Goal: Task Accomplishment & Management: Complete application form

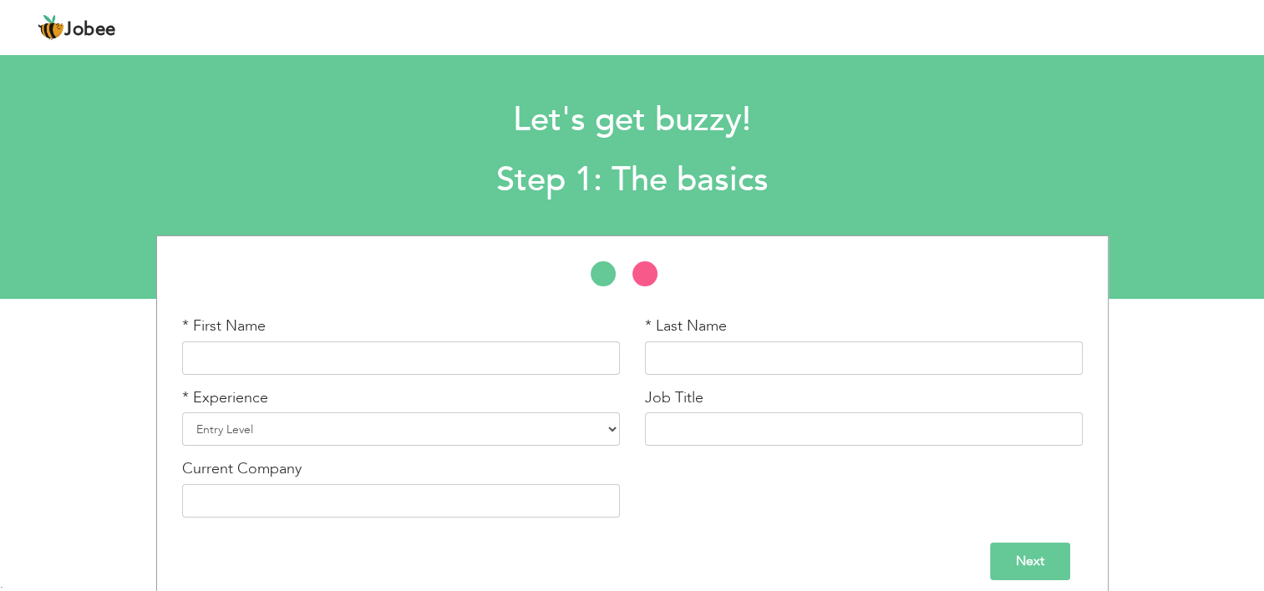
scroll to position [13, 0]
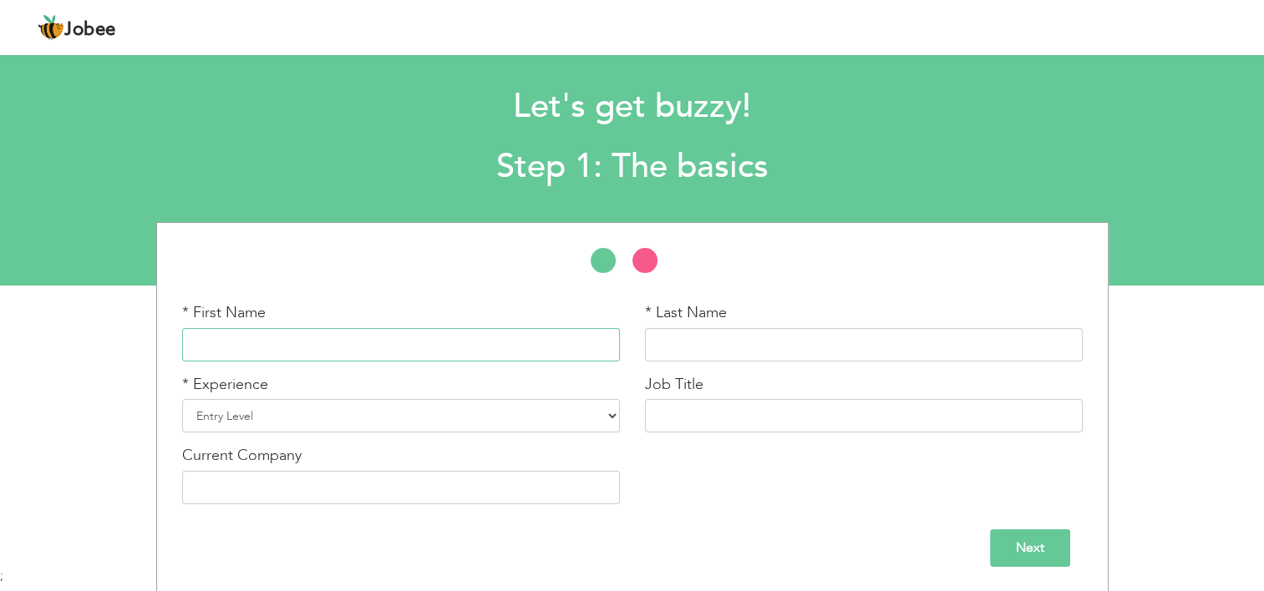
click at [473, 331] on input "text" at bounding box center [401, 344] width 438 height 33
type input "[PERSON_NAME]"
type input "Asif"
click at [364, 406] on select "Entry Level Less than 1 Year 1 Year 2 Years 3 Years 4 Years 5 Years 6 Years 7 Y…" at bounding box center [401, 415] width 438 height 33
select select "4"
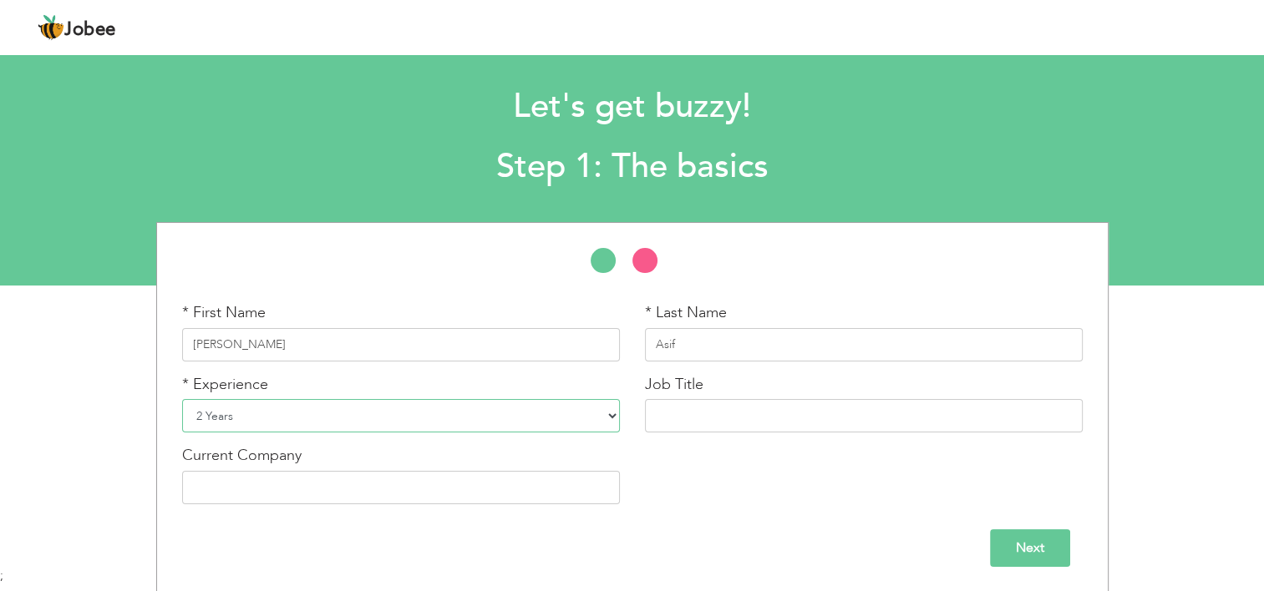
click at [182, 399] on select "Entry Level Less than 1 Year 1 Year 2 Years 3 Years 4 Years 5 Years 6 Years 7 Y…" at bounding box center [401, 415] width 438 height 33
click at [809, 423] on input "text" at bounding box center [864, 415] width 438 height 33
type input "S"
type input "."
type input "Senior HR Executive"
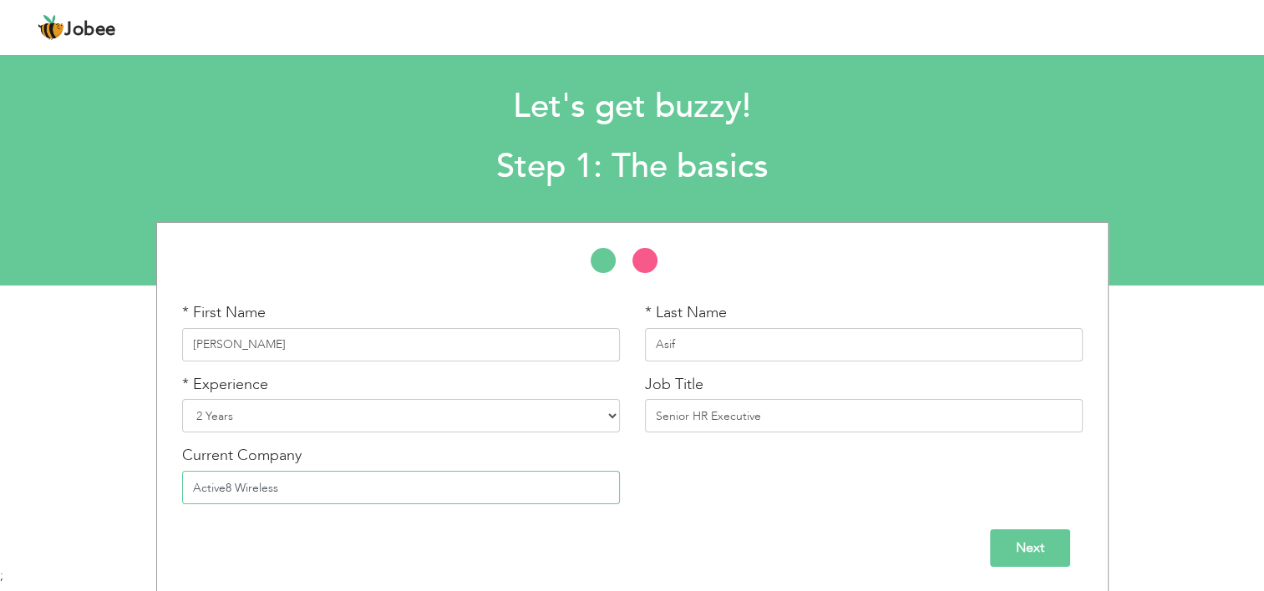
type input "Active8 Wireless"
click at [1008, 545] on input "Next" at bounding box center [1030, 549] width 80 height 38
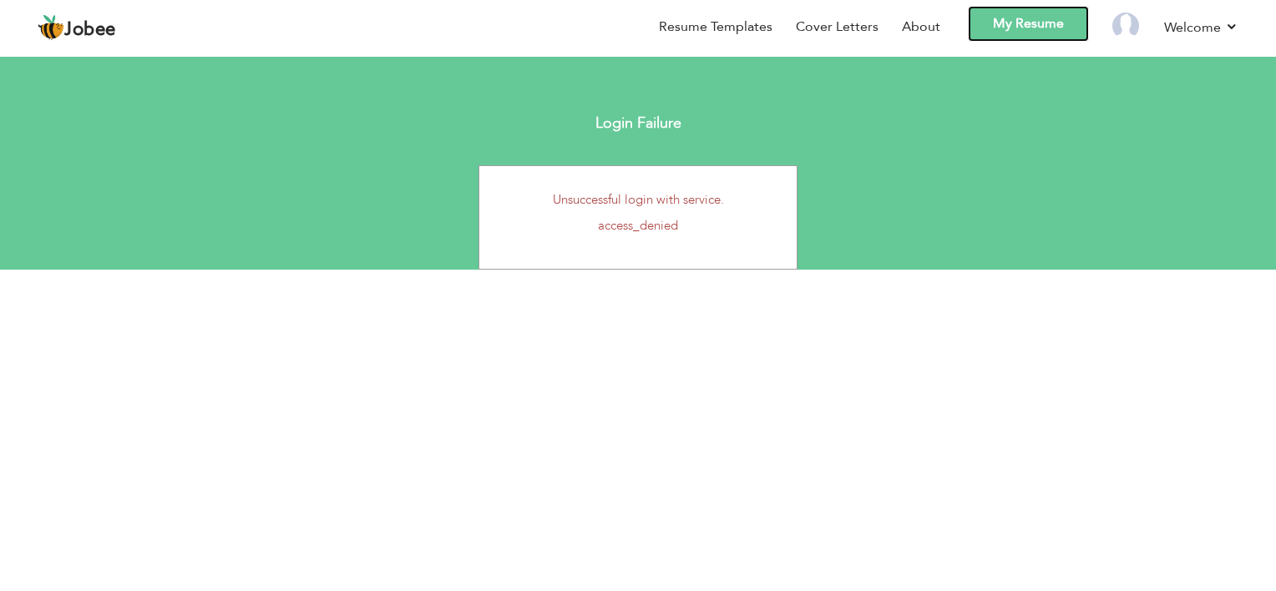
click at [1024, 28] on link "My Resume" at bounding box center [1028, 24] width 121 height 36
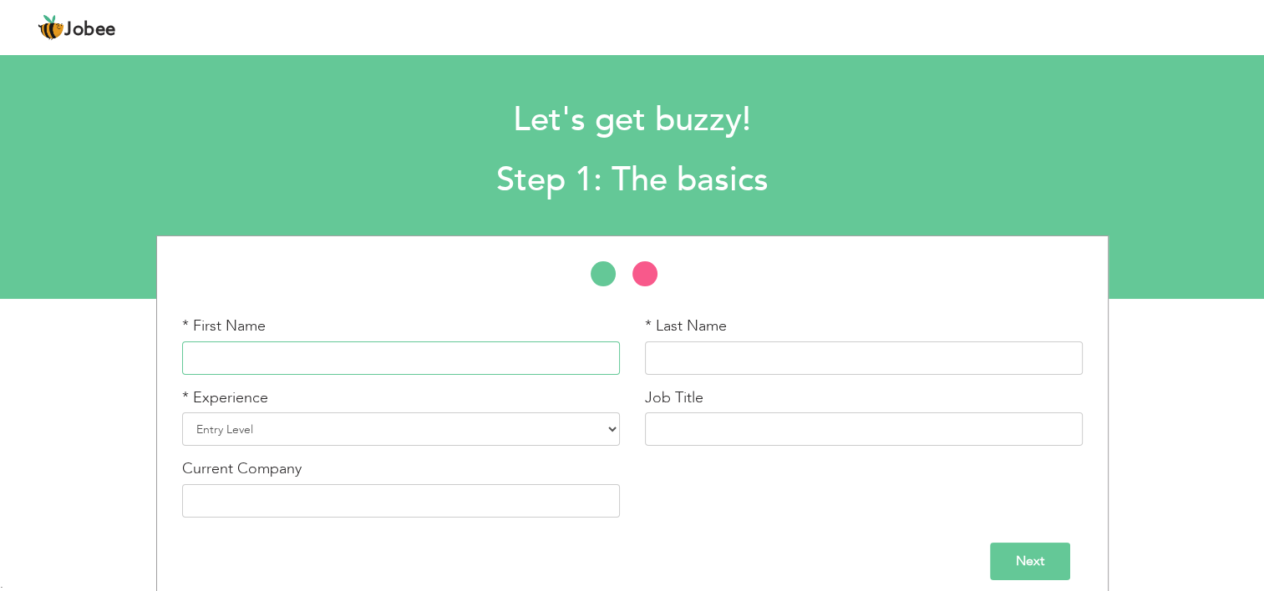
click at [285, 352] on input "text" at bounding box center [401, 358] width 438 height 33
type input "[PERSON_NAME]"
type input "Asif"
type input "Senior HR Executive"
type input "Active8 Wireless"
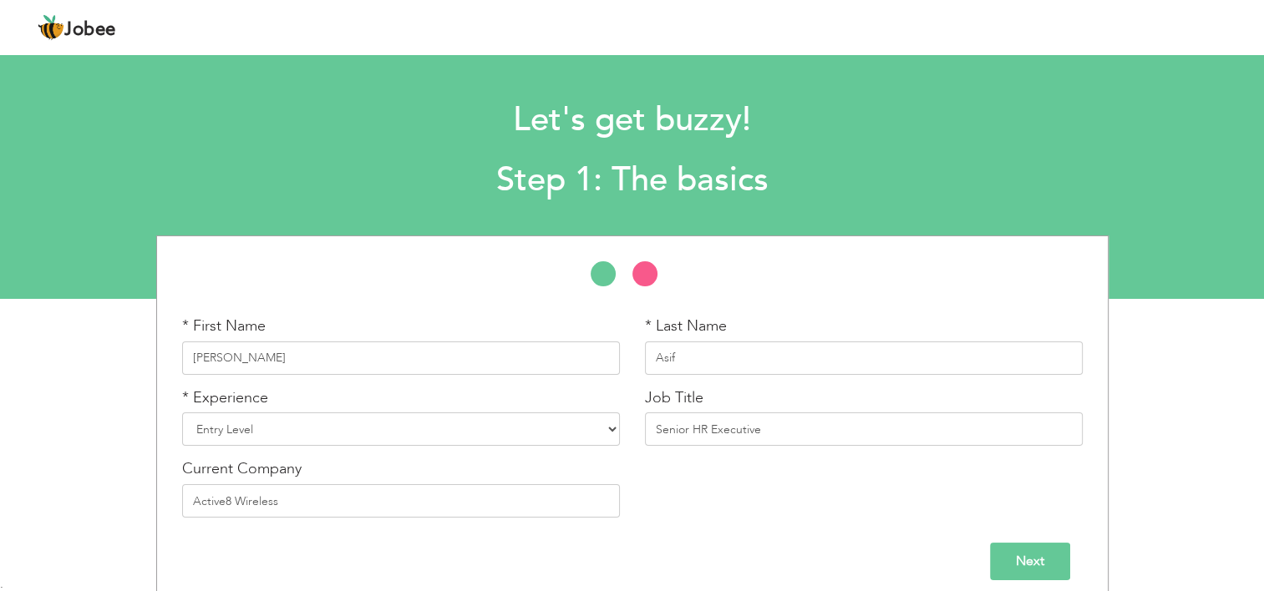
drag, startPoint x: 244, startPoint y: 523, endPoint x: 253, endPoint y: 505, distance: 20.5
click at [253, 505] on div "Current Company Active8 Wireless" at bounding box center [401, 495] width 463 height 72
click at [253, 505] on input "Active8 Wireless" at bounding box center [401, 500] width 438 height 33
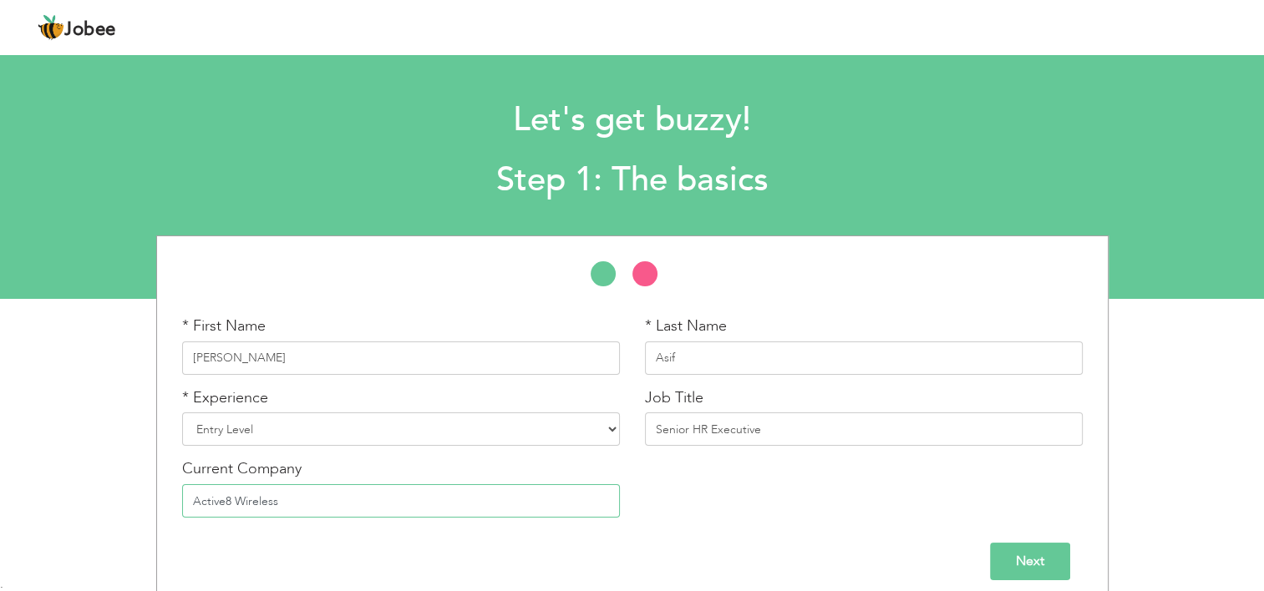
click at [253, 505] on input "Active8 Wireless" at bounding box center [401, 500] width 438 height 33
click at [1020, 555] on input "Next" at bounding box center [1030, 562] width 80 height 38
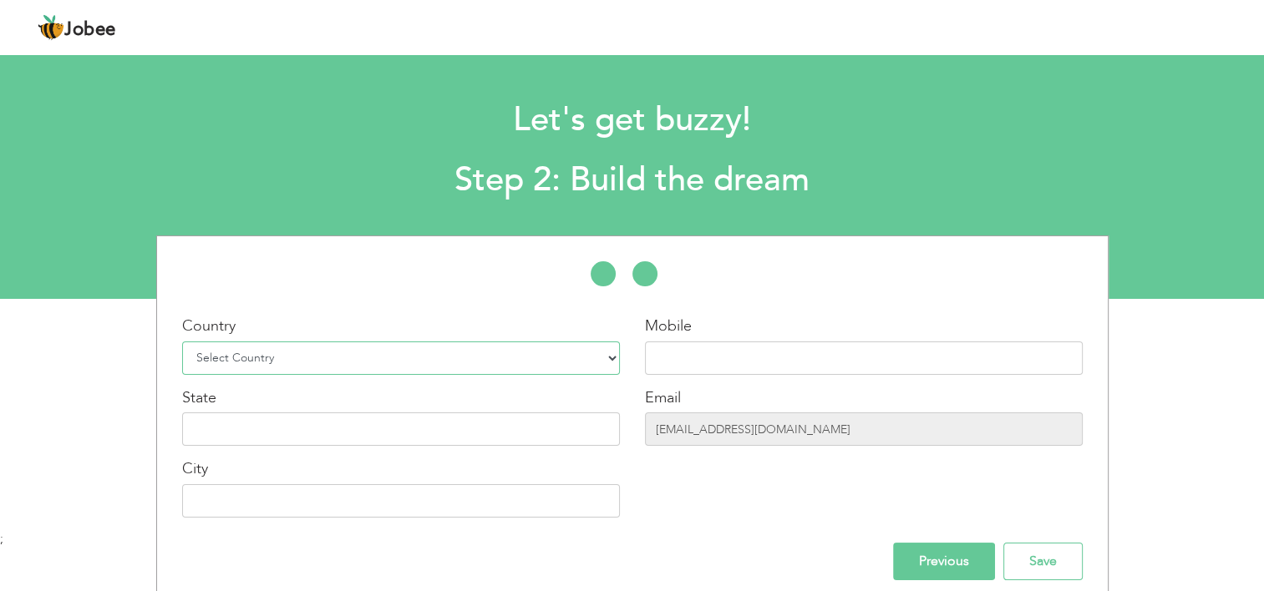
click at [493, 358] on select "Select Country Afghanistan Albania Algeria American Samoa Andorra Angola Anguil…" at bounding box center [401, 358] width 438 height 33
select select "166"
click at [182, 342] on select "Select Country Afghanistan Albania Algeria American Samoa Andorra Angola Anguil…" at bounding box center [401, 358] width 438 height 33
type input "k"
type input "Sindh"
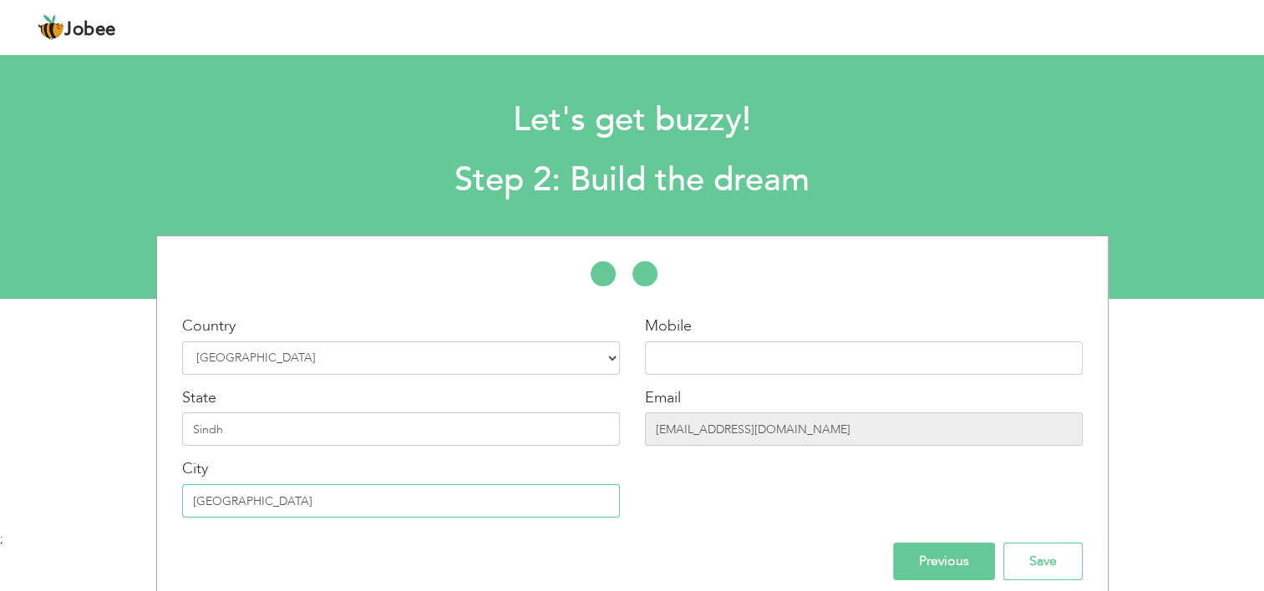
type input "[GEOGRAPHIC_DATA]"
type input "+92 3102169321"
click at [1030, 551] on input "Save" at bounding box center [1042, 562] width 79 height 38
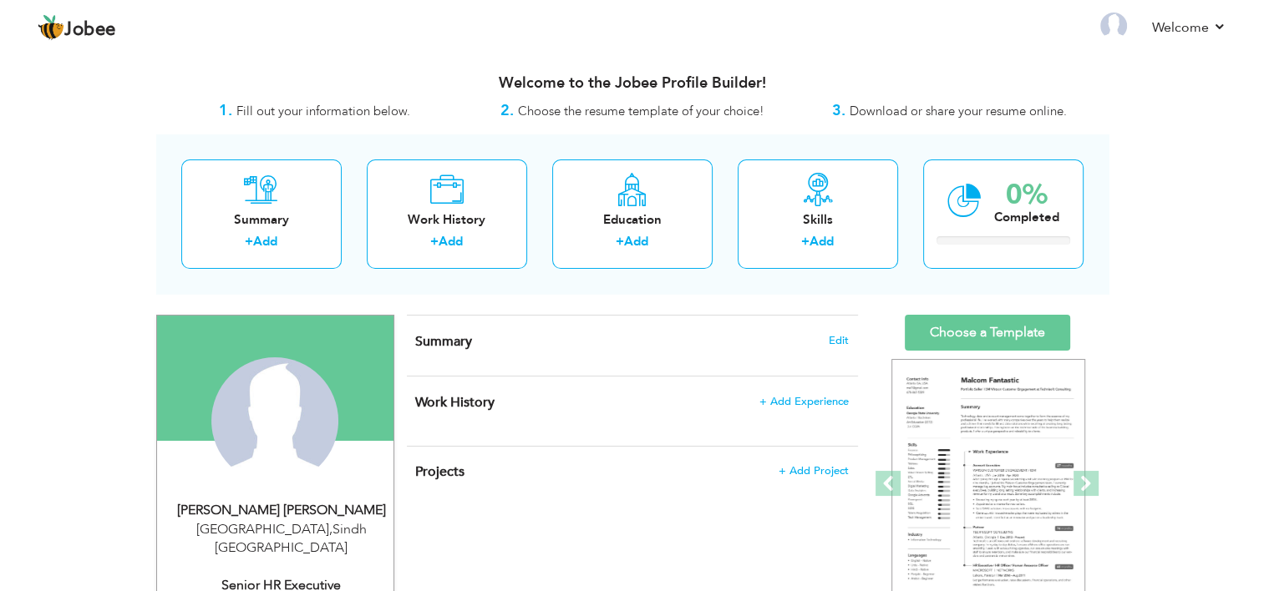
click at [505, 325] on div "Summary Edit" at bounding box center [632, 346] width 451 height 60
click at [841, 346] on span "Edit" at bounding box center [839, 341] width 20 height 12
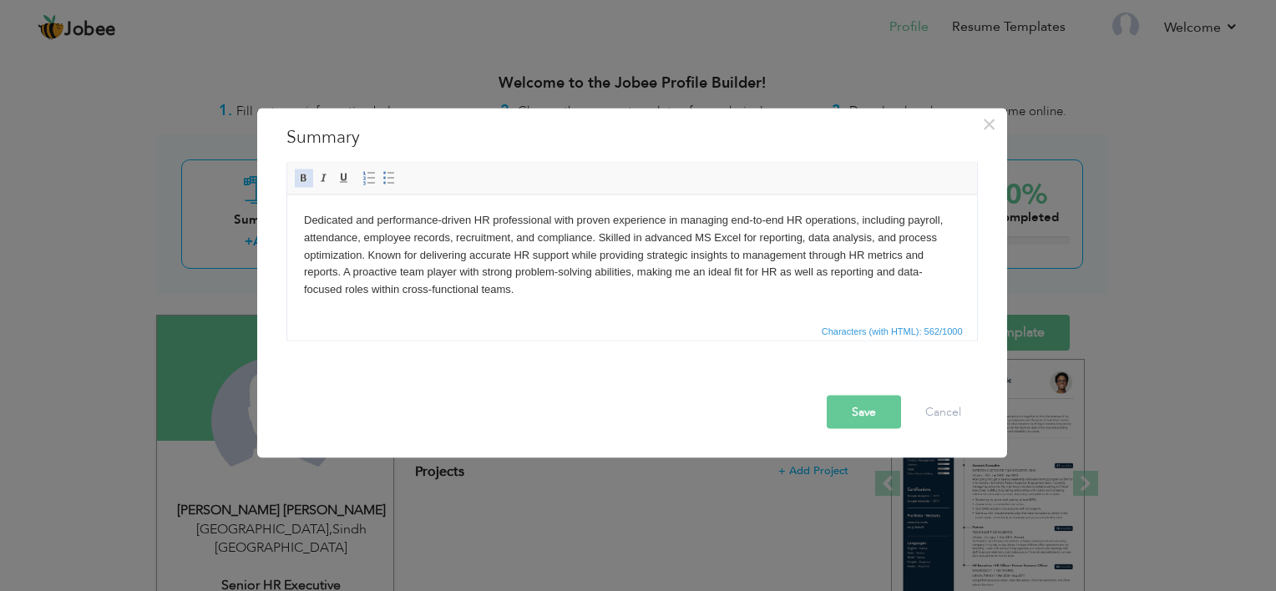
click at [306, 176] on span at bounding box center [303, 178] width 13 height 13
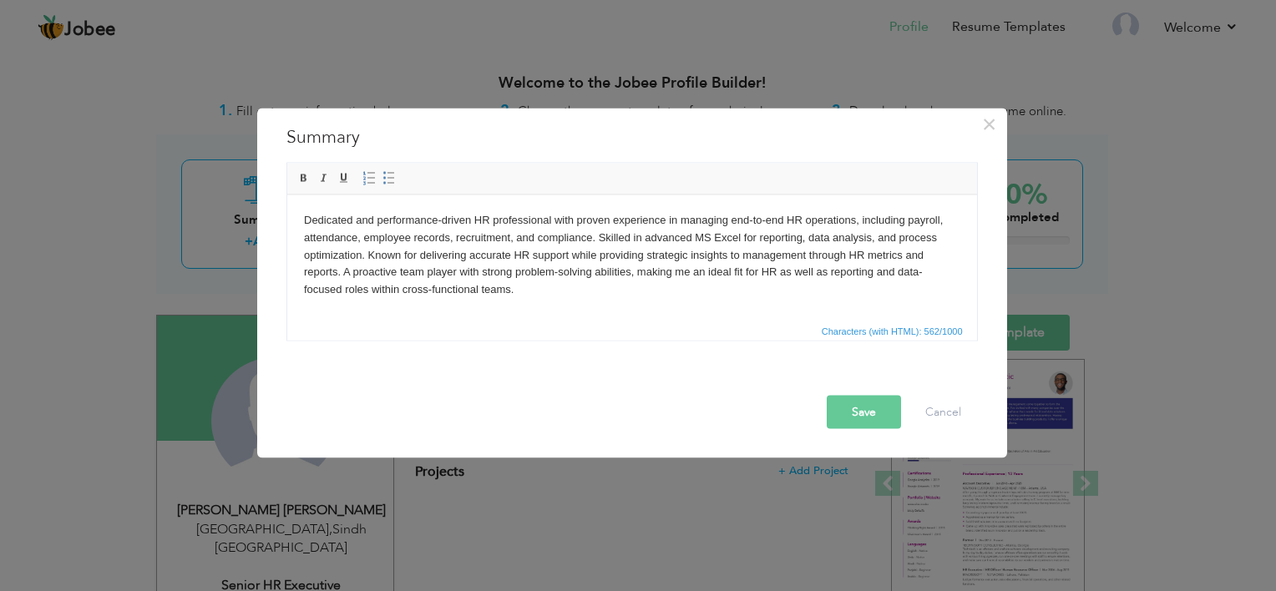
click at [862, 408] on button "Save" at bounding box center [864, 412] width 74 height 33
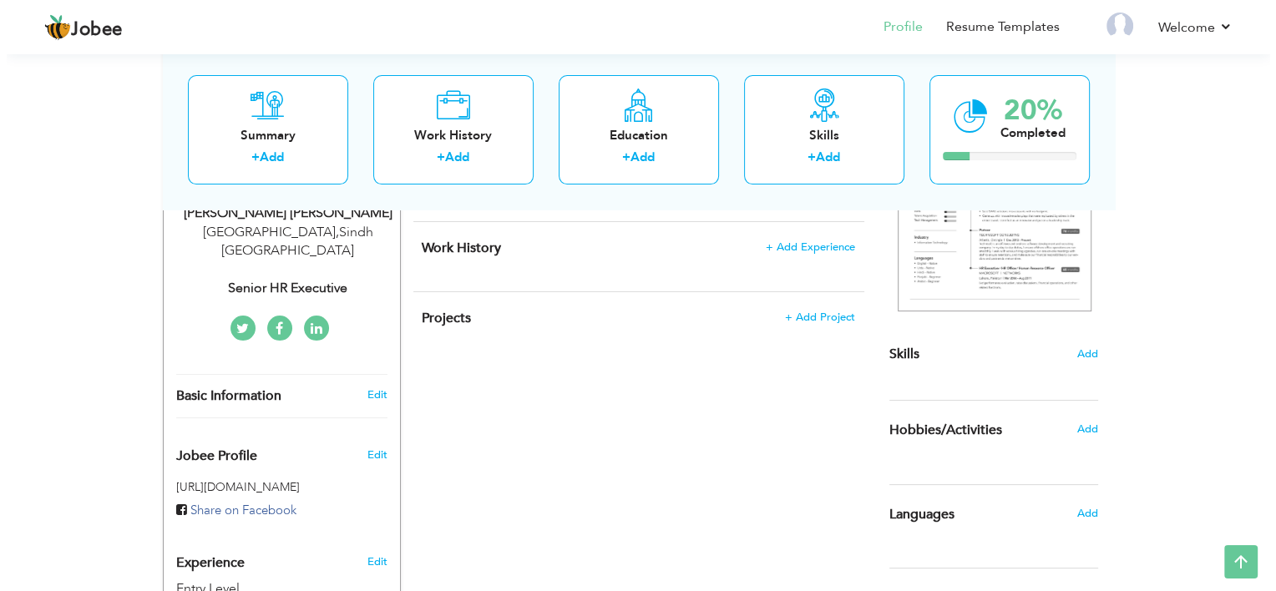
scroll to position [299, 0]
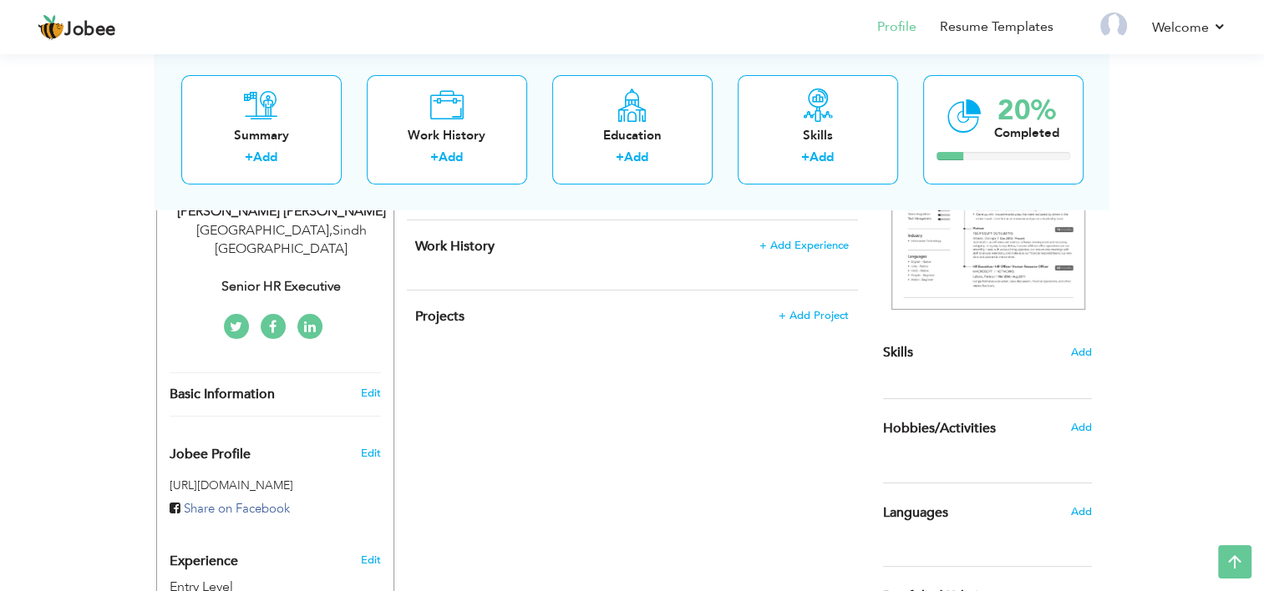
click at [631, 236] on div "Work History + Add Experience × Work History * Job Title Company Duration" at bounding box center [632, 255] width 451 height 69
click at [819, 241] on span "+ Add Experience" at bounding box center [803, 246] width 90 height 12
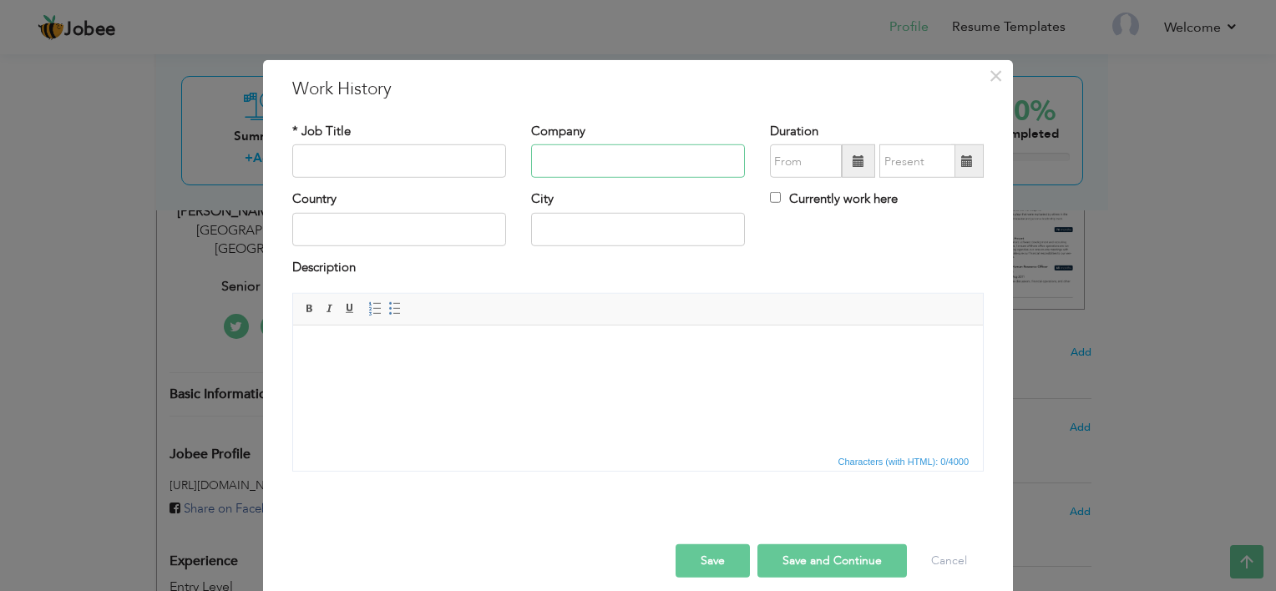
click at [572, 164] on input "text" at bounding box center [638, 161] width 214 height 33
paste input "Servixer LLC – [GEOGRAPHIC_DATA], [GEOGRAPHIC_DATA]"
type input "Servixer LLC – [GEOGRAPHIC_DATA], [GEOGRAPHIC_DATA]"
click at [294, 159] on input "text" at bounding box center [399, 161] width 214 height 33
paste input "Call Quality Analyst & Trainer"
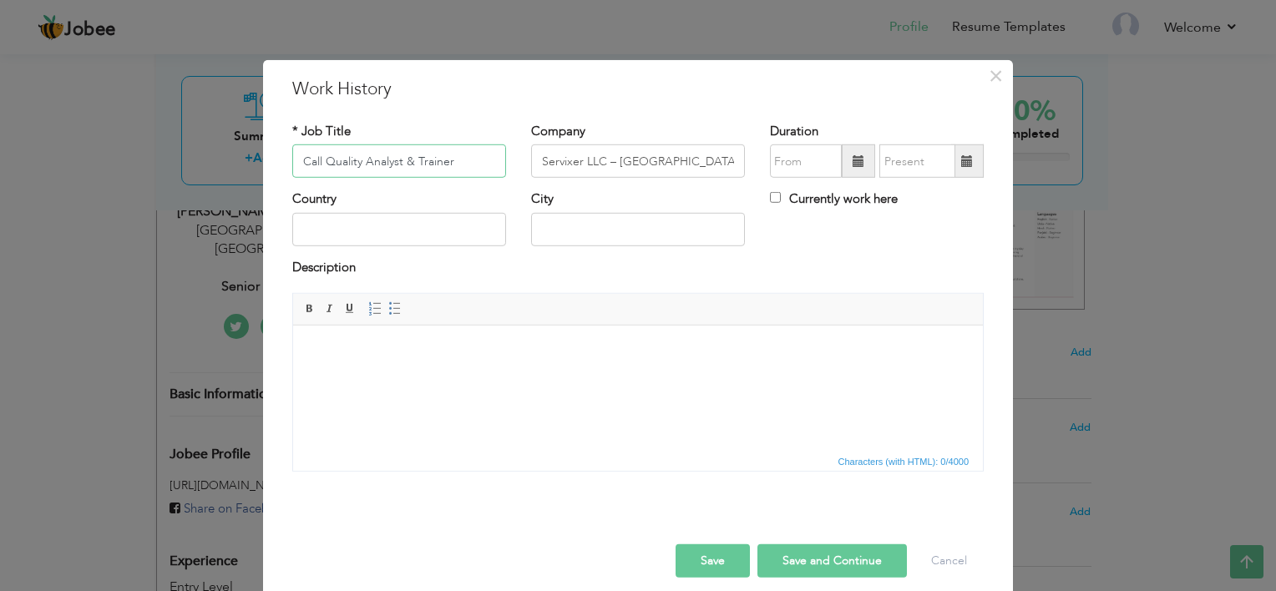
type input "Call Quality Analyst & Trainer"
click at [398, 225] on input "text" at bounding box center [399, 229] width 214 height 33
type input "[GEOGRAPHIC_DATA]"
type input "04/2024"
type input "07/2024"
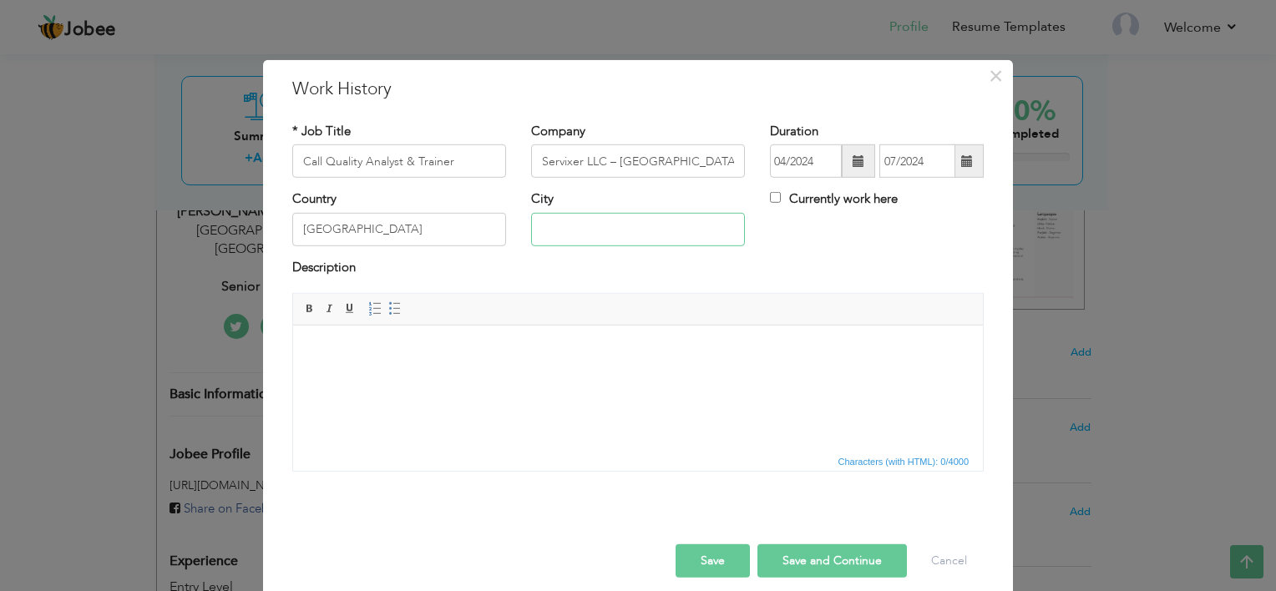
type input "[GEOGRAPHIC_DATA]"
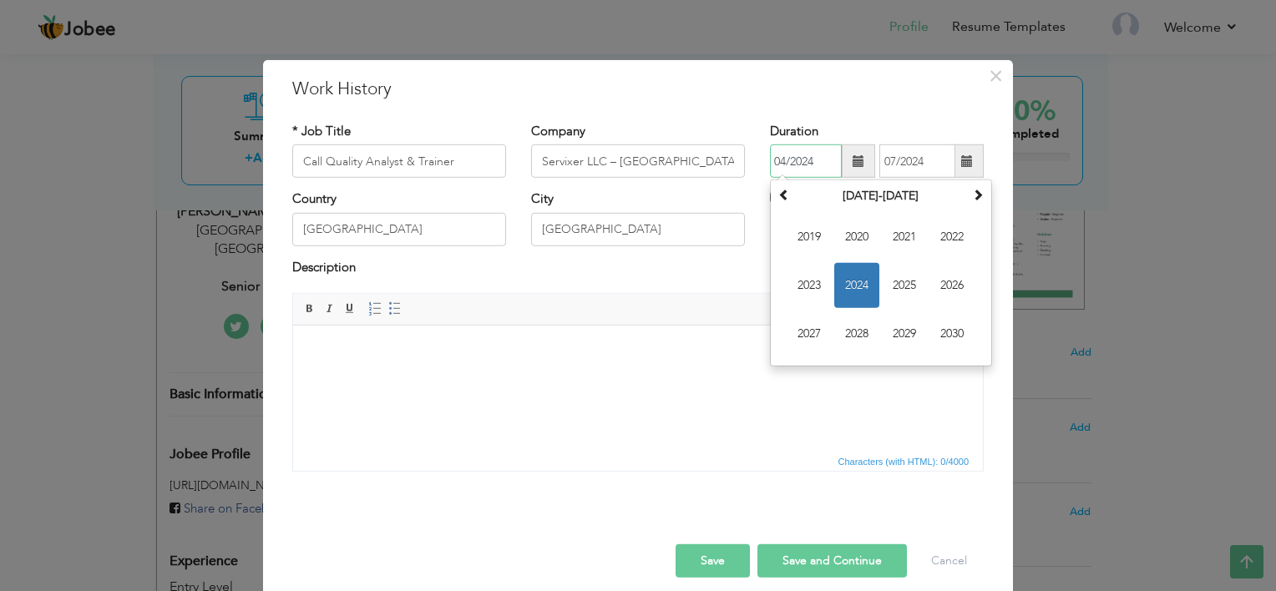
click at [778, 165] on input "04/2024" at bounding box center [806, 161] width 72 height 33
click at [792, 285] on span "2023" at bounding box center [809, 285] width 45 height 45
click at [867, 231] on span "Feb" at bounding box center [856, 237] width 45 height 45
type input "02/2023"
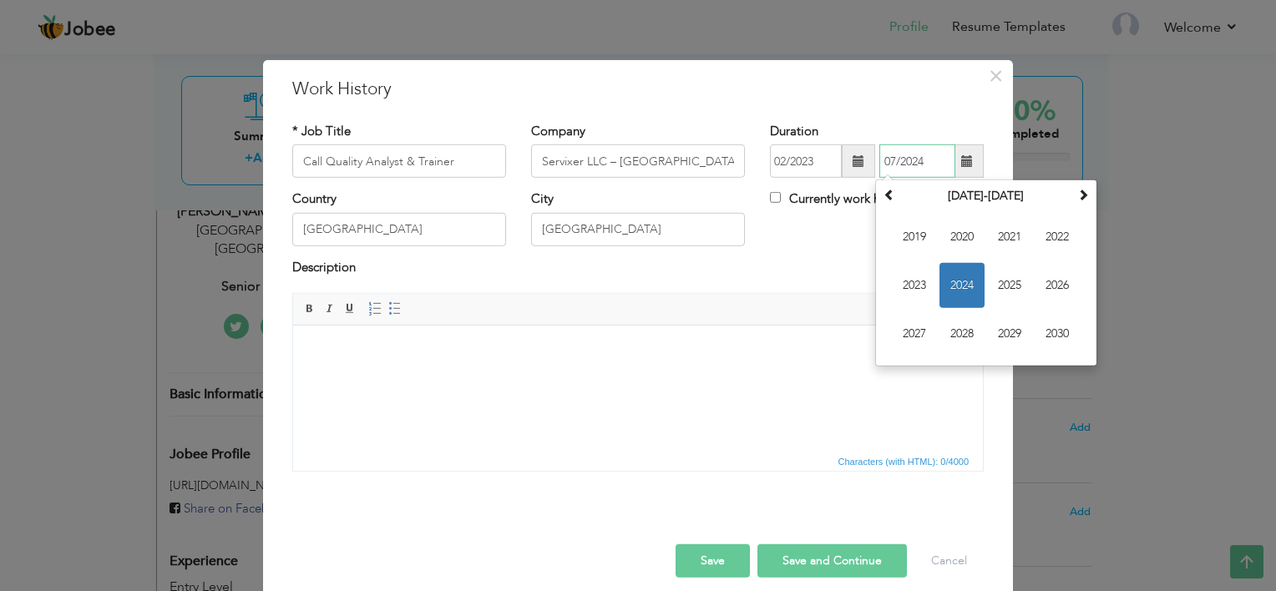
click at [909, 150] on input "07/2024" at bounding box center [918, 161] width 76 height 33
click at [953, 276] on span "2024" at bounding box center [962, 285] width 45 height 45
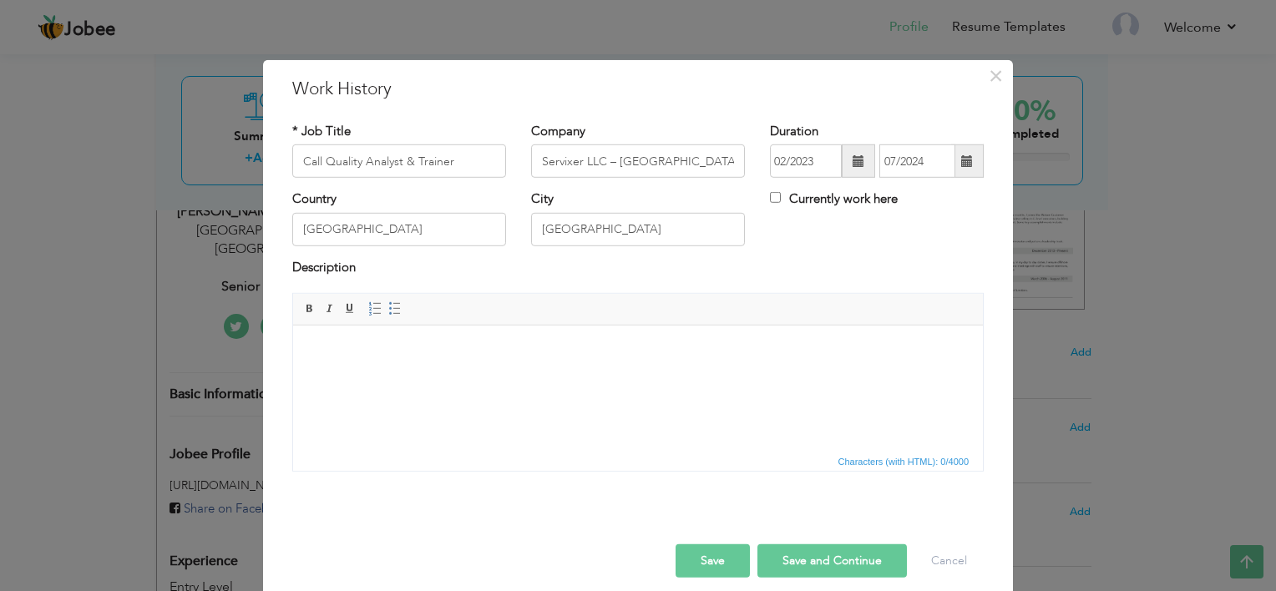
click at [436, 371] on html at bounding box center [638, 351] width 690 height 51
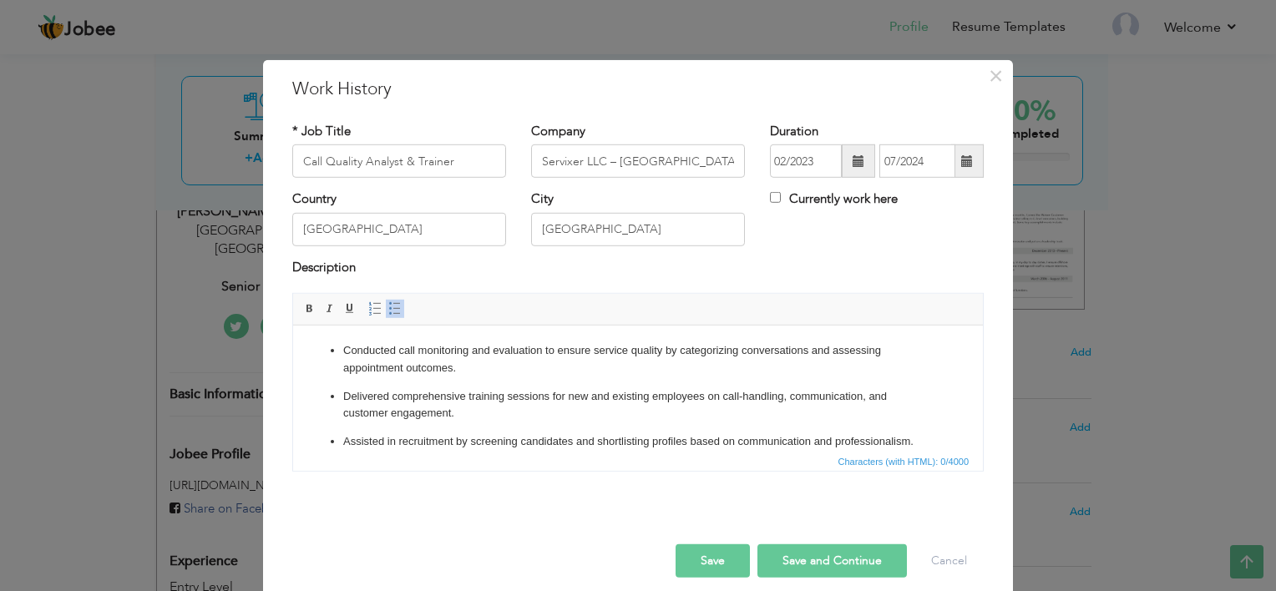
scroll to position [99, 0]
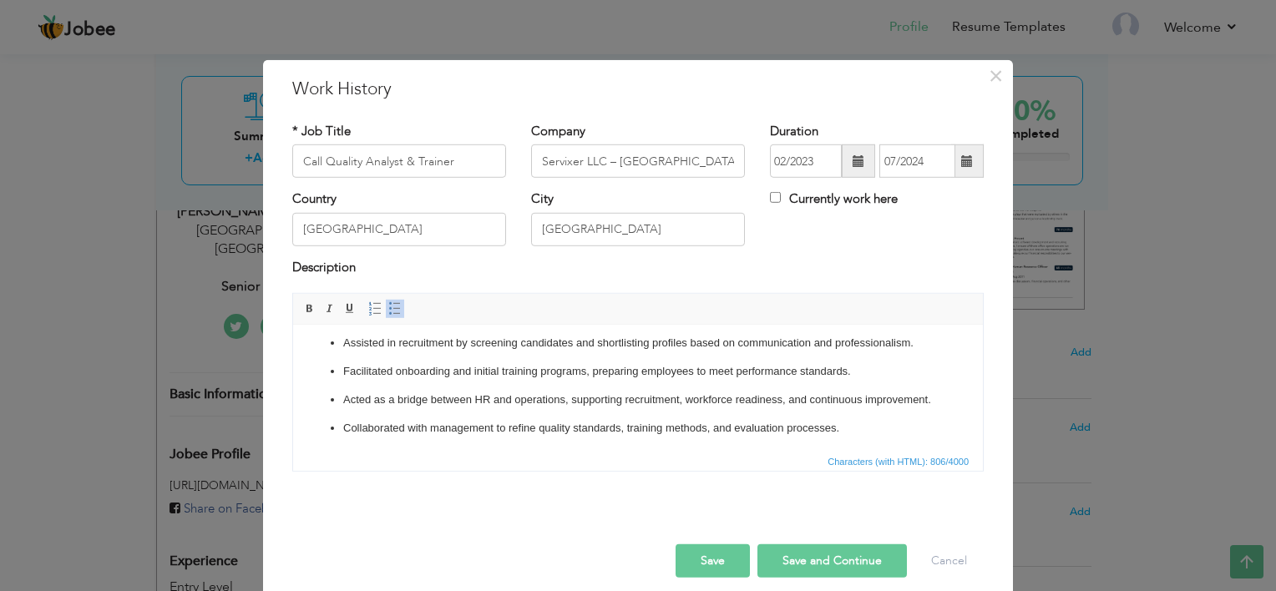
click at [808, 555] on button "Save and Continue" at bounding box center [833, 561] width 150 height 33
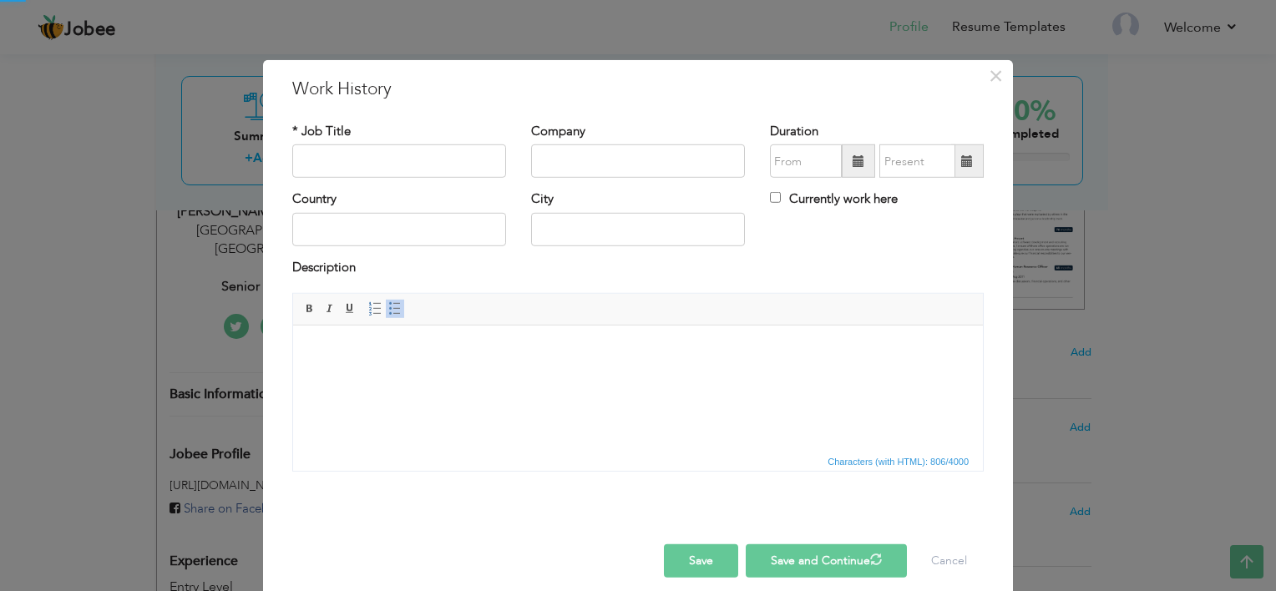
scroll to position [0, 0]
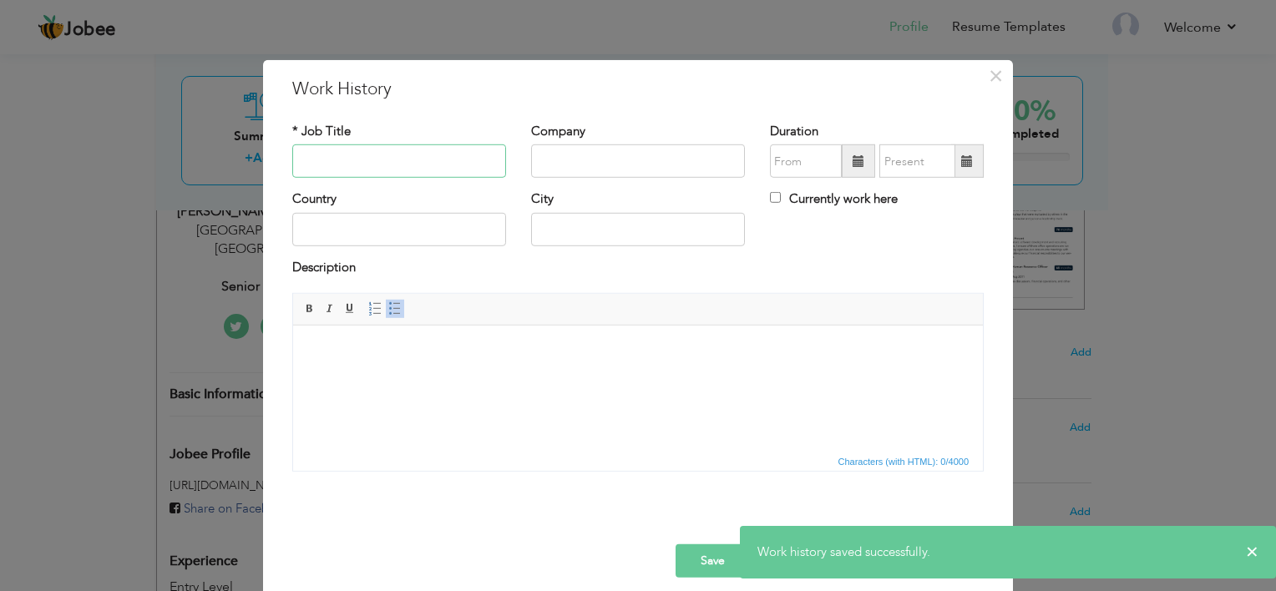
click at [418, 152] on input "text" at bounding box center [399, 161] width 214 height 33
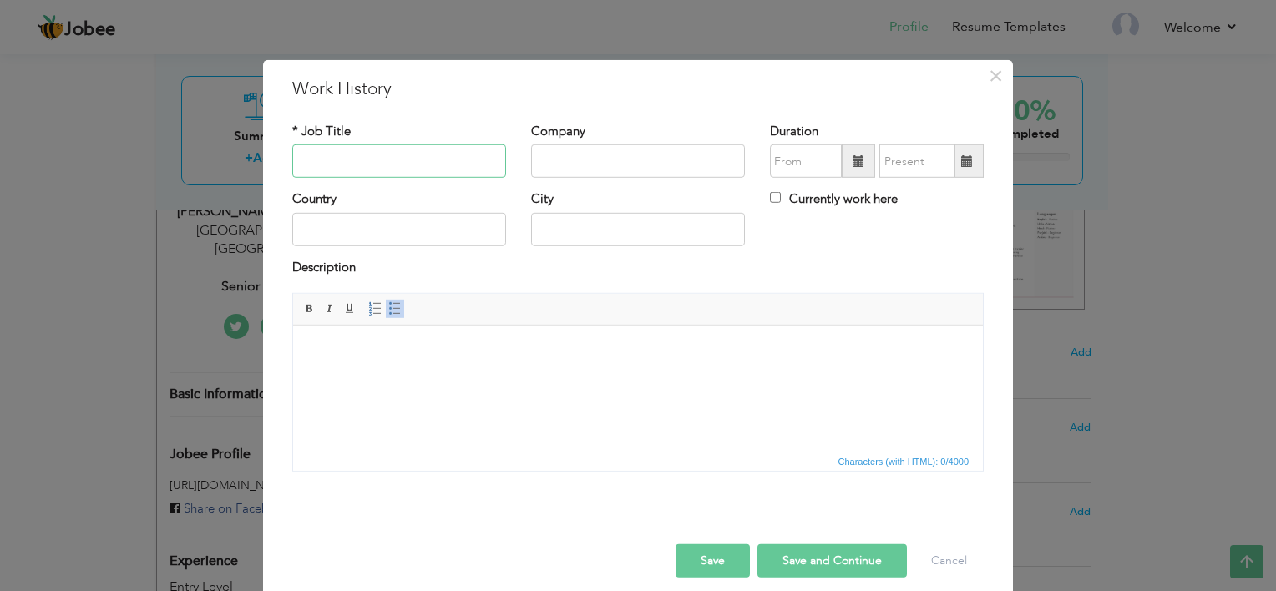
paste input "HR Executive"
type input "HR Executive"
click at [585, 164] on input "text" at bounding box center [638, 161] width 214 height 33
paste input "– [GEOGRAPHIC_DATA], [GEOGRAPHIC_DATA]"
type input "Active8 Wireless – [GEOGRAPHIC_DATA], [GEOGRAPHIC_DATA]"
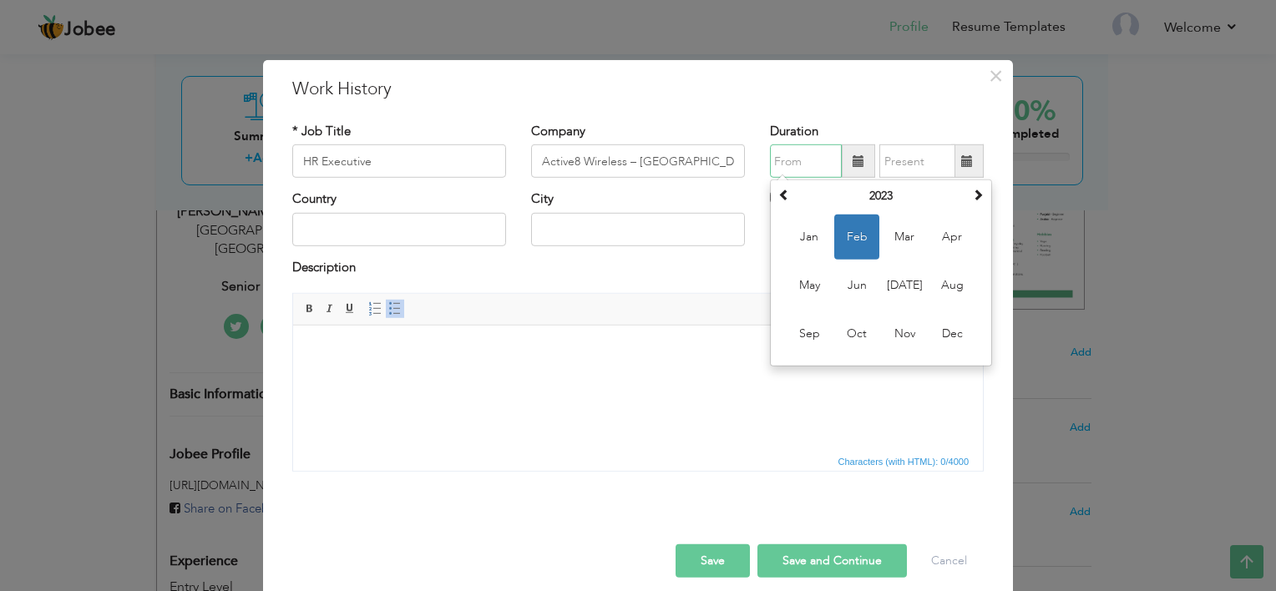
click at [815, 158] on input "text" at bounding box center [806, 161] width 72 height 33
type input "04/2024"
type input "07/2024"
type input "[GEOGRAPHIC_DATA]"
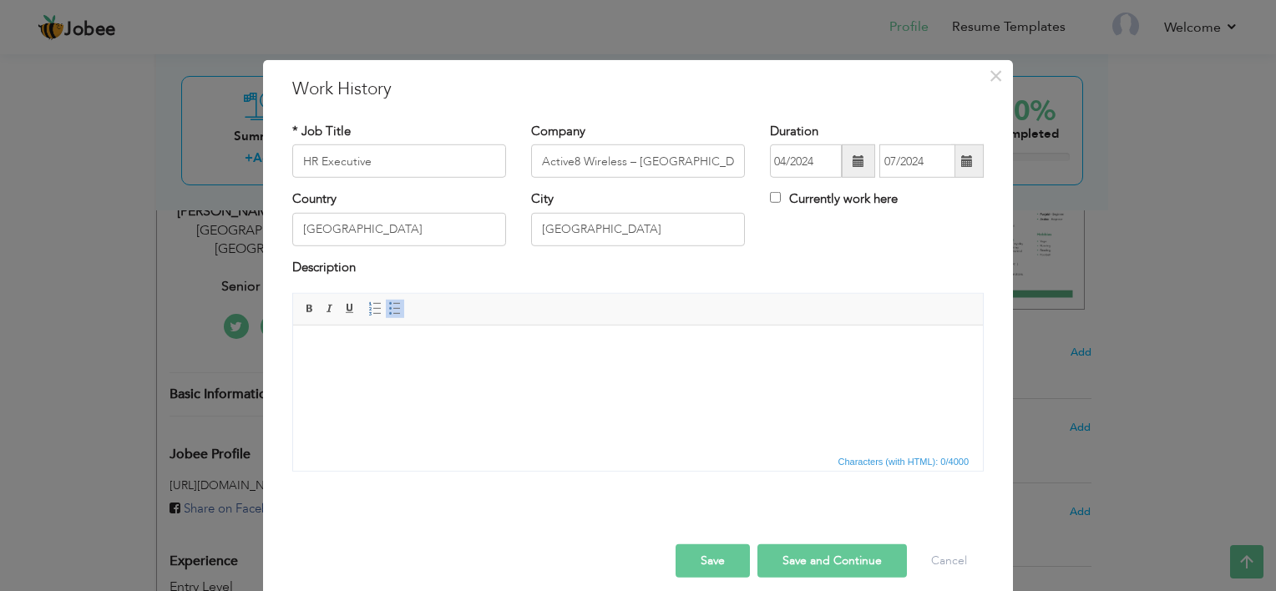
click at [902, 123] on div "Duration 04/2024 07/2024" at bounding box center [877, 150] width 214 height 55
click at [408, 373] on html at bounding box center [638, 351] width 690 height 51
click at [495, 377] on html at bounding box center [638, 351] width 690 height 51
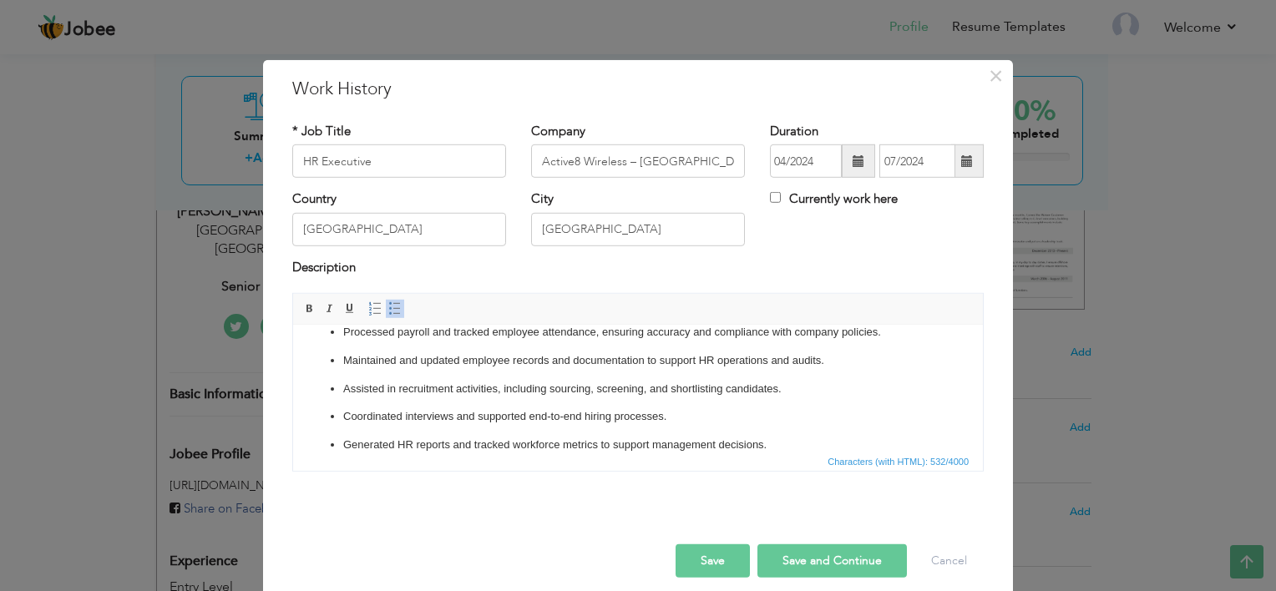
click at [822, 561] on button "Save and Continue" at bounding box center [833, 561] width 150 height 33
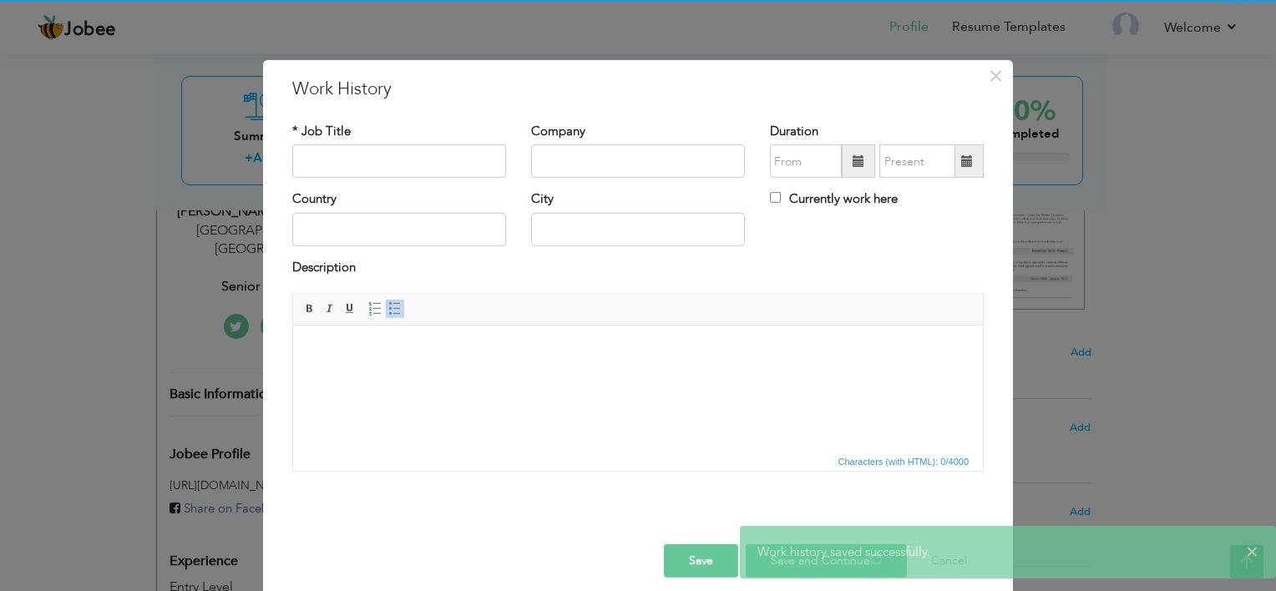
scroll to position [0, 0]
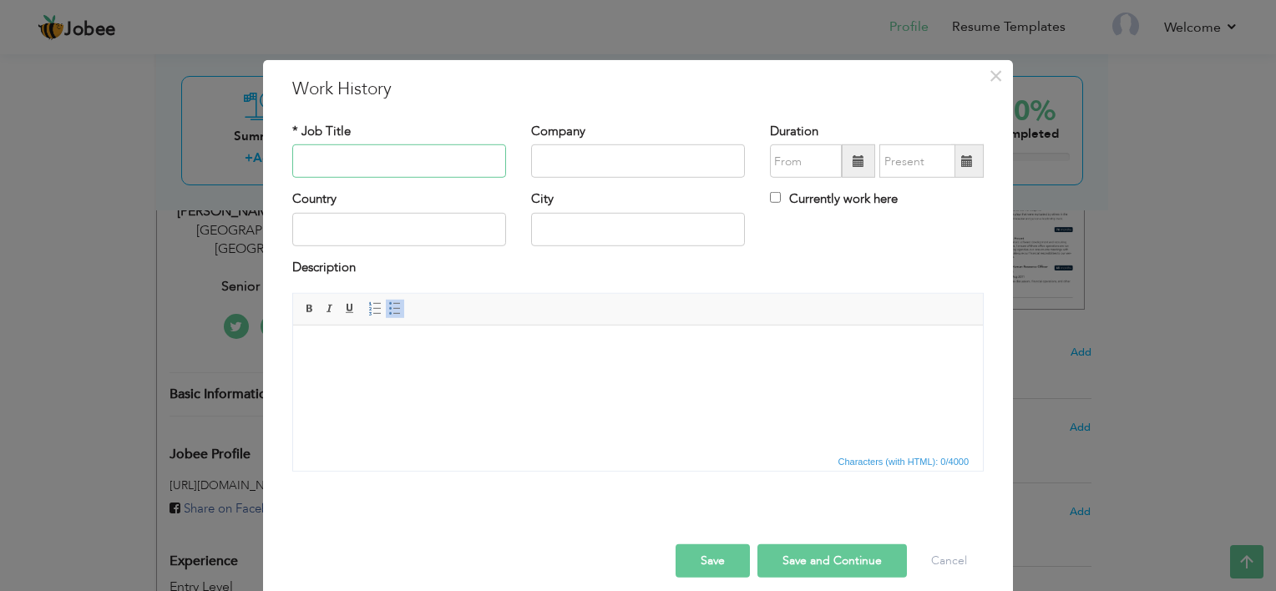
click at [322, 156] on input "text" at bounding box center [399, 161] width 214 height 33
paste input "HR Operations & Compliance"
paste input "Senior HR Executiv"
type input "Senior HR Executive"
click at [541, 157] on input "text" at bounding box center [638, 161] width 214 height 33
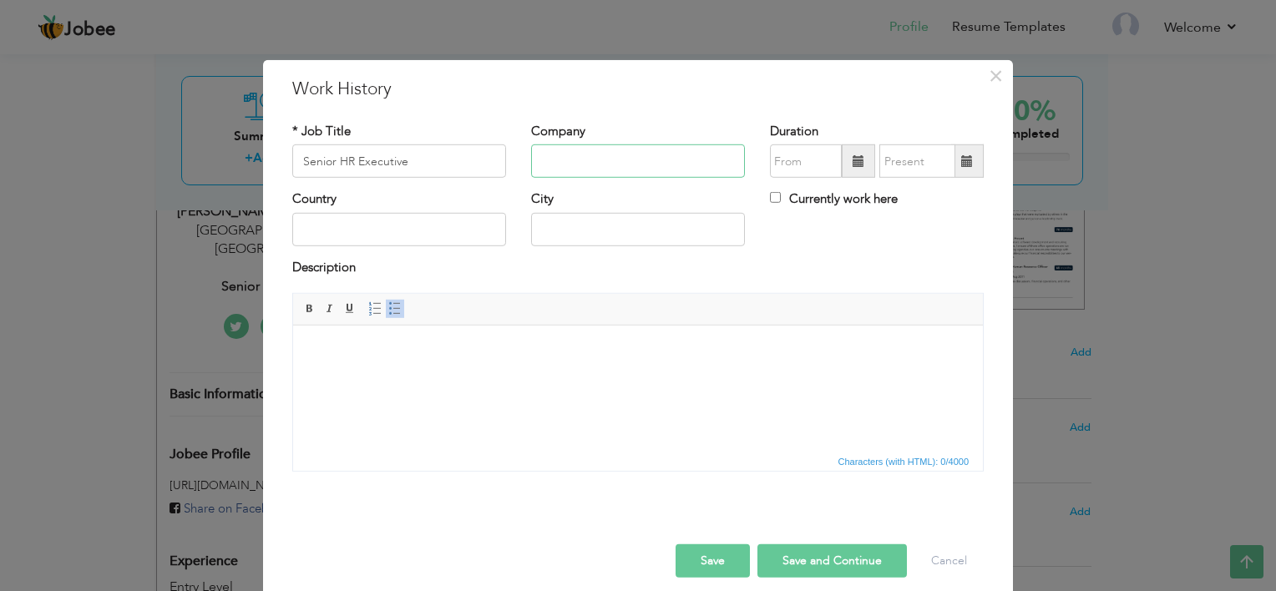
paste input "Active8 Wireless – [GEOGRAPHIC_DATA], [GEOGRAPHIC_DATA]"
type input "Active8 Wireless – [GEOGRAPHIC_DATA], [GEOGRAPHIC_DATA]"
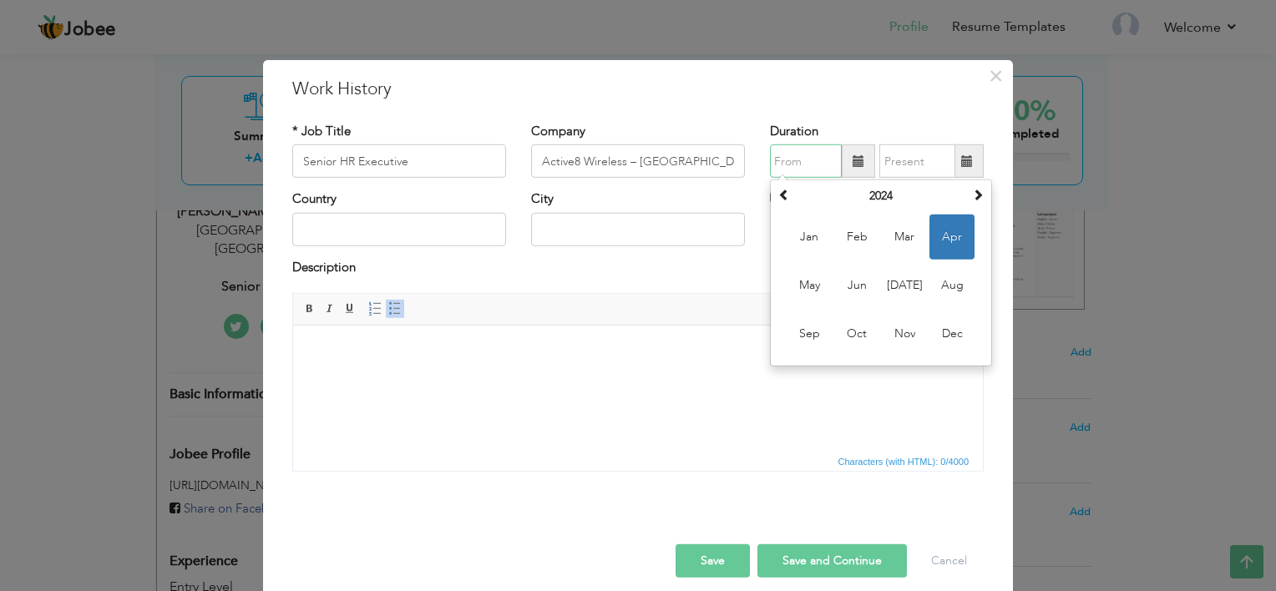
click at [804, 169] on input "text" at bounding box center [806, 161] width 72 height 33
type input "04/2024"
type input "07/2024"
type input "[GEOGRAPHIC_DATA]"
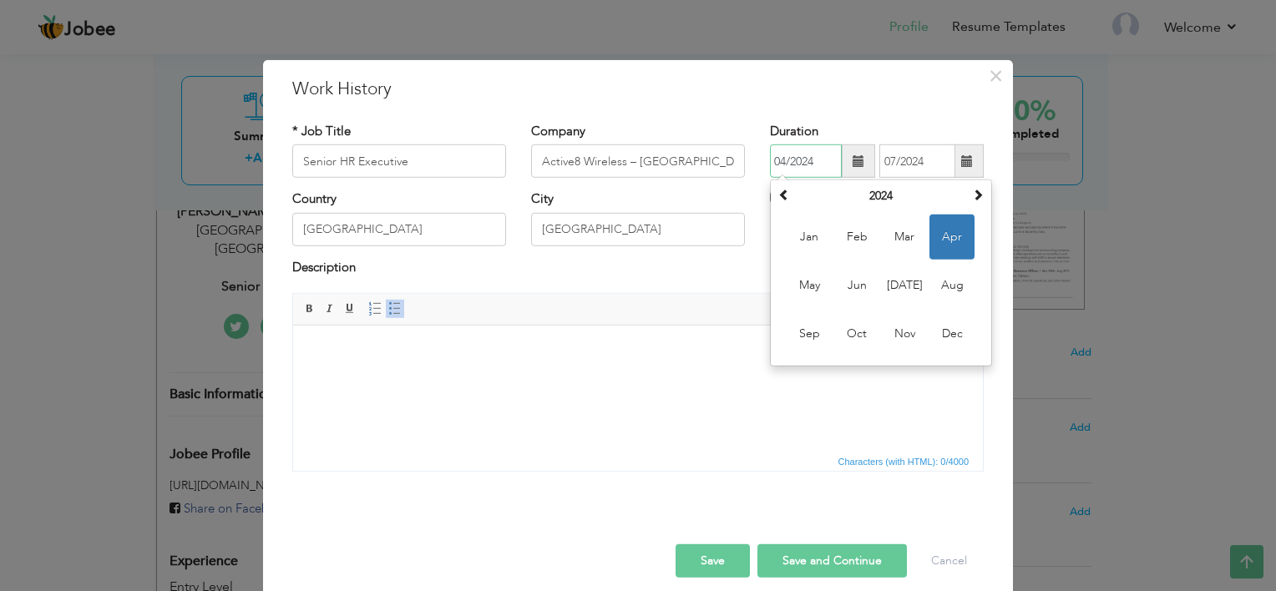
click at [922, 291] on td "Jan Feb Mar Apr May Jun [DATE] Aug Sep Oct Nov Dec" at bounding box center [881, 286] width 214 height 154
click at [900, 291] on span "[DATE]" at bounding box center [904, 285] width 45 height 45
type input "07/2024"
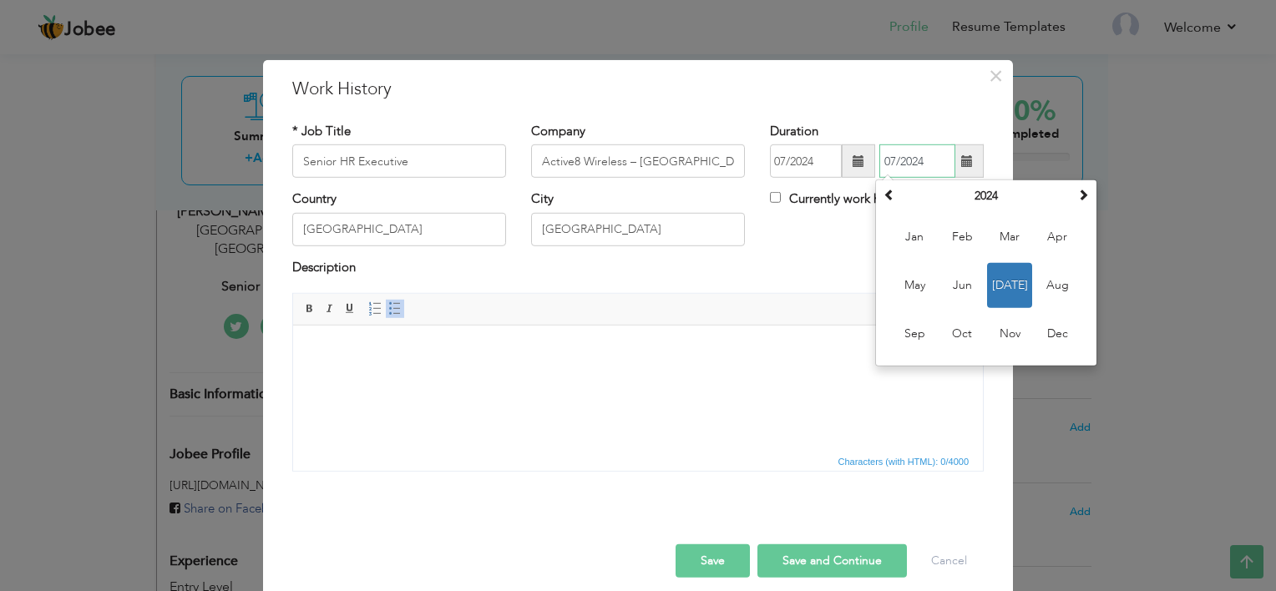
click at [909, 153] on input "07/2024" at bounding box center [918, 161] width 76 height 33
click at [1085, 186] on th at bounding box center [1083, 196] width 20 height 25
click at [905, 341] on span "Sep" at bounding box center [914, 334] width 45 height 45
type input "09/2025"
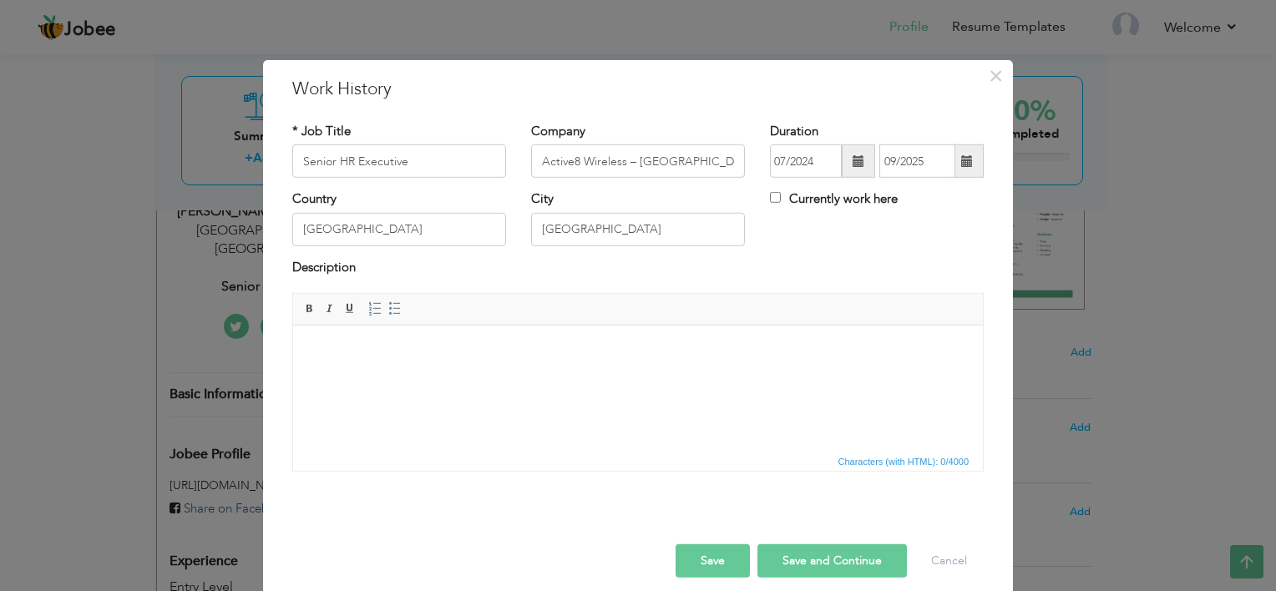
click at [464, 377] on html at bounding box center [638, 351] width 690 height 51
drag, startPoint x: 975, startPoint y: 598, endPoint x: 634, endPoint y: 388, distance: 400.1
click at [634, 377] on html at bounding box center [638, 351] width 690 height 51
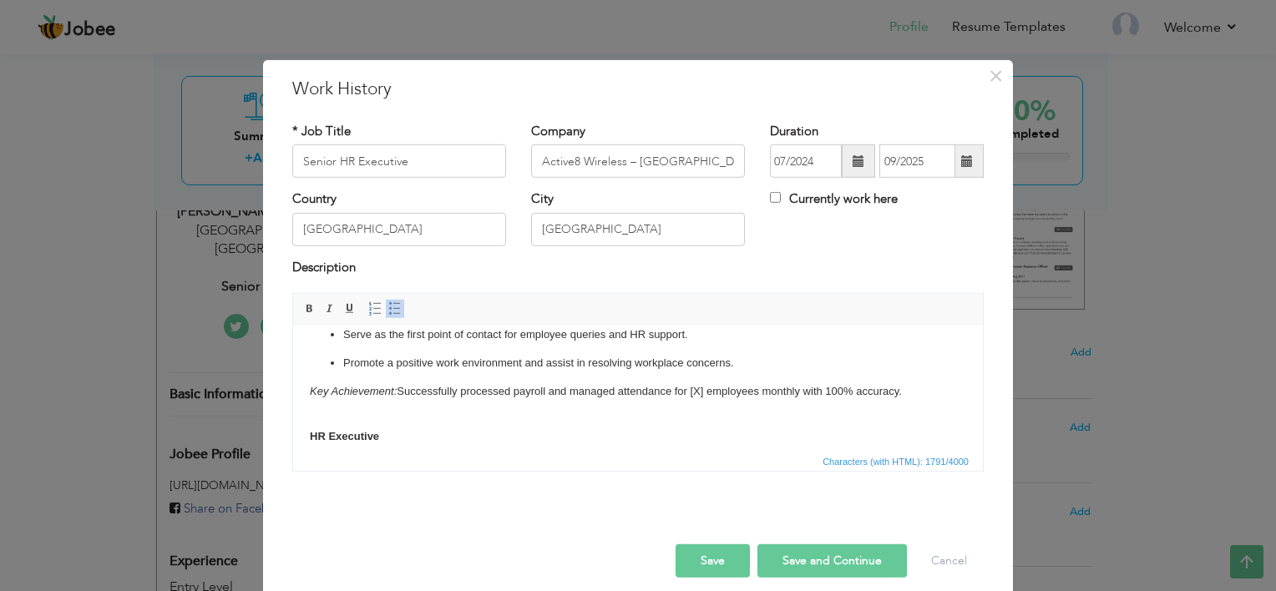
scroll to position [271, 0]
click at [711, 391] on p "Key Achievement: Successfully processed payroll and managed attendance for [X] …" at bounding box center [638, 392] width 657 height 18
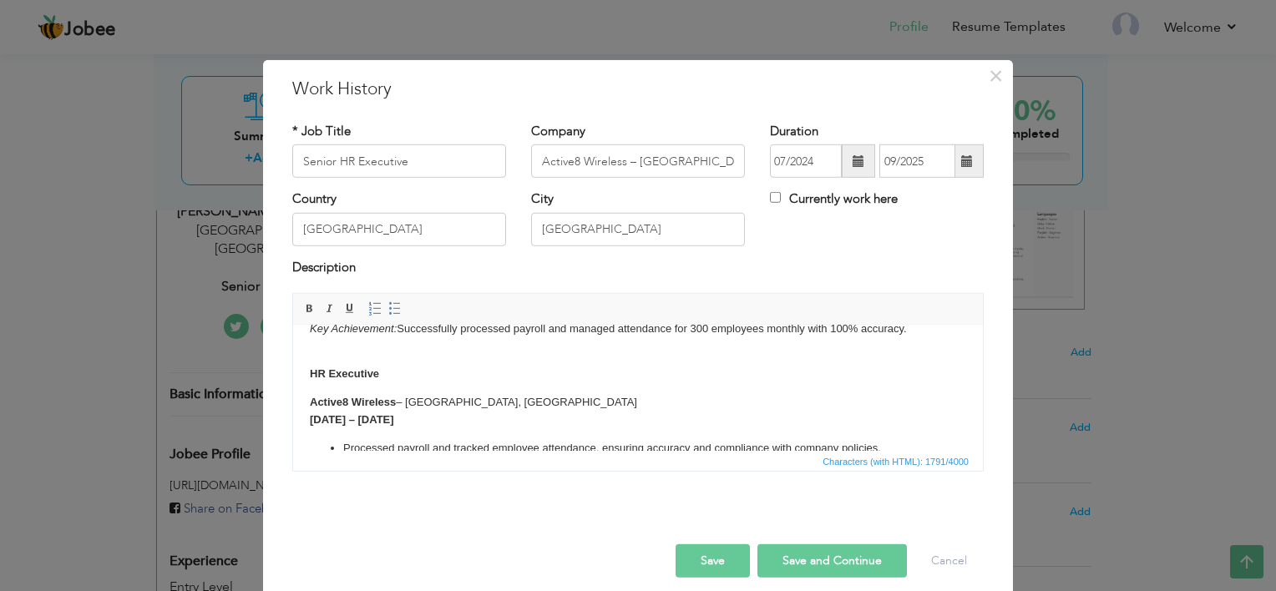
scroll to position [333, 0]
click at [311, 343] on body "HR Operations & Compliance Manage payroll processing, attendance tracking, and …" at bounding box center [638, 289] width 657 height 560
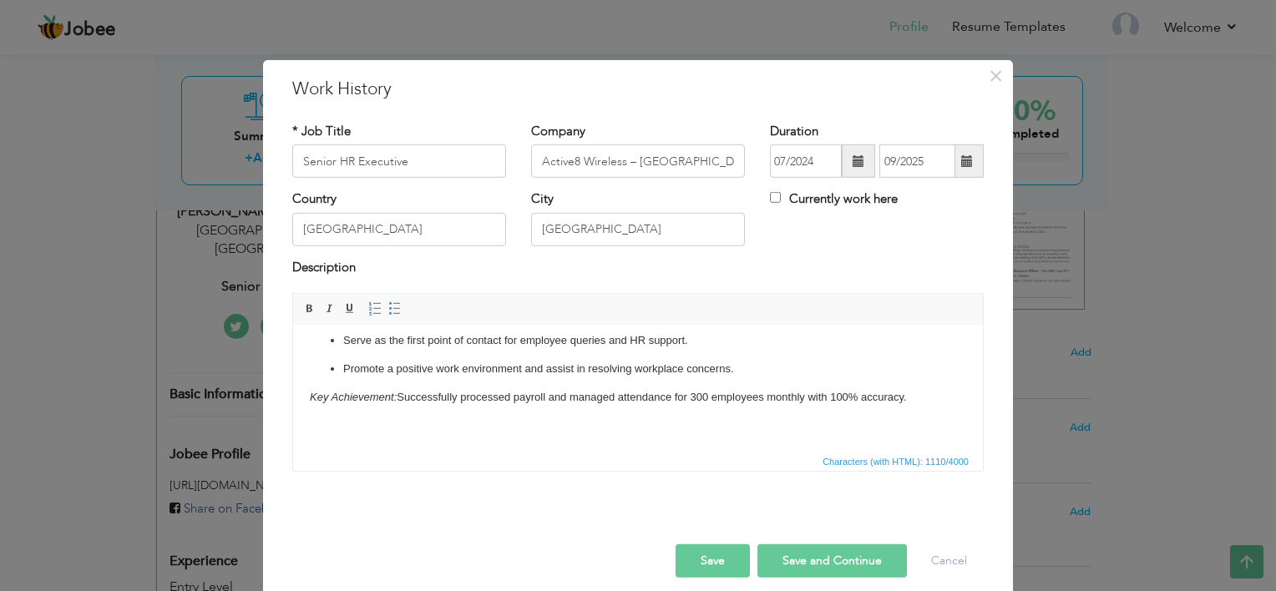
scroll to position [236, 0]
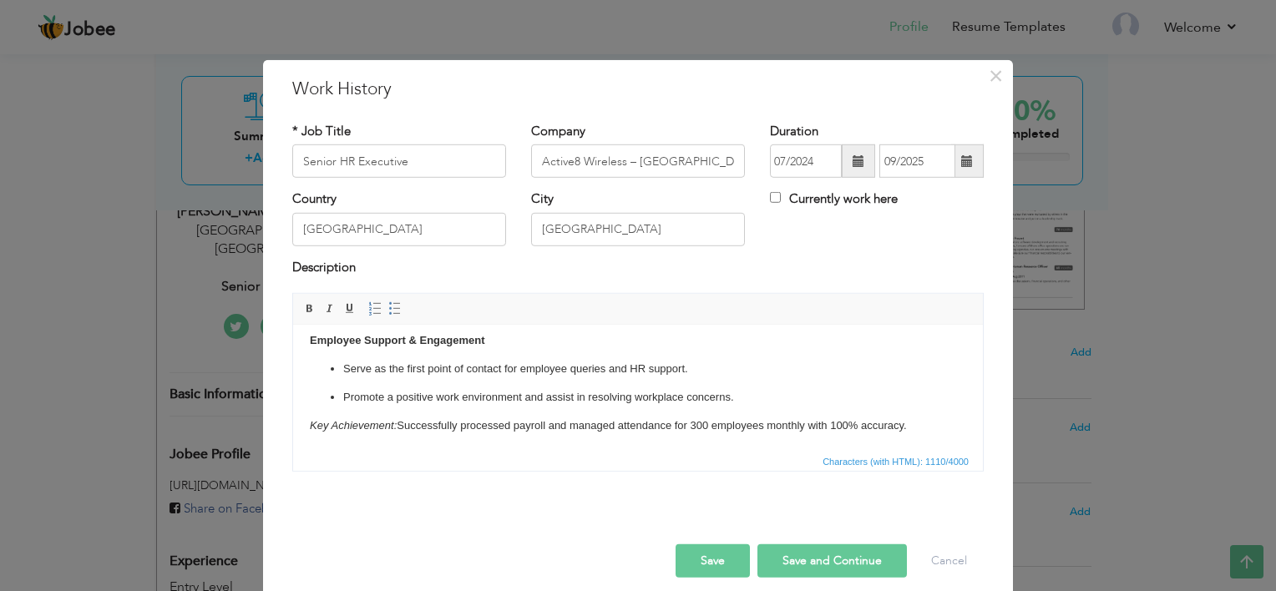
click at [706, 556] on button "Save" at bounding box center [713, 561] width 74 height 33
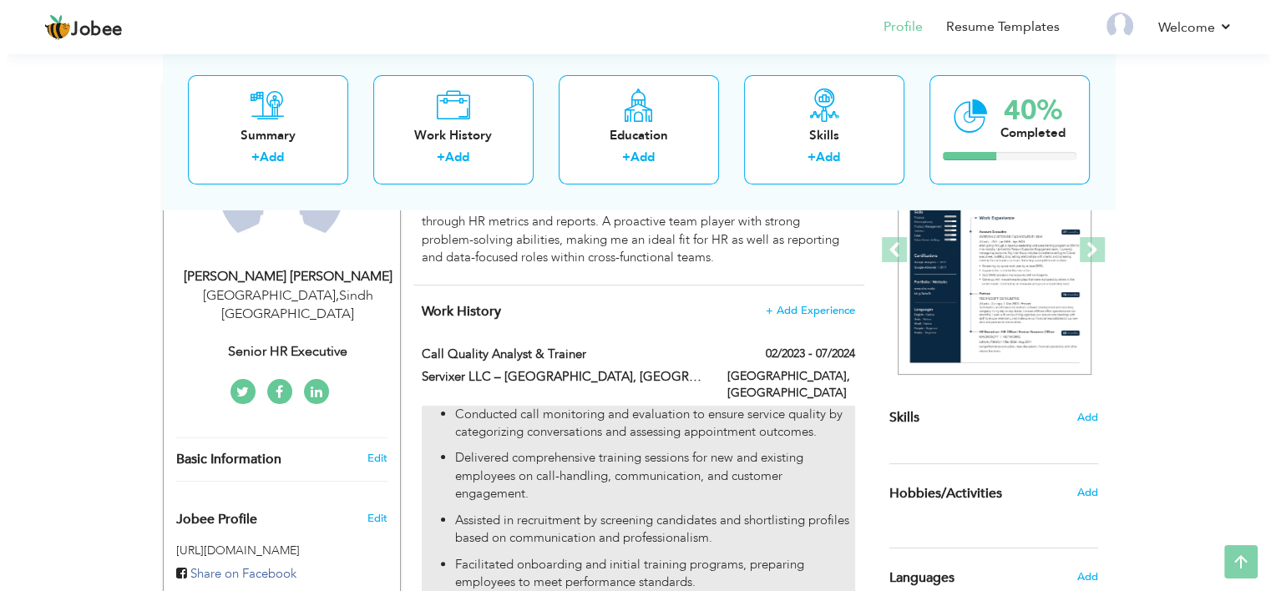
scroll to position [234, 0]
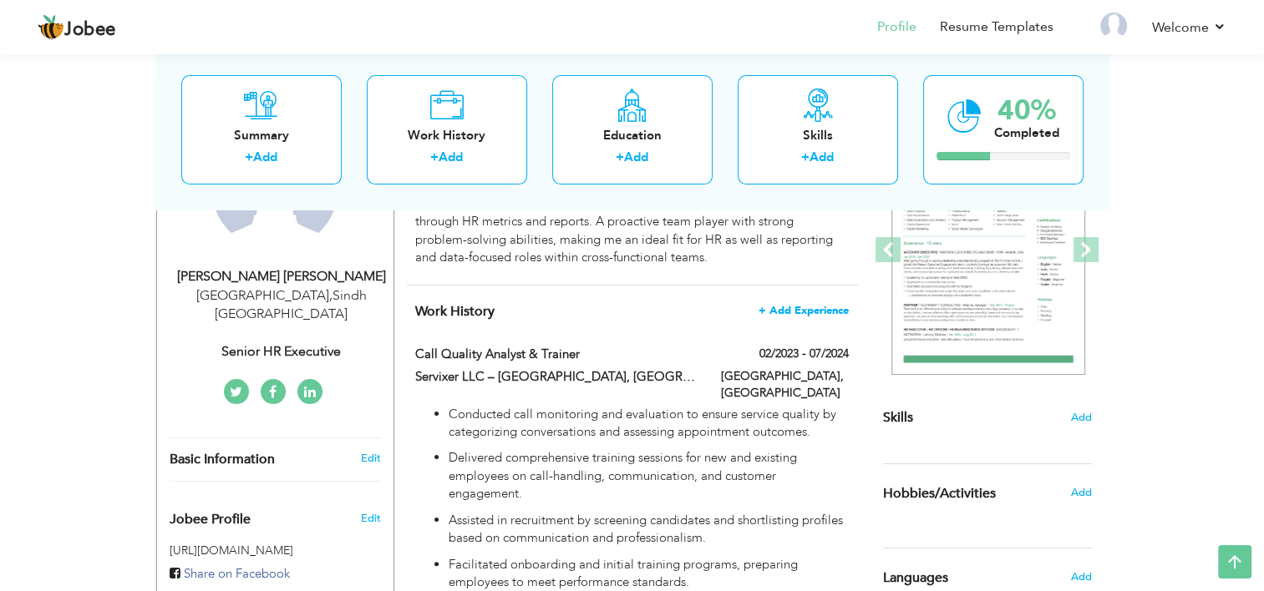
click at [814, 305] on span "+ Add Experience" at bounding box center [803, 311] width 90 height 12
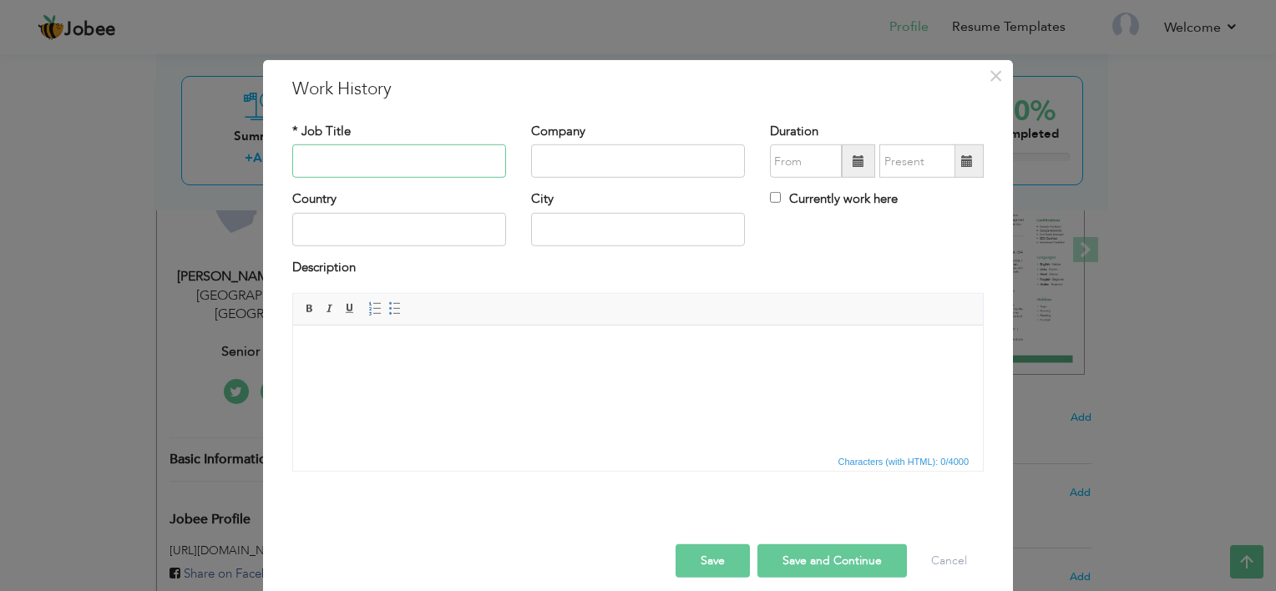
paste input "HR Executive"
type input "HR Executive"
click at [576, 150] on input "text" at bounding box center [638, 161] width 214 height 33
paste input "Active8 Wireless – [GEOGRAPHIC_DATA], [GEOGRAPHIC_DATA]"
type input "Active8 Wireless – [GEOGRAPHIC_DATA], [GEOGRAPHIC_DATA]"
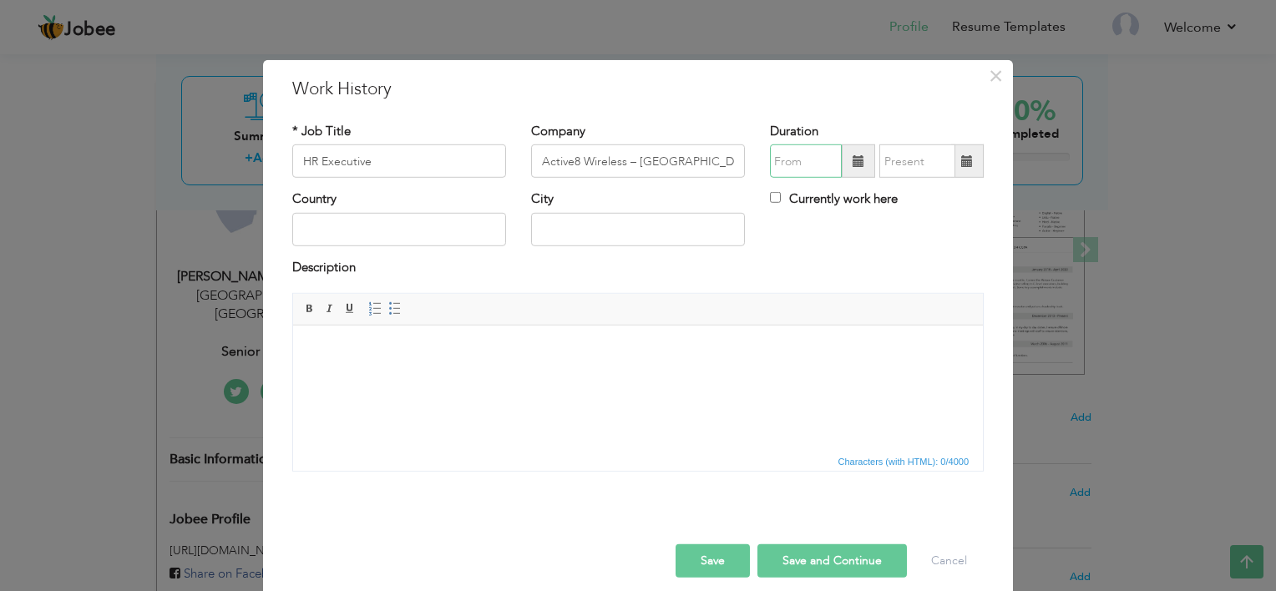
click at [791, 177] on input "text" at bounding box center [806, 161] width 72 height 33
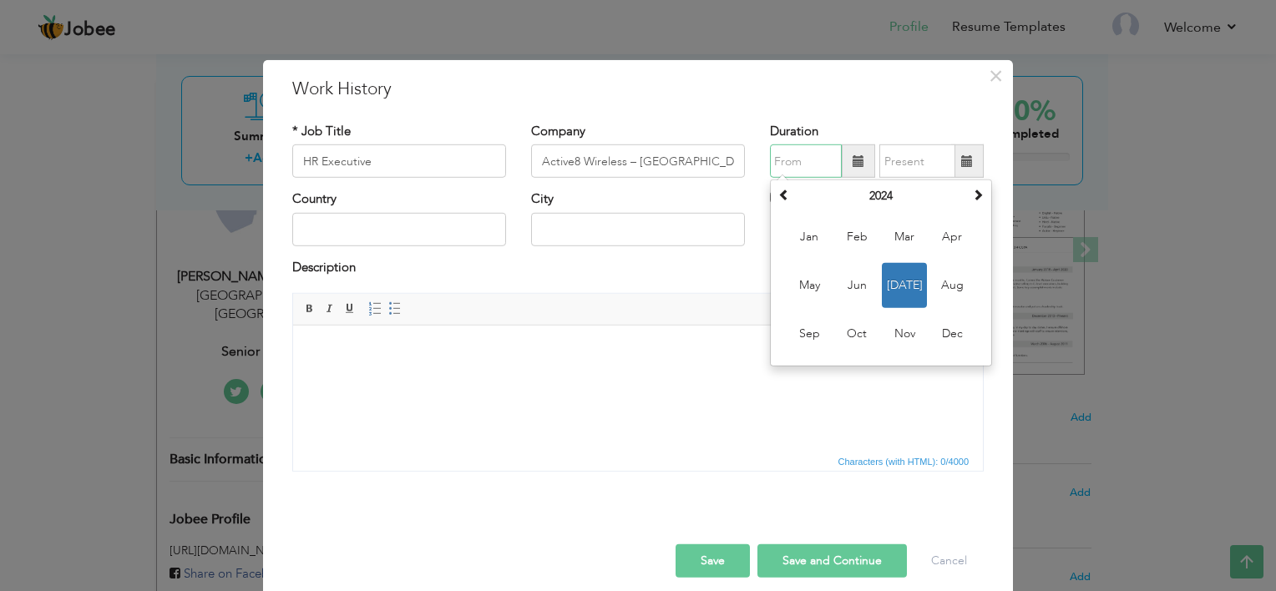
type input "07/2024"
type input "[GEOGRAPHIC_DATA]"
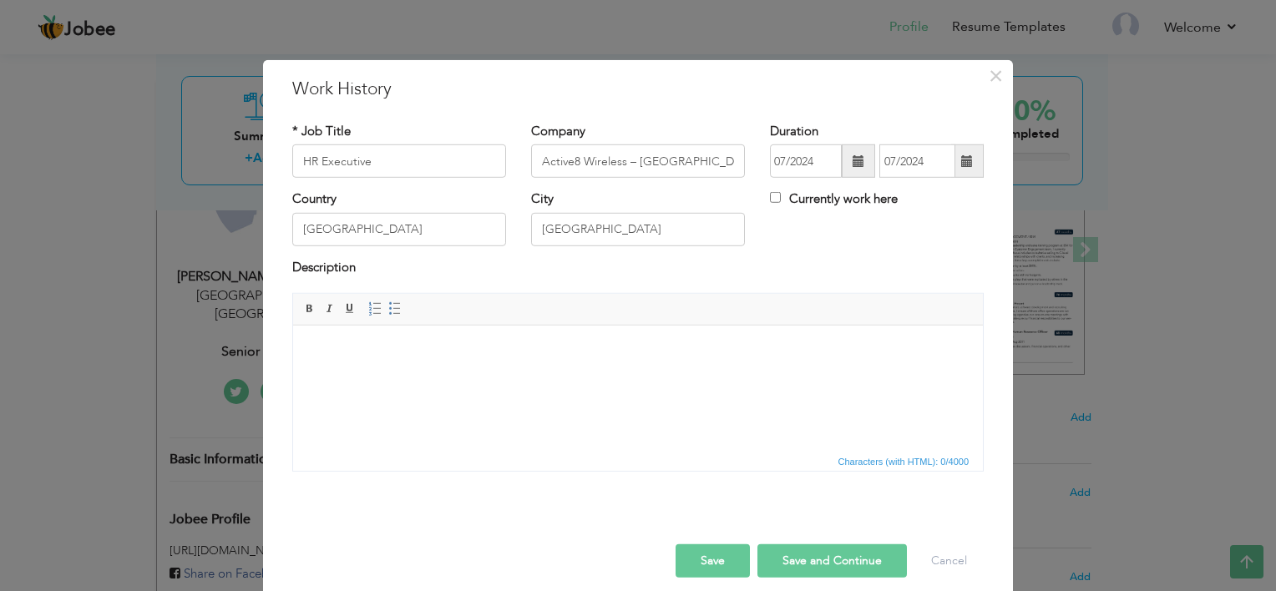
click at [411, 377] on html at bounding box center [638, 351] width 690 height 51
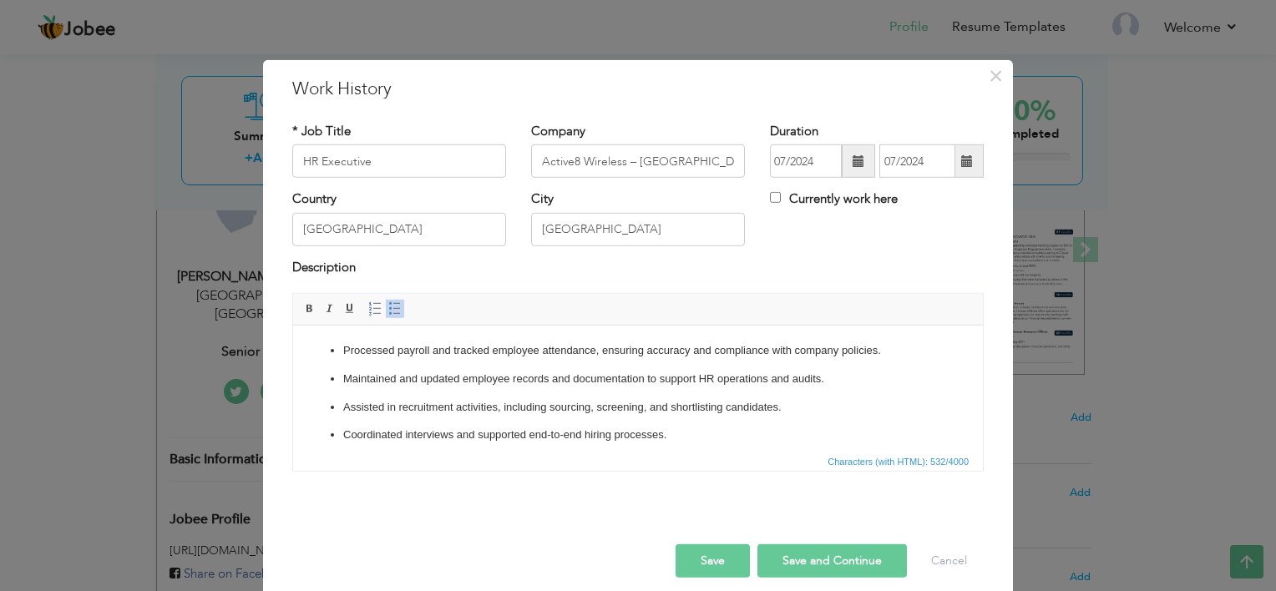
scroll to position [18, 0]
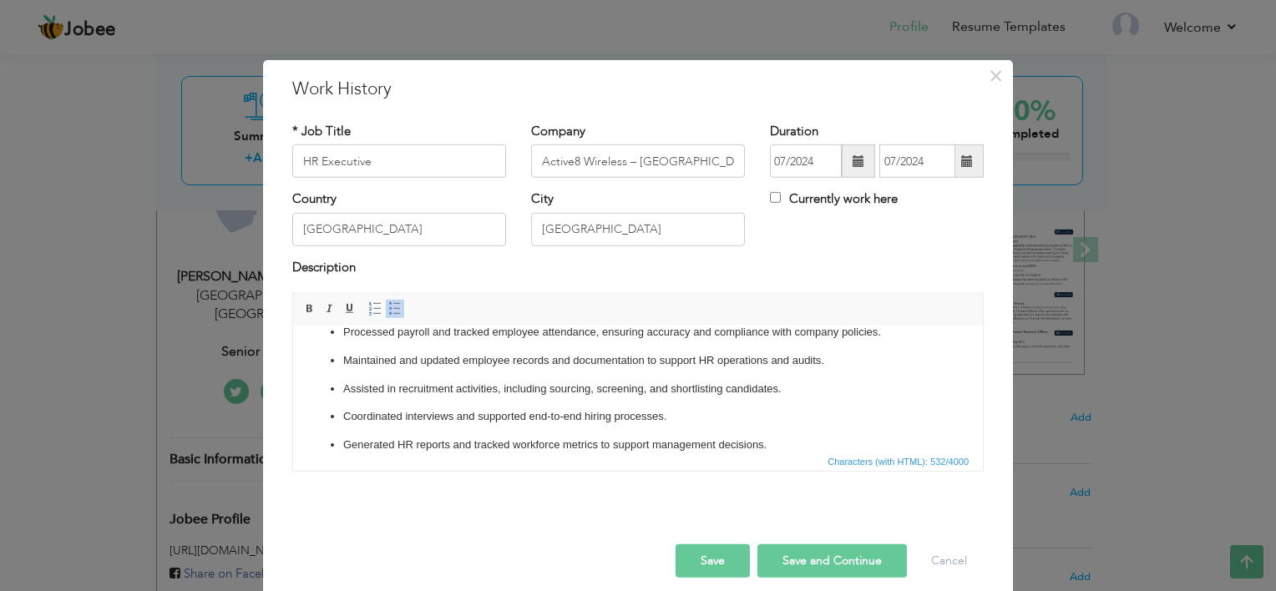
click at [771, 555] on button "Save and Continue" at bounding box center [833, 561] width 150 height 33
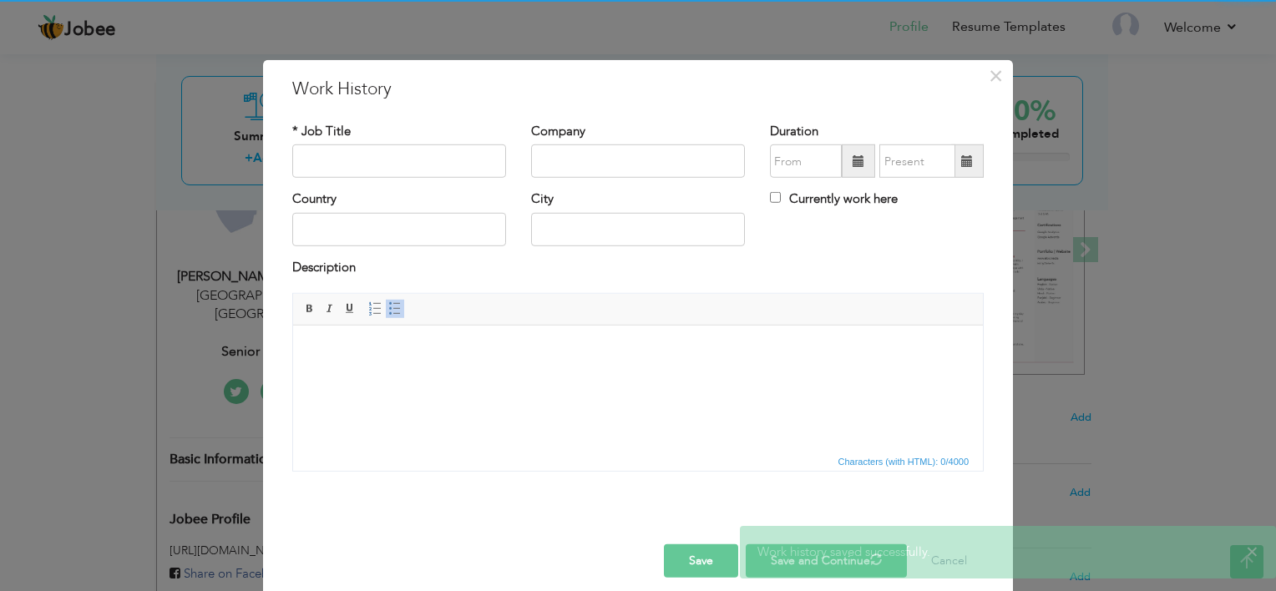
scroll to position [0, 0]
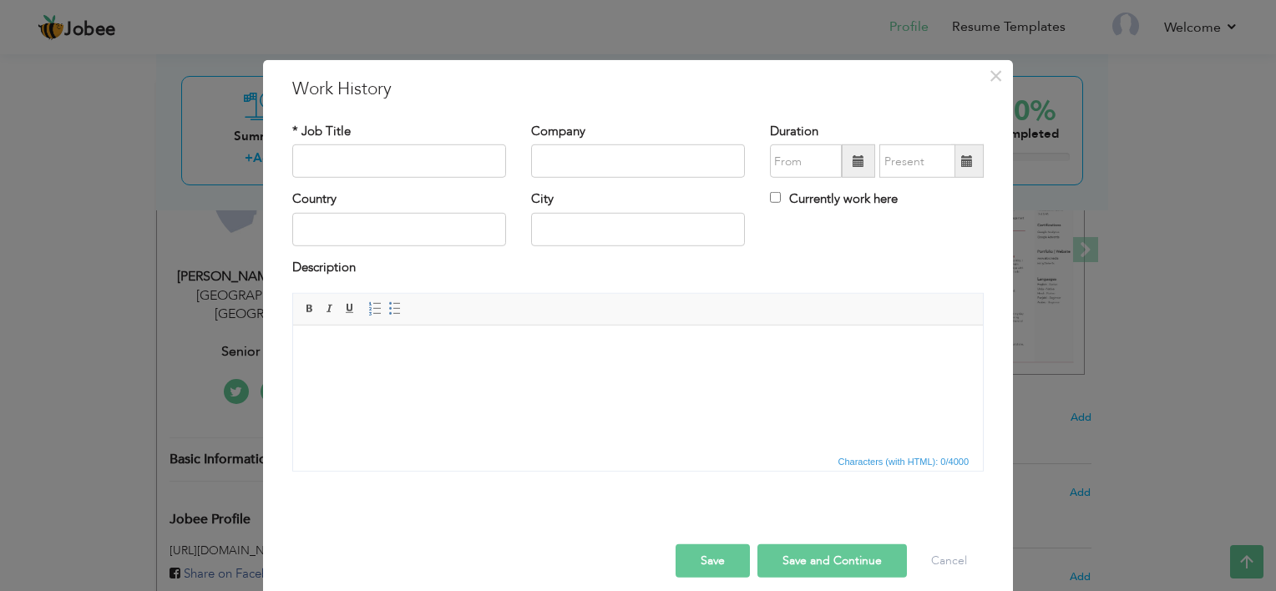
click at [458, 377] on html at bounding box center [638, 351] width 690 height 51
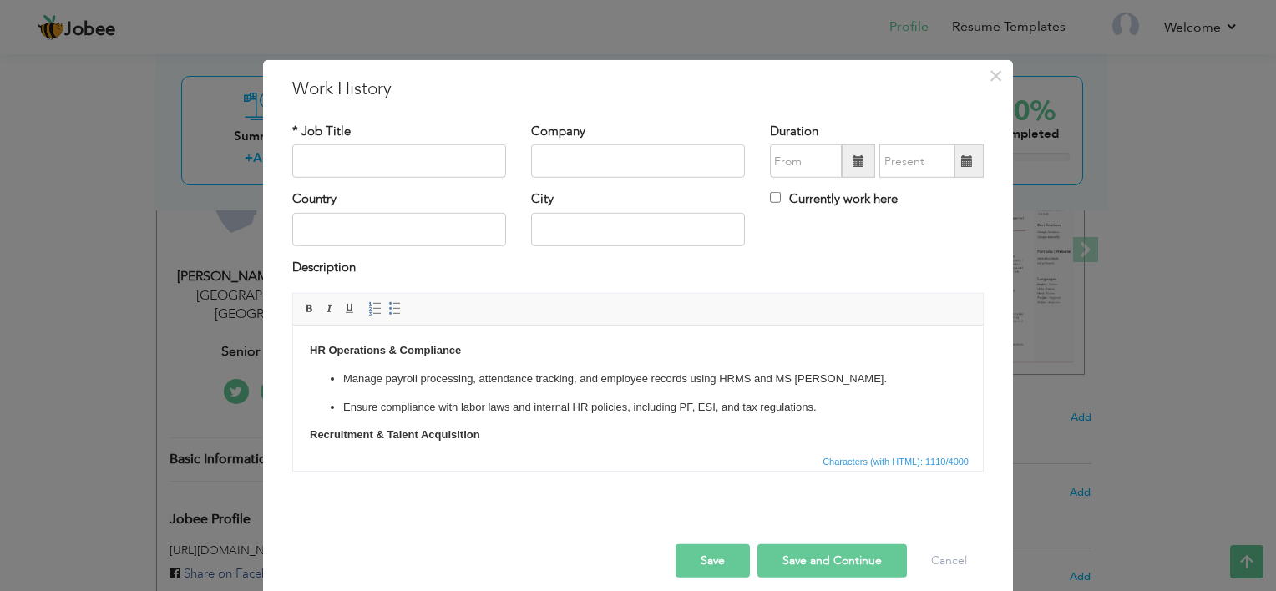
scroll to position [216, 0]
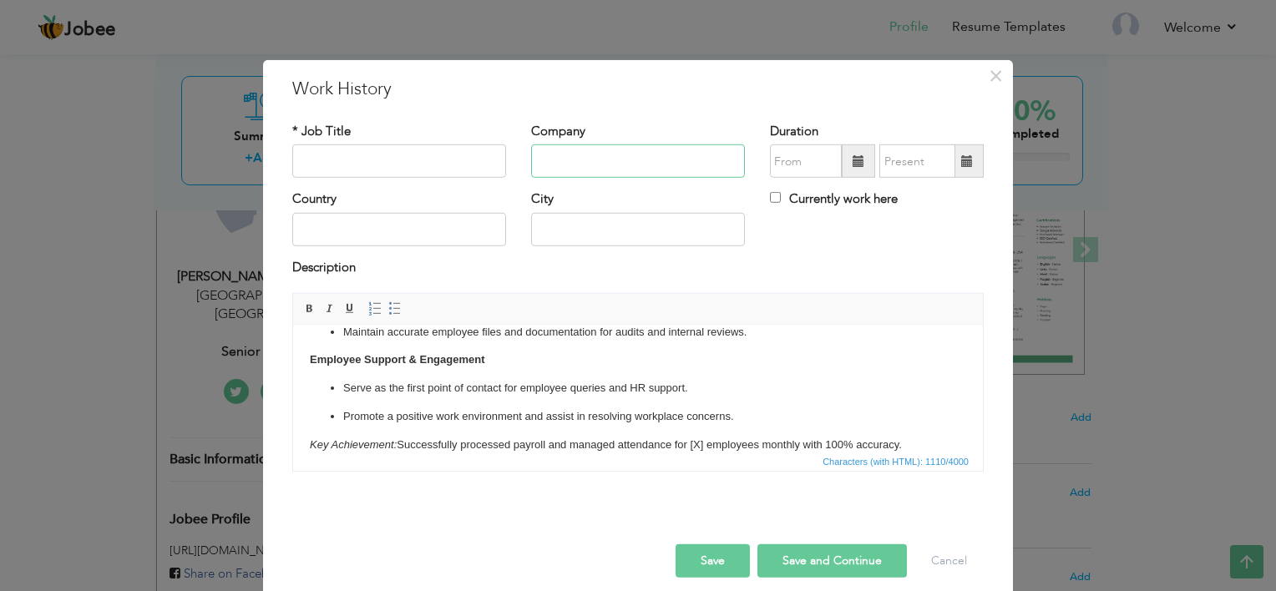
click at [585, 145] on input "text" at bounding box center [638, 161] width 214 height 33
paste input "Active8 Wireless – [GEOGRAPHIC_DATA], [GEOGRAPHIC_DATA]"
type input "Active8 Wireless – [GEOGRAPHIC_DATA], [GEOGRAPHIC_DATA]"
click at [342, 166] on input "text" at bounding box center [399, 161] width 214 height 33
paste input "Senior HR Executive"
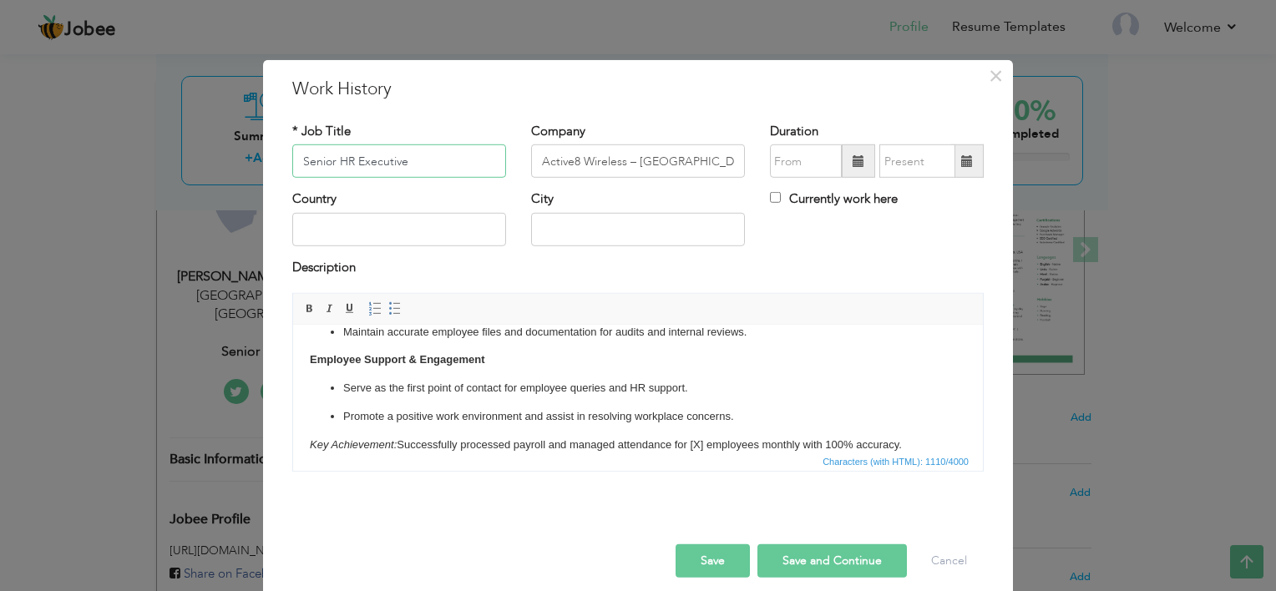
type input "Senior HR Executive"
click at [430, 244] on input "text" at bounding box center [399, 229] width 214 height 33
type input "[GEOGRAPHIC_DATA]"
type input "07/2024"
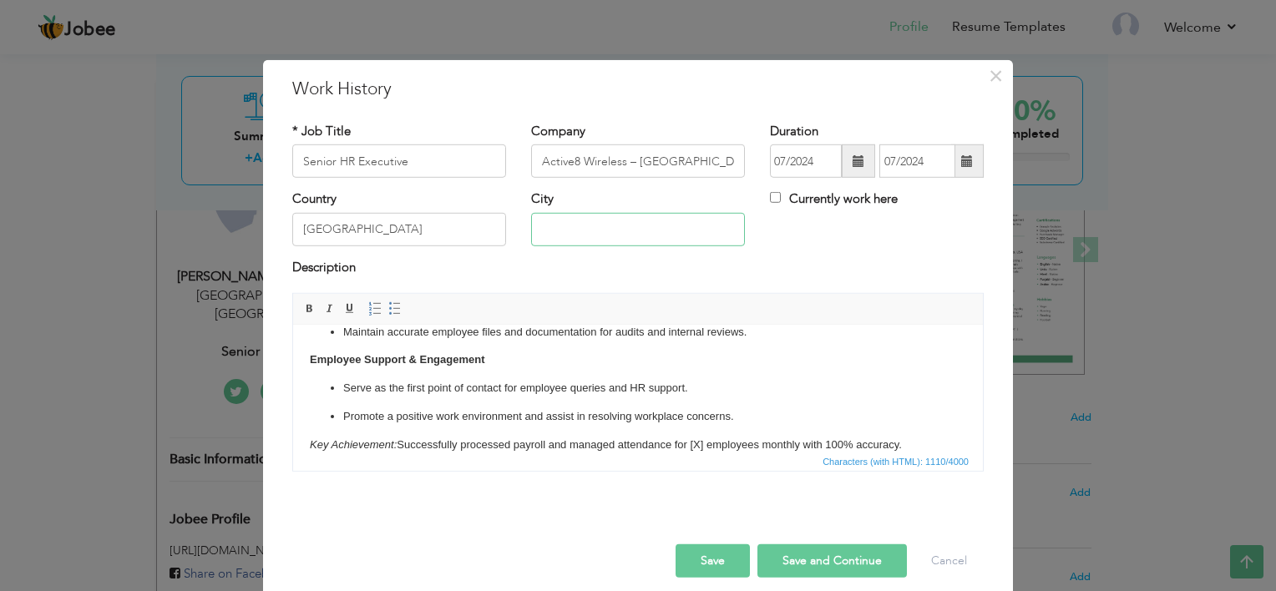
type input "[GEOGRAPHIC_DATA]"
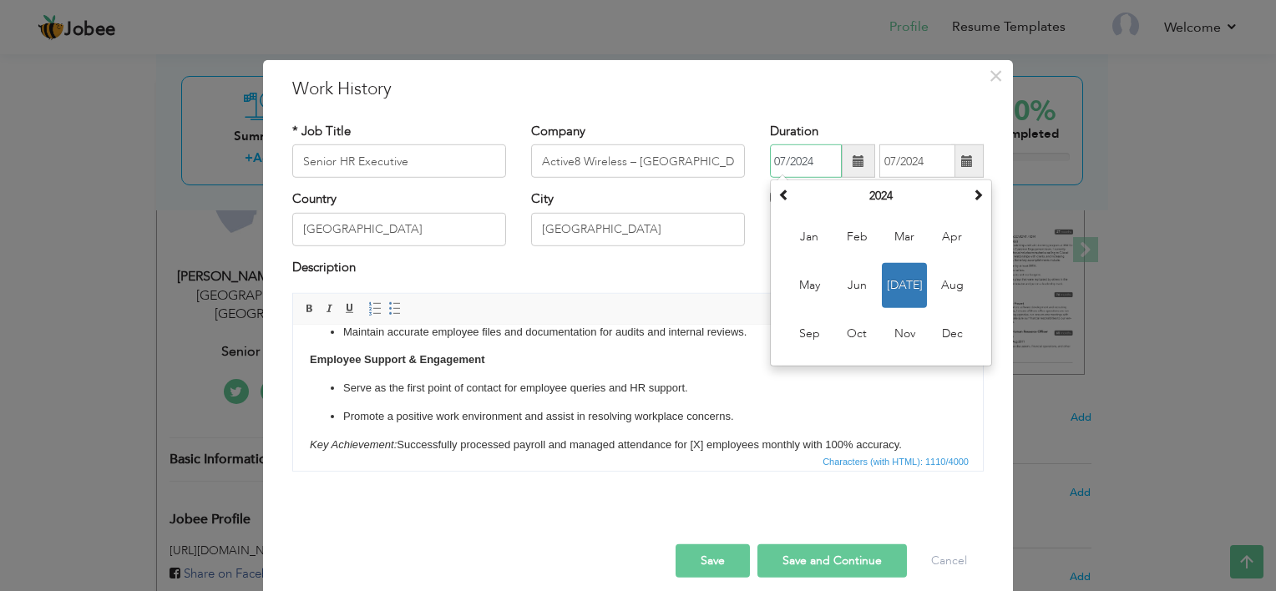
click at [785, 160] on input "07/2024" at bounding box center [806, 161] width 72 height 33
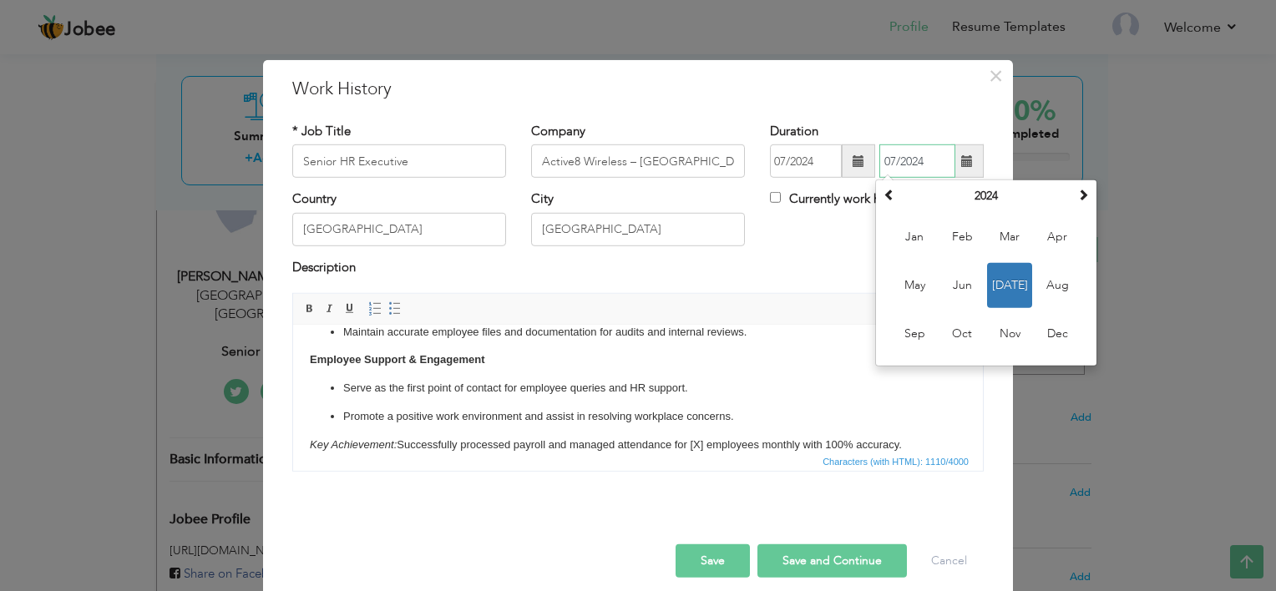
click at [895, 151] on input "07/2024" at bounding box center [918, 161] width 76 height 33
click at [921, 336] on span "Sep" at bounding box center [914, 334] width 45 height 45
click at [923, 157] on input "09/2024" at bounding box center [918, 161] width 76 height 33
click at [1078, 189] on span at bounding box center [1084, 195] width 12 height 12
click at [911, 325] on span "Sep" at bounding box center [914, 334] width 45 height 45
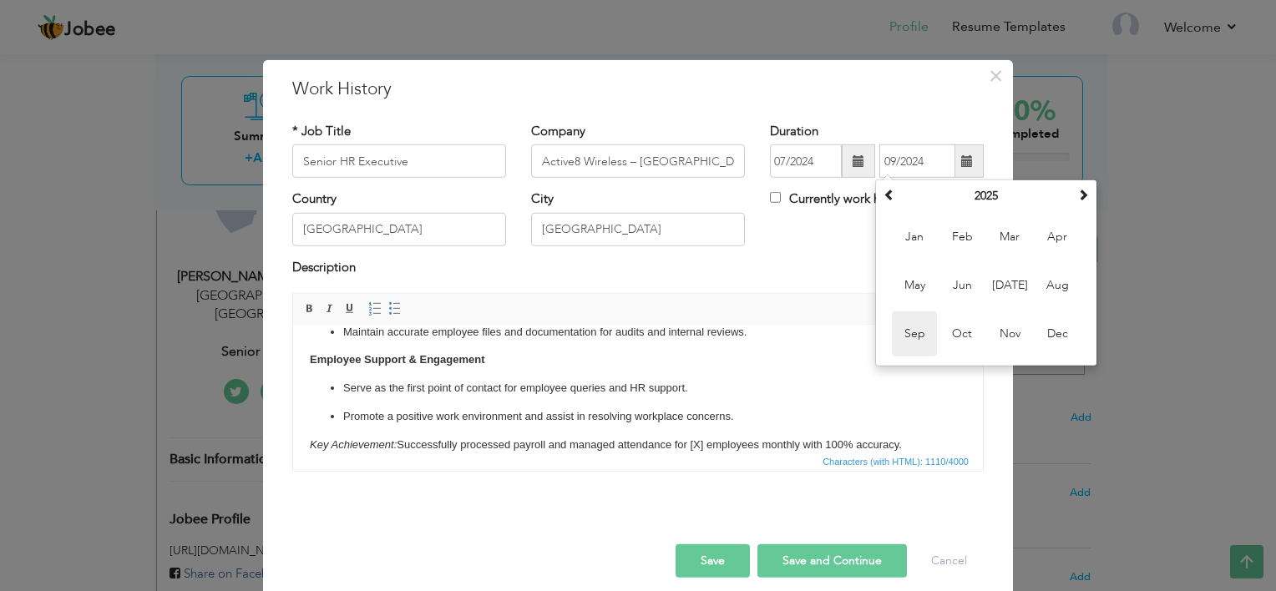
type input "09/2025"
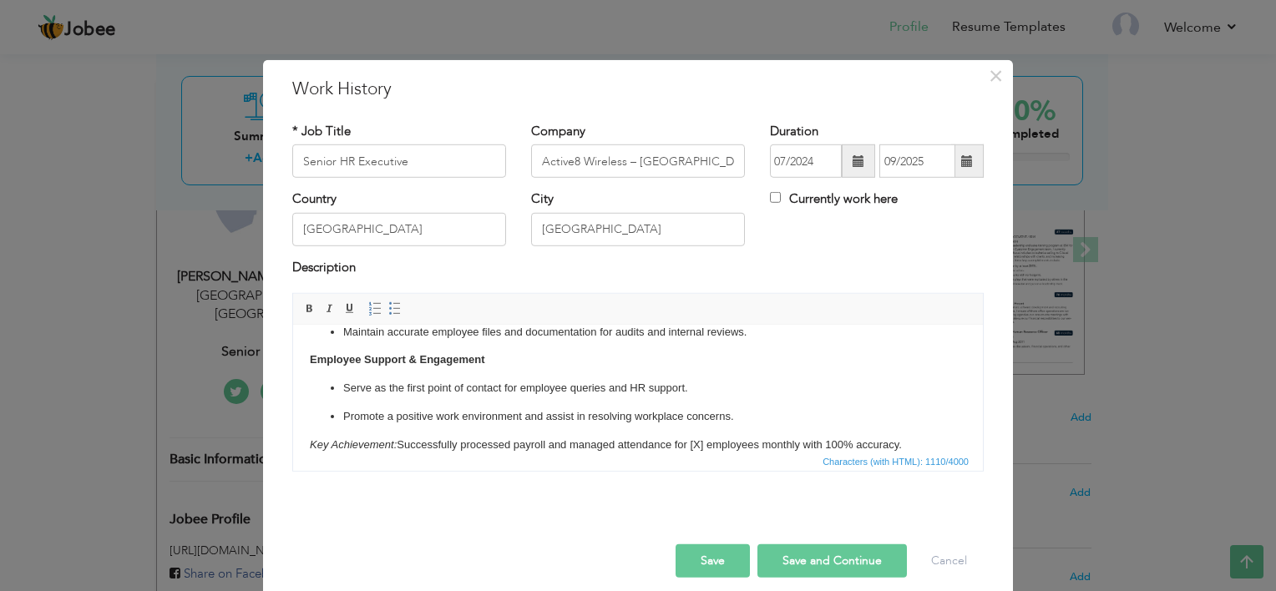
click at [710, 448] on p "Key Achievement: Successfully processed payroll and managed attendance for [X] …" at bounding box center [638, 446] width 657 height 18
click at [718, 566] on button "Save" at bounding box center [713, 561] width 74 height 33
drag, startPoint x: 829, startPoint y: 540, endPoint x: 828, endPoint y: 551, distance: 11.7
click at [828, 551] on div "Save Save and Continue Delete Cancel" at bounding box center [638, 544] width 717 height 94
click at [828, 551] on button "Save and Continue" at bounding box center [833, 561] width 150 height 33
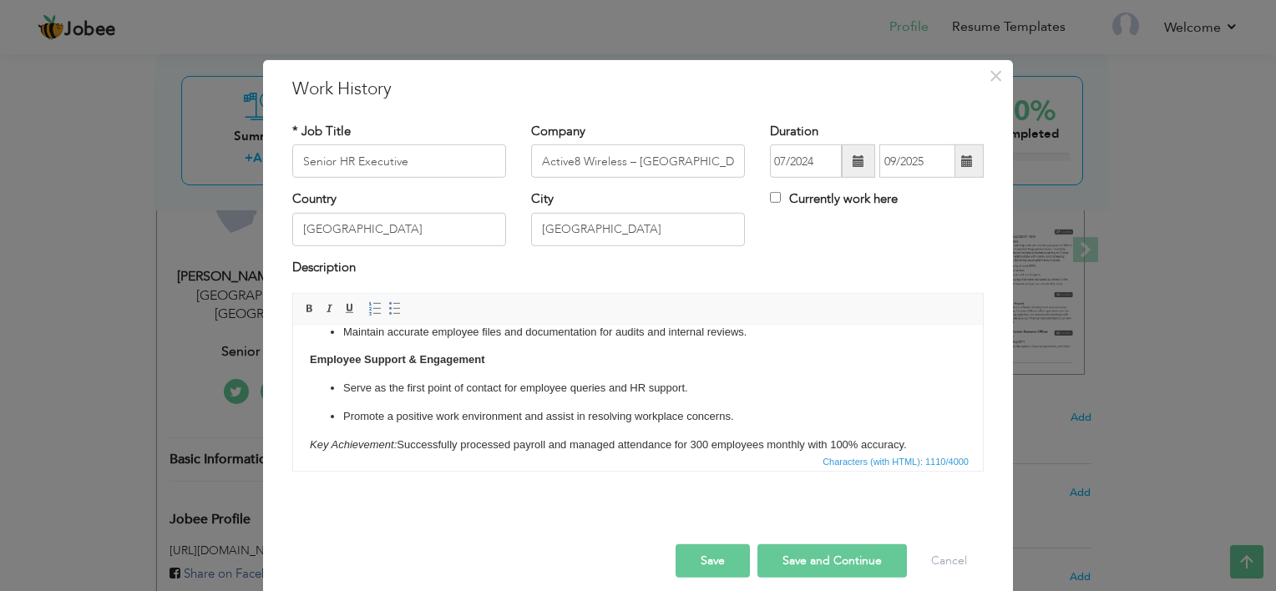
click at [702, 448] on p "Key Achievement: Successfully processed payroll and managed attendance for 300 …" at bounding box center [638, 446] width 657 height 18
click at [807, 557] on button "Save and Continue" at bounding box center [833, 561] width 150 height 33
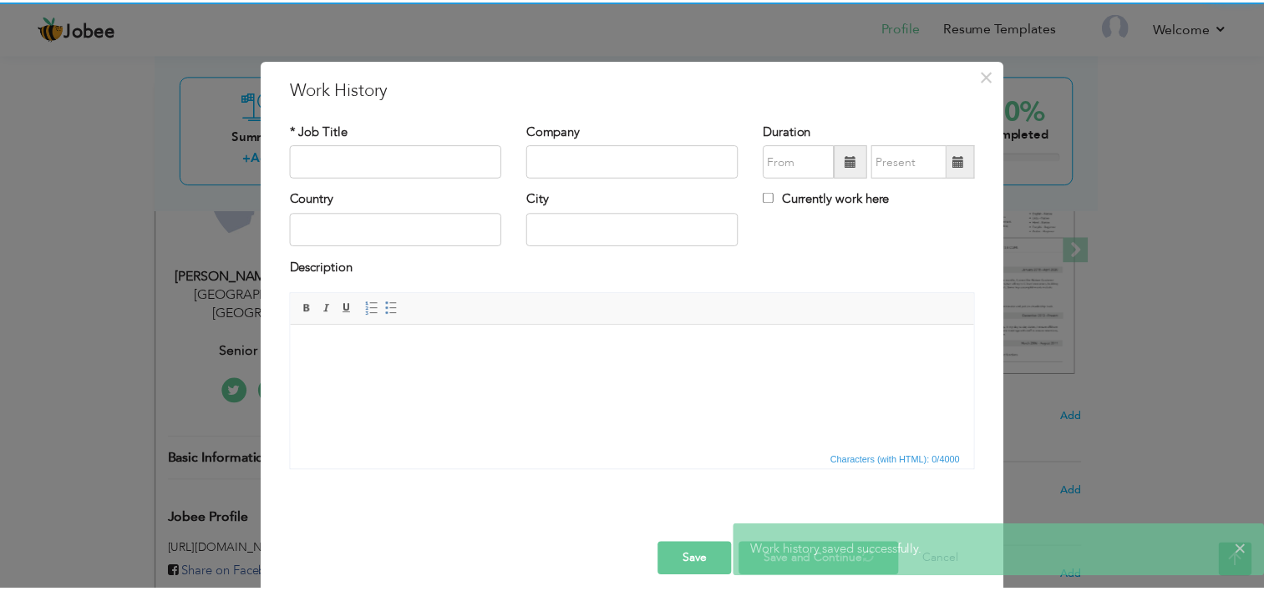
scroll to position [0, 0]
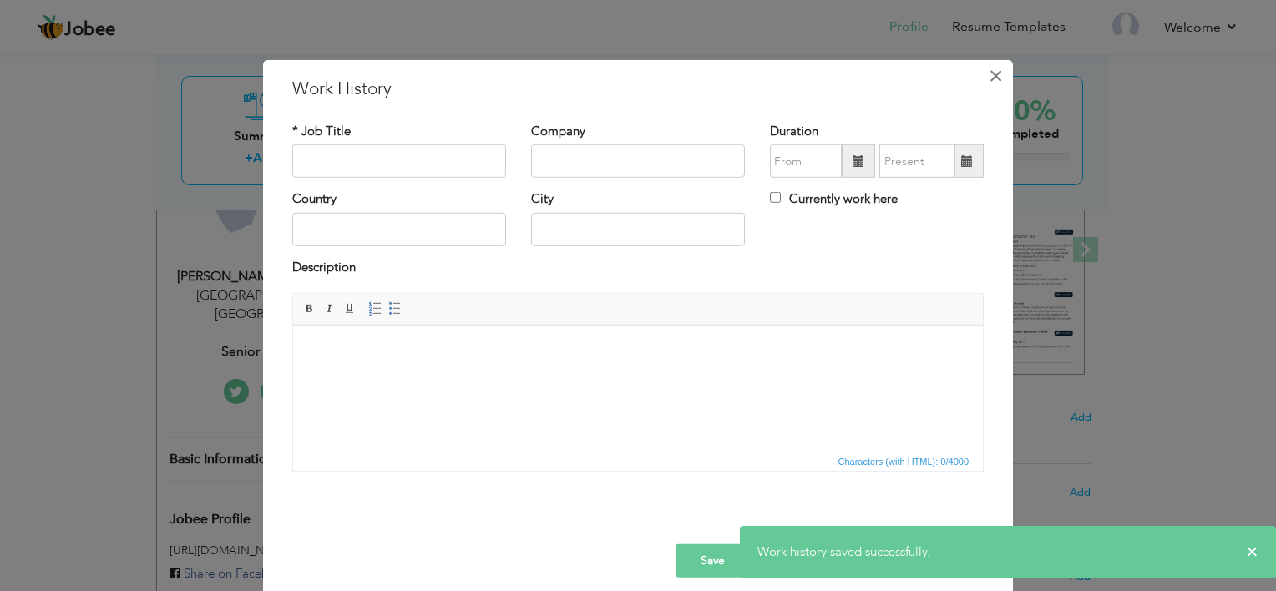
click at [989, 76] on span "×" at bounding box center [996, 76] width 14 height 30
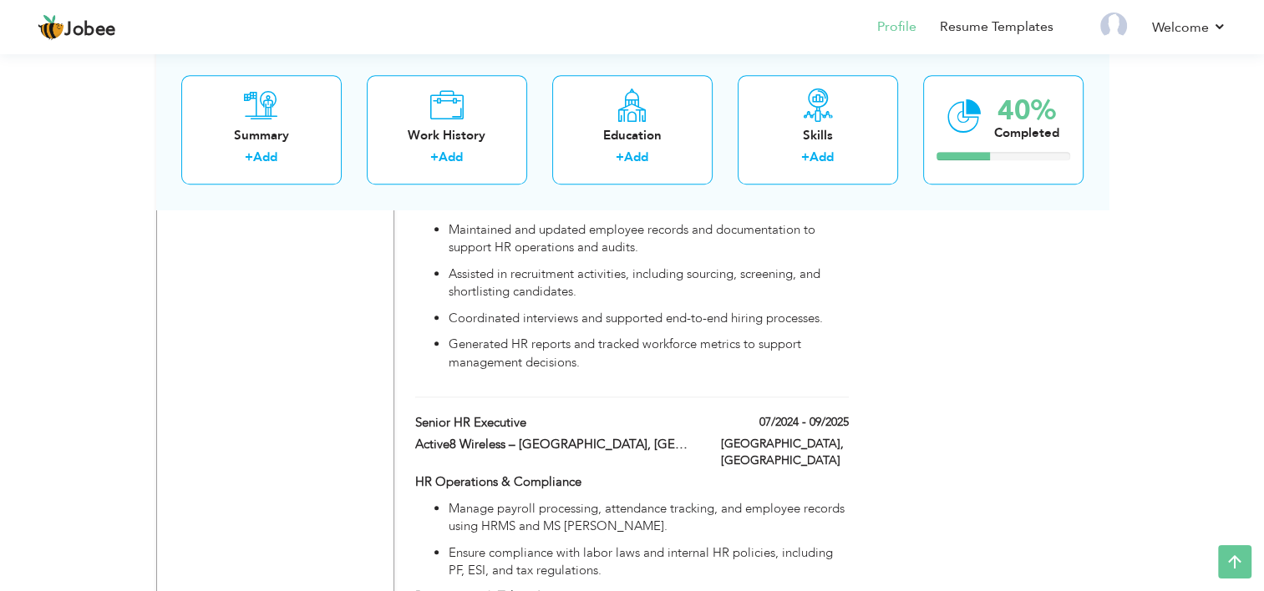
scroll to position [1690, 0]
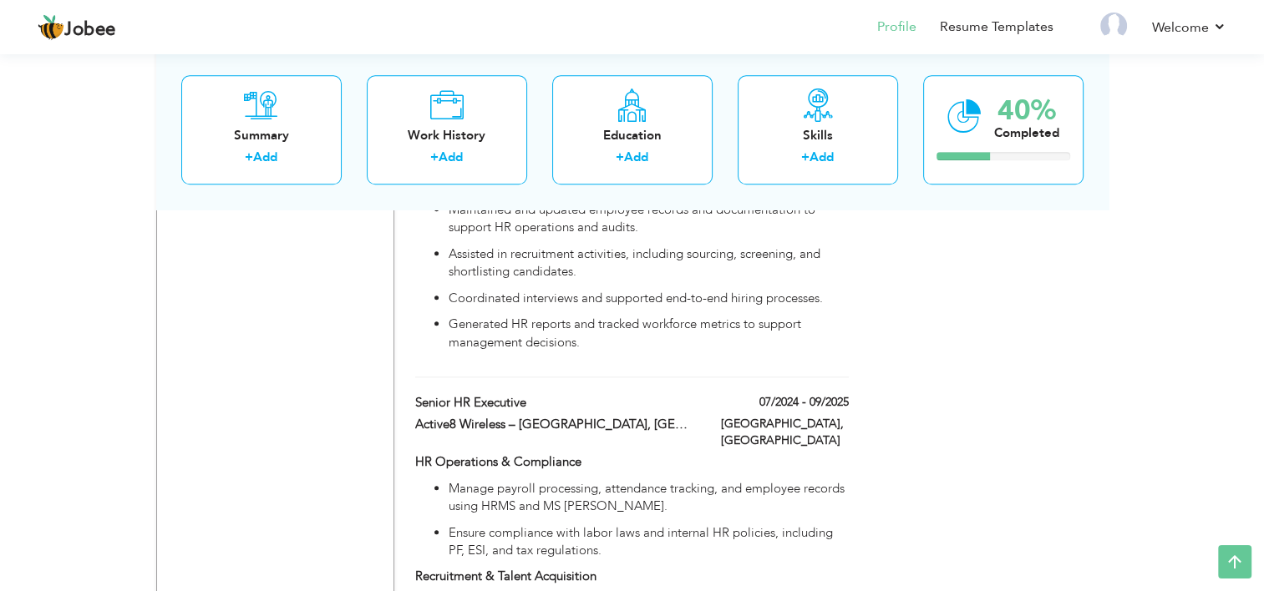
click at [665, 454] on p "HR Operations & Compliance" at bounding box center [631, 463] width 433 height 18
type input "Senior HR Executive"
type input "Active8 Wireless – [GEOGRAPHIC_DATA], [GEOGRAPHIC_DATA]"
type input "07/2024"
type input "09/2025"
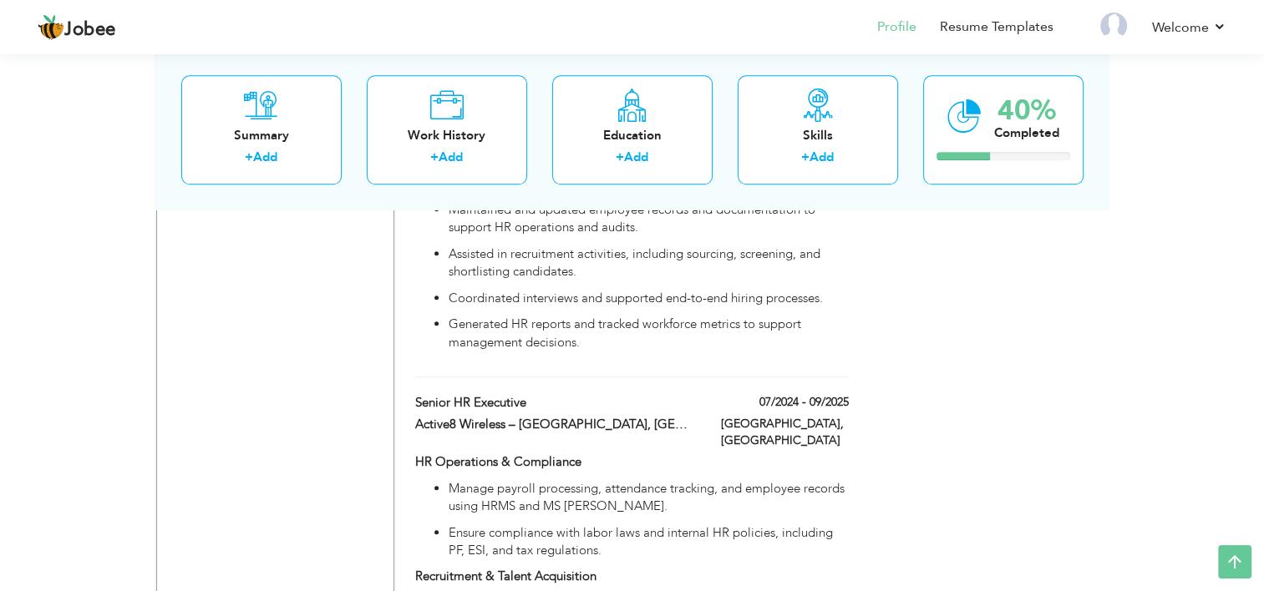
type input "[GEOGRAPHIC_DATA]"
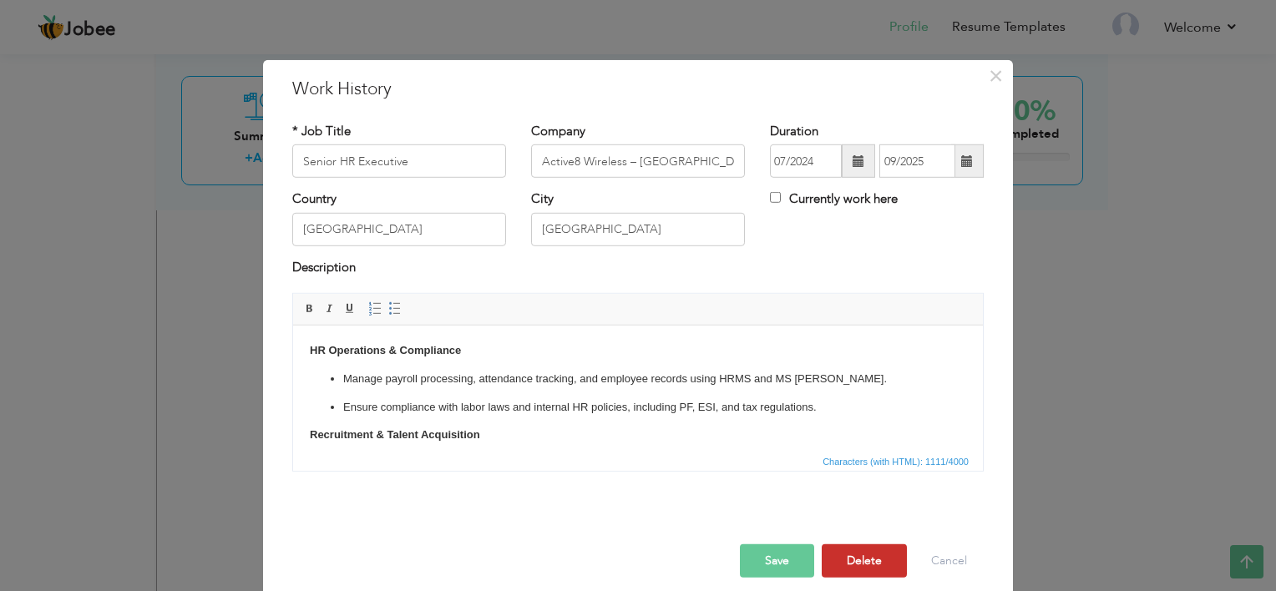
click at [864, 557] on button "Delete" at bounding box center [864, 561] width 85 height 33
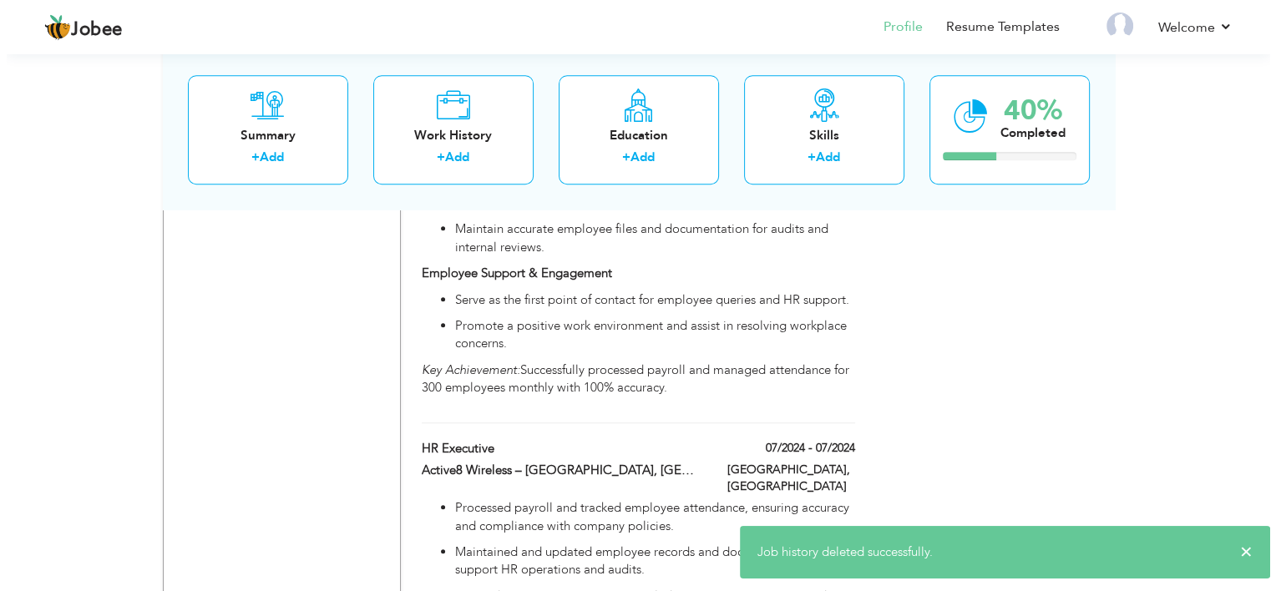
scroll to position [1330, 0]
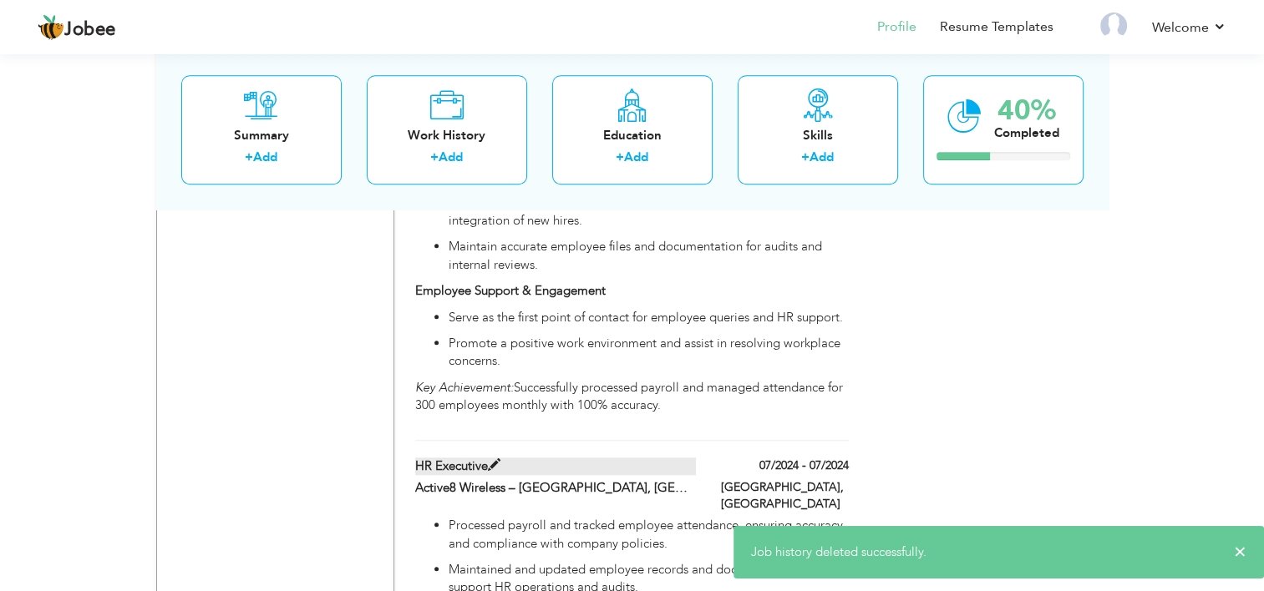
click at [550, 458] on label "HR Executive" at bounding box center [555, 467] width 281 height 18
type input "HR Executive"
type input "07/2024"
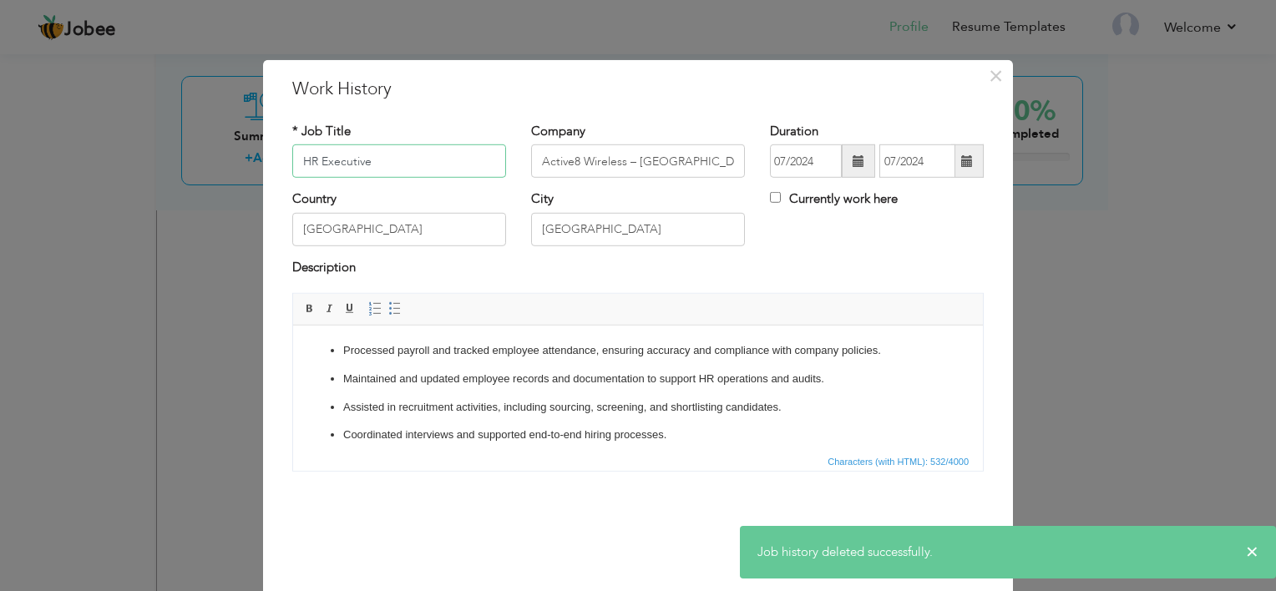
scroll to position [38, 0]
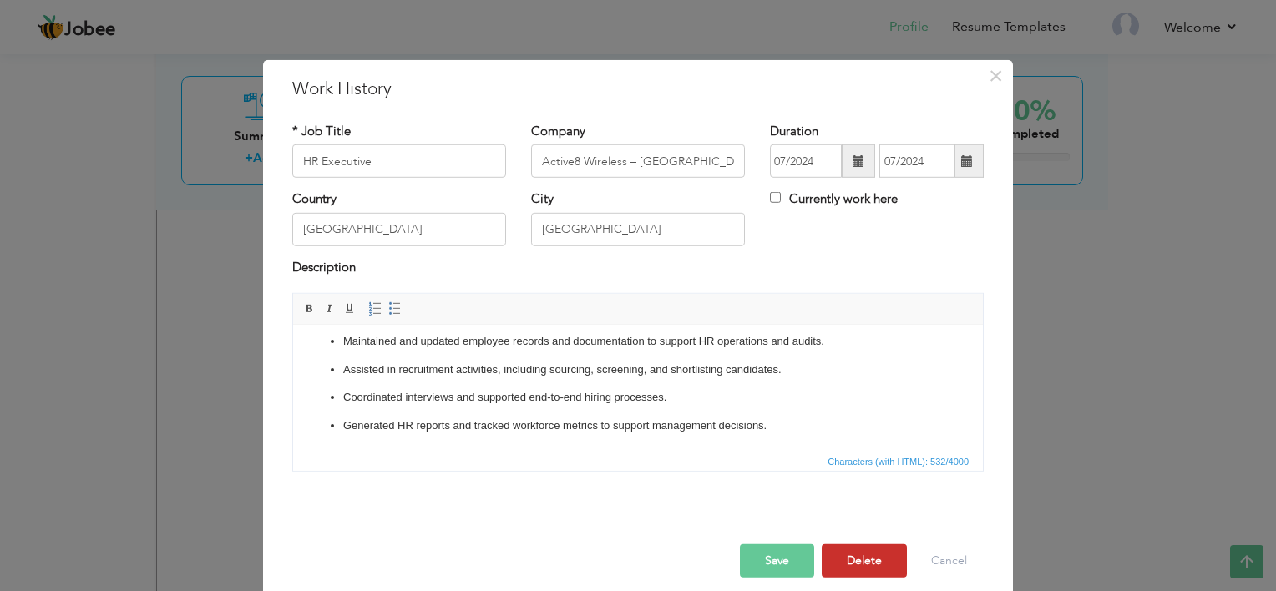
click at [885, 557] on button "Delete" at bounding box center [864, 561] width 85 height 33
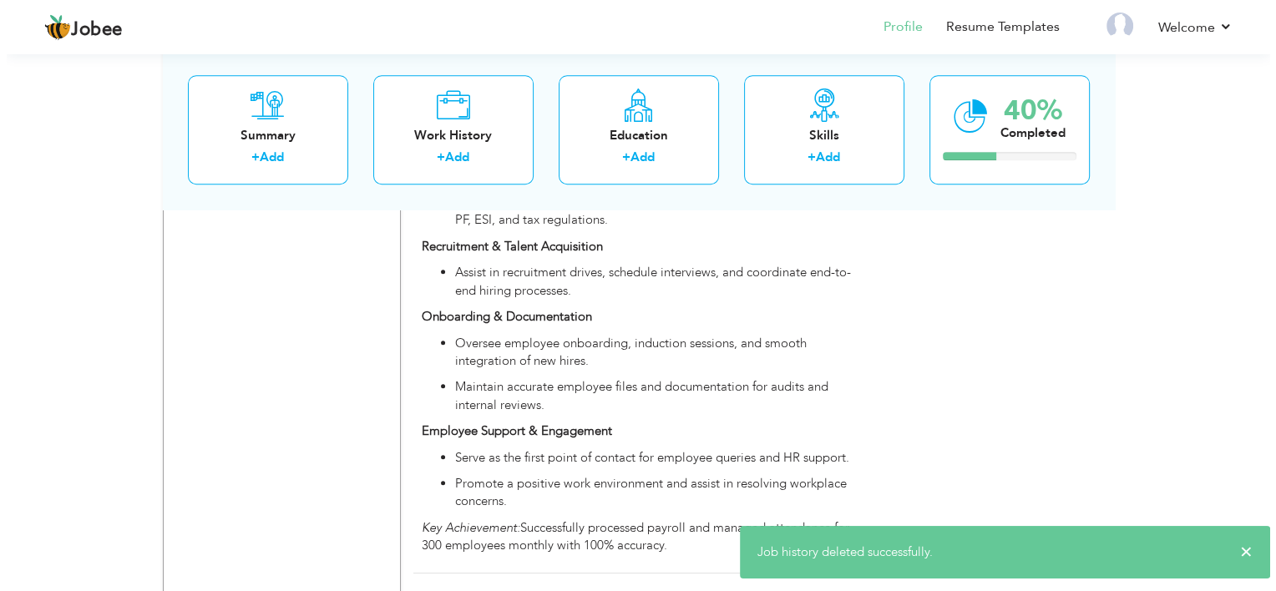
scroll to position [1159, 0]
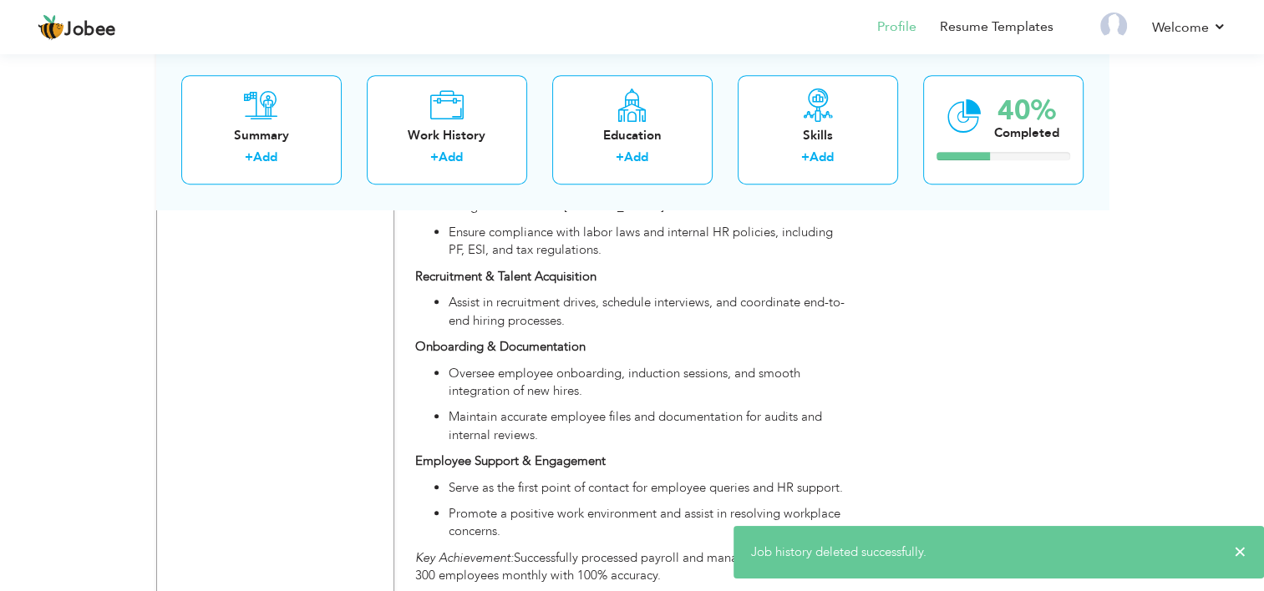
click at [621, 453] on p "Employee Support & Engagement" at bounding box center [631, 462] width 433 height 18
type input "Senior HR Executive"
type input "09/2025"
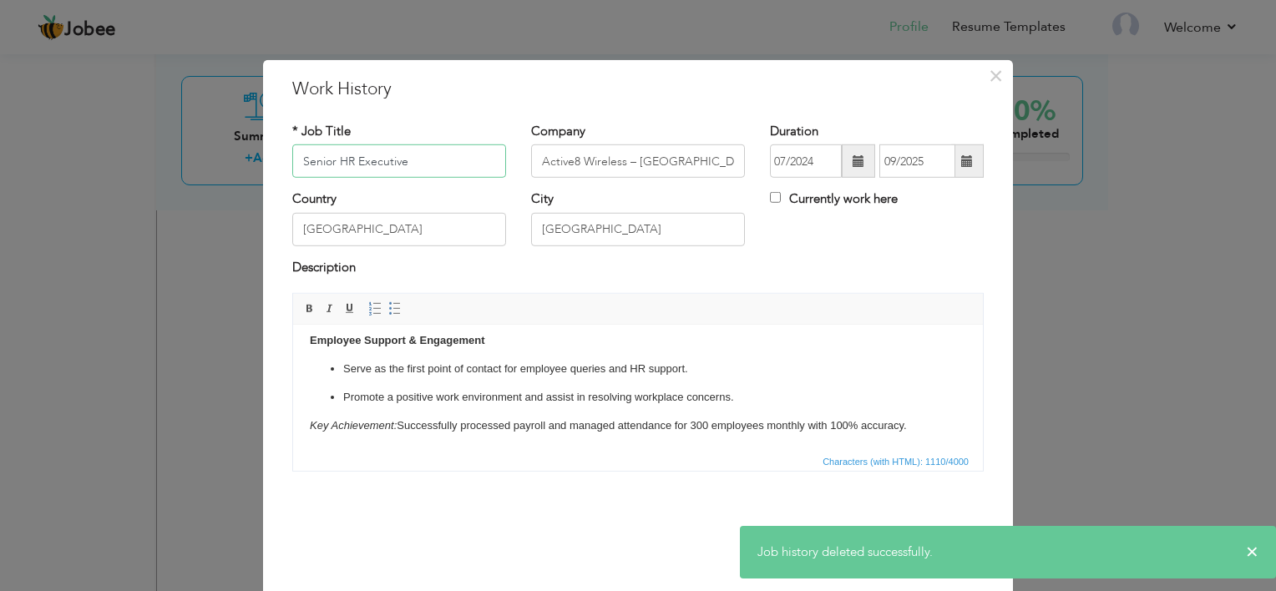
scroll to position [14, 0]
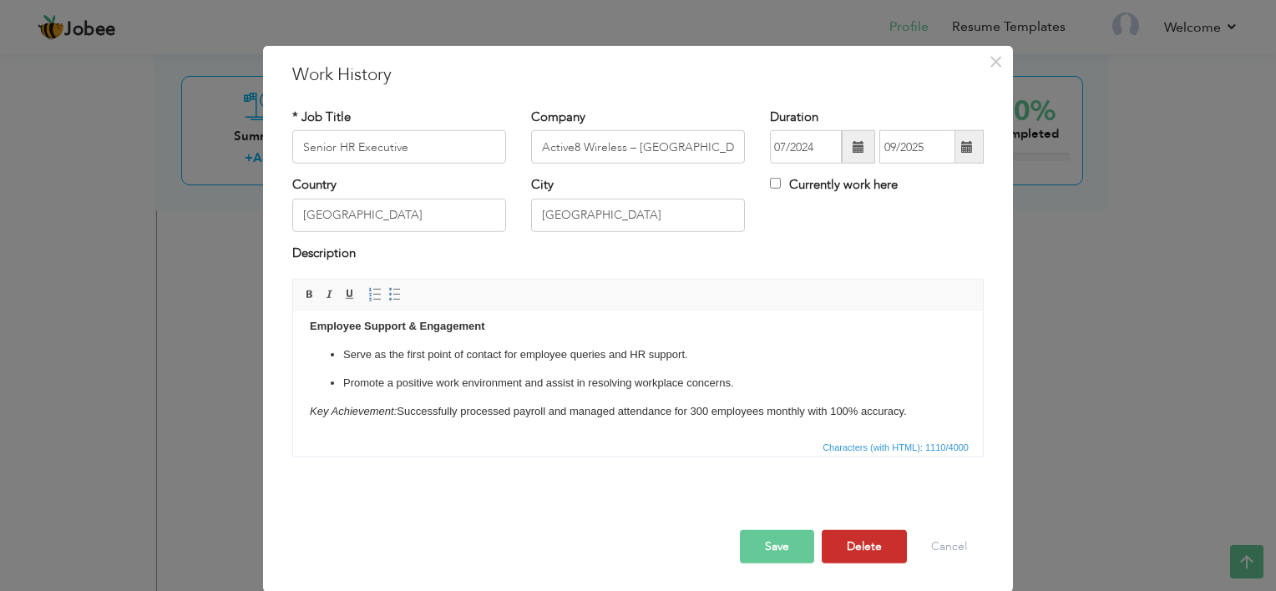
click at [875, 561] on button "Delete" at bounding box center [864, 546] width 85 height 33
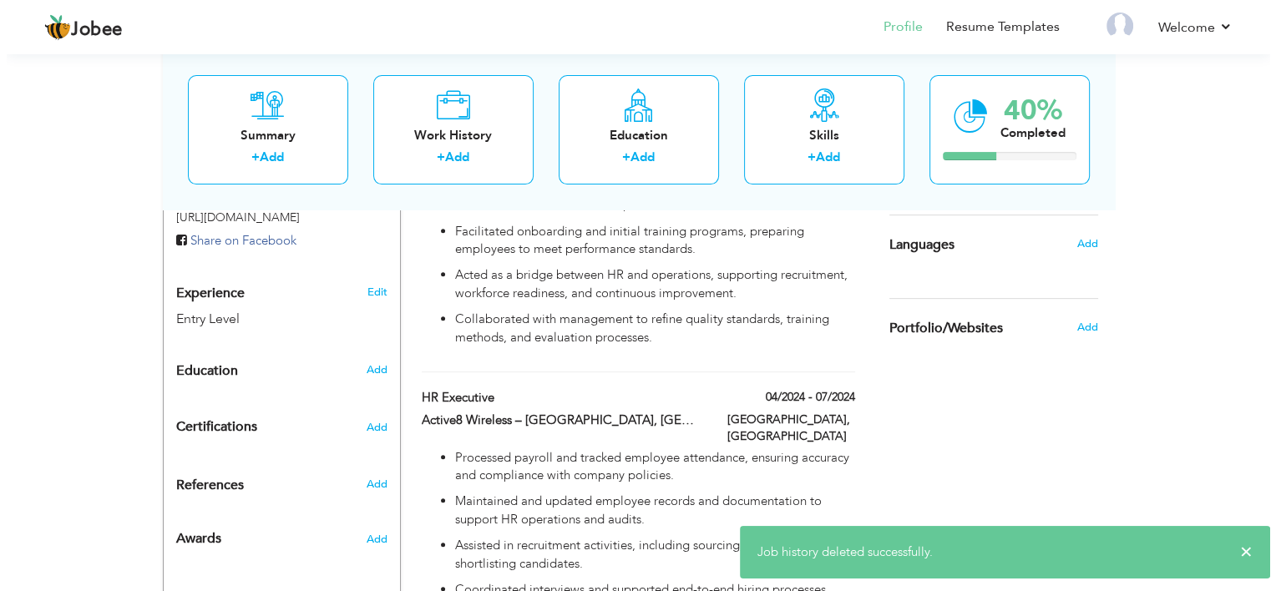
scroll to position [568, 0]
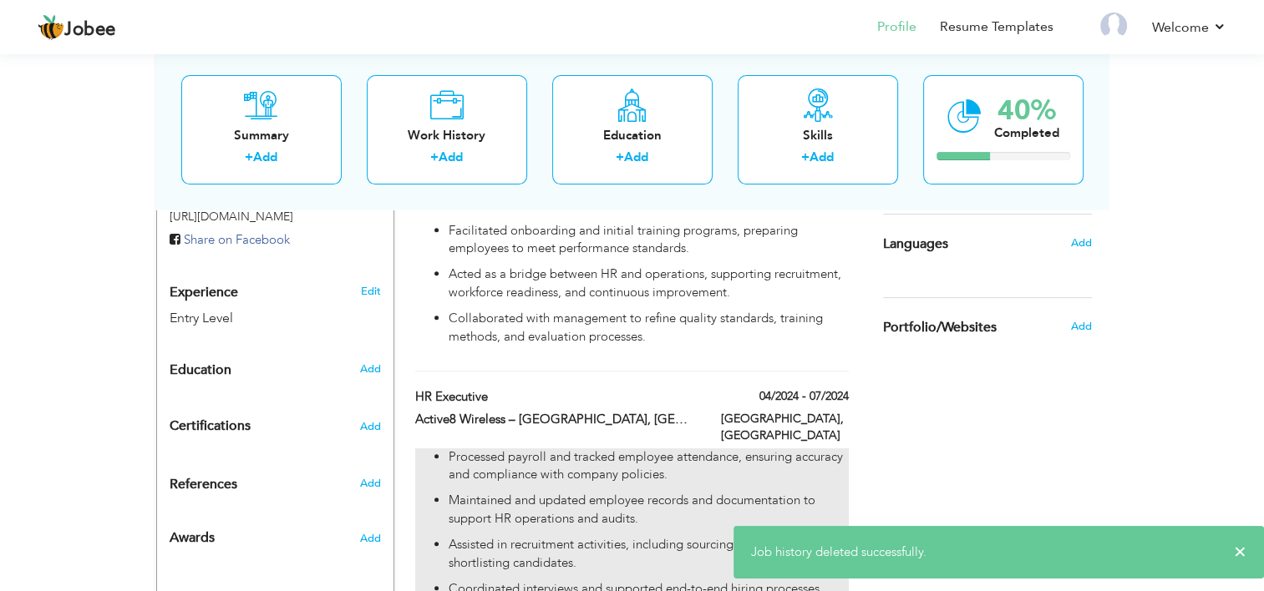
click at [544, 449] on p "Processed payroll and tracked employee attendance, ensuring accuracy and compli…" at bounding box center [648, 467] width 399 height 36
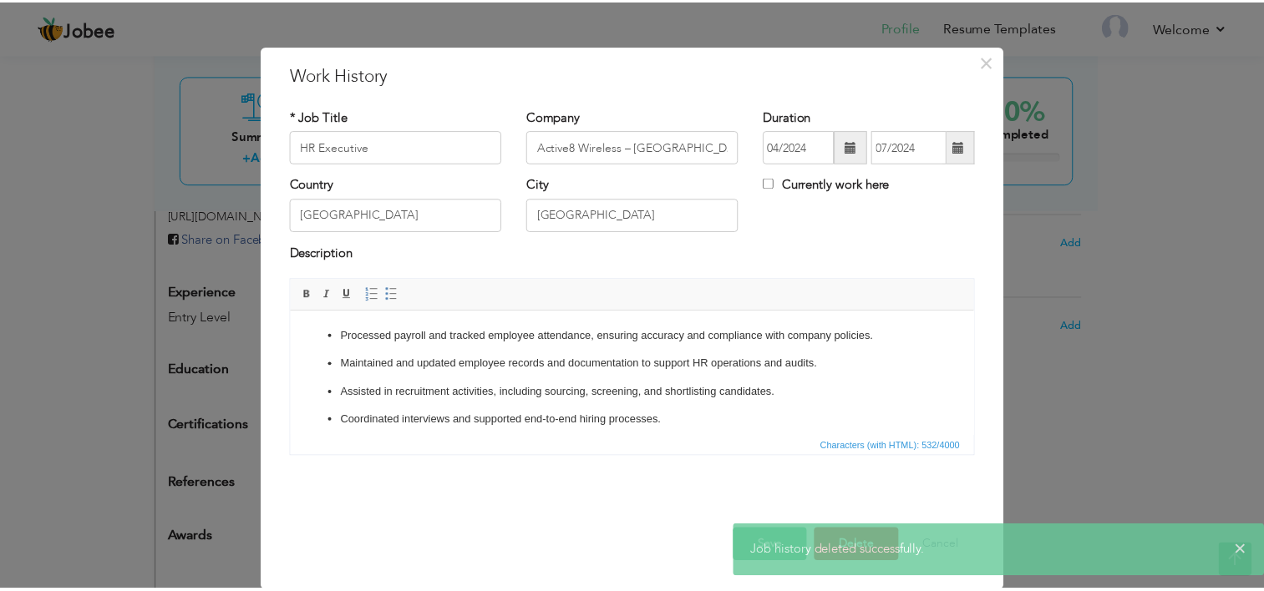
scroll to position [0, 0]
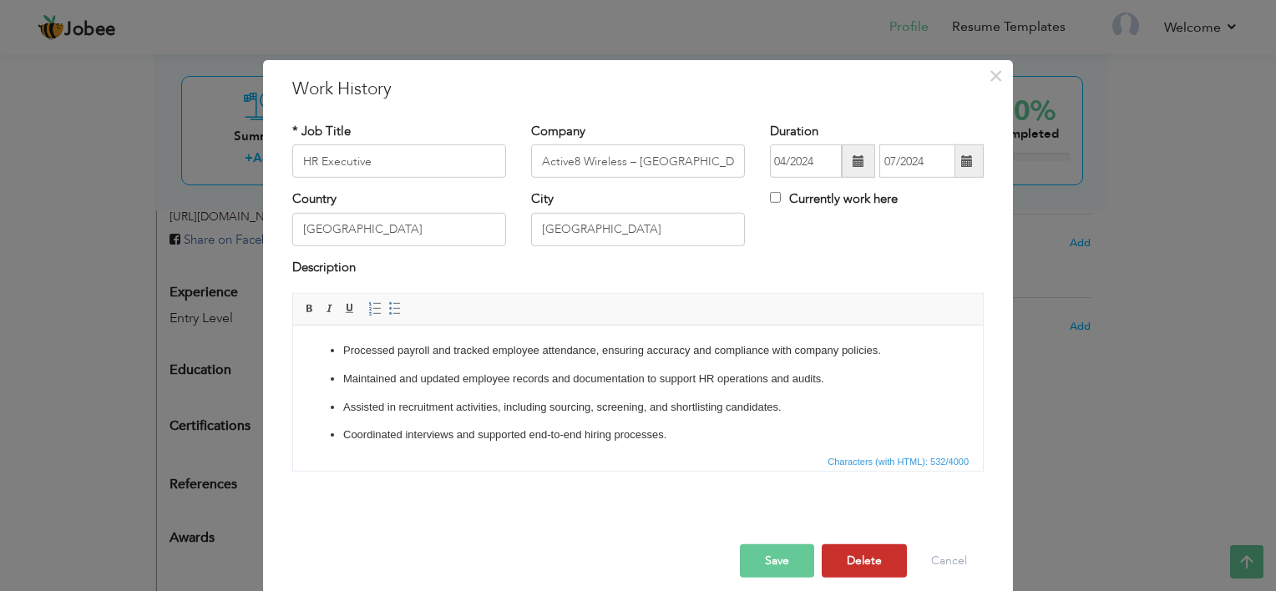
click at [859, 561] on button "Delete" at bounding box center [864, 561] width 85 height 33
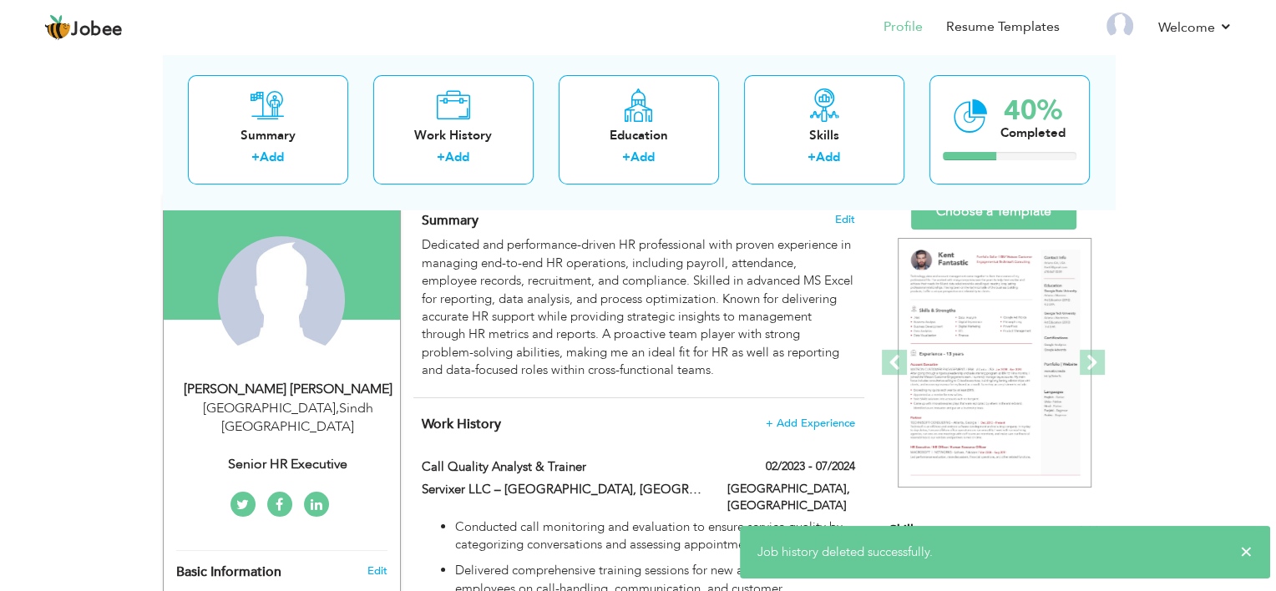
scroll to position [84, 0]
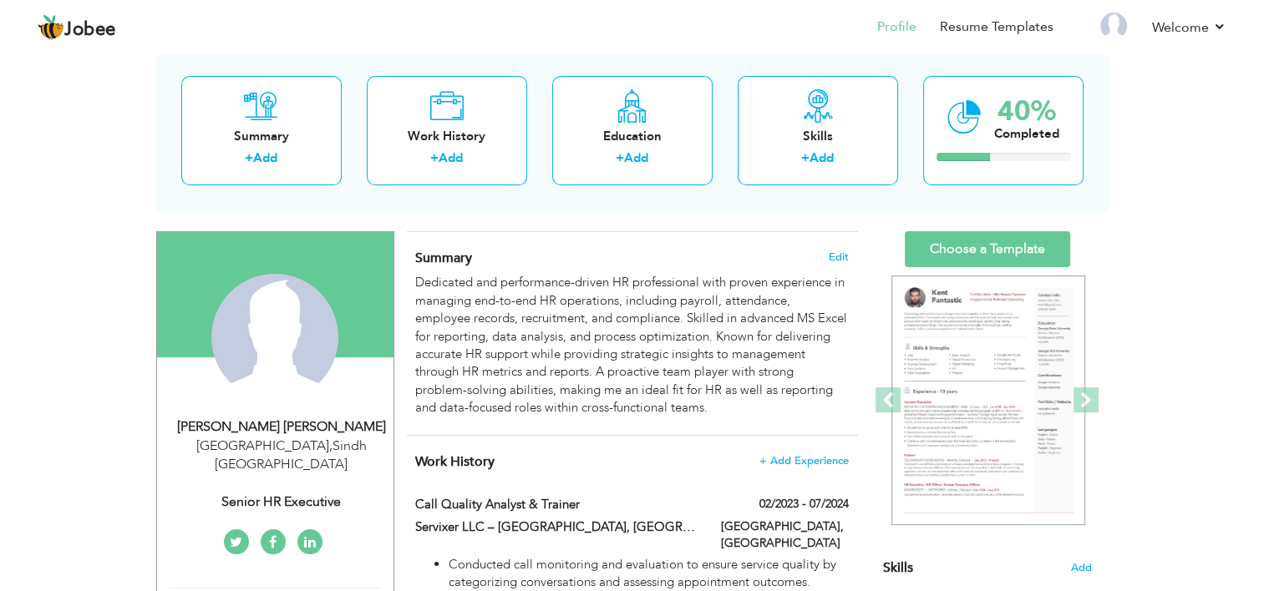
click at [778, 468] on h4 "Work History + Add Experience" at bounding box center [631, 462] width 433 height 17
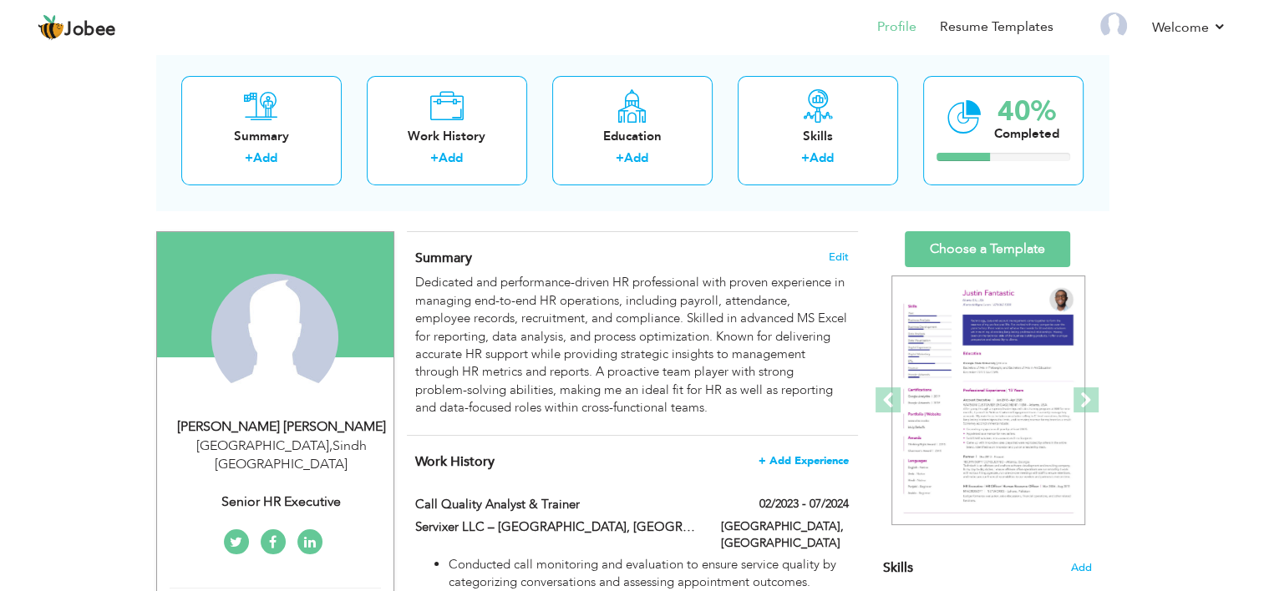
click at [791, 464] on span "+ Add Experience" at bounding box center [803, 461] width 90 height 12
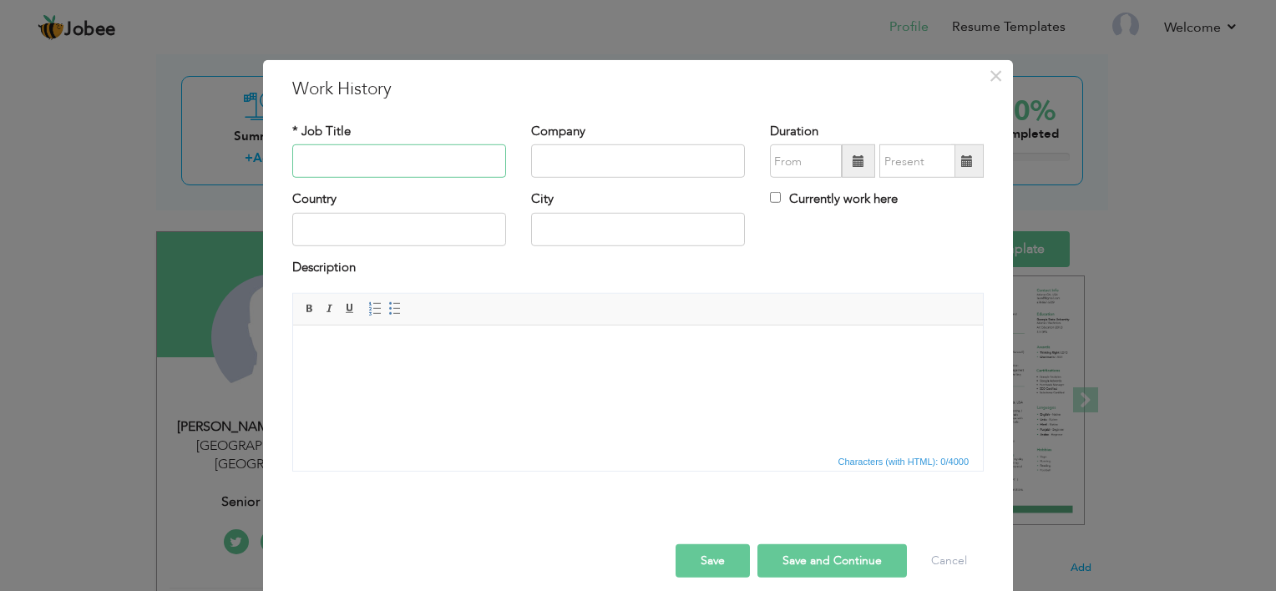
click at [404, 175] on input "text" at bounding box center [399, 161] width 214 height 33
paste input "HR Executive"
type input "HR Executive"
click at [602, 160] on input "text" at bounding box center [638, 161] width 214 height 33
paste input "Active8 Wireless – [GEOGRAPHIC_DATA], [GEOGRAPHIC_DATA]"
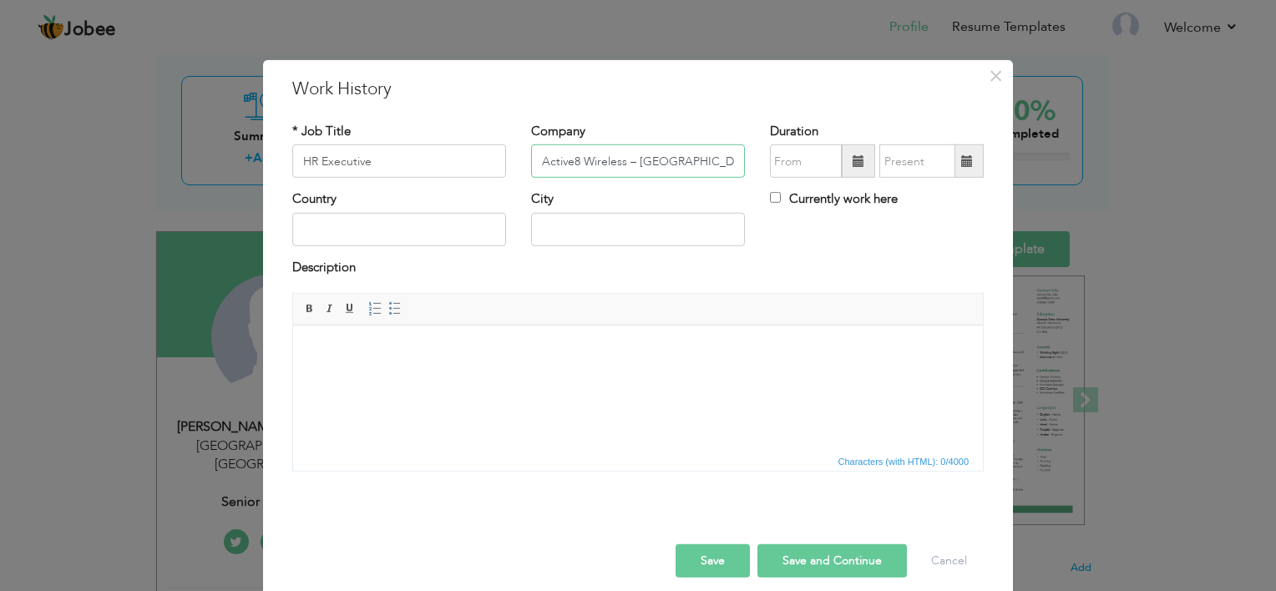
type input "Active8 Wireless – [GEOGRAPHIC_DATA], [GEOGRAPHIC_DATA]"
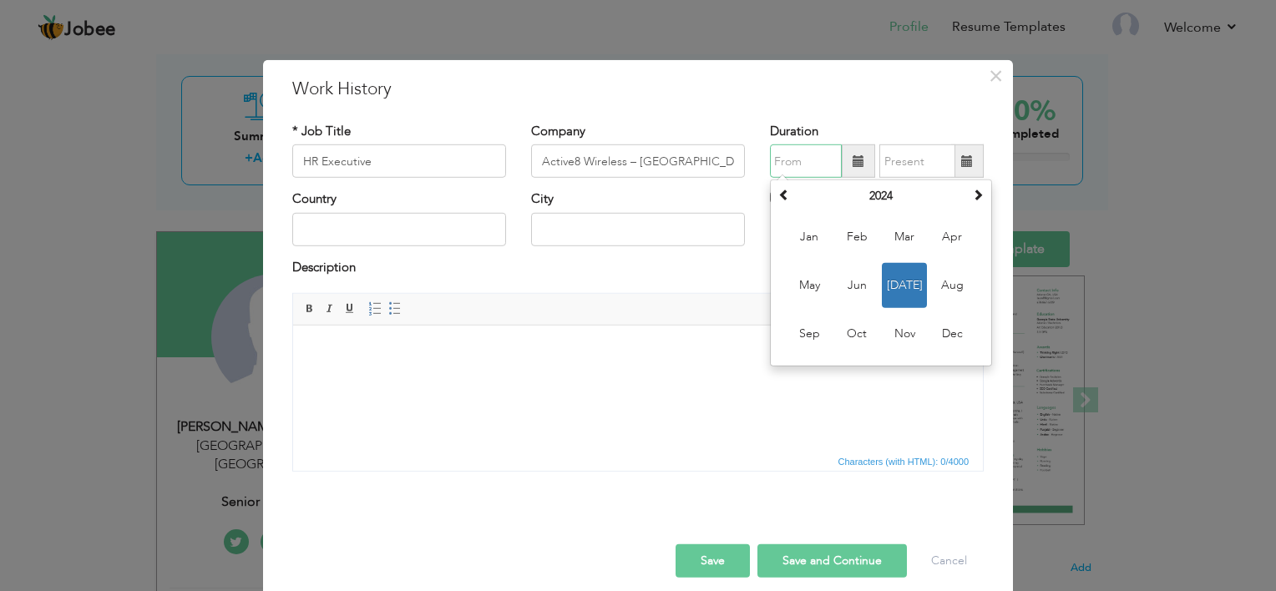
click at [794, 160] on input "text" at bounding box center [806, 161] width 72 height 33
type input "07/2024"
type input "[GEOGRAPHIC_DATA]"
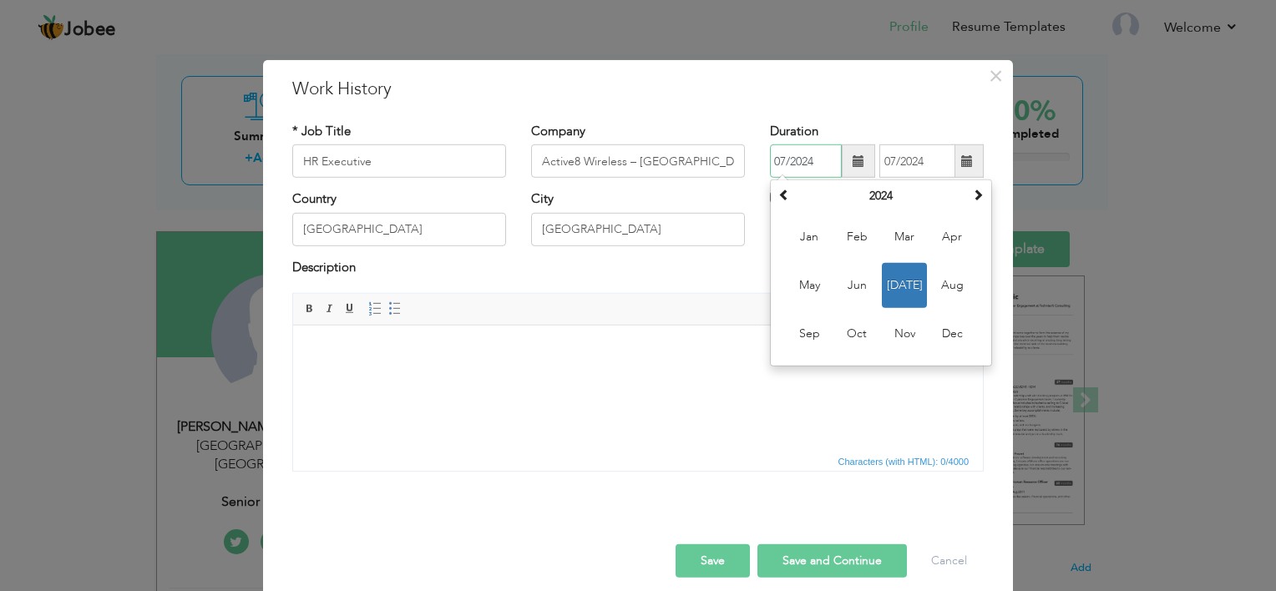
click at [780, 160] on input "07/2024" at bounding box center [806, 161] width 72 height 33
type input "04/2024"
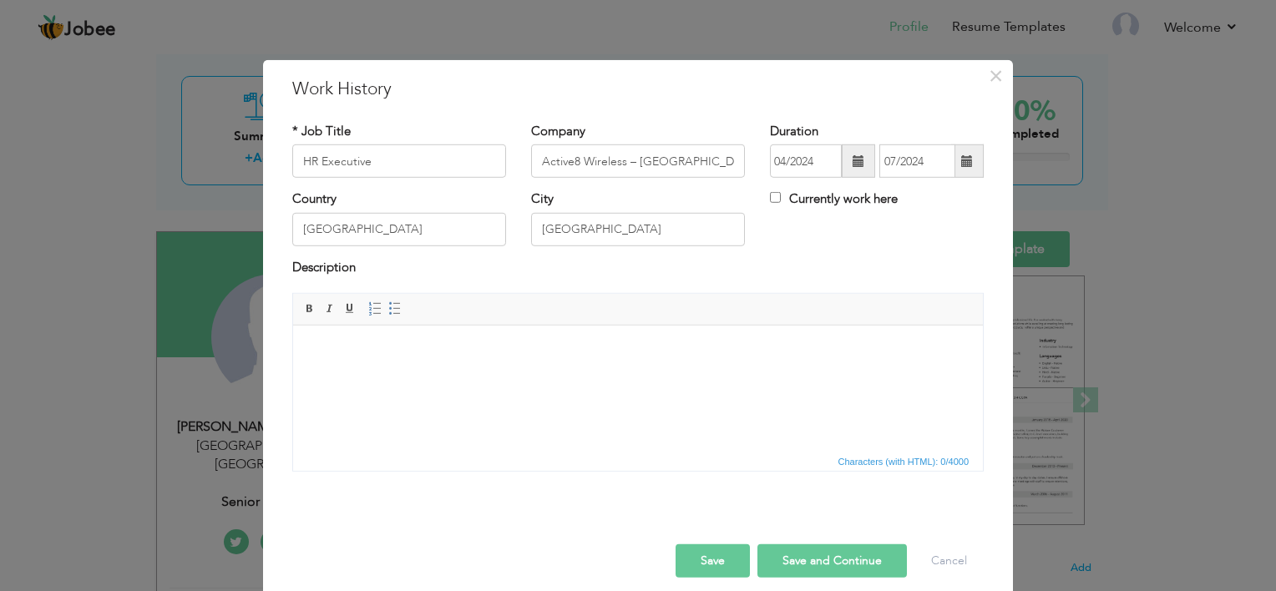
click at [521, 377] on html at bounding box center [638, 351] width 690 height 51
click at [488, 377] on html at bounding box center [638, 351] width 690 height 51
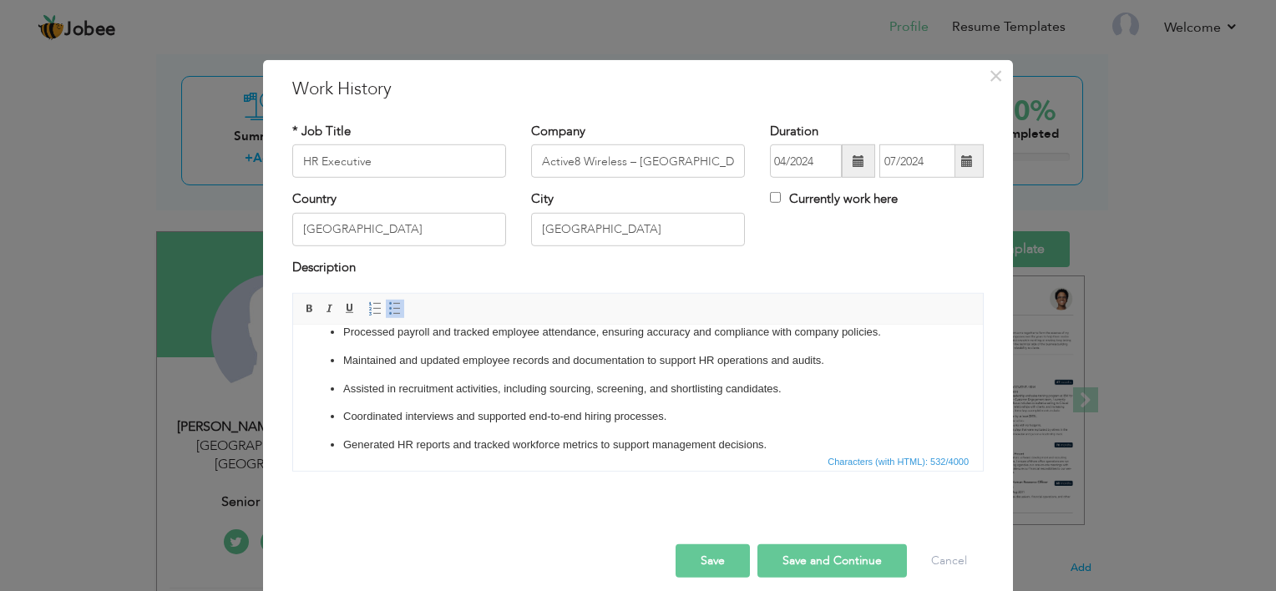
click at [726, 561] on button "Save" at bounding box center [713, 561] width 74 height 33
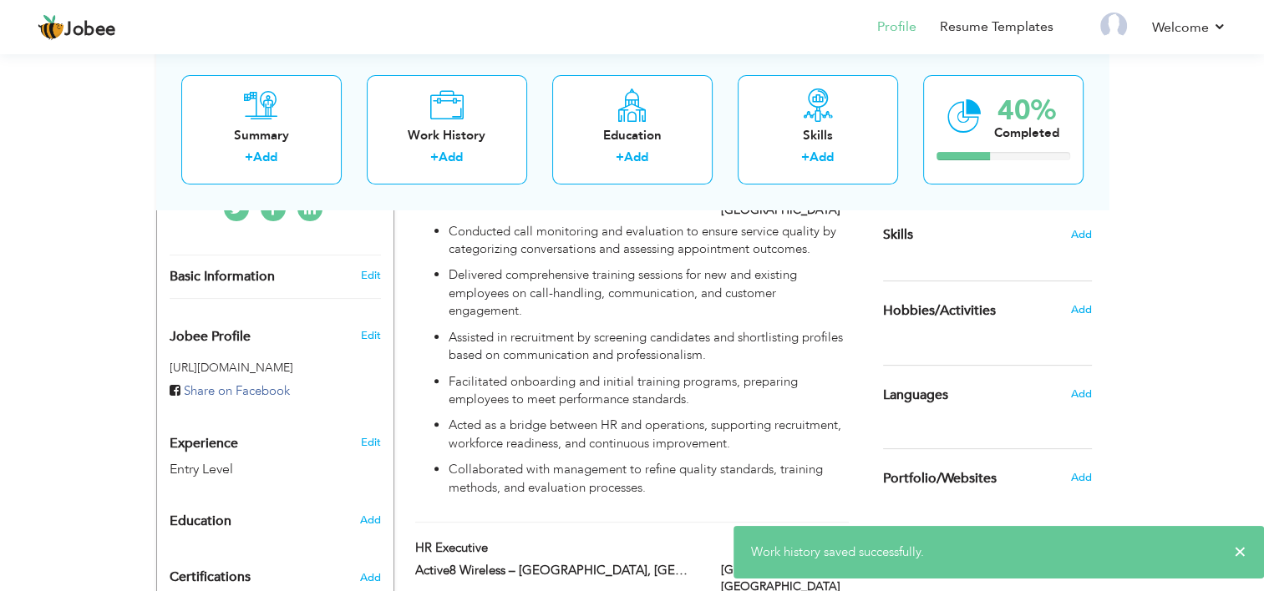
scroll to position [412, 0]
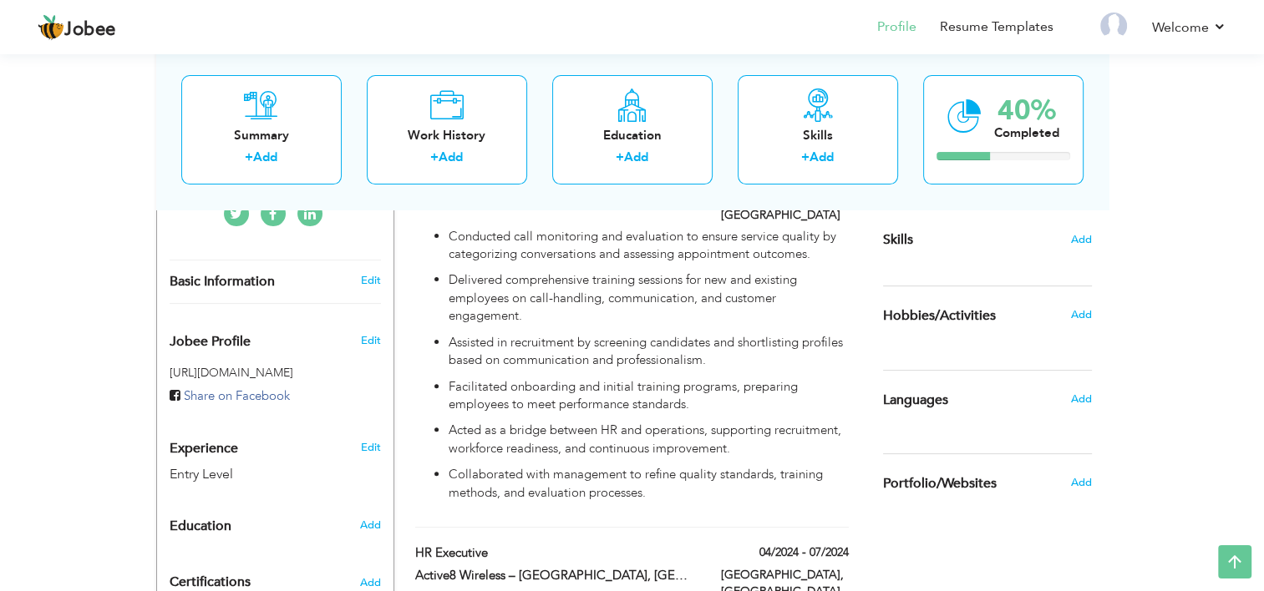
click at [550, 338] on p "Assisted in recruitment by screening candidates and shortlisting profiles based…" at bounding box center [648, 352] width 399 height 36
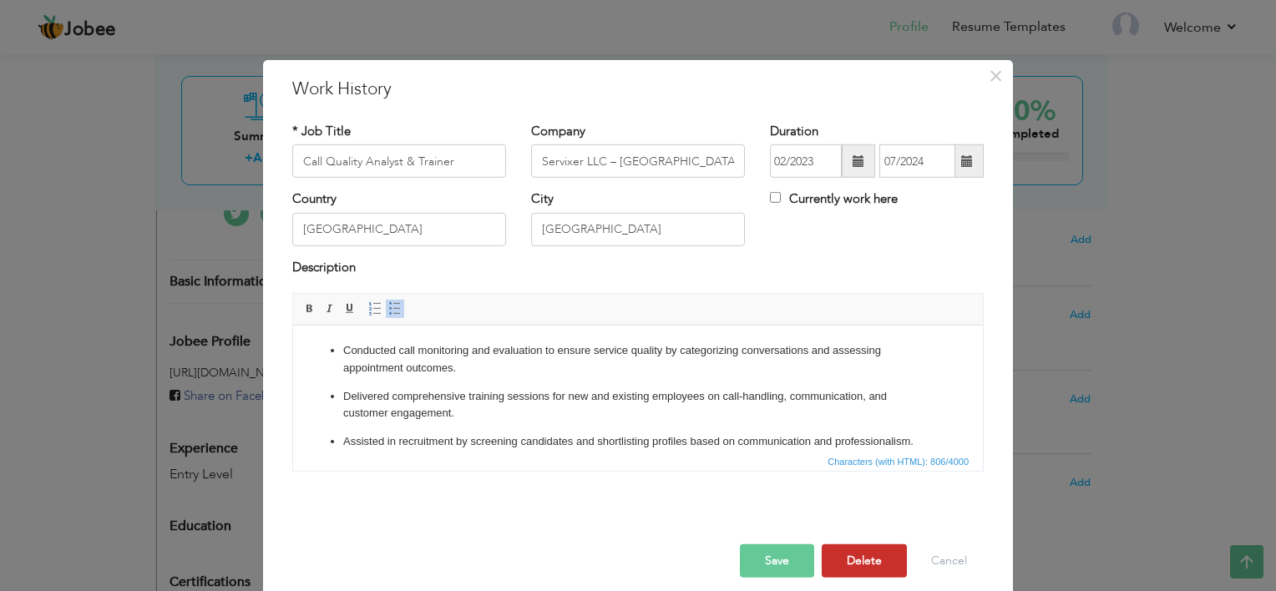
click at [882, 557] on button "Delete" at bounding box center [864, 561] width 85 height 33
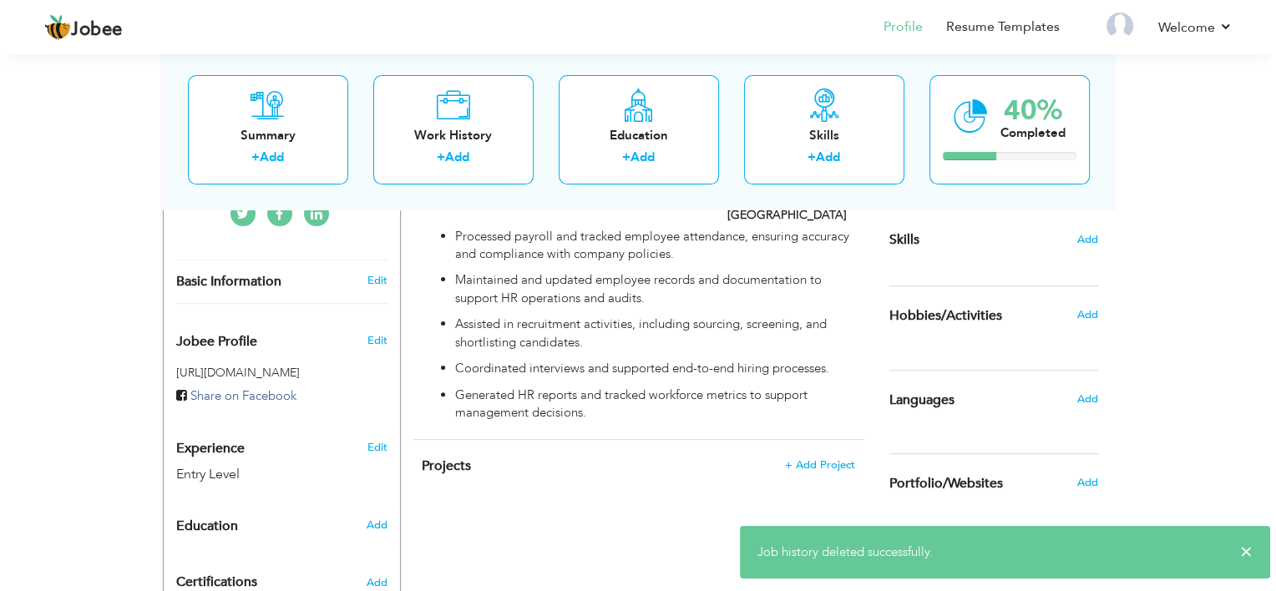
scroll to position [368, 0]
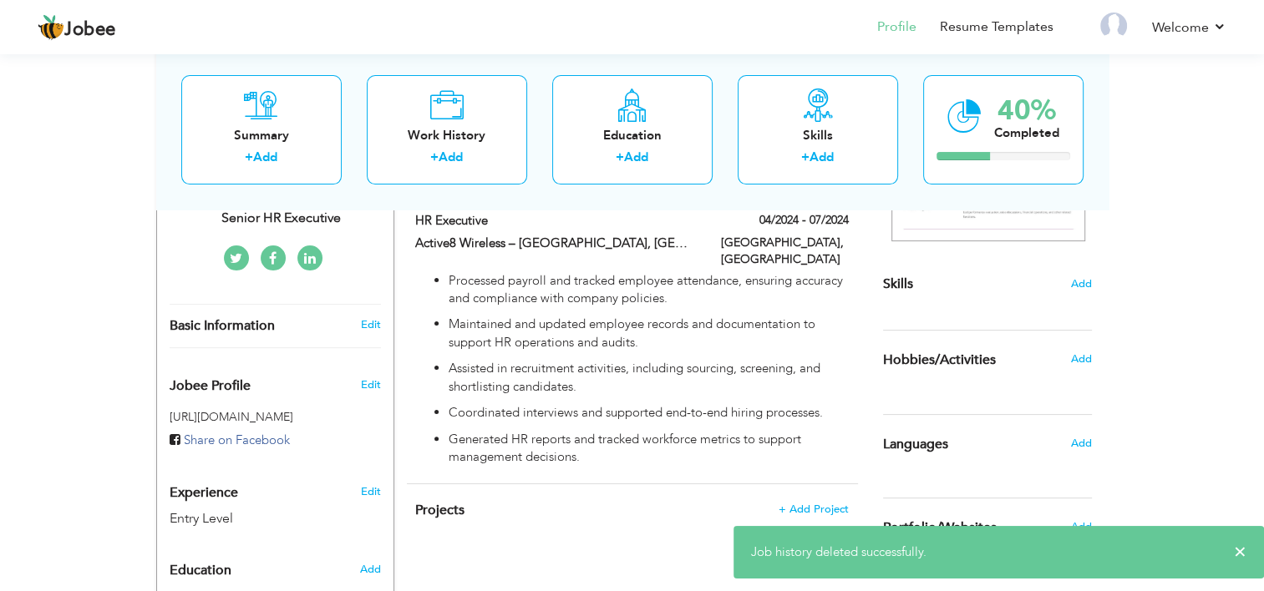
click at [546, 435] on p "Generated HR reports and tracked workforce metrics to support management decisi…" at bounding box center [648, 449] width 399 height 36
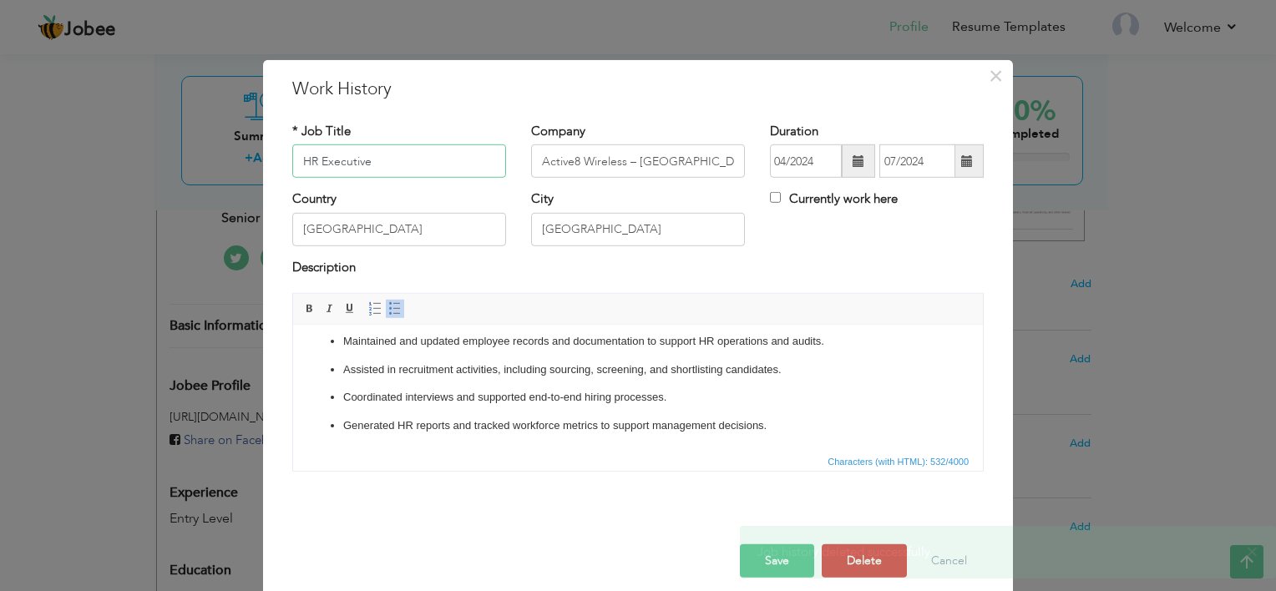
scroll to position [14, 0]
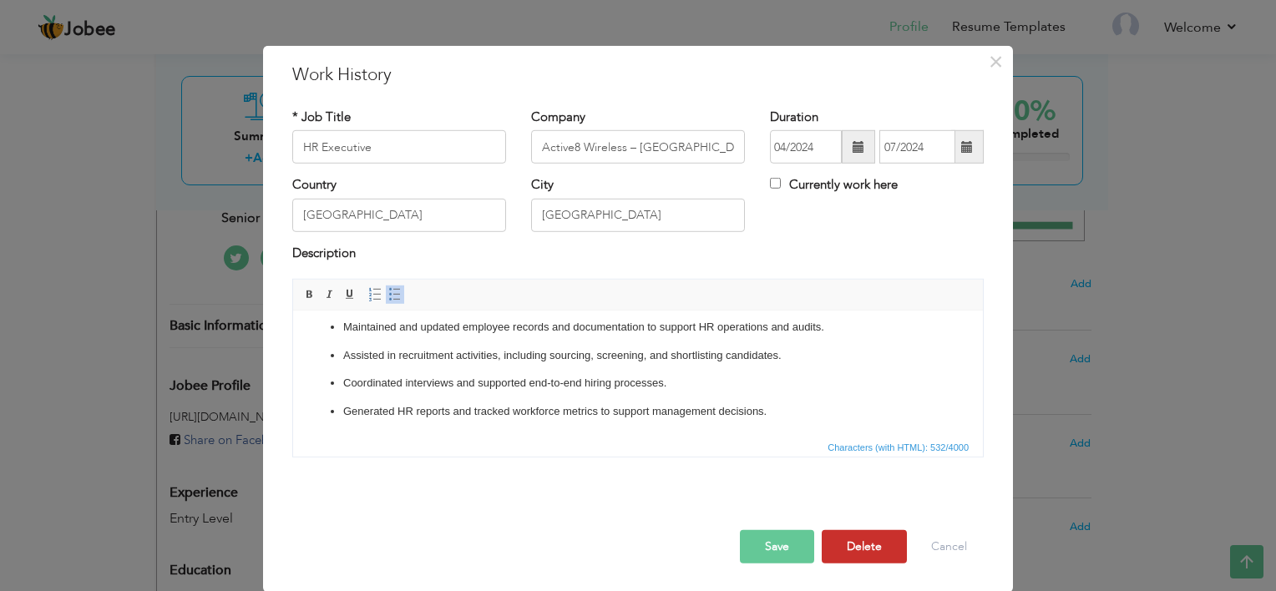
click at [858, 541] on button "Delete" at bounding box center [864, 546] width 85 height 33
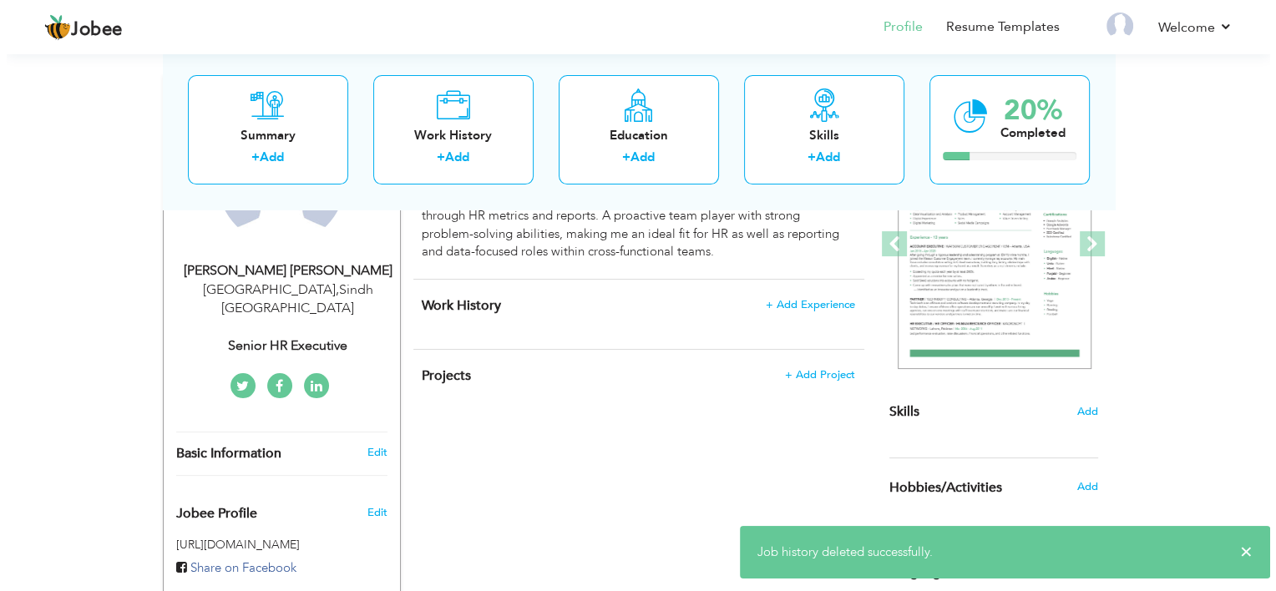
scroll to position [238, 0]
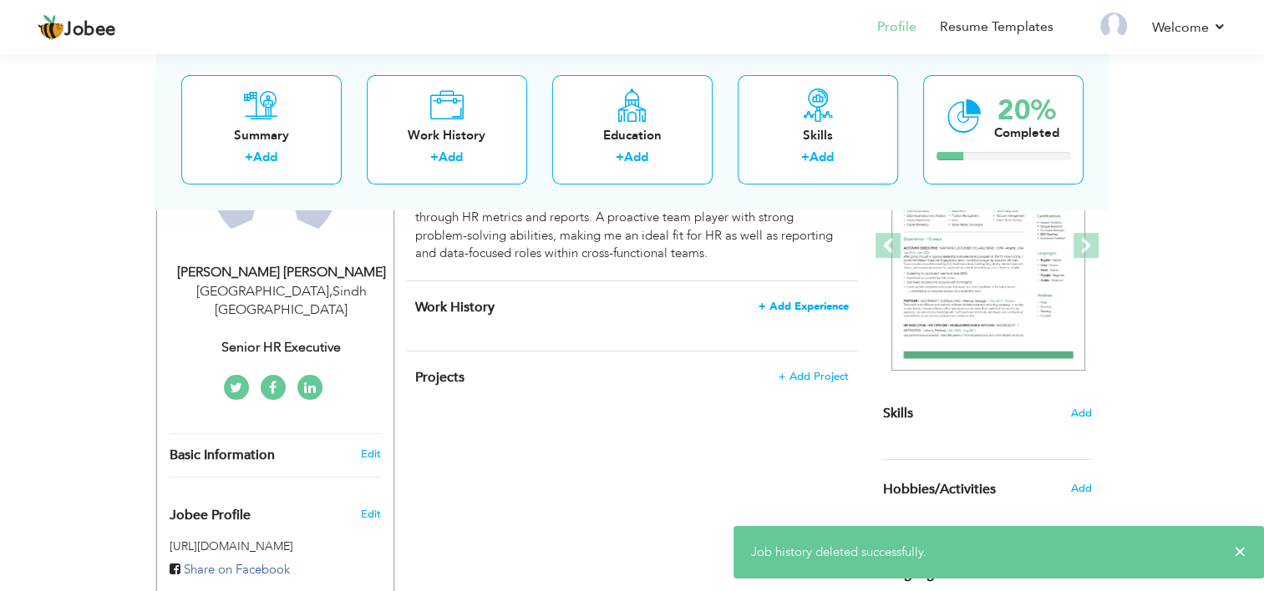
click at [809, 302] on span "+ Add Experience" at bounding box center [803, 307] width 90 height 12
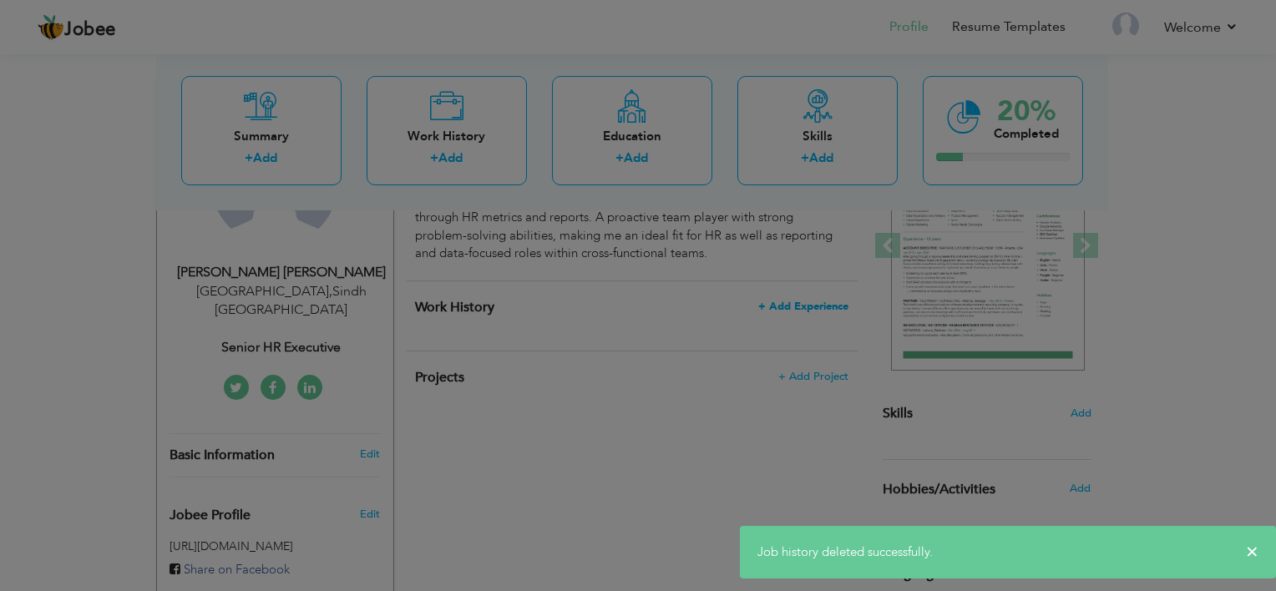
scroll to position [0, 0]
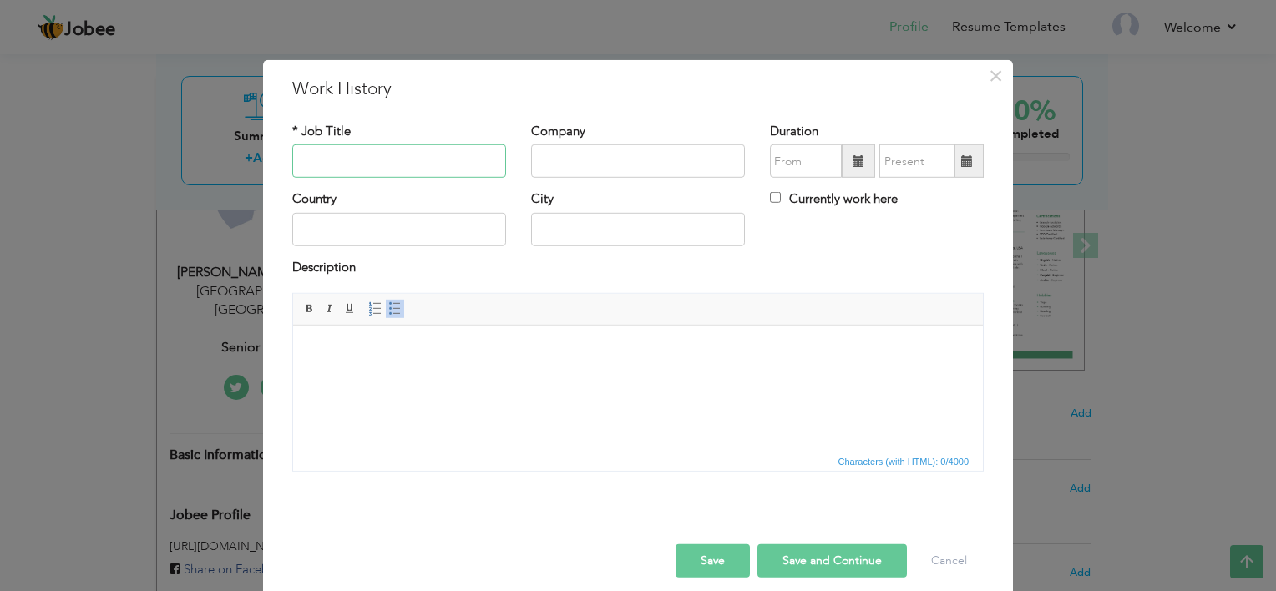
paste input "Senior HR Executive"
type input "Senior HR Executive"
paste input "Active8 Wireless – [GEOGRAPHIC_DATA], [GEOGRAPHIC_DATA]"
type input "Active8 Wireless – [GEOGRAPHIC_DATA], [GEOGRAPHIC_DATA]"
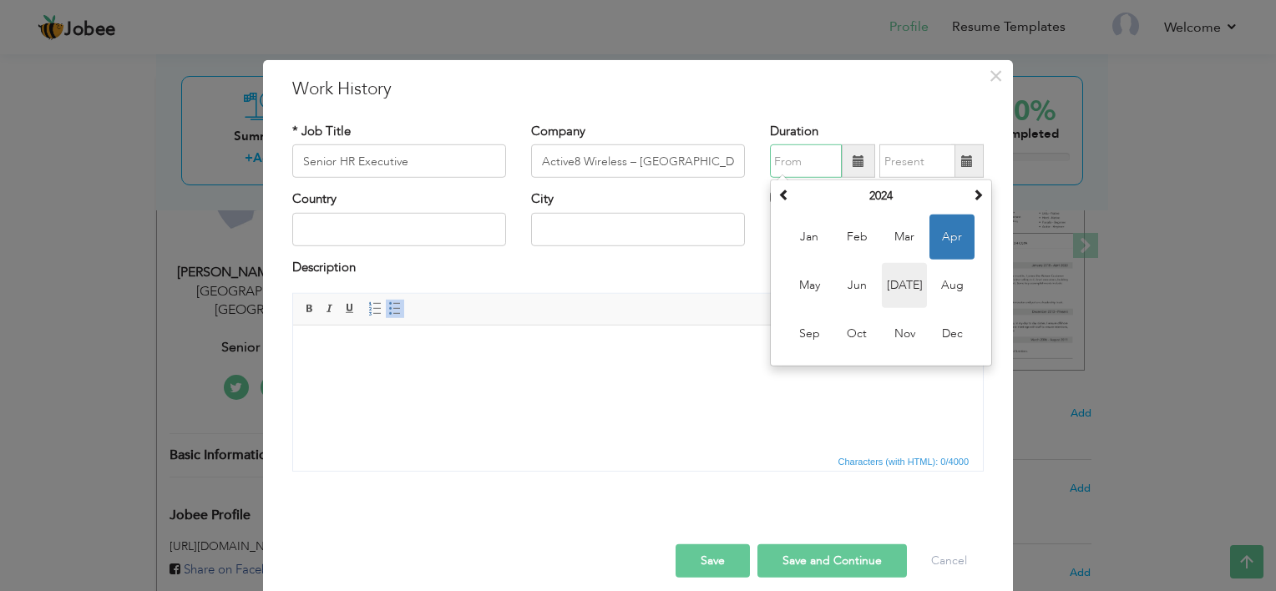
click at [904, 291] on span "[DATE]" at bounding box center [904, 285] width 45 height 45
type input "07/2024"
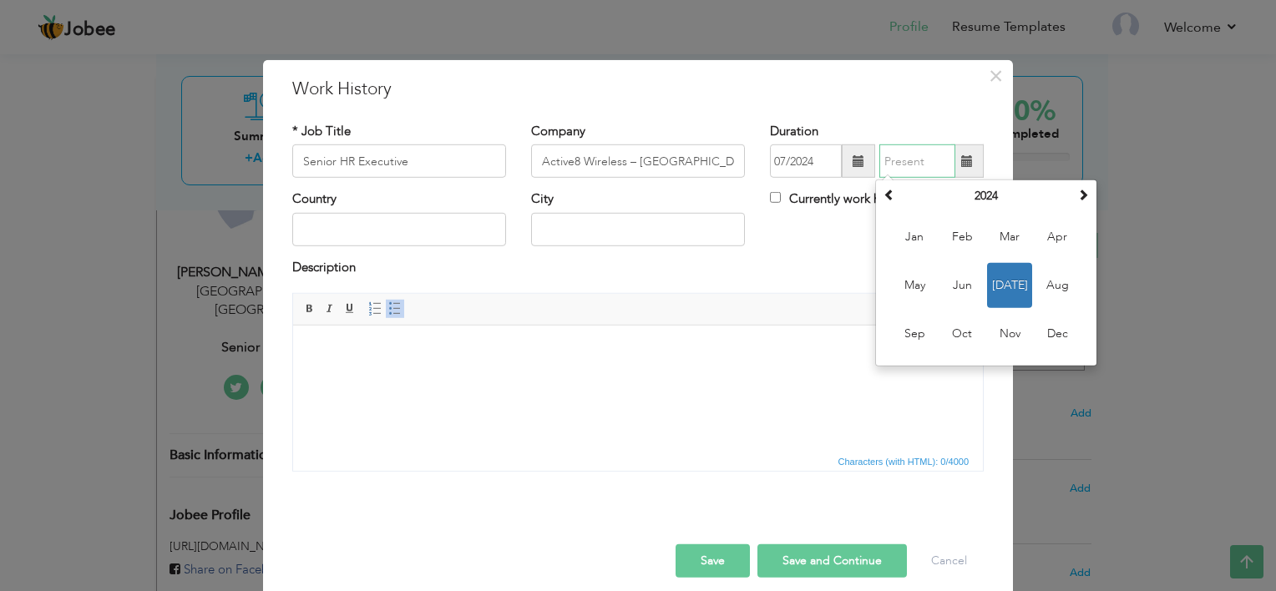
click at [900, 157] on input "text" at bounding box center [918, 161] width 76 height 33
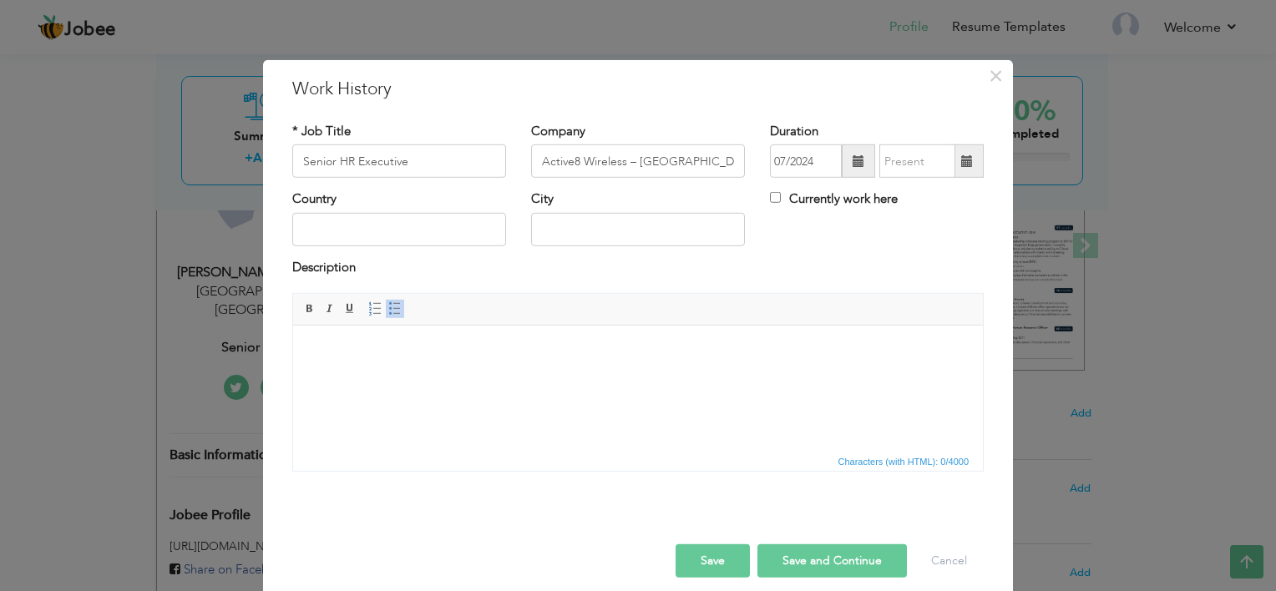
click at [971, 164] on span at bounding box center [967, 161] width 33 height 33
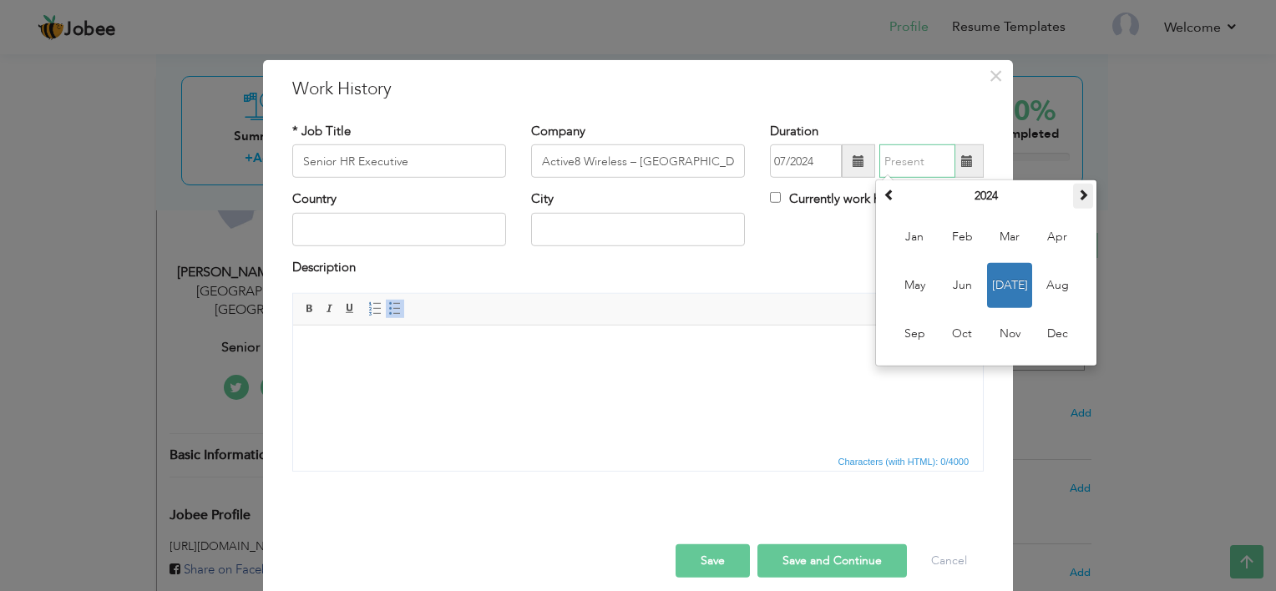
click at [1079, 198] on span at bounding box center [1084, 195] width 12 height 12
click at [915, 333] on span "Sep" at bounding box center [914, 334] width 45 height 45
type input "09/2025"
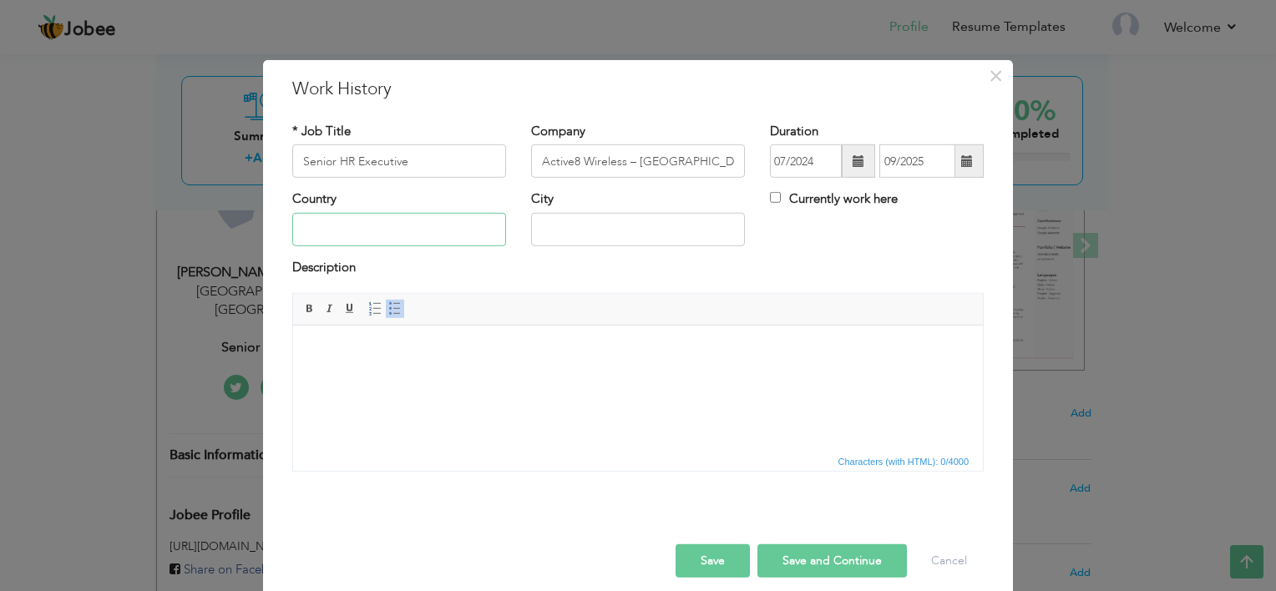
click at [444, 221] on input "text" at bounding box center [399, 229] width 214 height 33
type input "[GEOGRAPHIC_DATA]"
click at [481, 377] on html at bounding box center [638, 351] width 690 height 51
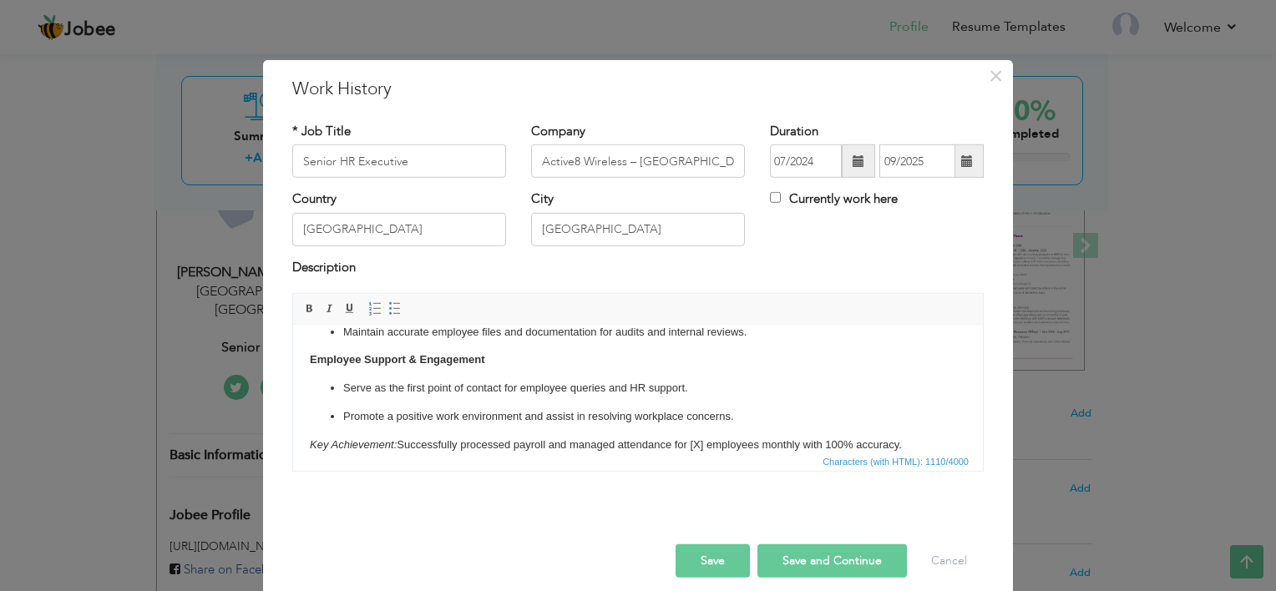
click at [707, 449] on p "Key Achievement: Successfully processed payroll and managed attendance for [X] …" at bounding box center [638, 446] width 657 height 18
click at [829, 551] on button "Save and Continue" at bounding box center [833, 561] width 150 height 33
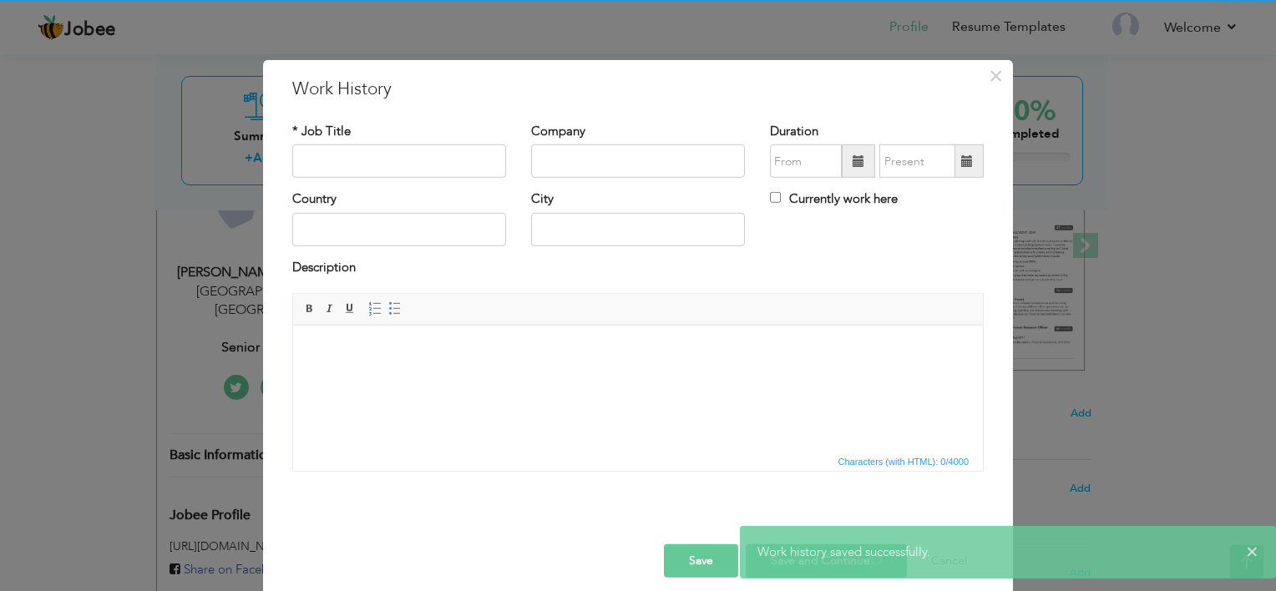
scroll to position [0, 0]
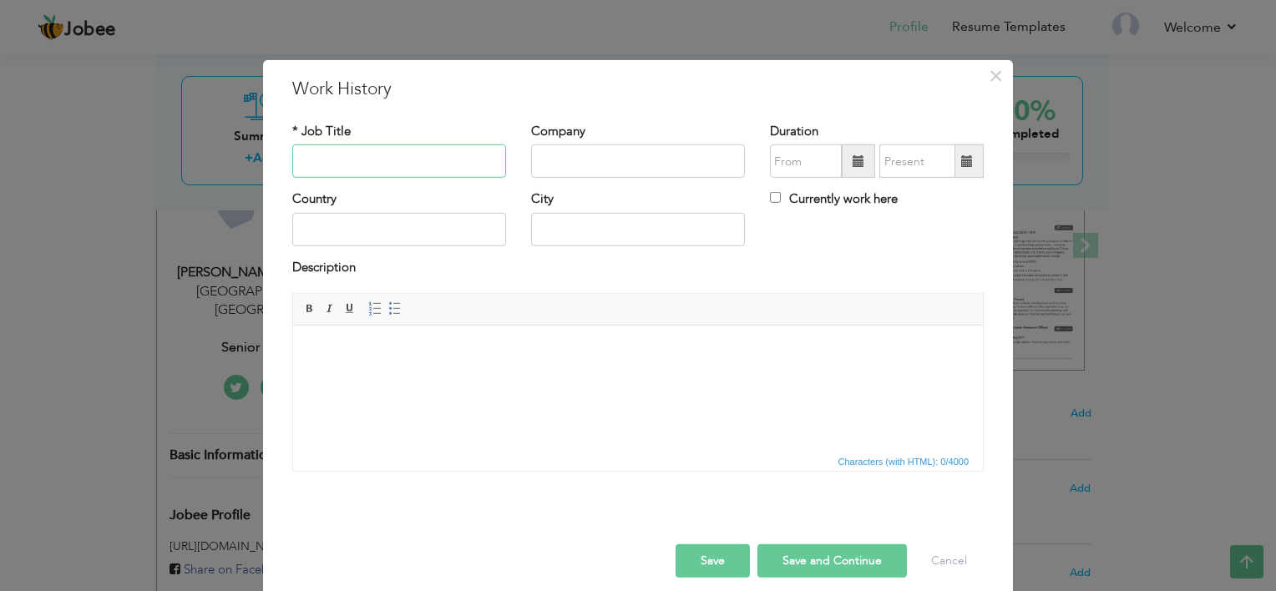
click at [325, 164] on input "text" at bounding box center [399, 161] width 214 height 33
paste input "HR Executive"
type input "HR Executive"
paste input "Active8 Wireless – [GEOGRAPHIC_DATA], [GEOGRAPHIC_DATA]"
type input "Active8 Wireless – [GEOGRAPHIC_DATA], [GEOGRAPHIC_DATA]"
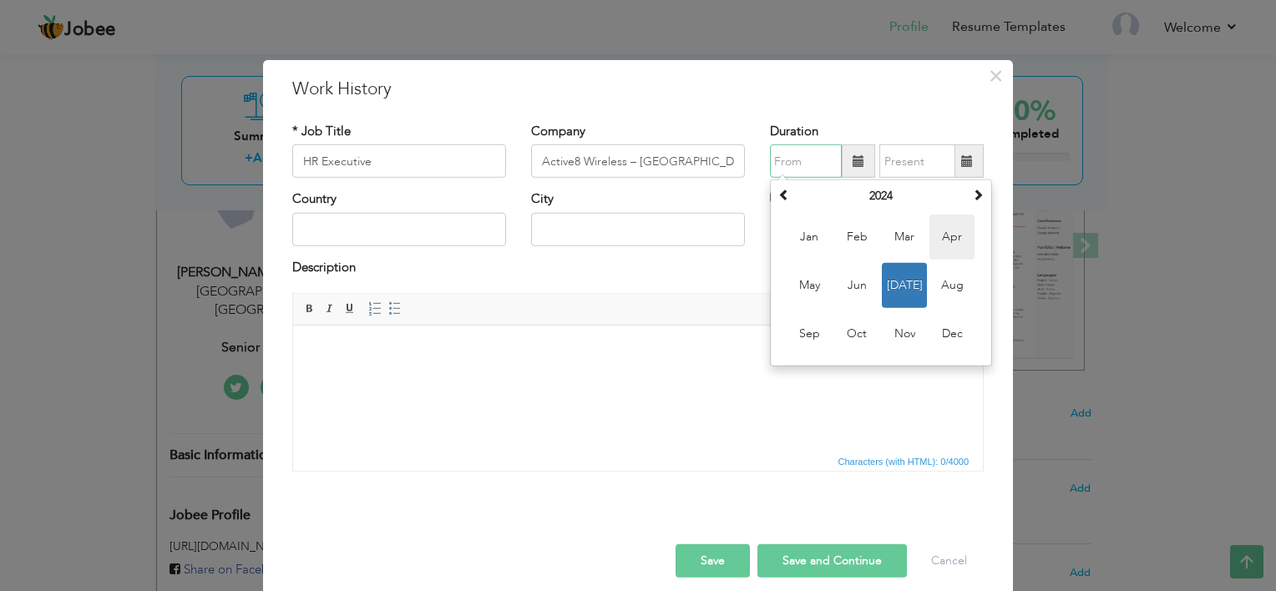
click at [941, 231] on span "Apr" at bounding box center [952, 237] width 45 height 45
type input "04/2024"
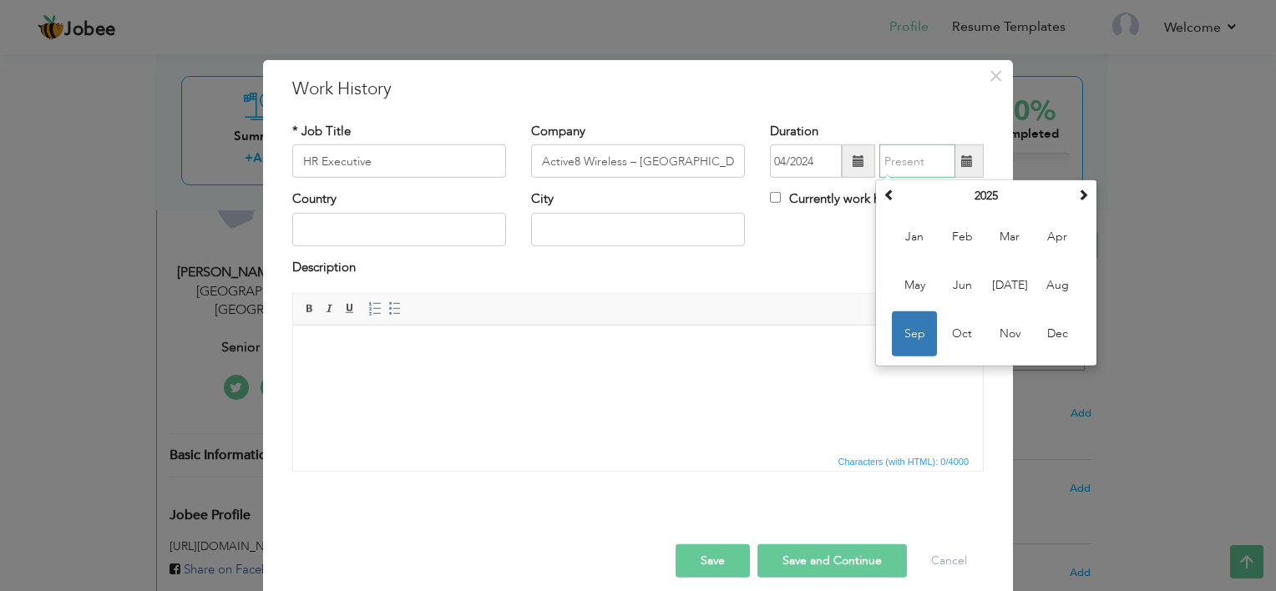
click at [946, 172] on input "text" at bounding box center [918, 161] width 76 height 33
type input "07/2024"
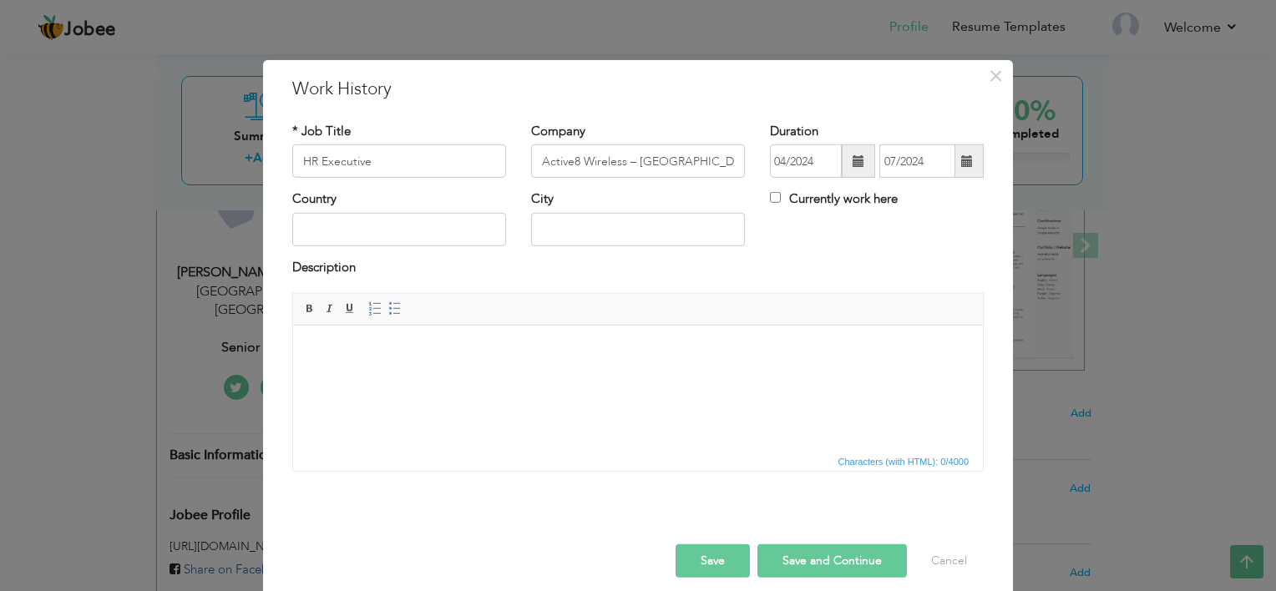
click at [821, 252] on div "Country City Currently work here" at bounding box center [638, 224] width 717 height 68
click at [448, 234] on input "text" at bounding box center [399, 229] width 214 height 33
type input "[GEOGRAPHIC_DATA]"
click at [516, 377] on html at bounding box center [638, 351] width 690 height 51
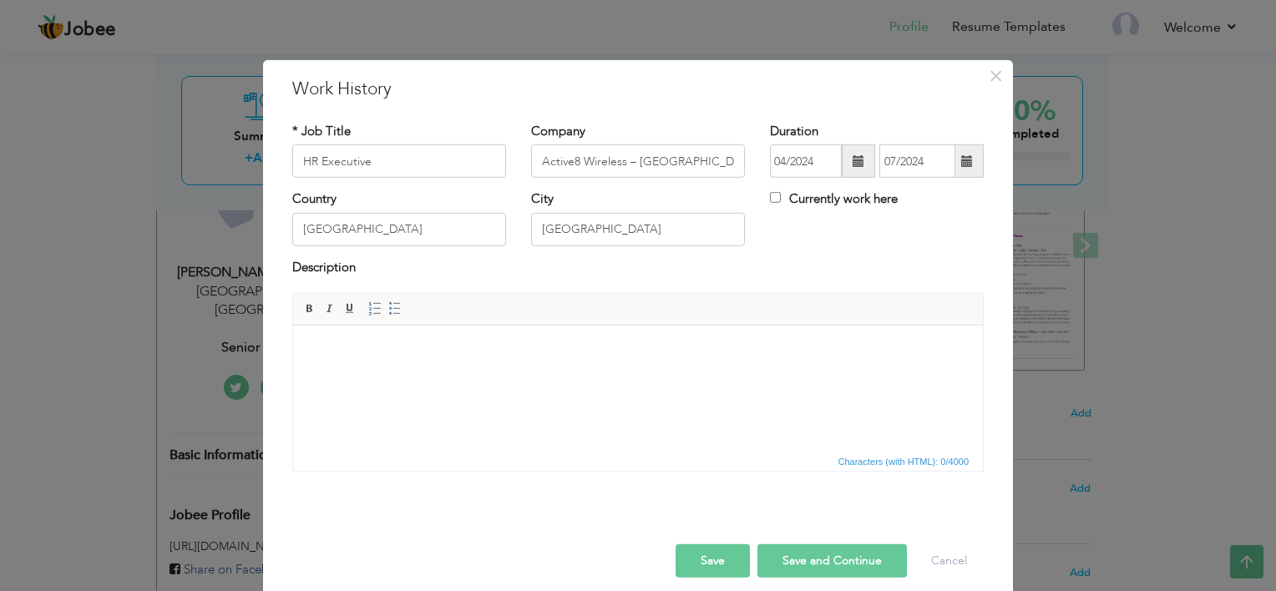
scroll to position [18, 0]
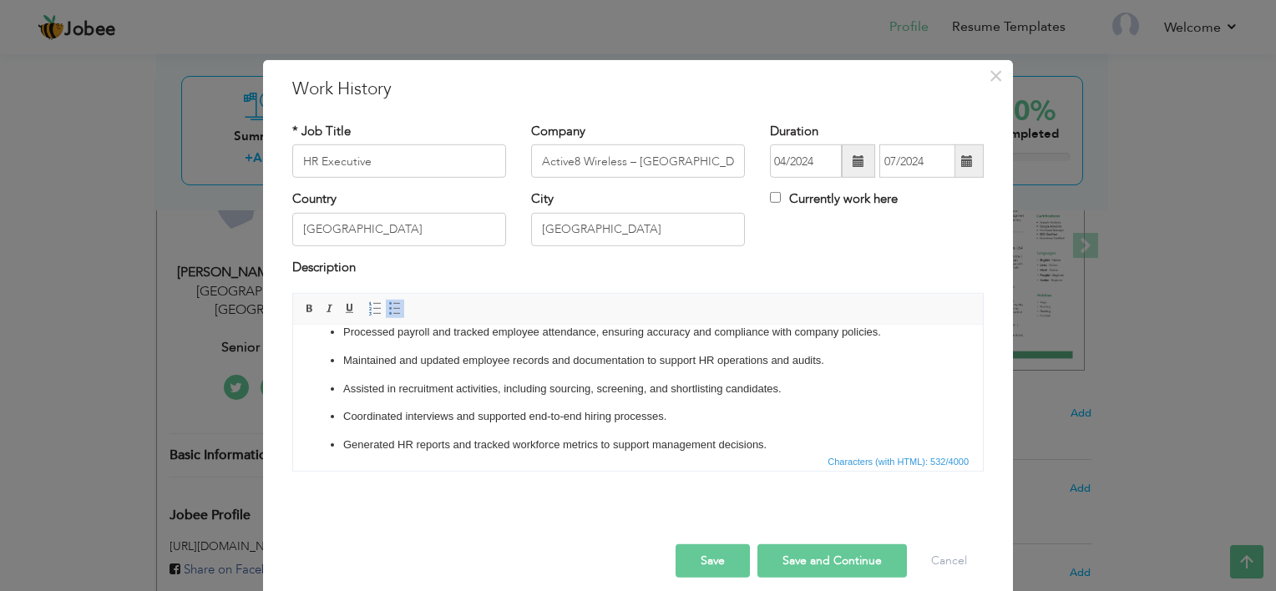
click at [841, 551] on button "Save and Continue" at bounding box center [833, 561] width 150 height 33
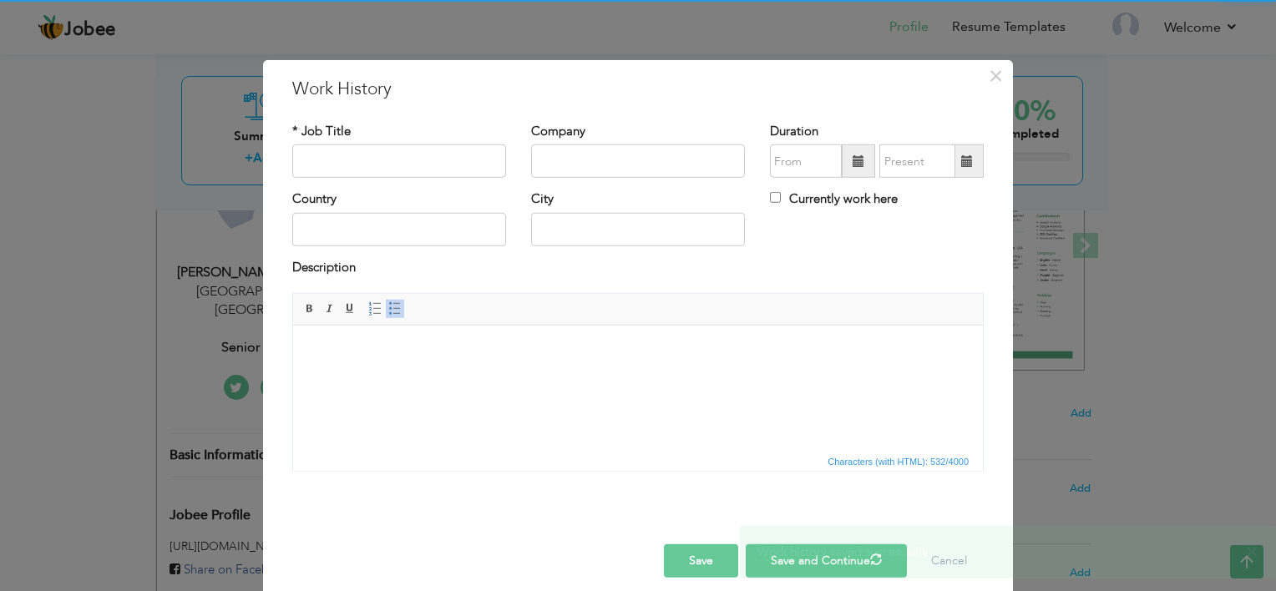
scroll to position [0, 0]
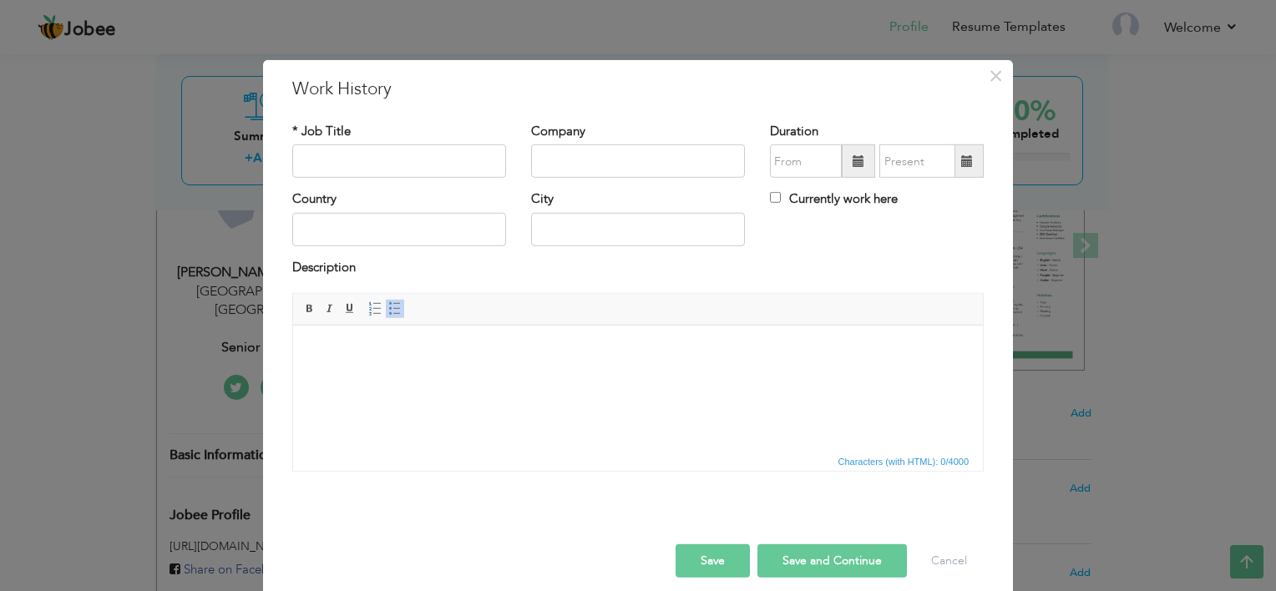
drag, startPoint x: 328, startPoint y: 142, endPoint x: 350, endPoint y: 161, distance: 29.0
click at [350, 161] on div "* Job Title" at bounding box center [399, 150] width 214 height 55
click at [350, 161] on input "text" at bounding box center [399, 161] width 214 height 33
paste input "Call Quality Analyst & Trainer"
type input "Call Quality Analyst & Trainer"
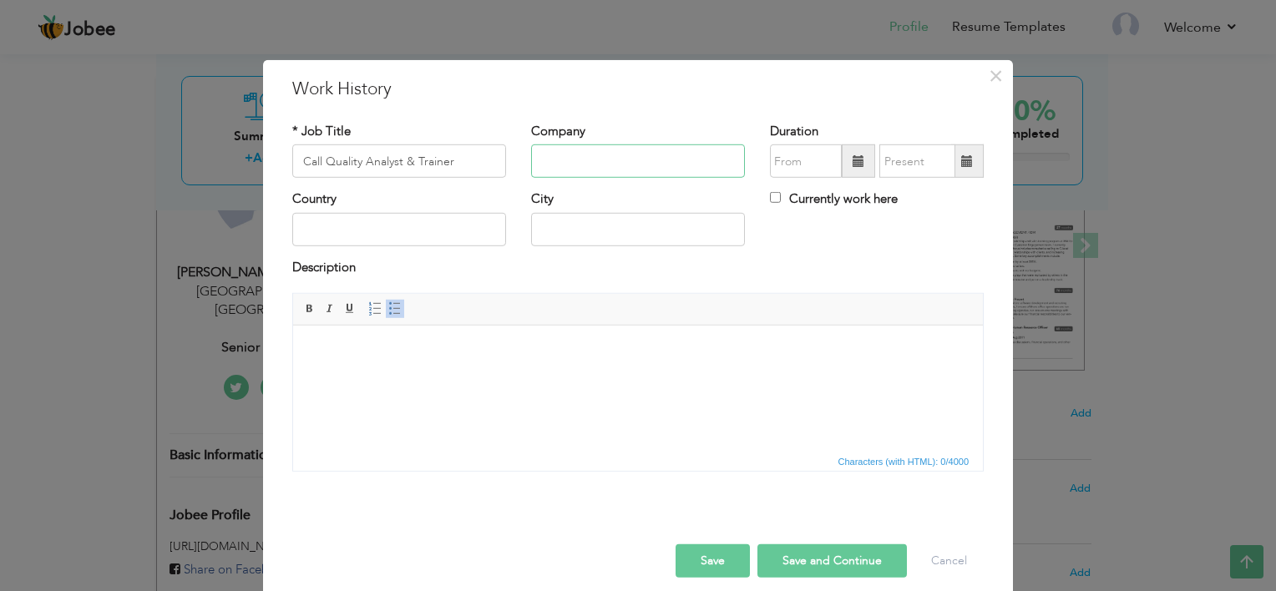
click at [615, 163] on input "text" at bounding box center [638, 161] width 214 height 33
paste input "Servixer LLC – [GEOGRAPHIC_DATA], [GEOGRAPHIC_DATA]"
type input "Servixer LLC – [GEOGRAPHIC_DATA], [GEOGRAPHIC_DATA]"
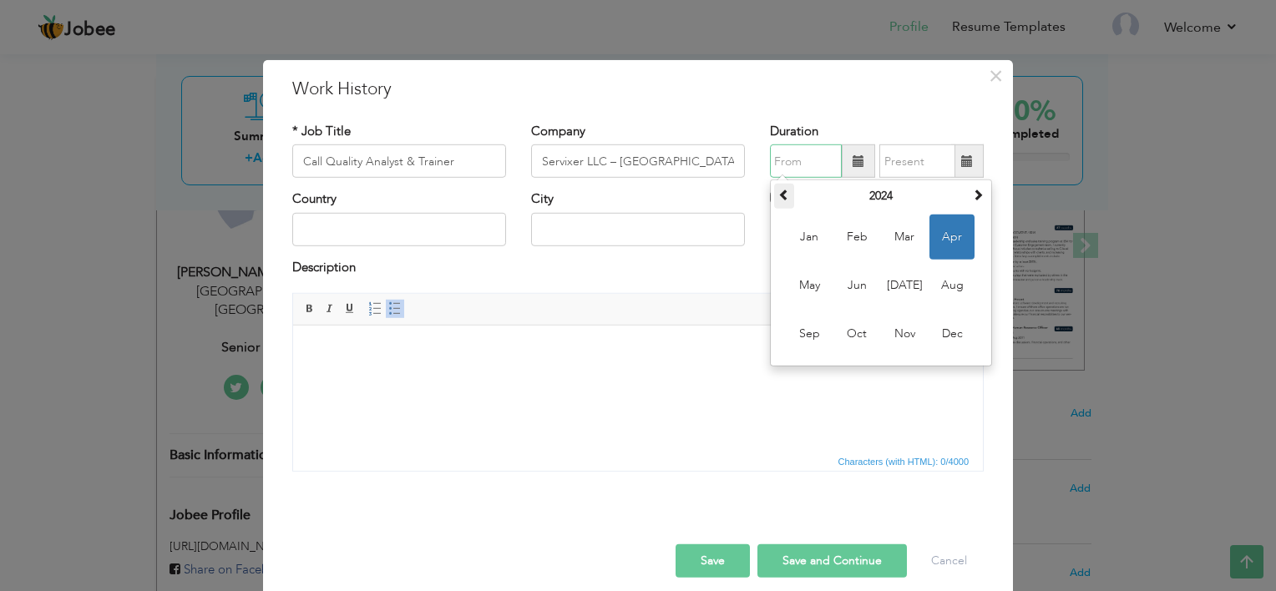
click at [782, 196] on span at bounding box center [784, 195] width 12 height 12
click at [865, 241] on span "Feb" at bounding box center [856, 237] width 45 height 45
type input "02/2023"
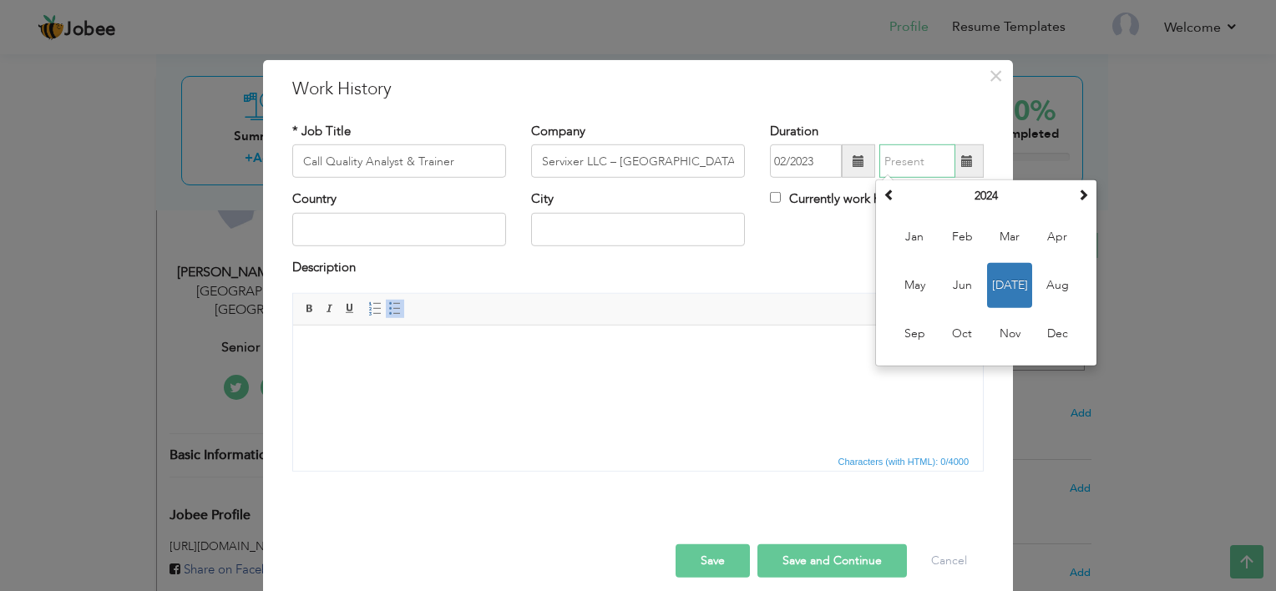
click at [922, 159] on input "text" at bounding box center [918, 161] width 76 height 33
type input "04/2024"
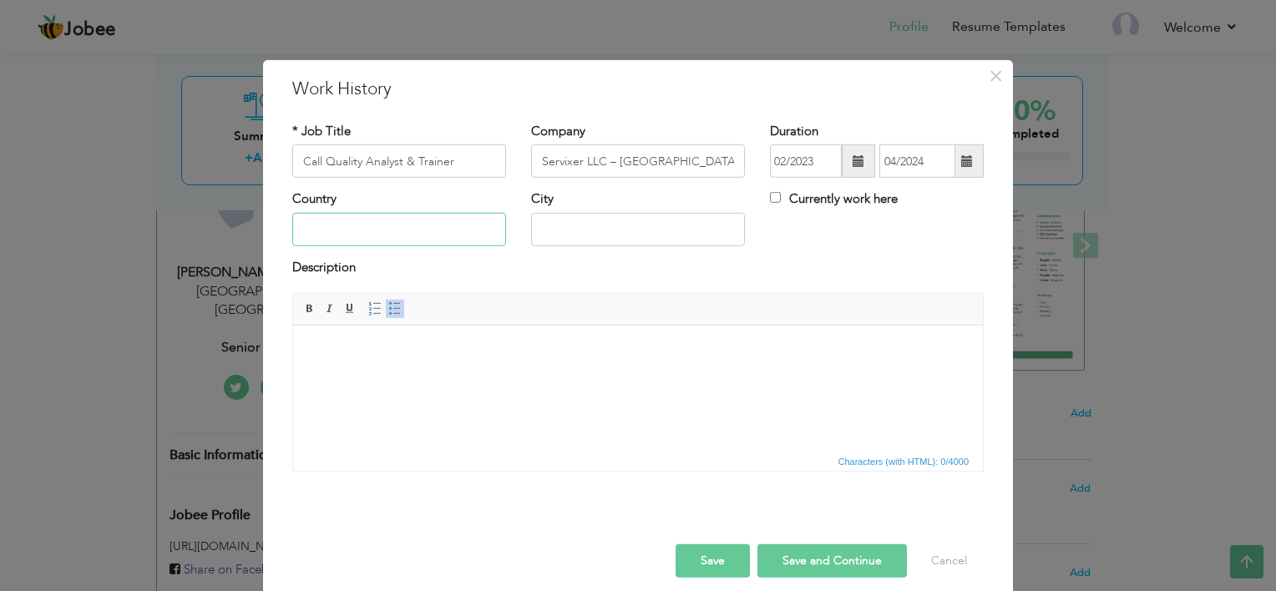
click at [321, 238] on input "text" at bounding box center [399, 229] width 214 height 33
type input "[GEOGRAPHIC_DATA]"
click at [435, 377] on html at bounding box center [638, 351] width 690 height 51
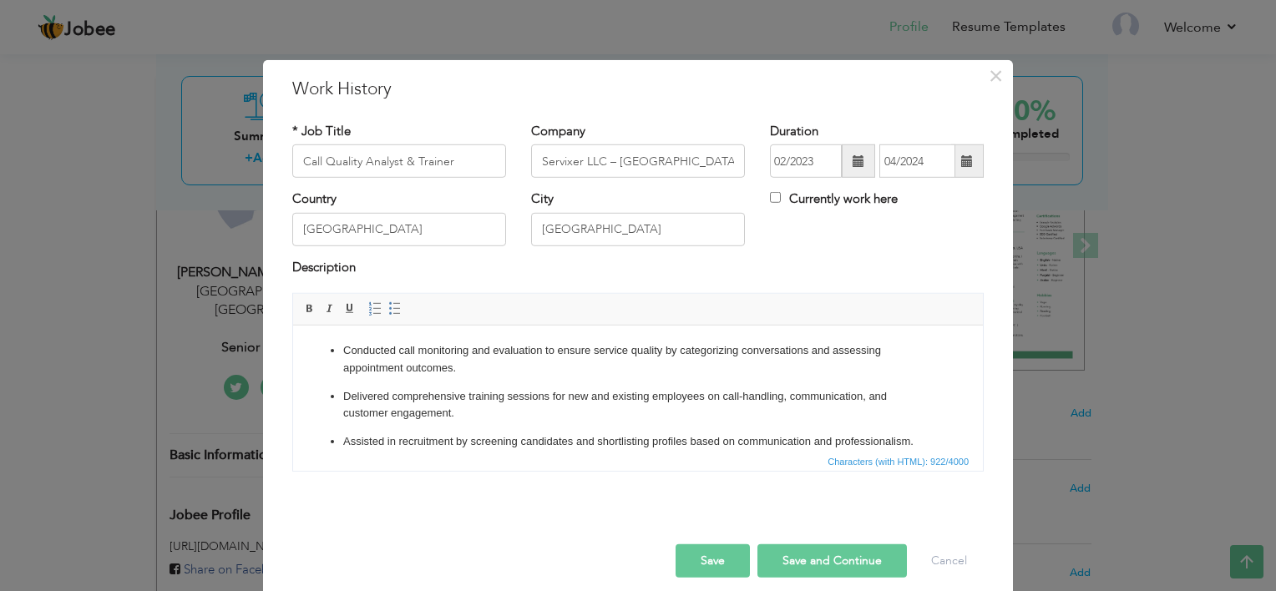
scroll to position [127, 0]
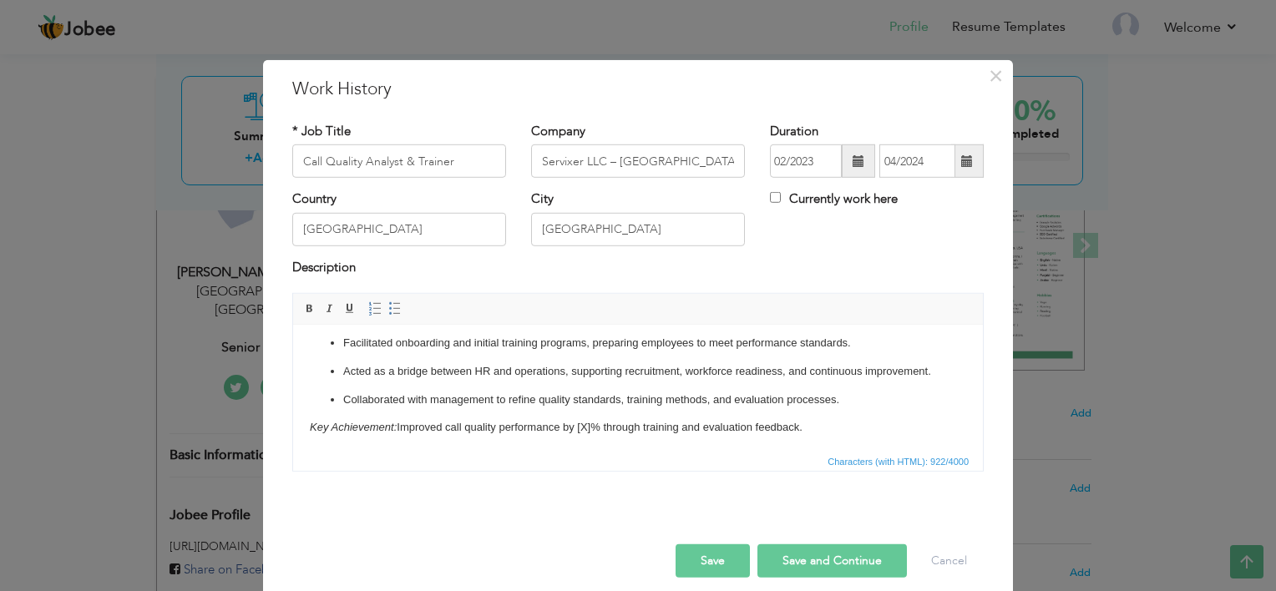
click at [859, 409] on p "Collaborated with management to refine quality standards, training methods, and…" at bounding box center [638, 401] width 590 height 18
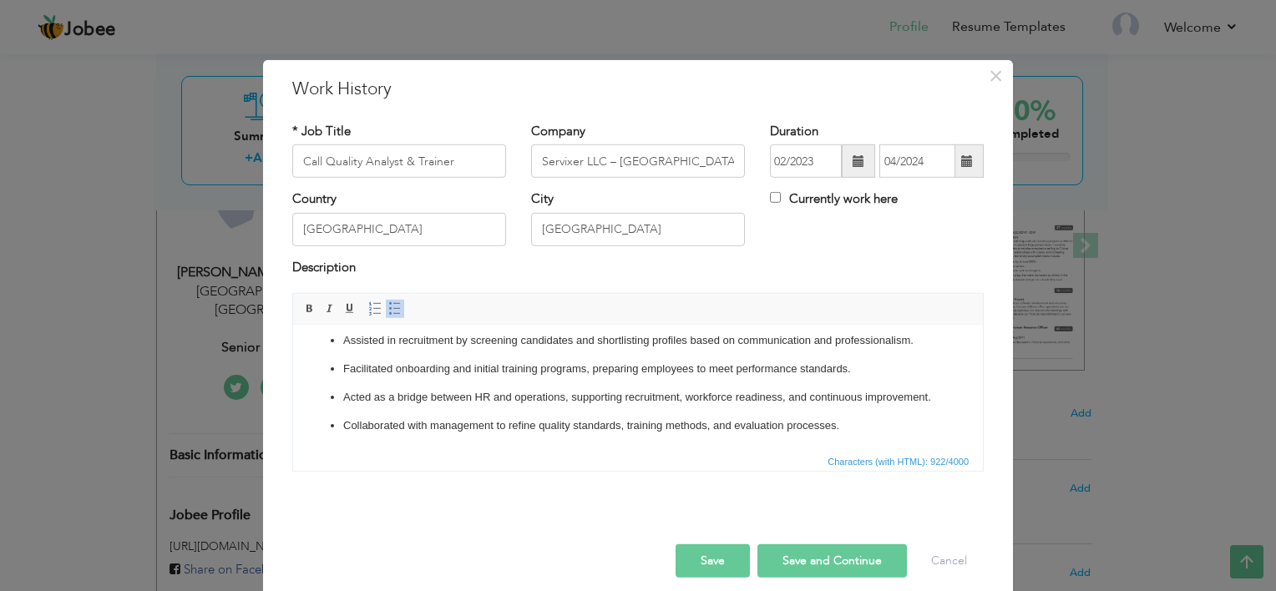
scroll to position [118, 0]
click at [735, 568] on button "Save" at bounding box center [713, 561] width 74 height 33
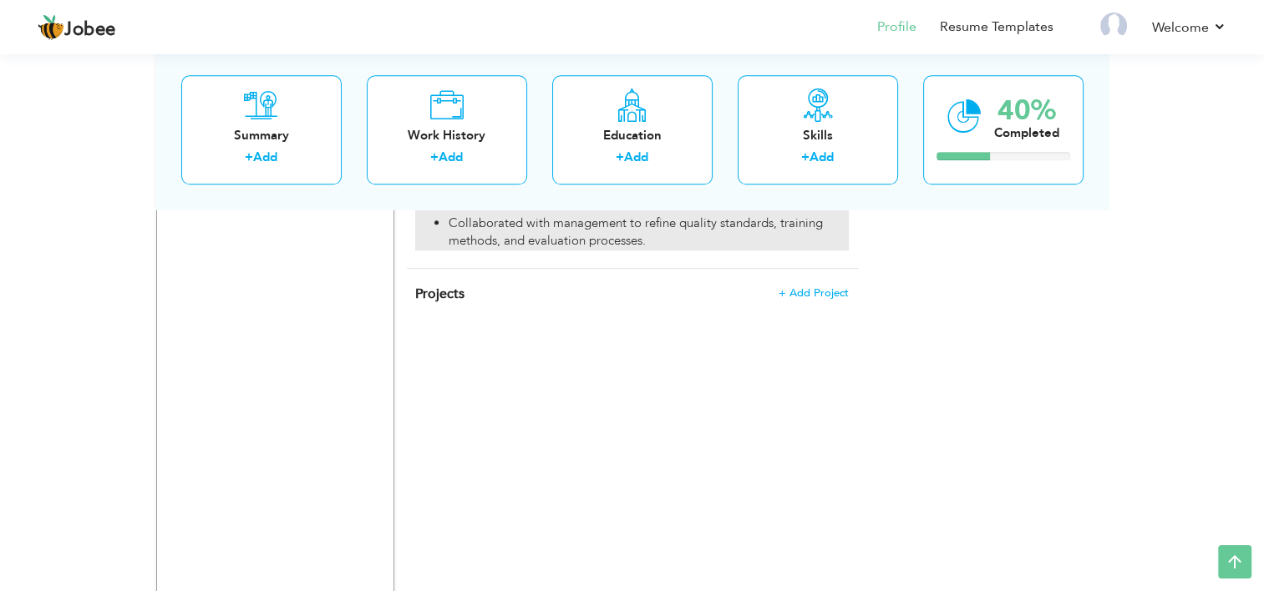
scroll to position [1554, 0]
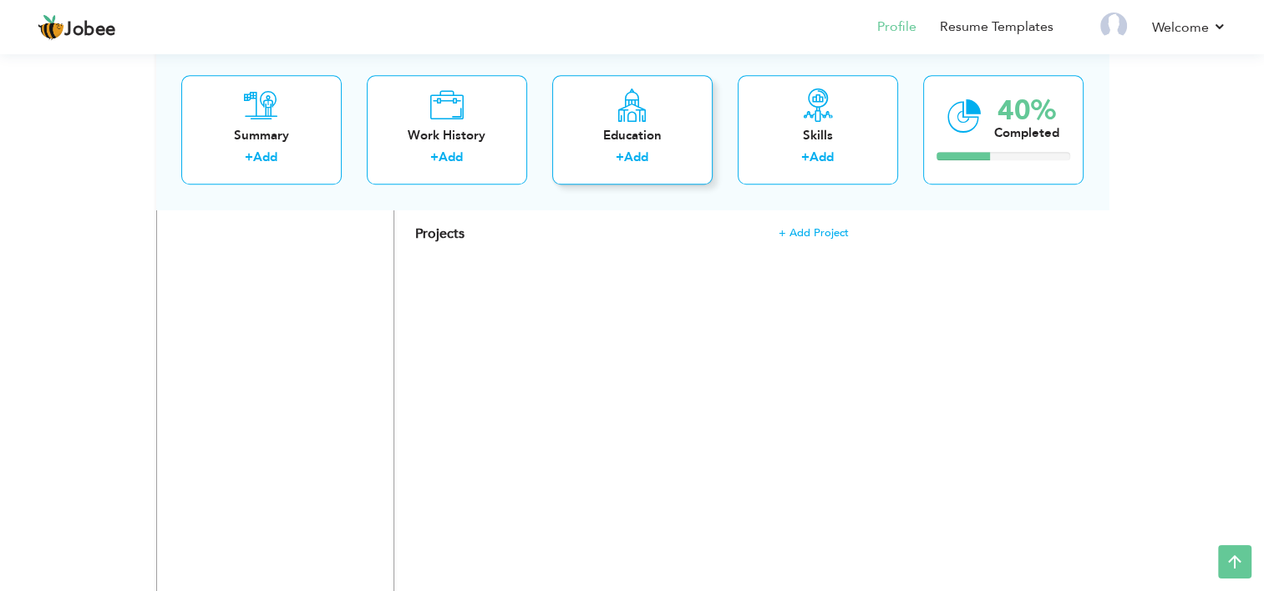
click at [594, 146] on div "Education + Add" at bounding box center [632, 129] width 160 height 109
radio input "true"
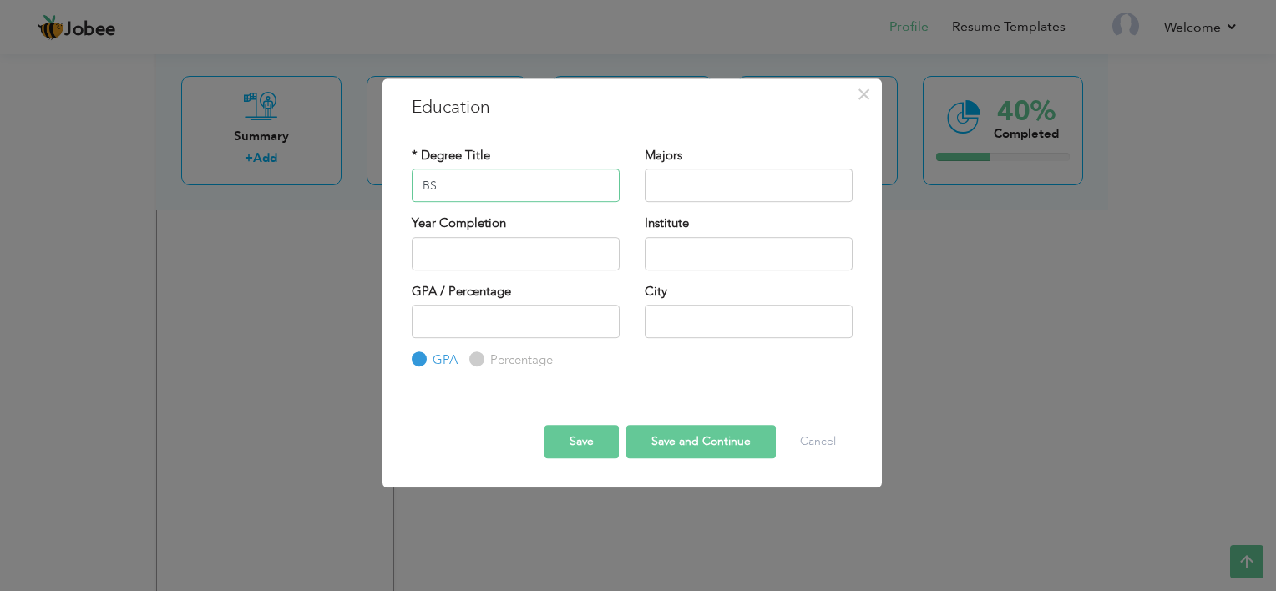
type input "BS"
click at [444, 154] on label "* Degree Title" at bounding box center [451, 156] width 79 height 18
click at [449, 170] on input "BS" at bounding box center [516, 185] width 208 height 33
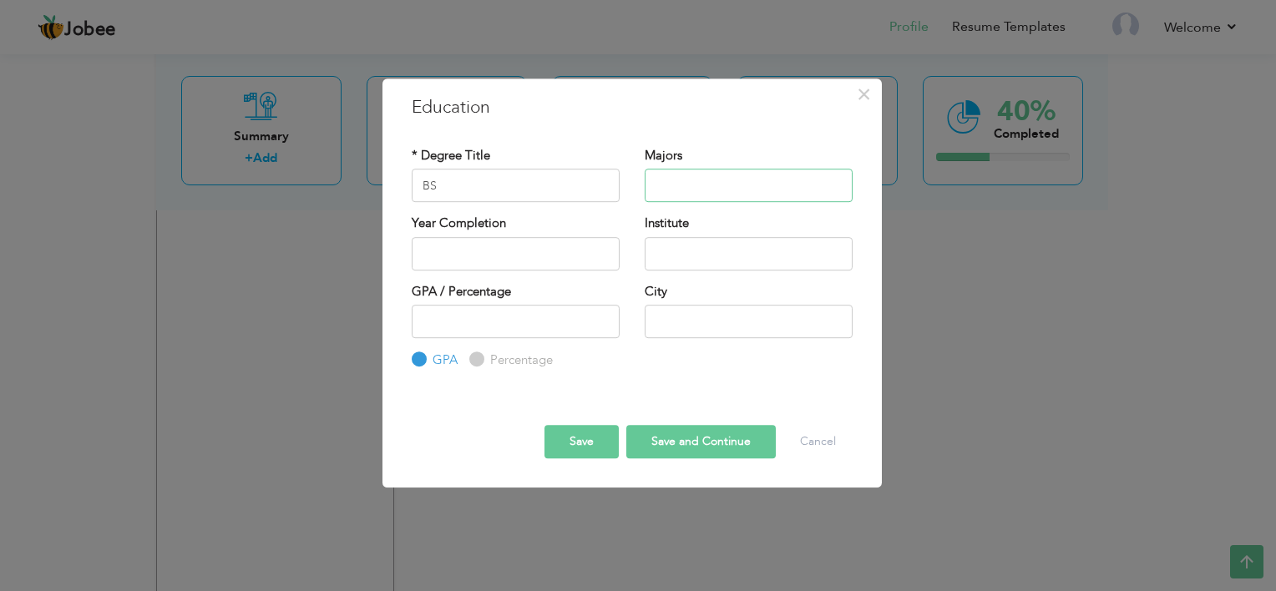
click at [694, 179] on input "text" at bounding box center [749, 185] width 208 height 33
type input "2025"
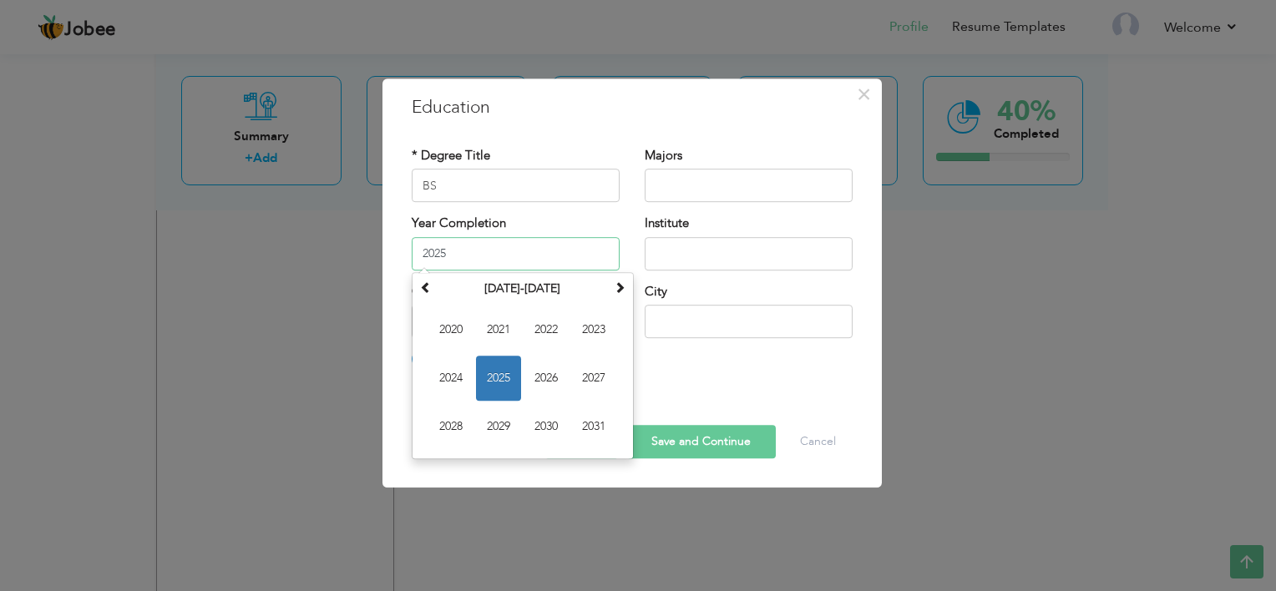
click at [484, 257] on input "2025" at bounding box center [516, 253] width 208 height 33
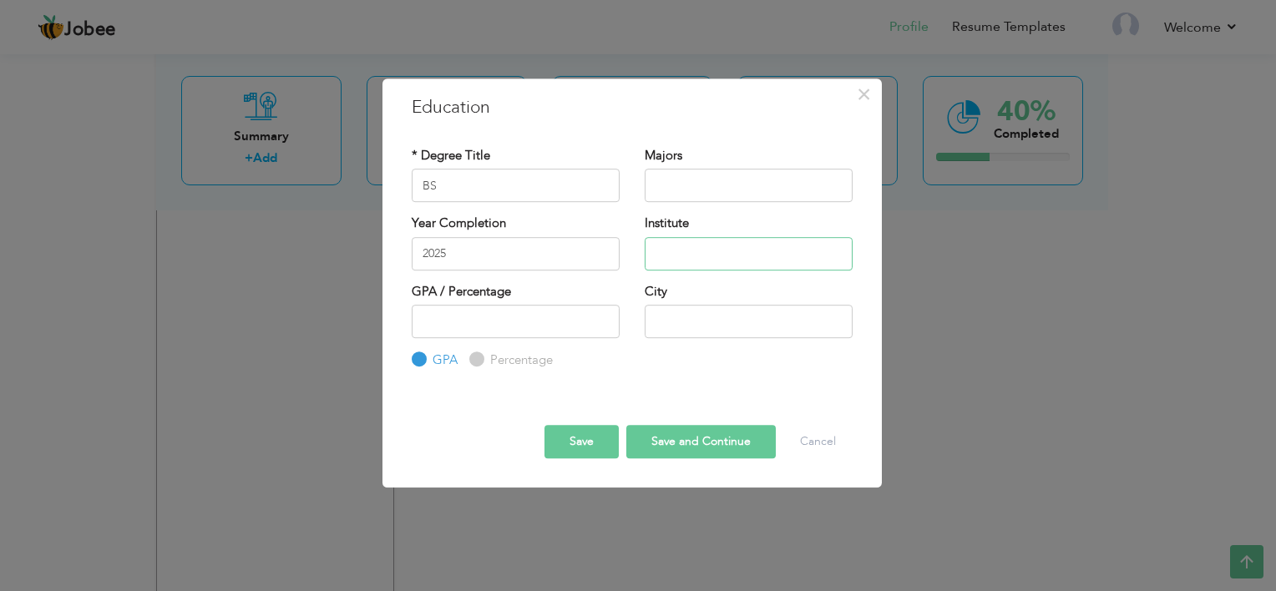
click at [665, 251] on input "text" at bounding box center [749, 253] width 208 height 33
click at [451, 240] on input "2025" at bounding box center [516, 253] width 208 height 33
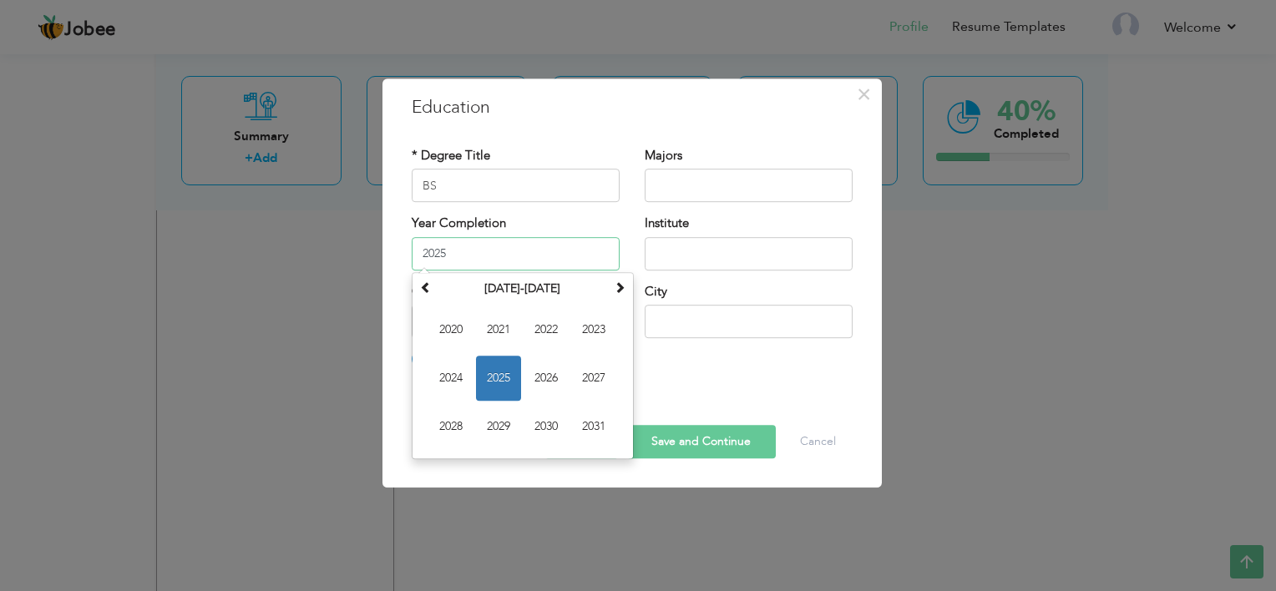
click at [451, 240] on input "2025" at bounding box center [516, 253] width 208 height 33
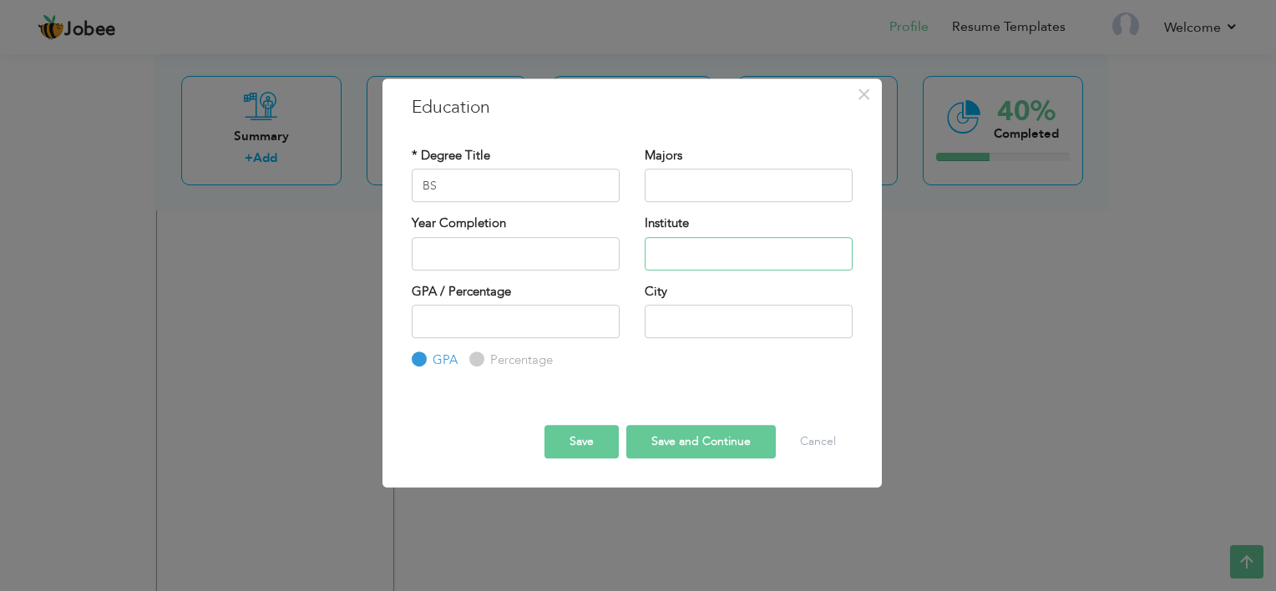
click at [788, 261] on input "text" at bounding box center [749, 253] width 208 height 33
type input "[GEOGRAPHIC_DATA]"
click at [513, 313] on input "number" at bounding box center [516, 321] width 208 height 33
click at [755, 327] on input "text" at bounding box center [749, 321] width 208 height 33
type input "[GEOGRAPHIC_DATA]"
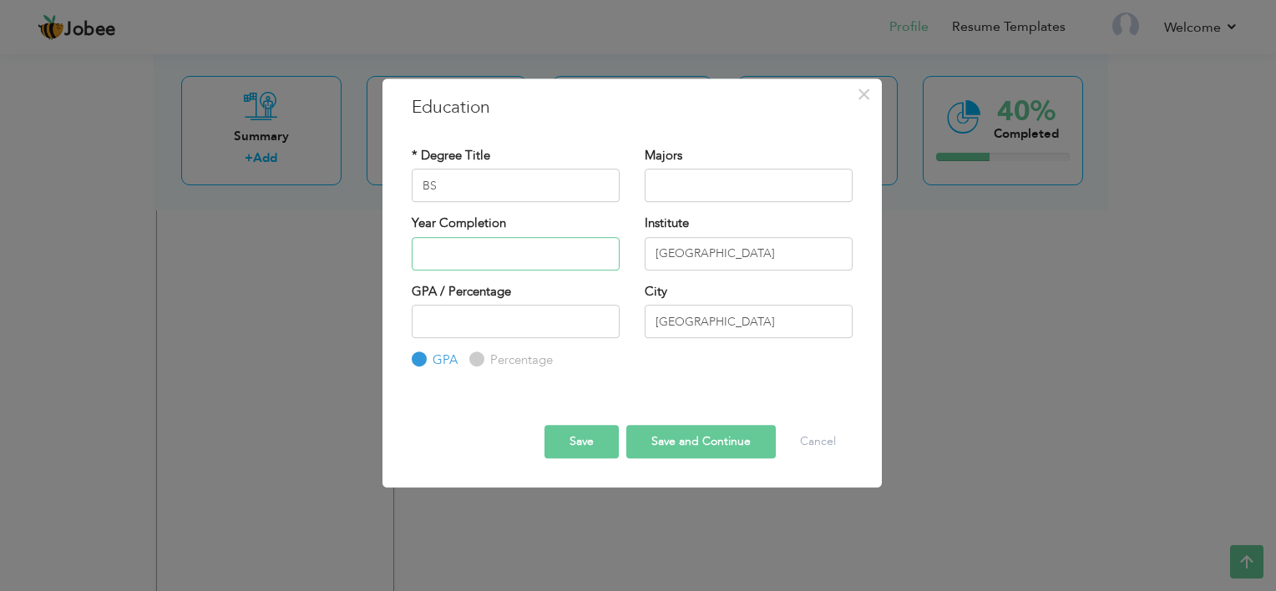
type input "2025"
click at [680, 445] on button "Save and Continue" at bounding box center [701, 441] width 150 height 33
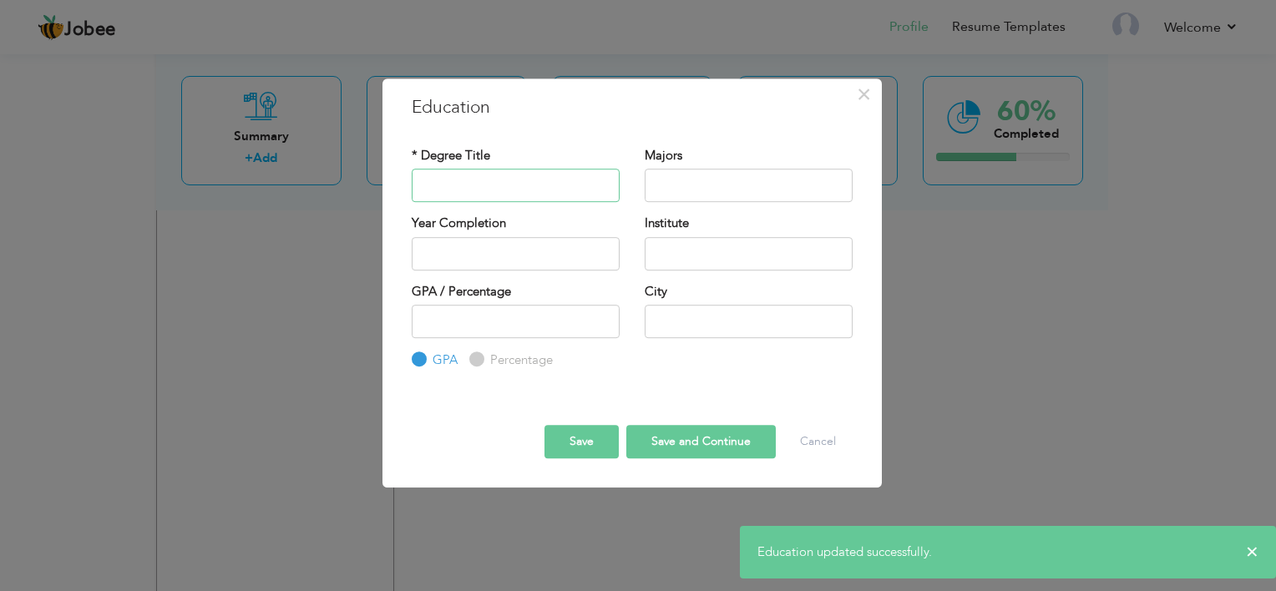
click at [549, 191] on input "text" at bounding box center [516, 185] width 208 height 33
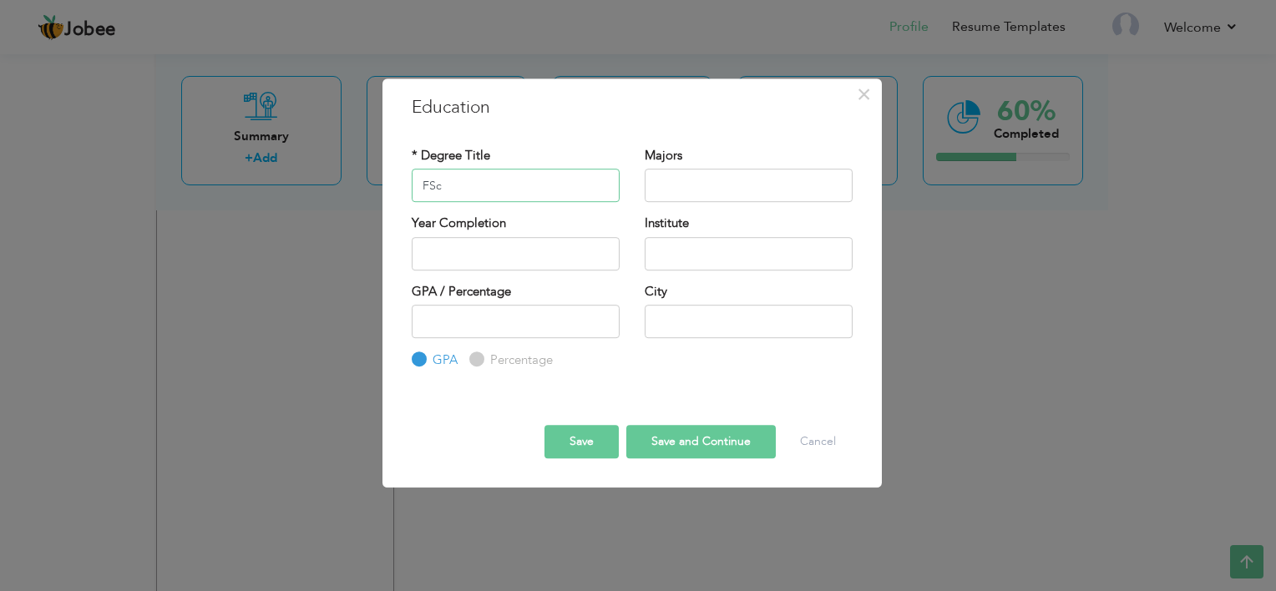
type input "FSc"
click at [475, 201] on input "FSc" at bounding box center [516, 185] width 208 height 33
click at [743, 170] on input "text" at bounding box center [749, 185] width 208 height 33
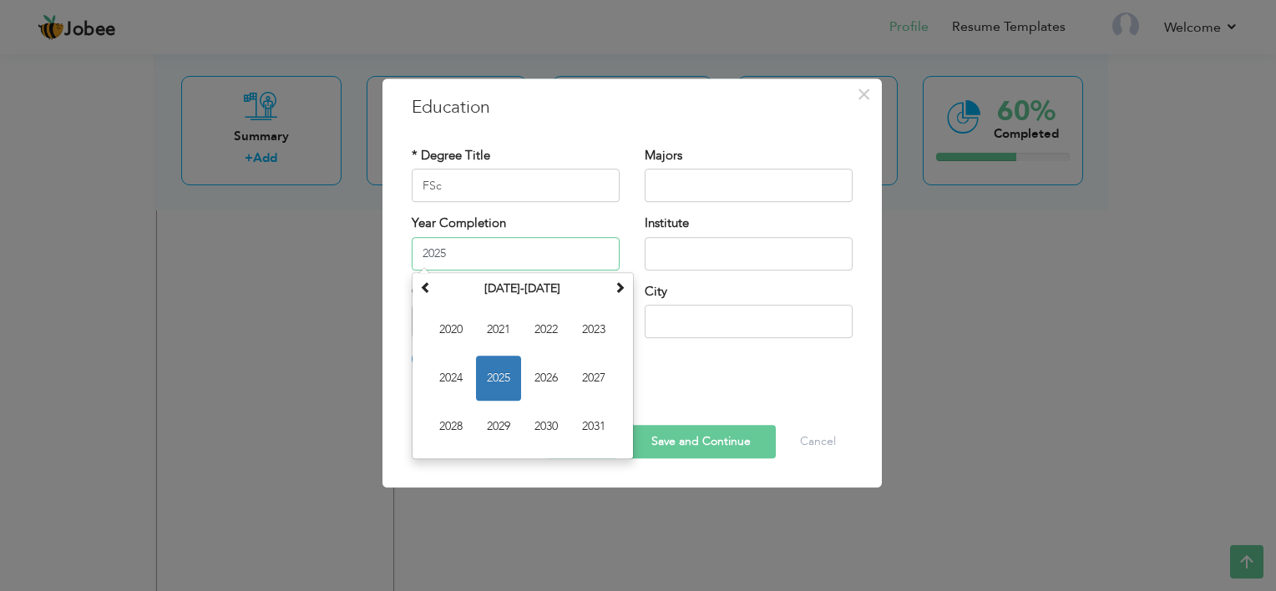
click at [491, 244] on input "2025" at bounding box center [516, 253] width 208 height 33
type input "2022"
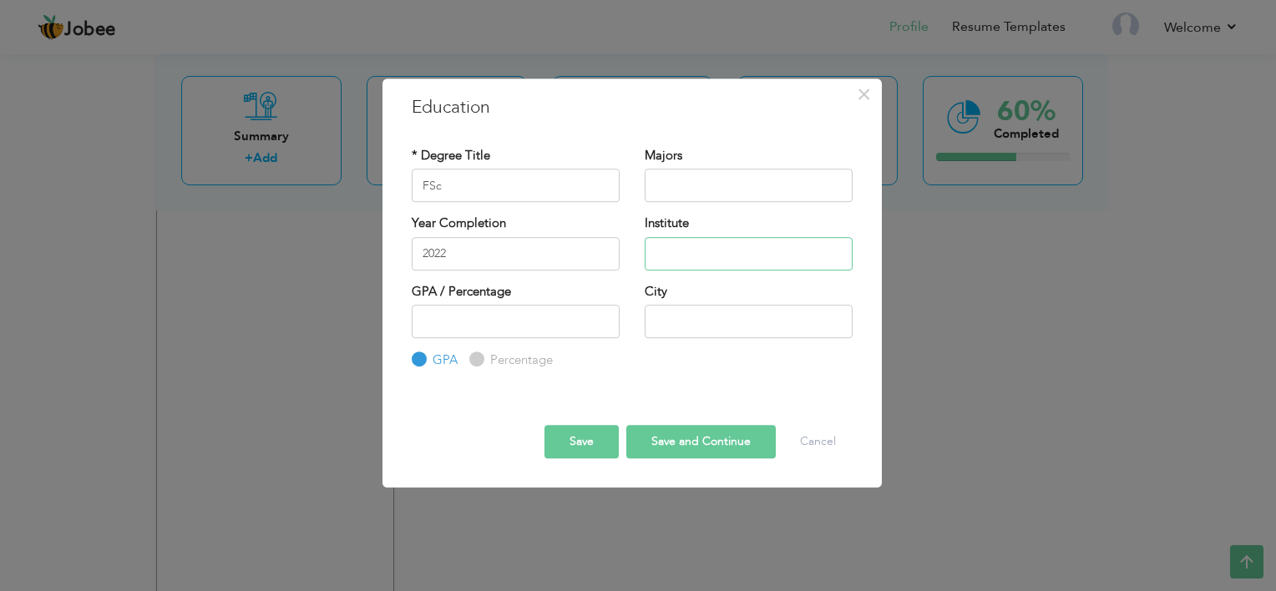
click at [658, 258] on input "text" at bounding box center [749, 253] width 208 height 33
click at [688, 250] on input "[GEOGRAPHIC_DATA] Karsaz" at bounding box center [749, 253] width 208 height 33
type input "[GEOGRAPHIC_DATA] Karsaz"
click at [534, 327] on input "number" at bounding box center [516, 321] width 208 height 33
type input "75"
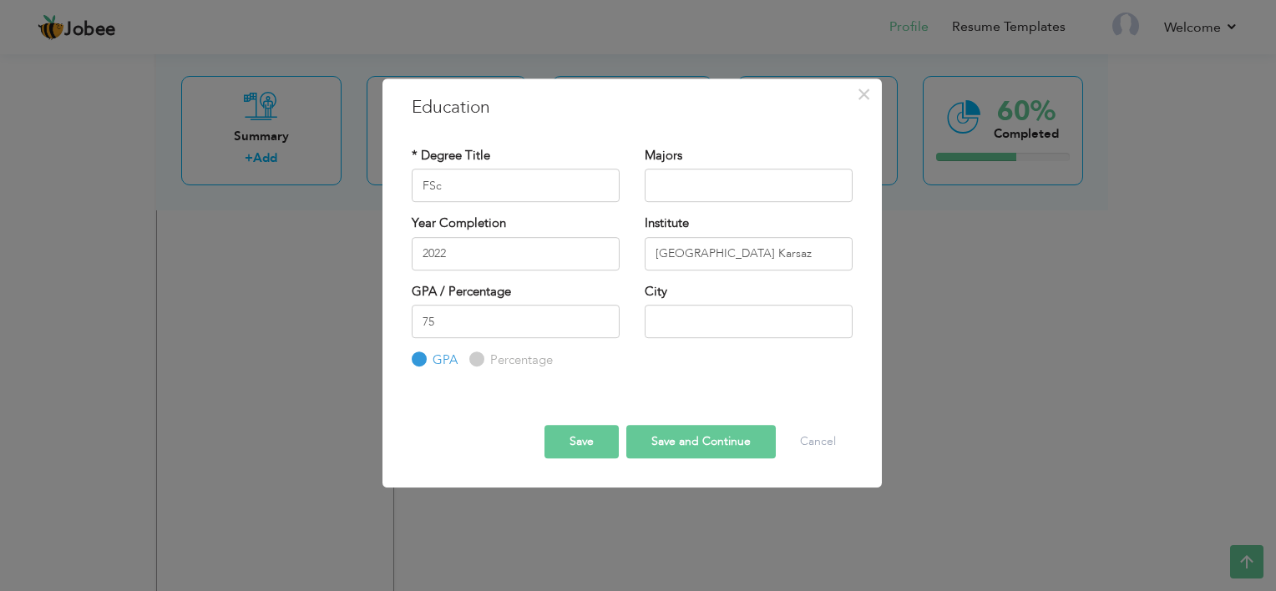
click at [477, 363] on input "Percentage" at bounding box center [474, 360] width 11 height 11
radio input "true"
click at [671, 320] on input "text" at bounding box center [749, 321] width 208 height 33
type input "[GEOGRAPHIC_DATA]"
click at [690, 445] on button "Save and Continue" at bounding box center [701, 441] width 150 height 33
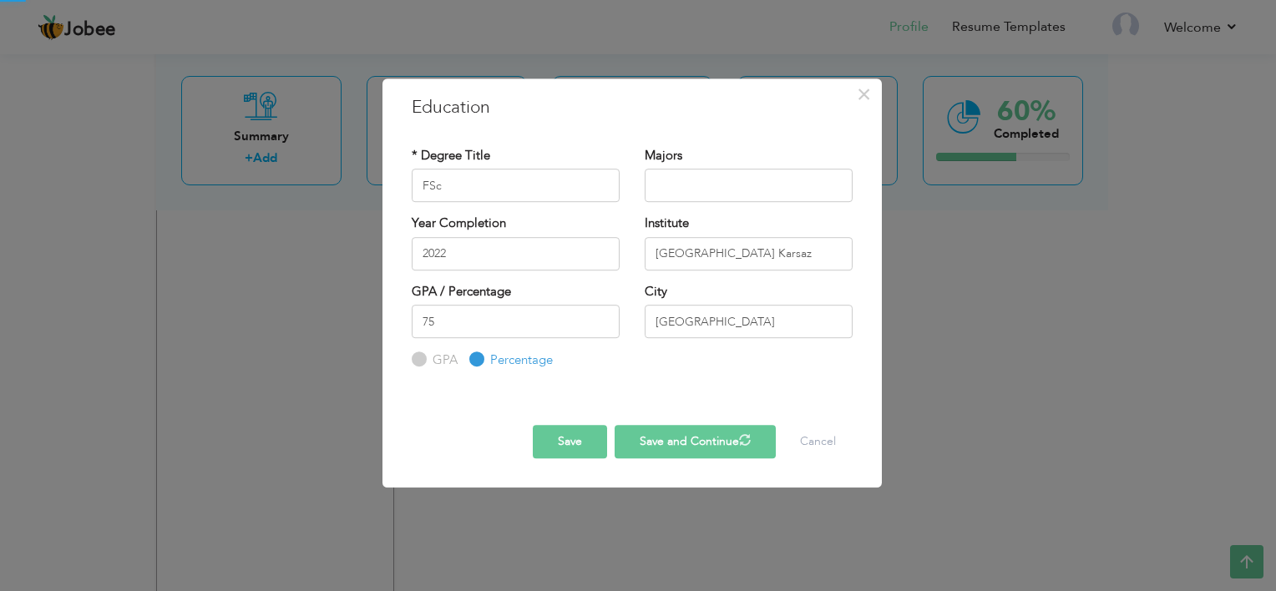
radio input "true"
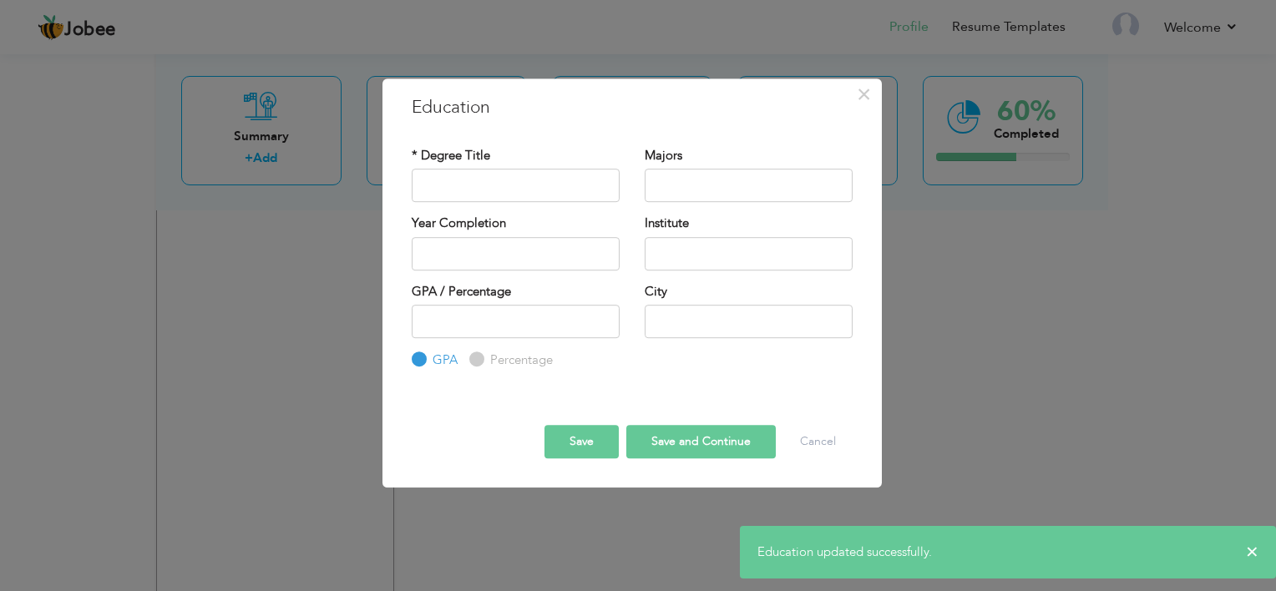
click at [496, 173] on input "text" at bounding box center [516, 185] width 208 height 33
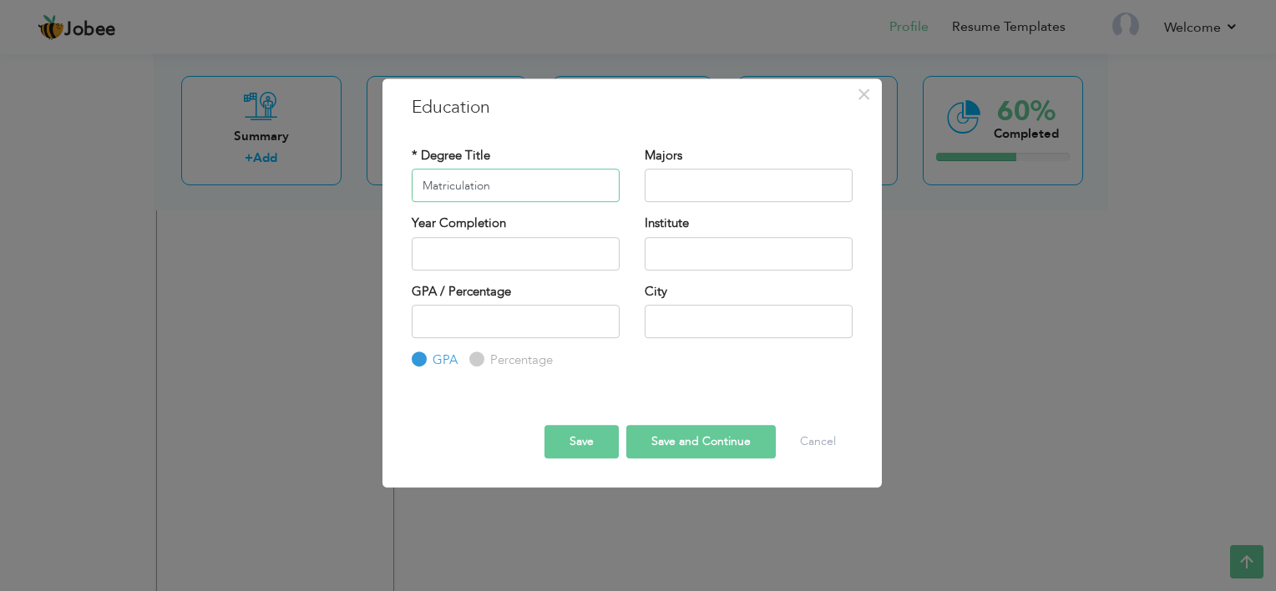
type input "Matriculation"
click at [696, 242] on input "text" at bounding box center [749, 253] width 208 height 33
type input "[GEOGRAPHIC_DATA]"
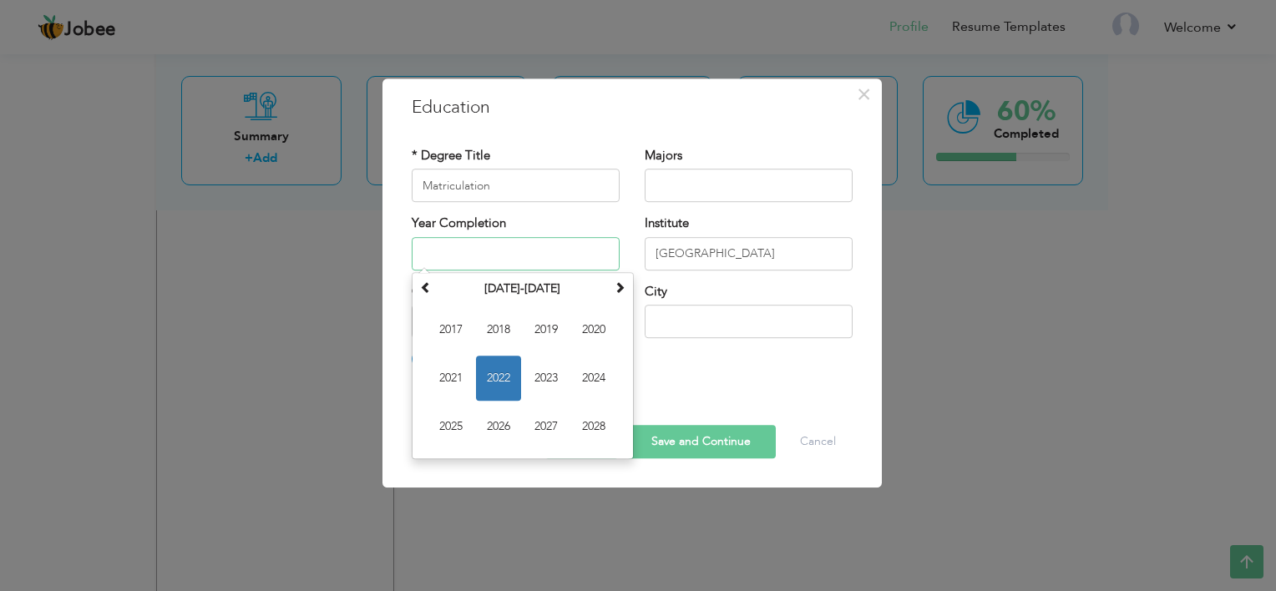
click at [494, 239] on input "text" at bounding box center [516, 253] width 208 height 33
type input "2020"
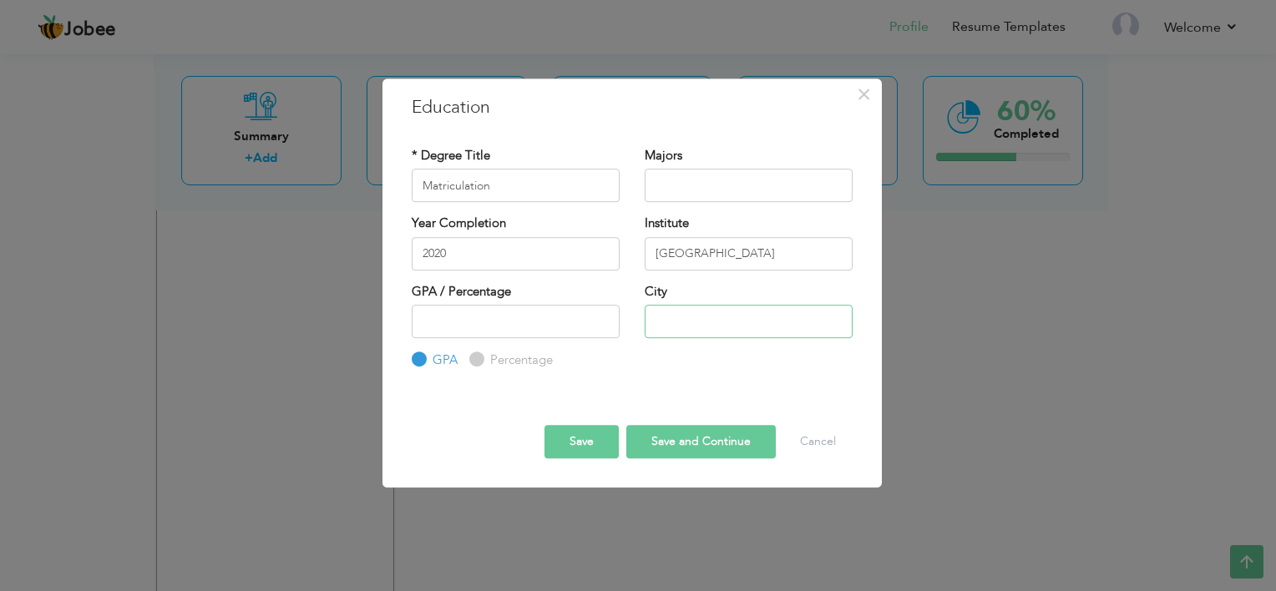
click at [707, 324] on input "text" at bounding box center [749, 321] width 208 height 33
type input "[GEOGRAPHIC_DATA]"
click at [532, 311] on input "number" at bounding box center [516, 321] width 208 height 33
type input "70"
drag, startPoint x: 495, startPoint y: 372, endPoint x: 510, endPoint y: 368, distance: 15.6
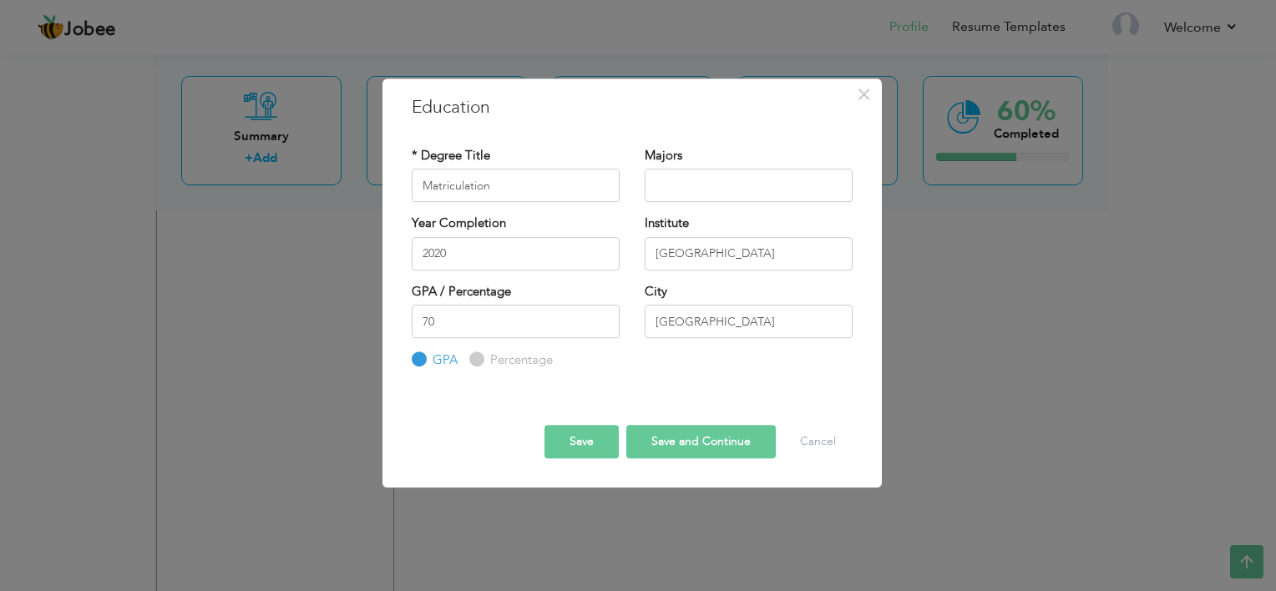
click at [510, 368] on div "* Degree Title Matriculation Majors 2020 Institute" at bounding box center [632, 258] width 466 height 249
click at [510, 368] on label "Percentage" at bounding box center [519, 361] width 67 height 18
click at [480, 366] on input "Percentage" at bounding box center [474, 360] width 11 height 11
radio input "true"
click at [603, 436] on button "Save" at bounding box center [582, 441] width 74 height 33
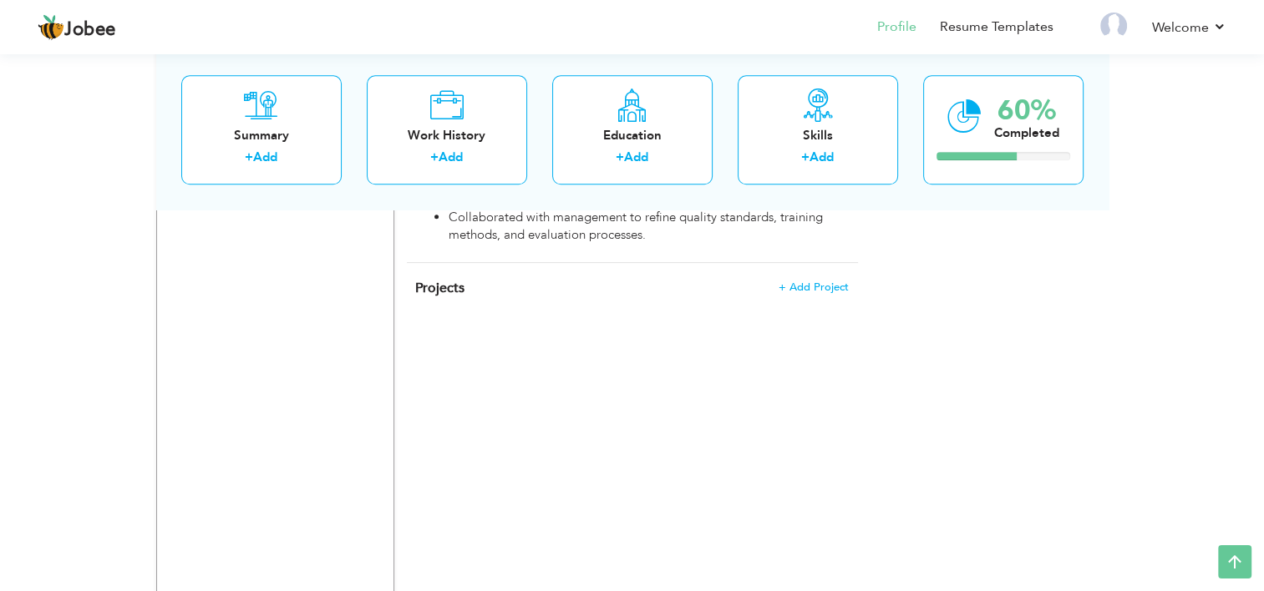
scroll to position [1500, 0]
click at [822, 160] on link "Add" at bounding box center [821, 158] width 24 height 17
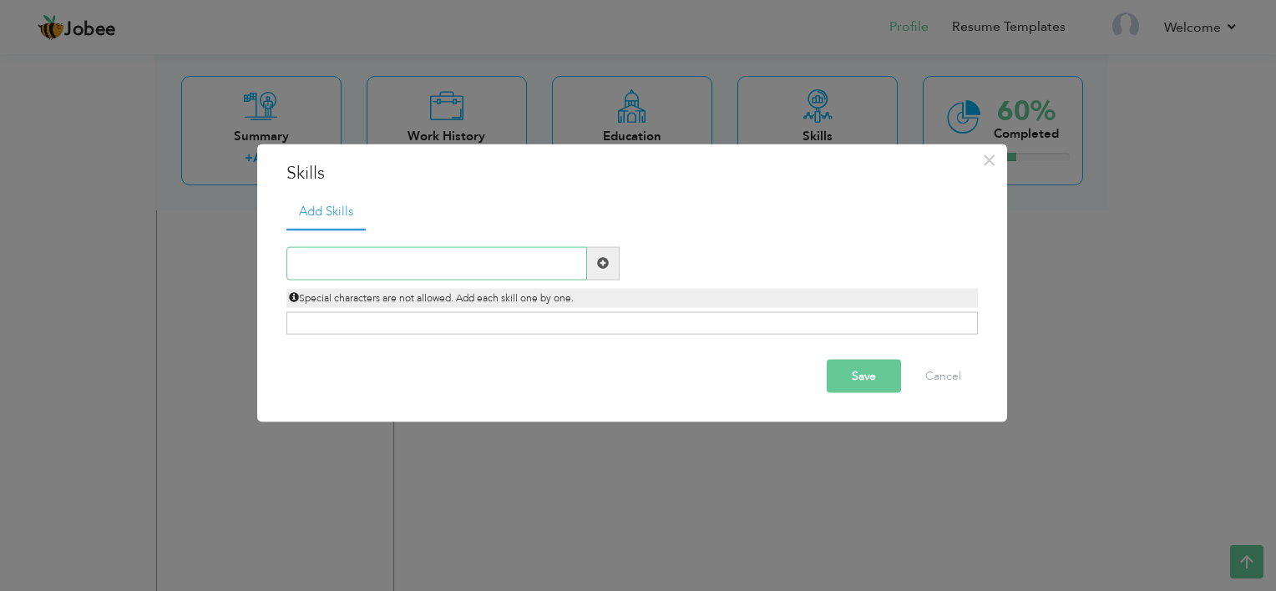
paste input "Payroll Management & Compliance"
type input "Payroll Management & Compliance"
click at [484, 320] on div "Click on , to mark skill as primary." at bounding box center [633, 323] width 692 height 23
click at [607, 257] on span at bounding box center [603, 263] width 12 height 12
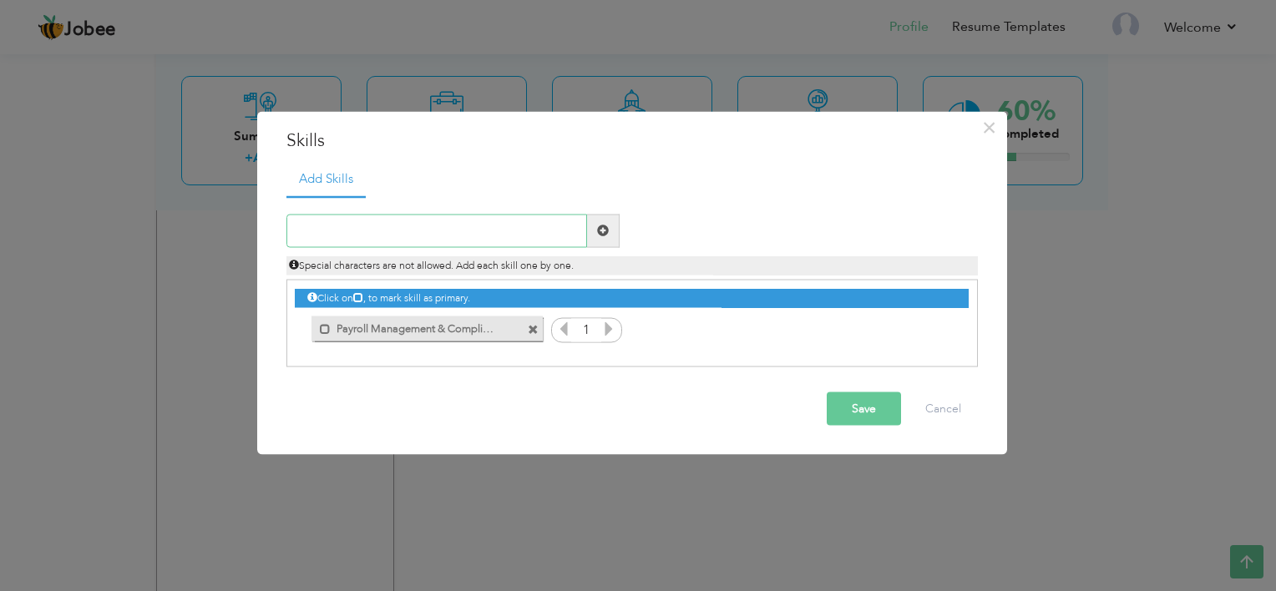
click at [451, 217] on input "text" at bounding box center [437, 230] width 301 height 33
paste input "Employee Records & Attendance Tracking"
type input "Employee Records & Attendance Tracking"
click at [603, 221] on span at bounding box center [603, 230] width 33 height 33
click at [606, 329] on icon at bounding box center [608, 328] width 15 height 15
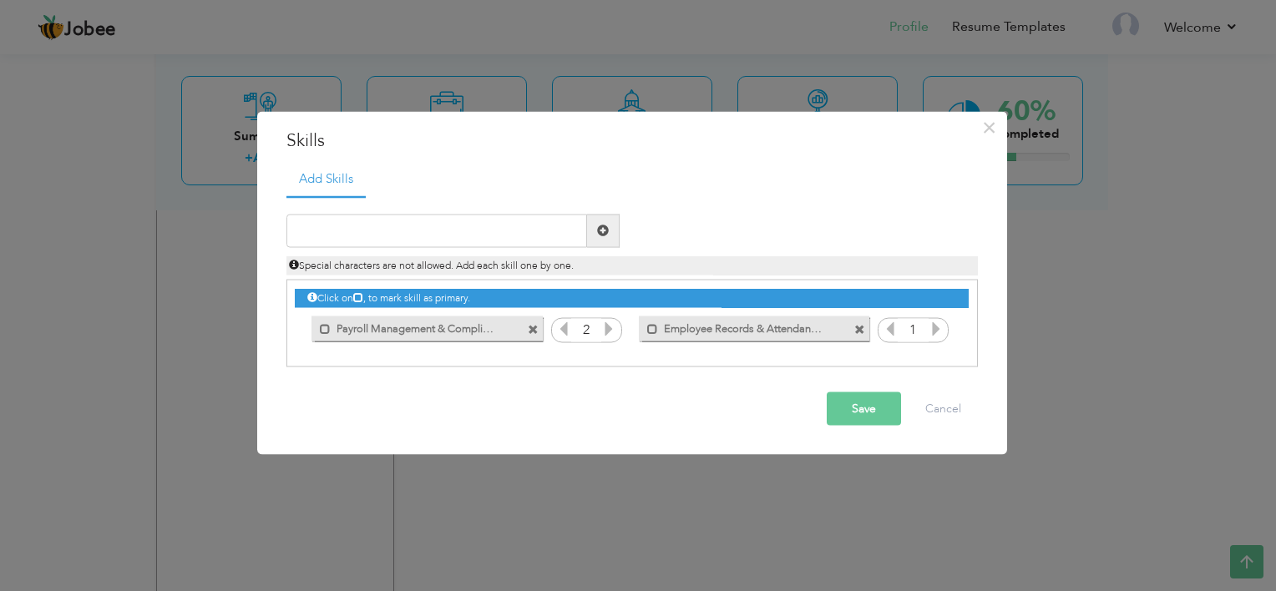
click at [606, 329] on icon at bounding box center [608, 328] width 15 height 15
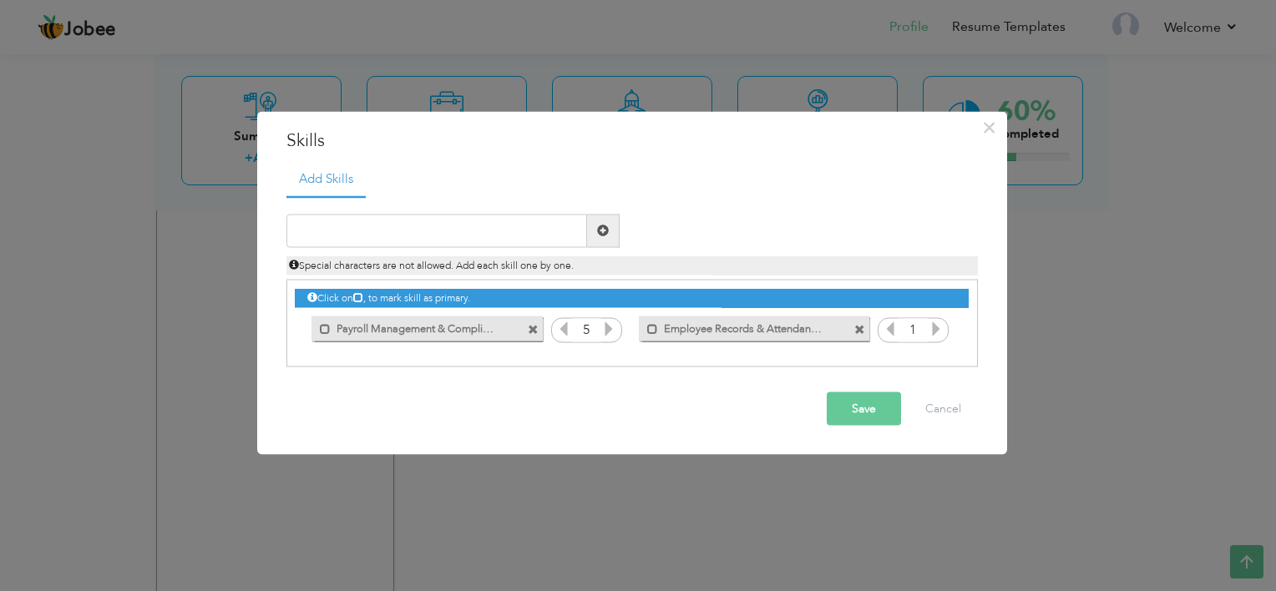
click at [606, 329] on icon at bounding box center [608, 328] width 15 height 15
click at [434, 218] on input "text" at bounding box center [437, 230] width 301 height 33
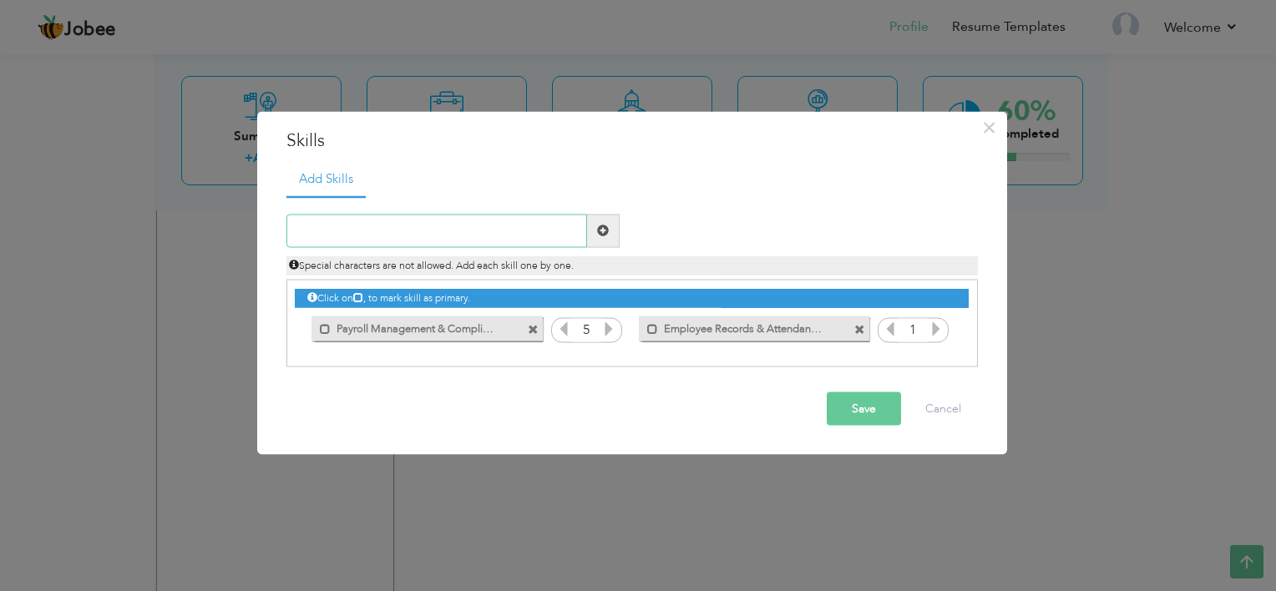
paste input "Recruitment & Onboarding"
type input "Recruitment & Onboarding"
click at [603, 230] on span at bounding box center [603, 231] width 12 height 12
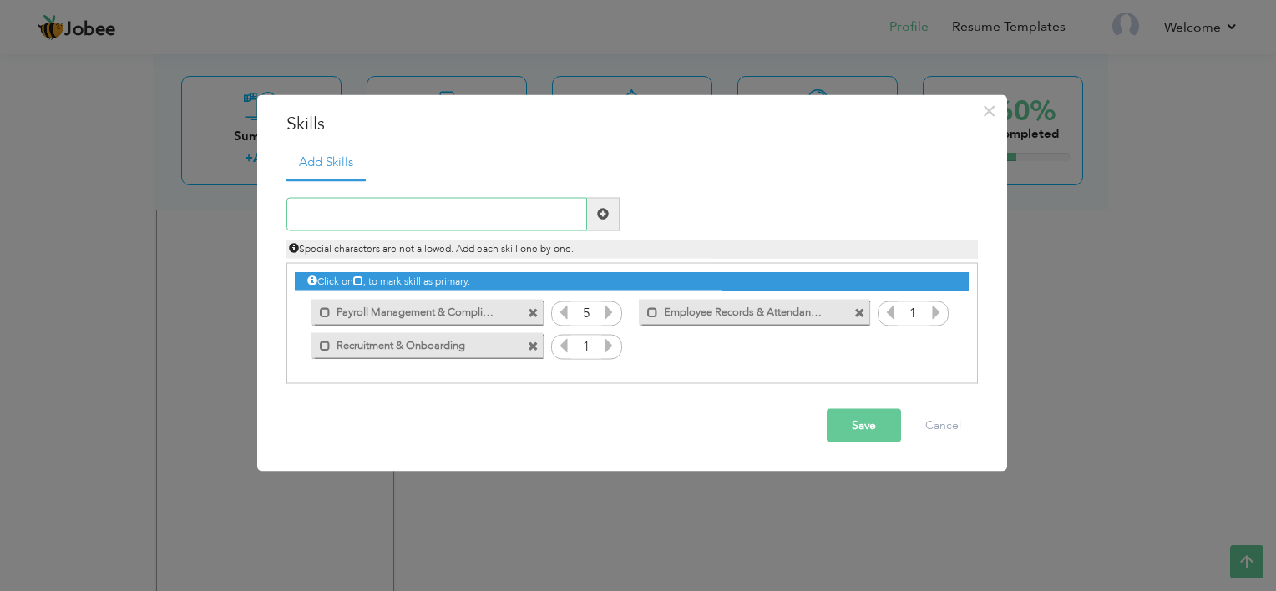
click at [418, 205] on input "text" at bounding box center [437, 213] width 301 height 33
paste input "HR Policies & Procedures"
type input "HR Policies & Procedures"
click at [604, 210] on span at bounding box center [603, 214] width 12 height 12
click at [511, 209] on input "text" at bounding box center [437, 213] width 301 height 33
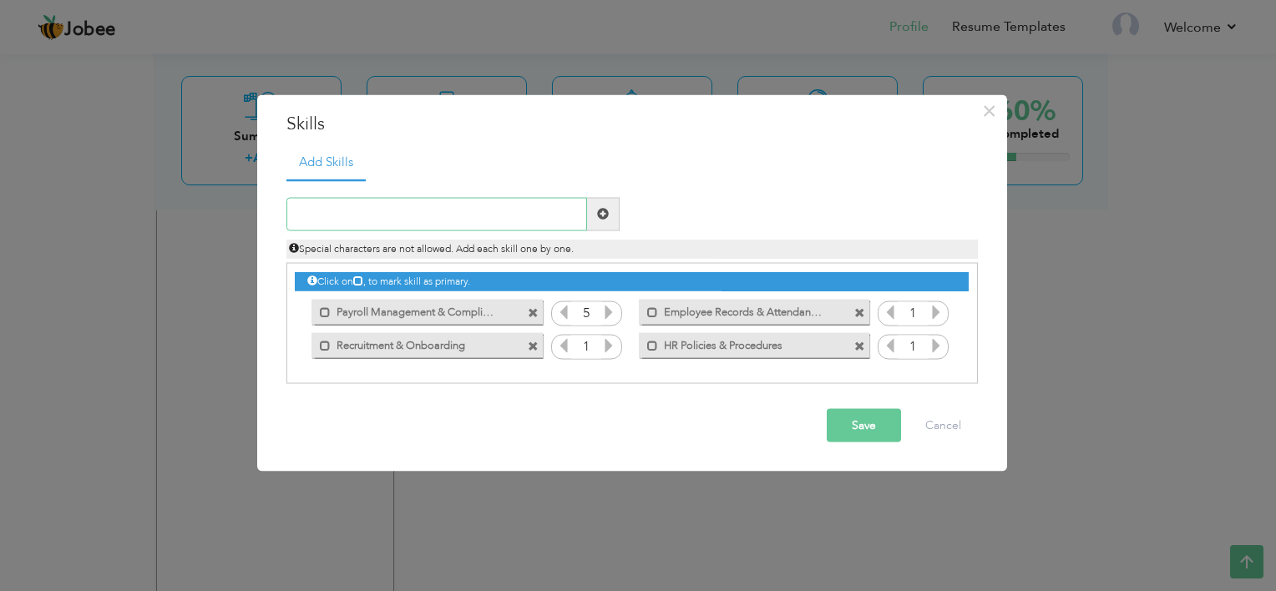
paste input "Performance Management & Appraisals"
type input "Performance Management & Appraisals"
click at [597, 215] on span at bounding box center [603, 214] width 12 height 12
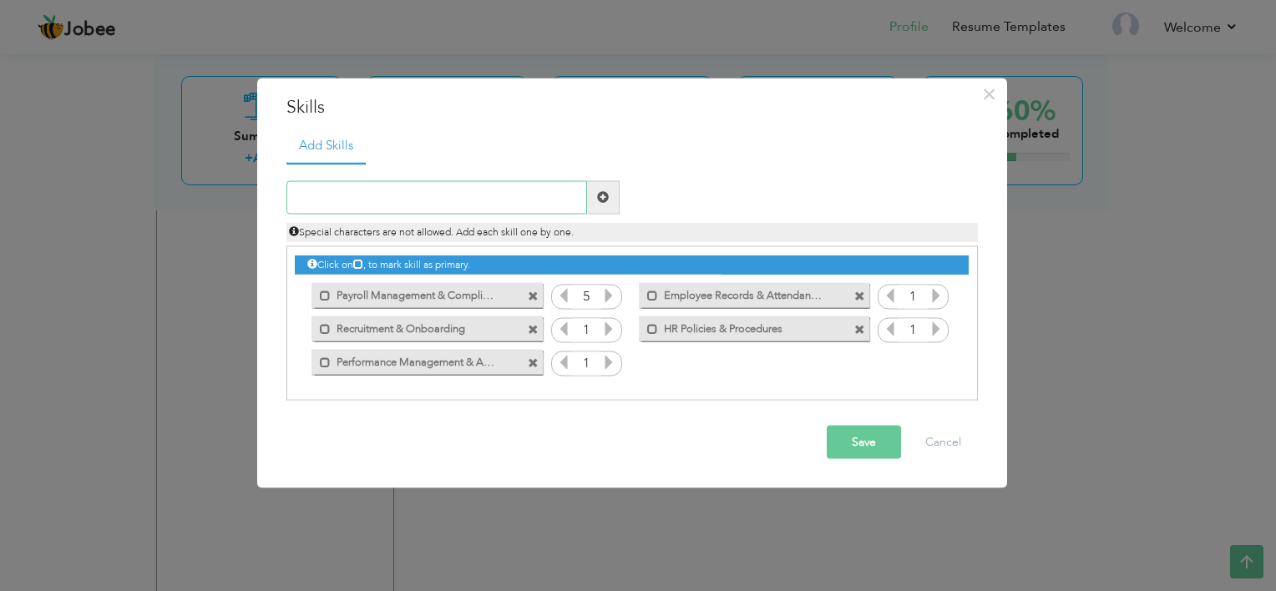
click at [386, 200] on input "text" at bounding box center [437, 196] width 301 height 33
paste input "Employee Relations & Conflict Resolution"
type input "Employee Relations & Conflict Resolution"
click at [597, 191] on span at bounding box center [603, 197] width 12 height 12
click at [439, 202] on input "text" at bounding box center [437, 196] width 301 height 33
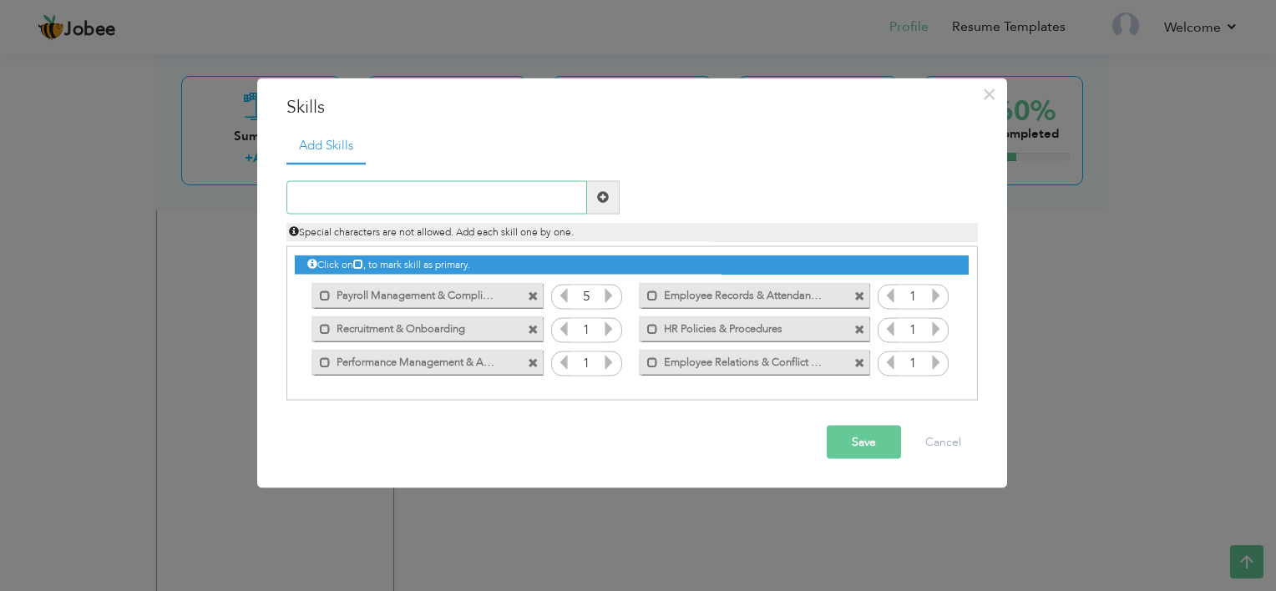
paste input "Advanced MS Excel (Reporting, Data Analysis, Proce"
type input "Advanced MS Excel (Data Analysis, Automation)"
click at [608, 191] on span at bounding box center [603, 197] width 12 height 12
click at [398, 190] on input "text" at bounding box center [437, 196] width 301 height 33
paste input "HR Metrics & Reporting"
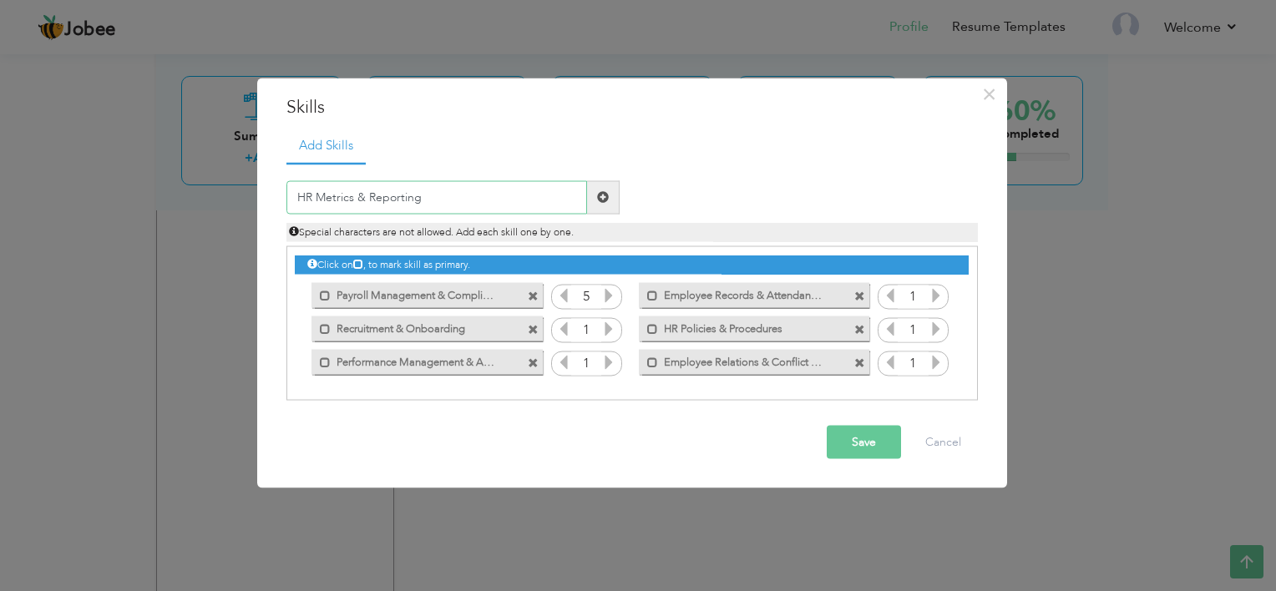
type input "HR Metrics & Reporting"
click at [604, 192] on span at bounding box center [603, 197] width 12 height 12
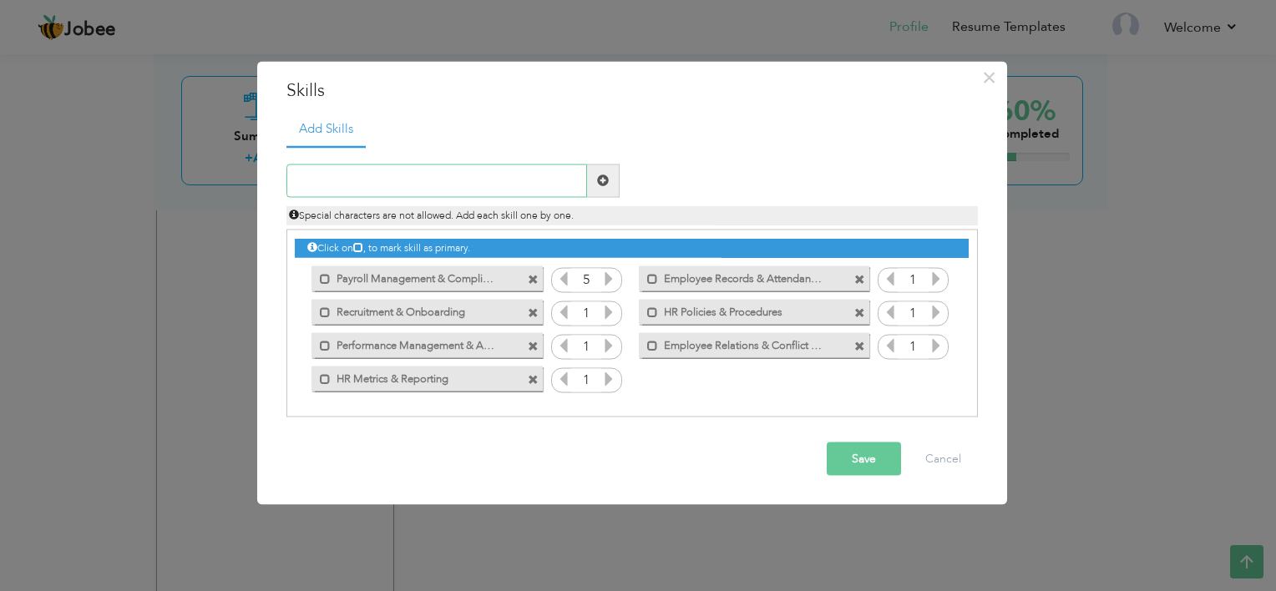
click at [363, 175] on input "text" at bounding box center [437, 180] width 301 height 33
paste input "Communication & Interpersonal Skills"
type input "Communication & Interpersonal Skills"
click at [599, 177] on span at bounding box center [603, 181] width 12 height 12
click at [514, 168] on input "text" at bounding box center [437, 180] width 301 height 33
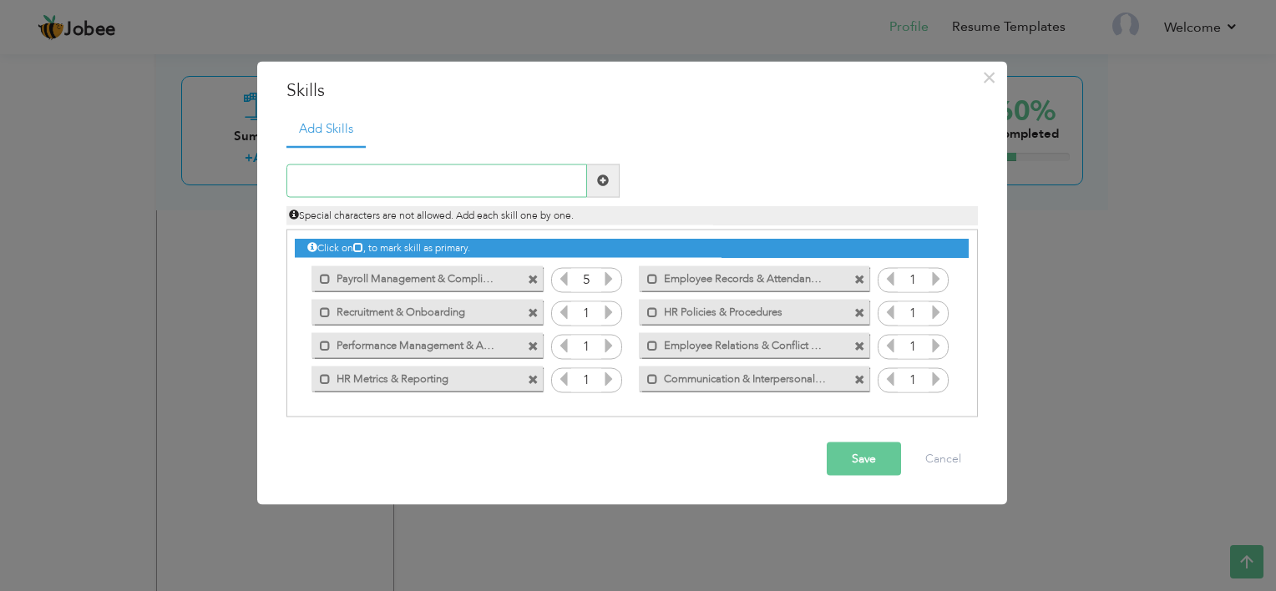
paste input "Organizational & Time Management"
type input "Organizational & Time Management"
click at [606, 179] on span at bounding box center [603, 181] width 12 height 12
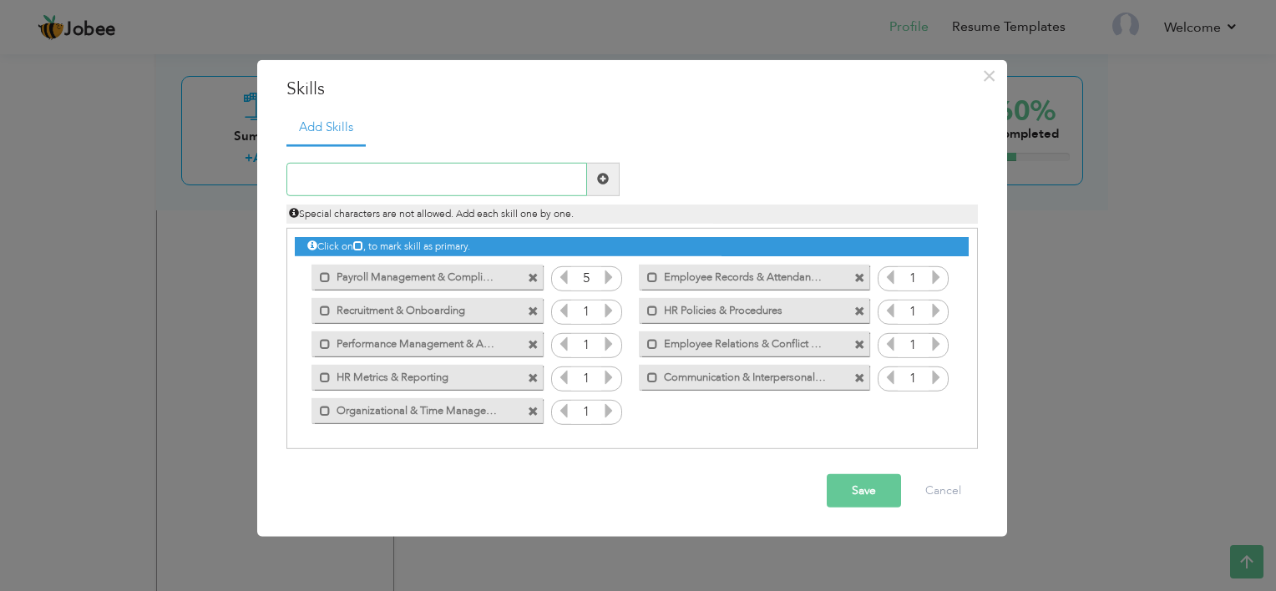
click at [442, 185] on input "text" at bounding box center [437, 179] width 301 height 33
paste input "Problem Solving & Decision Making"
type input "Problem Solving & Decision Making"
click at [607, 177] on span at bounding box center [603, 179] width 12 height 12
click at [610, 309] on icon at bounding box center [608, 310] width 15 height 15
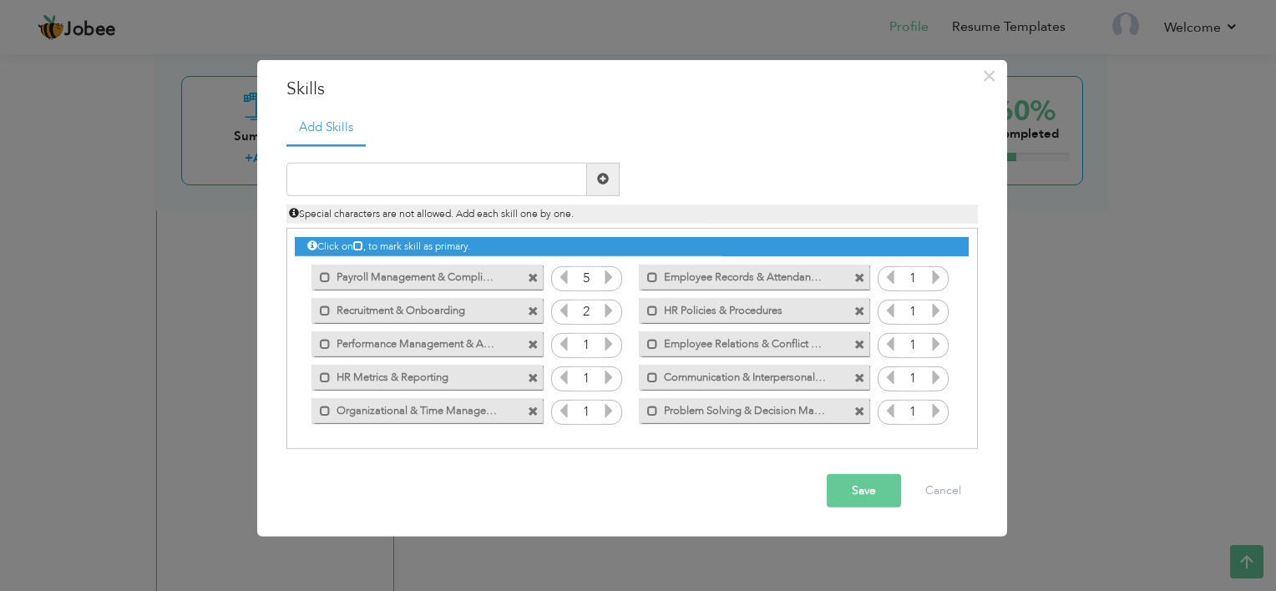
click at [610, 309] on icon at bounding box center [608, 310] width 15 height 15
click at [608, 304] on icon at bounding box center [608, 310] width 15 height 15
click at [565, 312] on icon at bounding box center [563, 310] width 15 height 15
click at [612, 348] on icon at bounding box center [608, 344] width 15 height 15
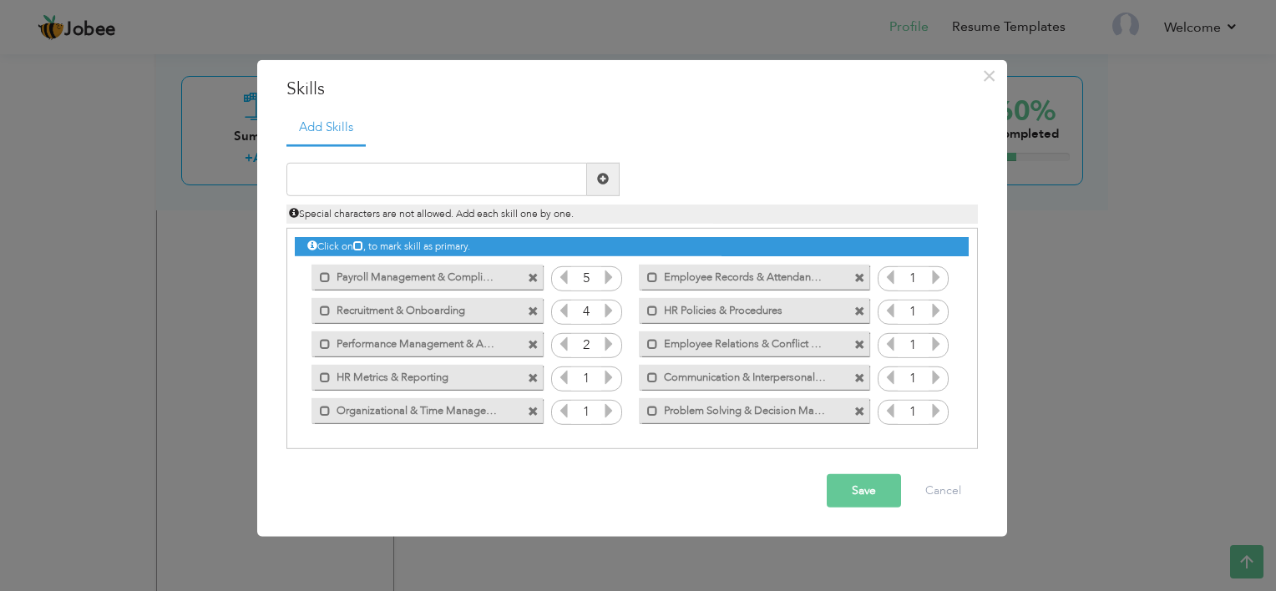
click at [612, 348] on icon at bounding box center [608, 344] width 15 height 15
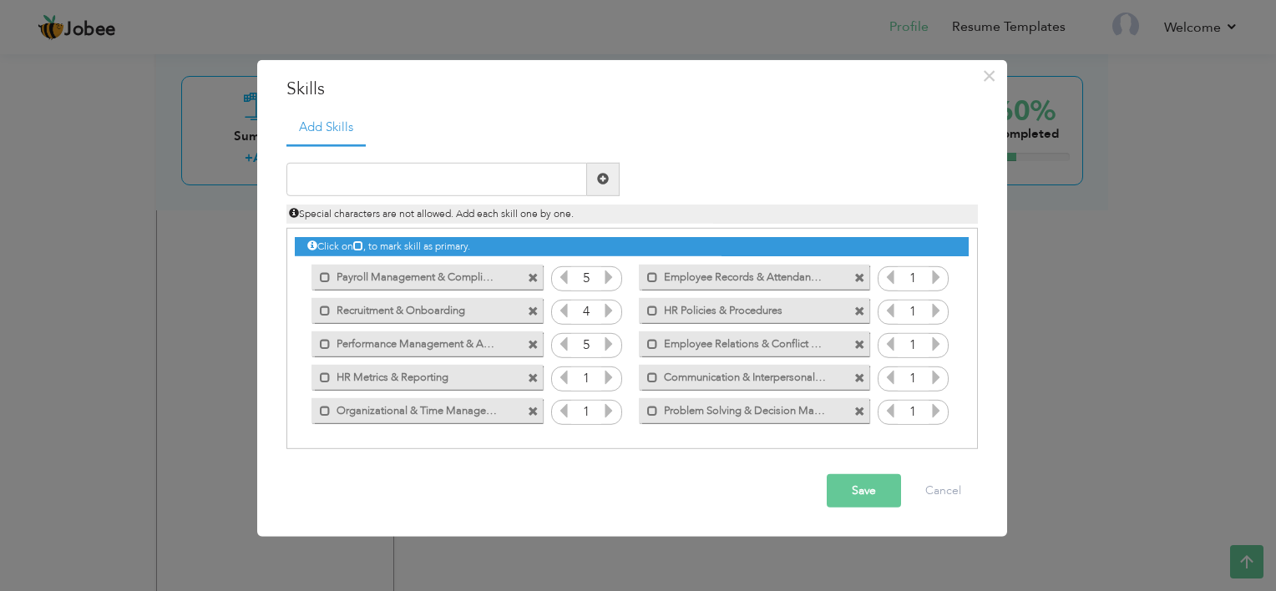
click at [563, 350] on icon at bounding box center [563, 344] width 15 height 15
click at [602, 381] on icon at bounding box center [608, 377] width 15 height 15
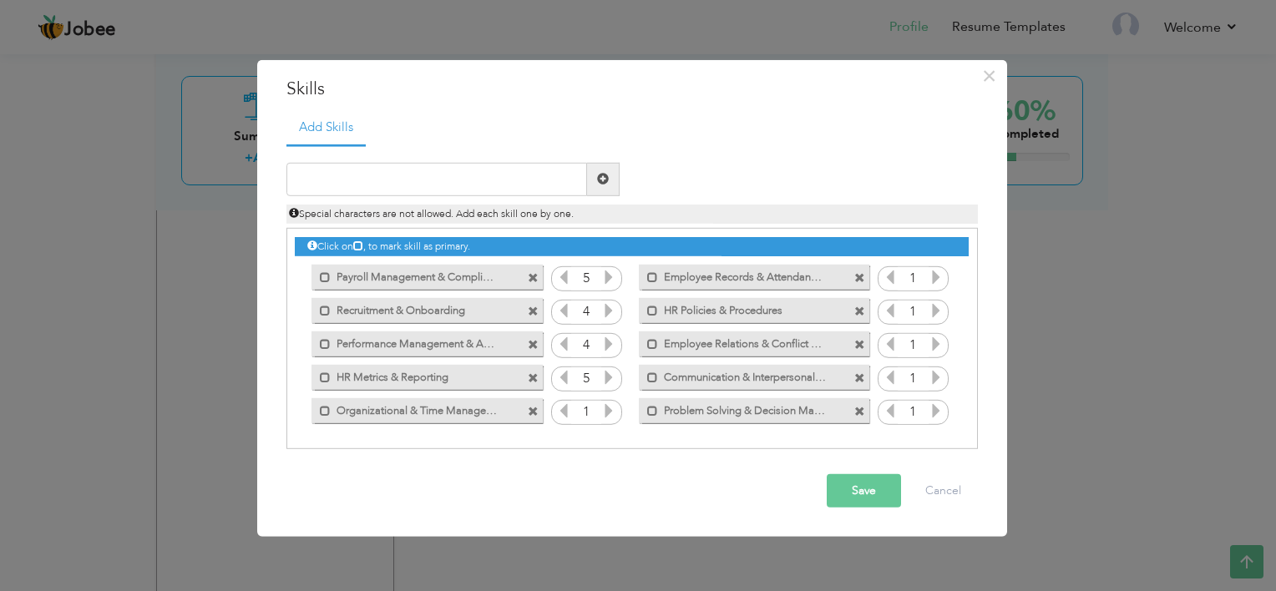
click at [613, 405] on icon at bounding box center [608, 410] width 15 height 15
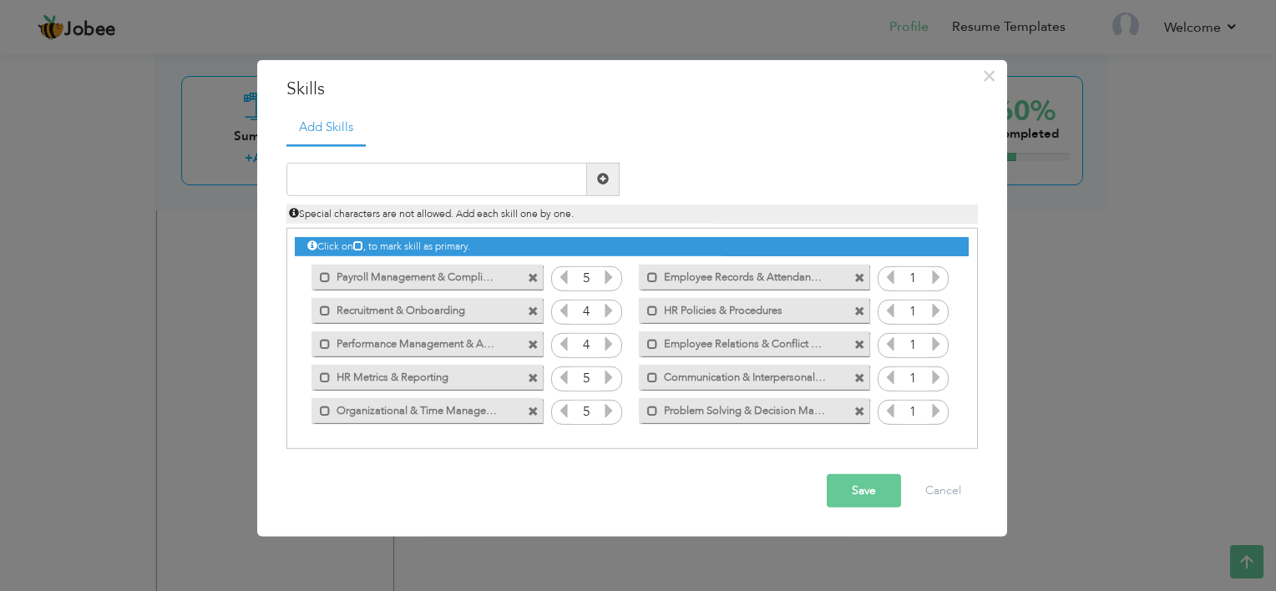
click at [938, 277] on icon at bounding box center [936, 277] width 15 height 15
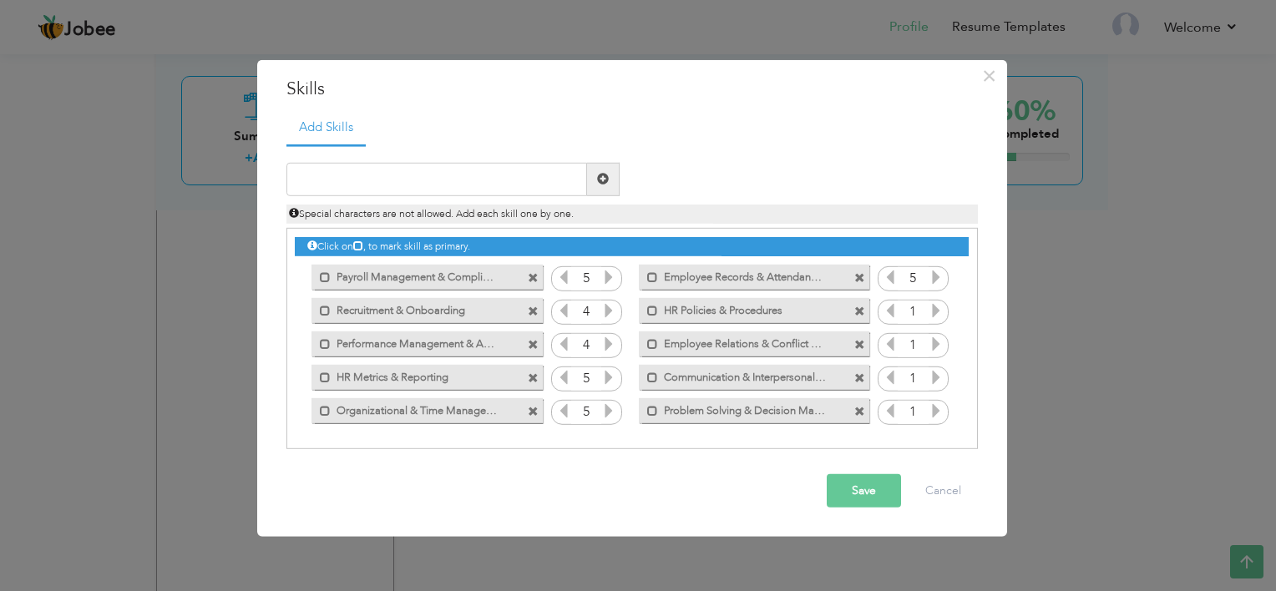
click at [938, 277] on icon at bounding box center [936, 277] width 15 height 15
click at [932, 315] on icon at bounding box center [936, 310] width 15 height 15
click at [888, 312] on icon at bounding box center [890, 310] width 15 height 15
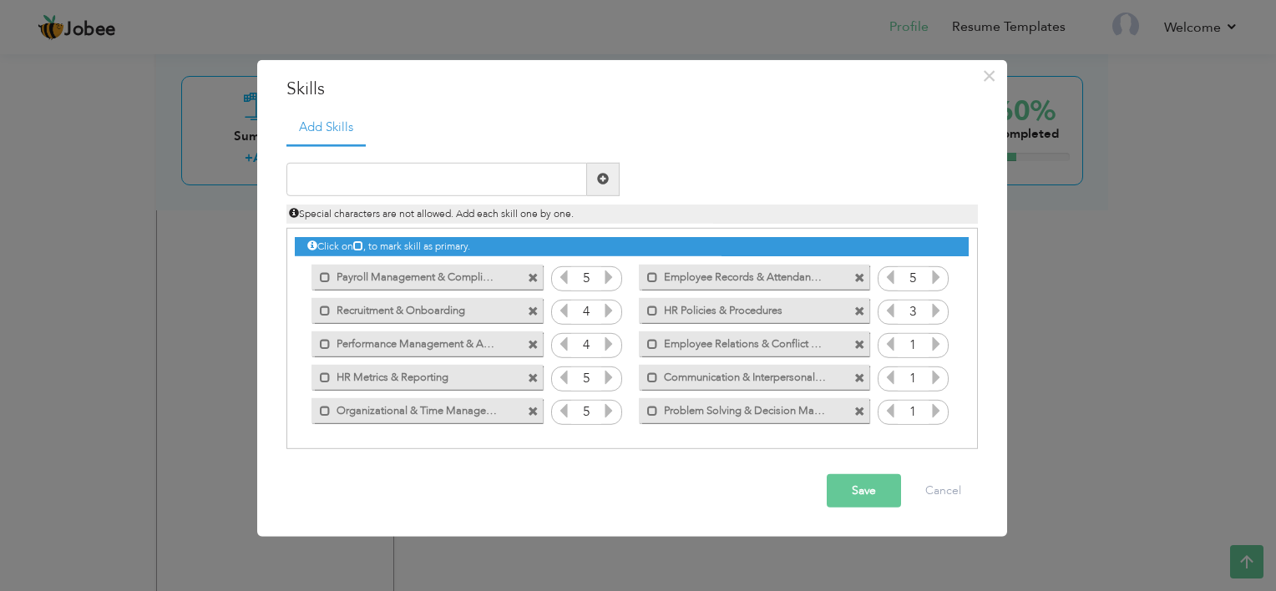
click at [940, 346] on icon at bounding box center [936, 344] width 15 height 15
click at [931, 382] on icon at bounding box center [936, 377] width 15 height 15
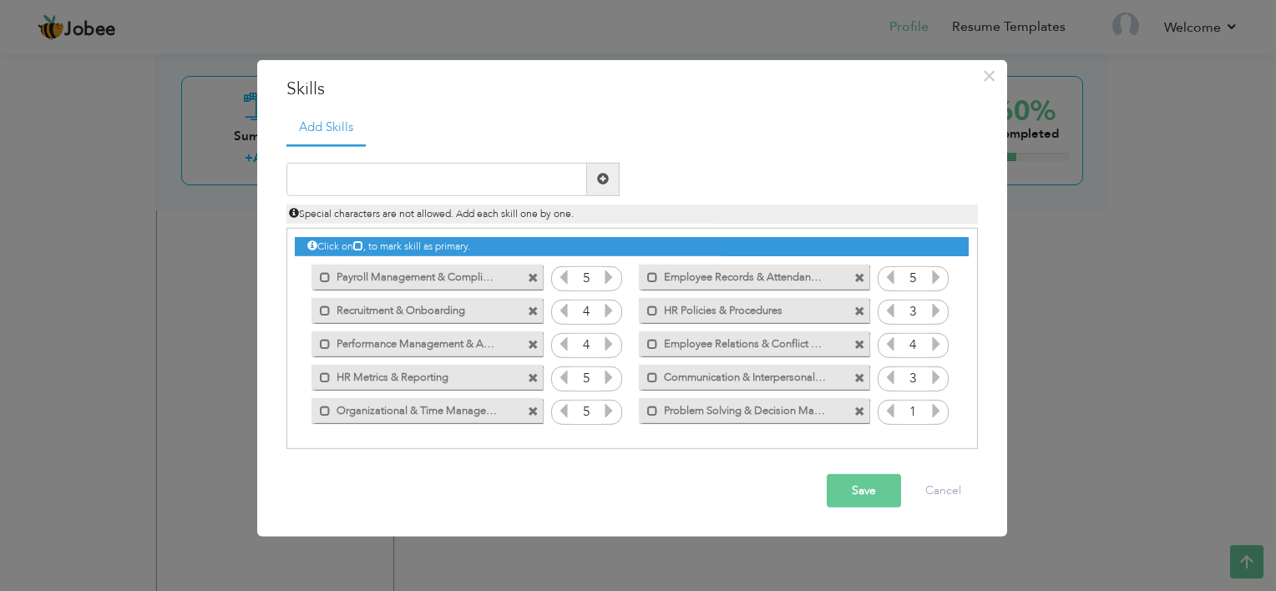
click at [931, 382] on icon at bounding box center [936, 377] width 15 height 15
click at [933, 412] on icon at bounding box center [936, 410] width 15 height 15
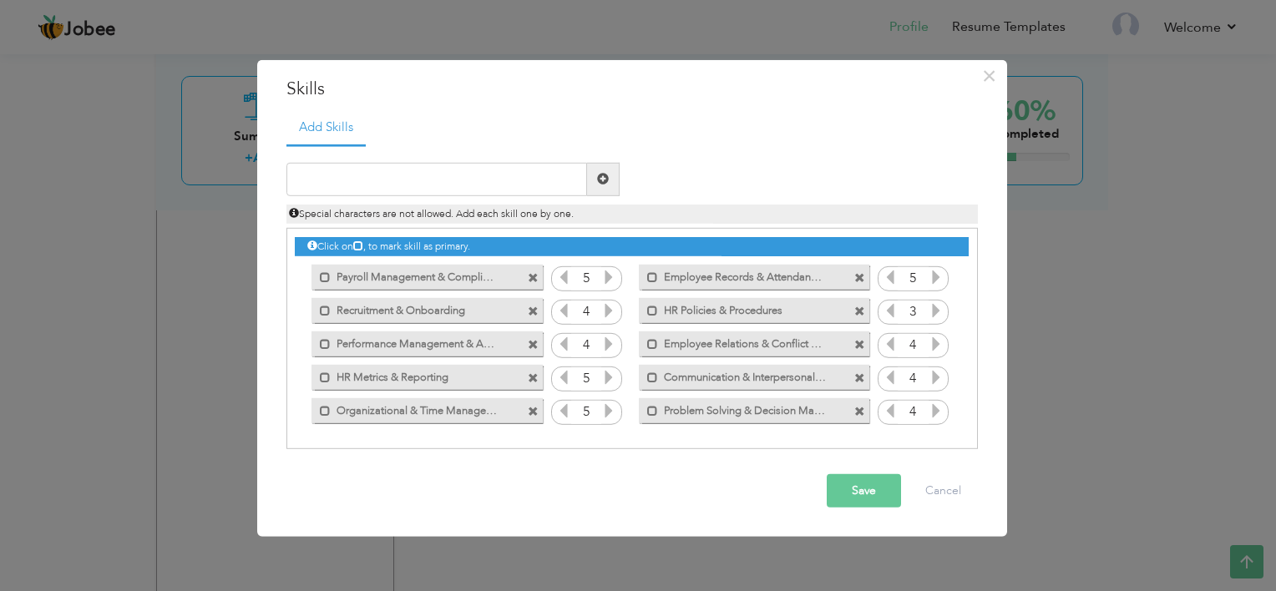
click at [933, 412] on icon at bounding box center [936, 410] width 15 height 15
click at [485, 180] on input "text" at bounding box center [437, 179] width 301 height 33
paste input "Advanced MS Excel (Reporting, Data Analysis, Proce"
type input "Advanced MS Excel (Reporting, Data Analysis, Proce"
click at [598, 177] on span at bounding box center [603, 179] width 12 height 12
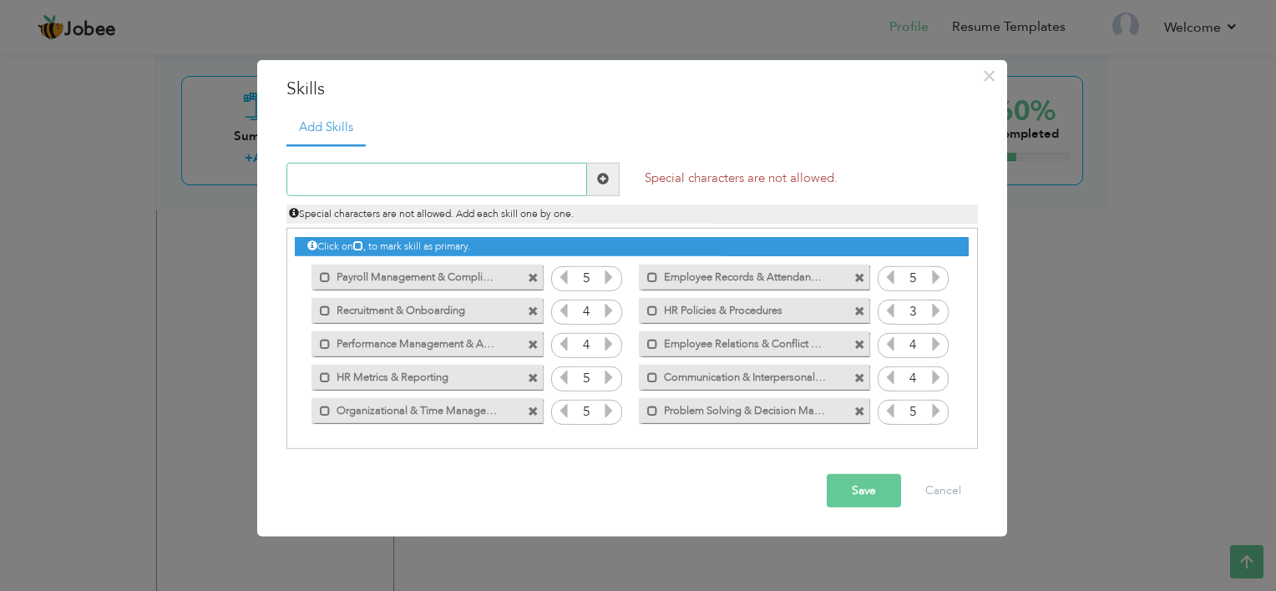
click at [525, 179] on input "text" at bounding box center [437, 179] width 301 height 33
paste input "Advanced MS Excel (Reporting, Data Analysis, Proce"
click at [403, 177] on input "Advanced MS Excel (Reporting, Data Analysis, Proce" at bounding box center [437, 179] width 301 height 33
type input "Advanced MS Excel"
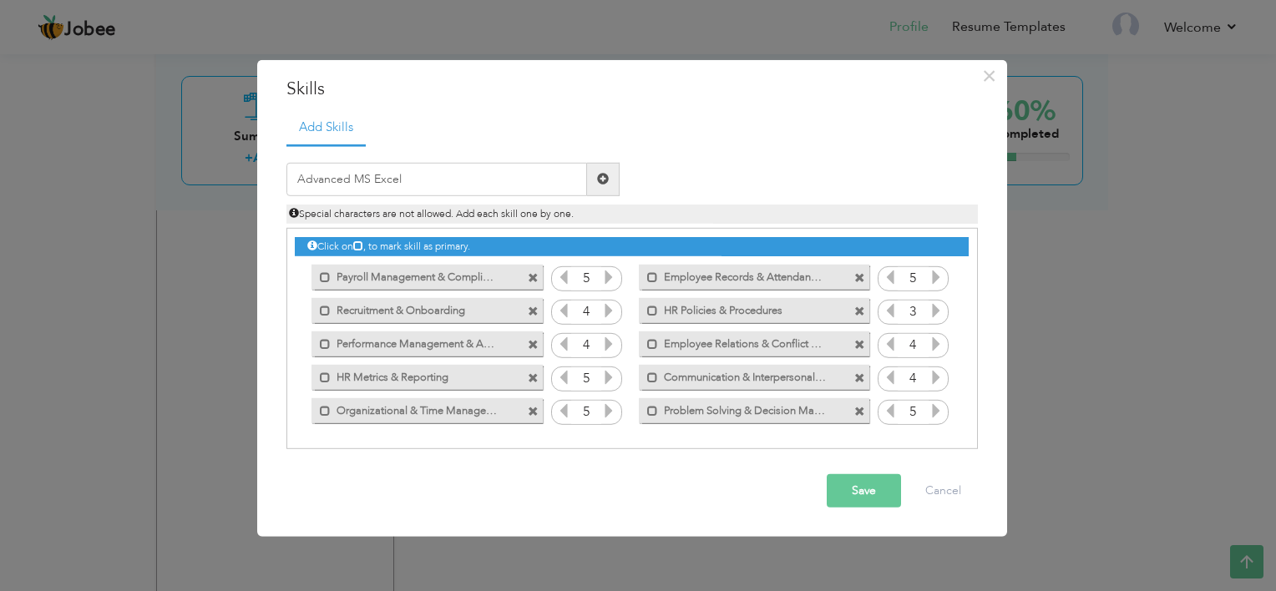
click at [608, 173] on span at bounding box center [603, 179] width 12 height 12
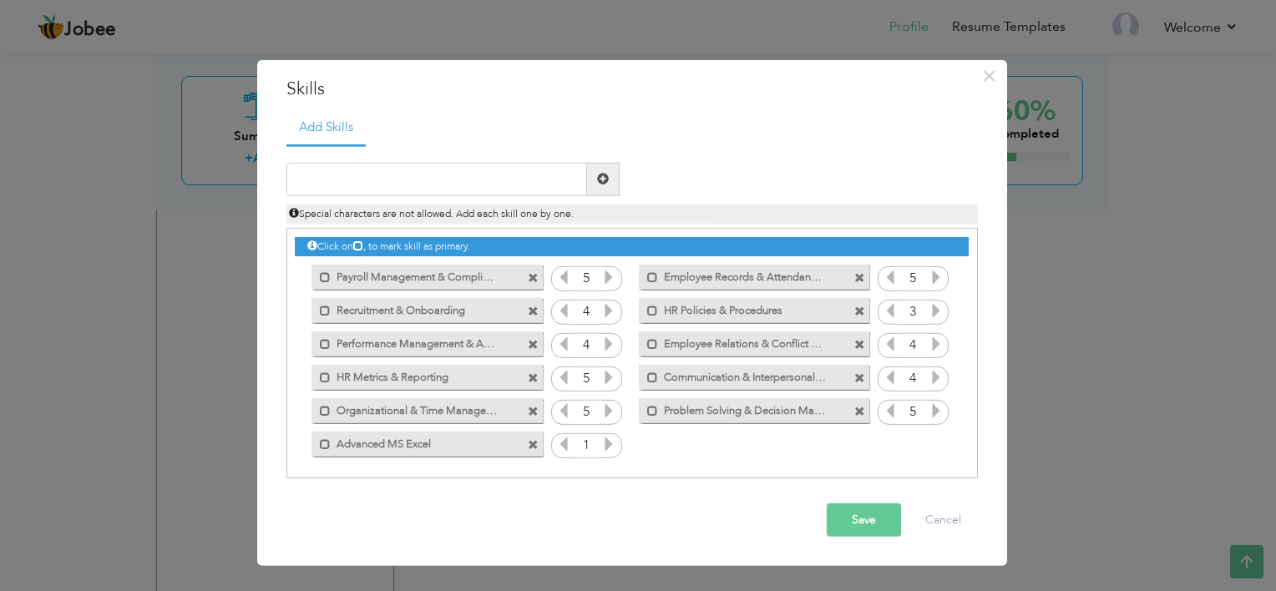
click at [605, 441] on icon at bounding box center [608, 444] width 15 height 15
click at [860, 516] on button "Save" at bounding box center [864, 520] width 74 height 33
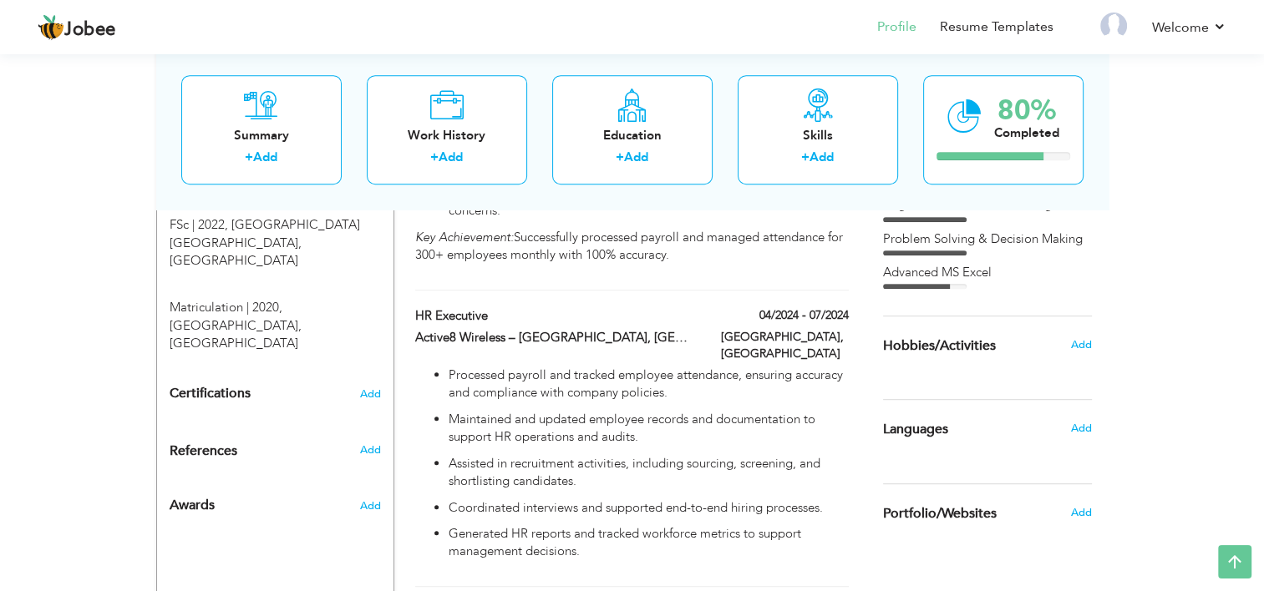
scroll to position [809, 0]
click at [1087, 428] on span "Add" at bounding box center [1080, 426] width 22 height 15
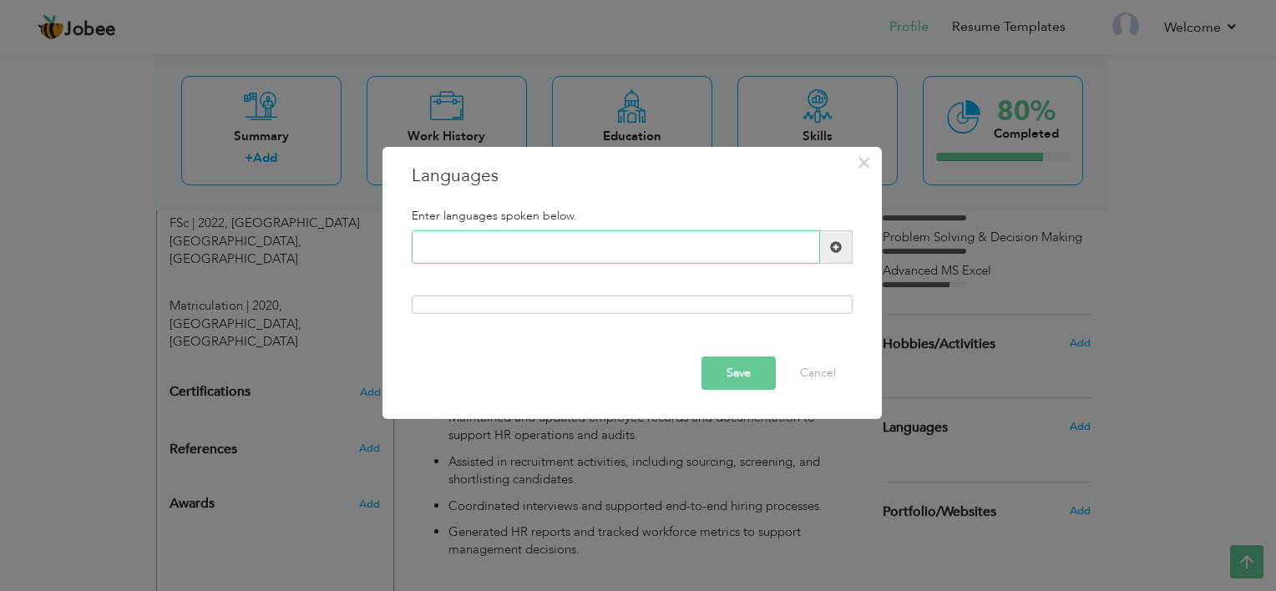
paste input "Urdu – Native"
type input "Urdu – Native"
click at [842, 244] on span at bounding box center [836, 247] width 33 height 33
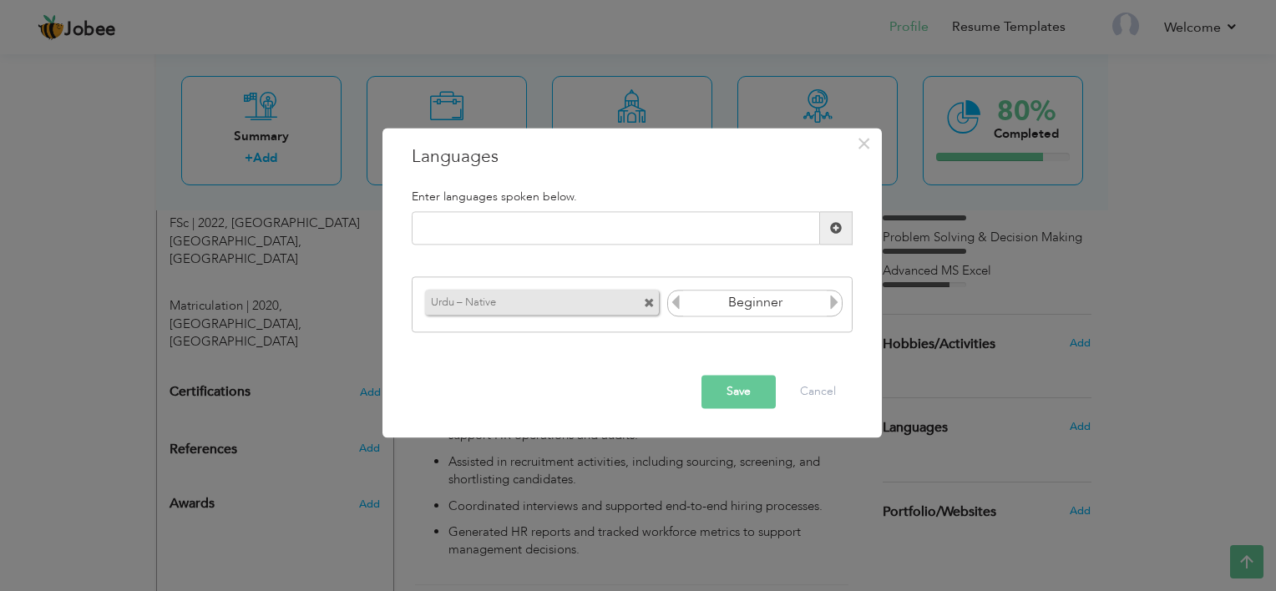
click at [837, 304] on icon at bounding box center [834, 302] width 15 height 15
click at [692, 231] on input "text" at bounding box center [616, 228] width 408 height 33
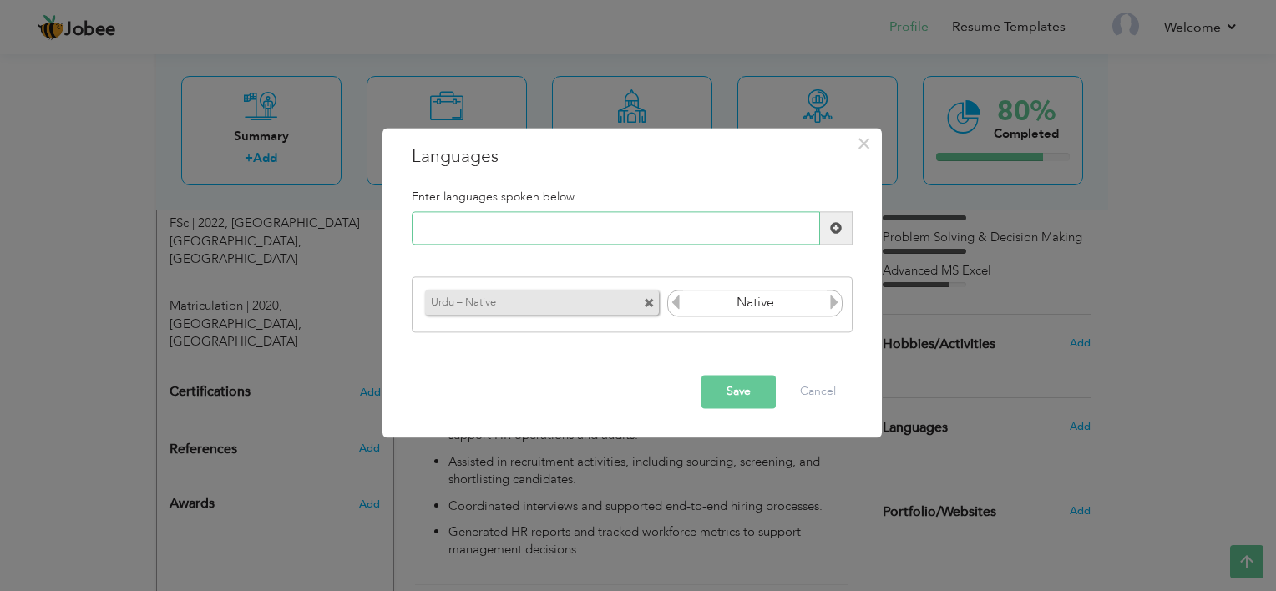
paste input "English – Proficient"
type input "English"
click at [834, 229] on span at bounding box center [836, 228] width 12 height 12
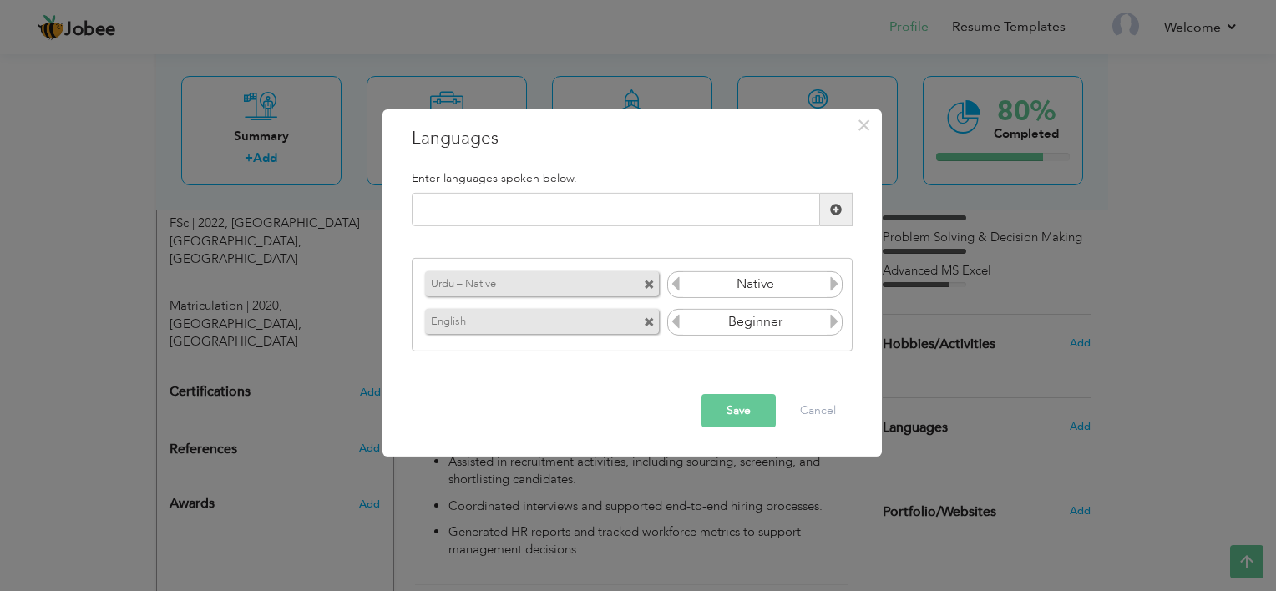
click at [834, 287] on icon at bounding box center [834, 283] width 15 height 15
click at [836, 327] on icon at bounding box center [834, 321] width 15 height 15
click at [677, 321] on icon at bounding box center [675, 321] width 15 height 15
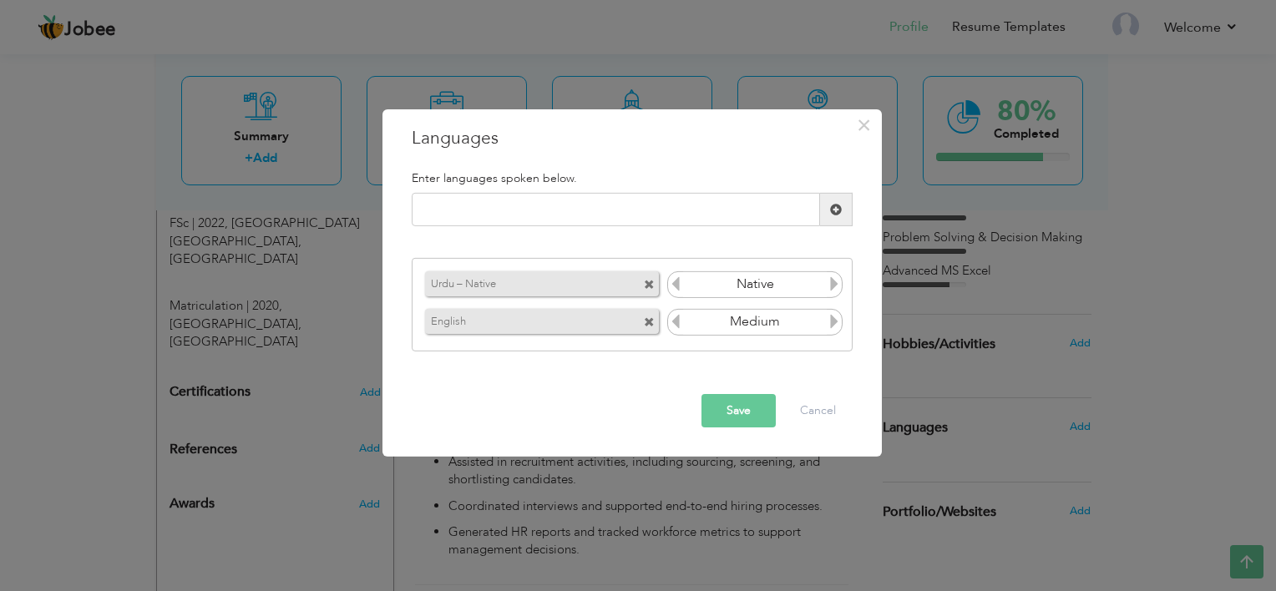
click at [650, 281] on span at bounding box center [649, 285] width 11 height 11
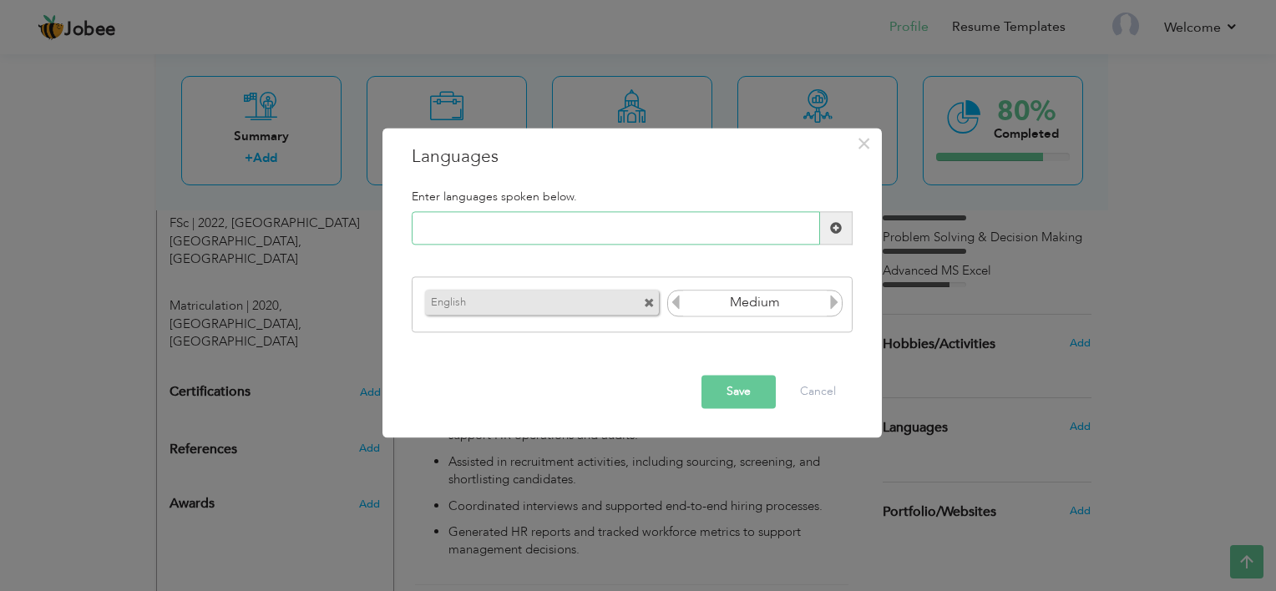
click at [577, 239] on input "text" at bounding box center [616, 228] width 408 height 33
type input "Urdu"
click at [727, 393] on button "Save" at bounding box center [739, 392] width 74 height 33
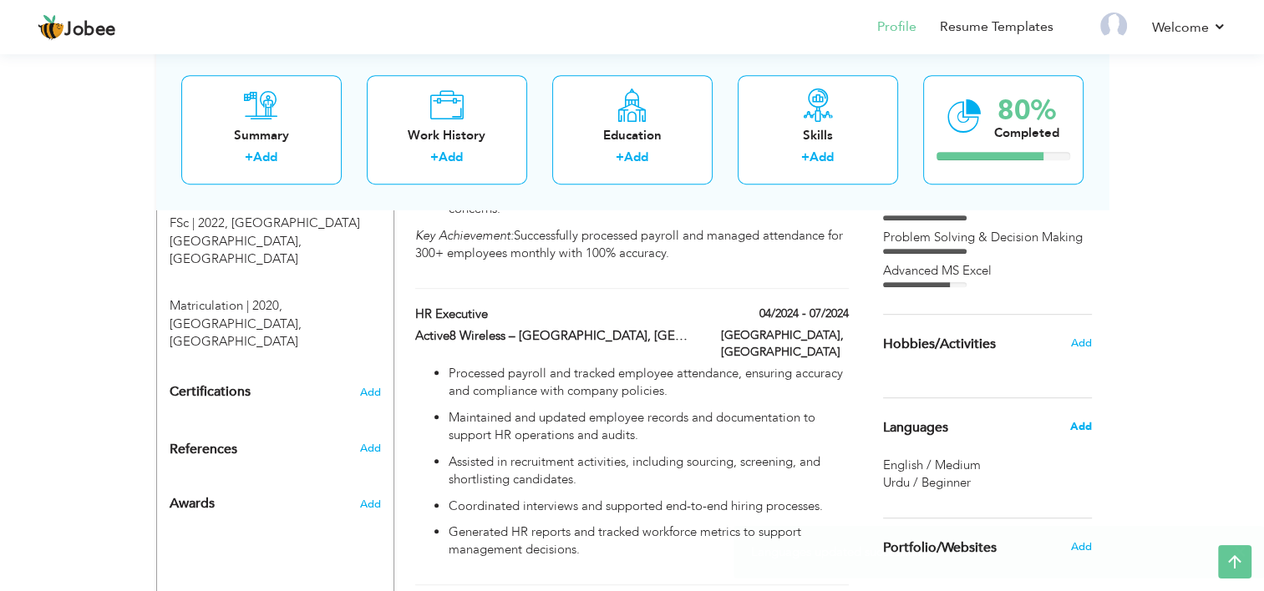
click at [1076, 423] on span "Add" at bounding box center [1080, 426] width 22 height 15
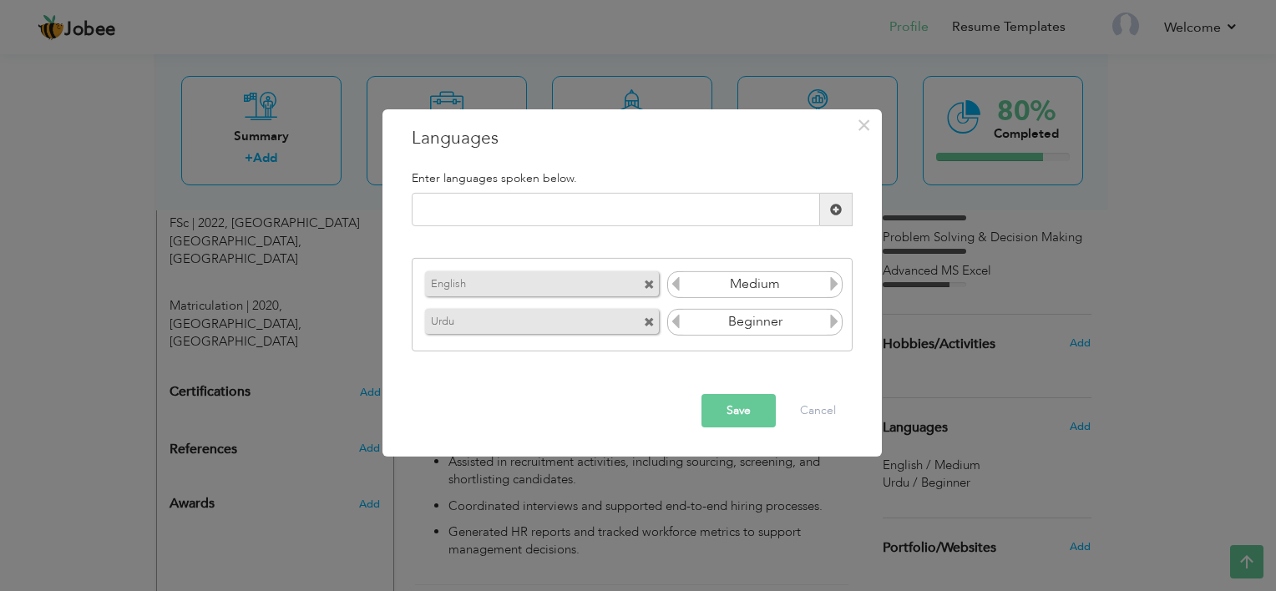
click at [834, 324] on icon at bounding box center [834, 321] width 15 height 15
click at [733, 411] on button "Save" at bounding box center [739, 410] width 74 height 33
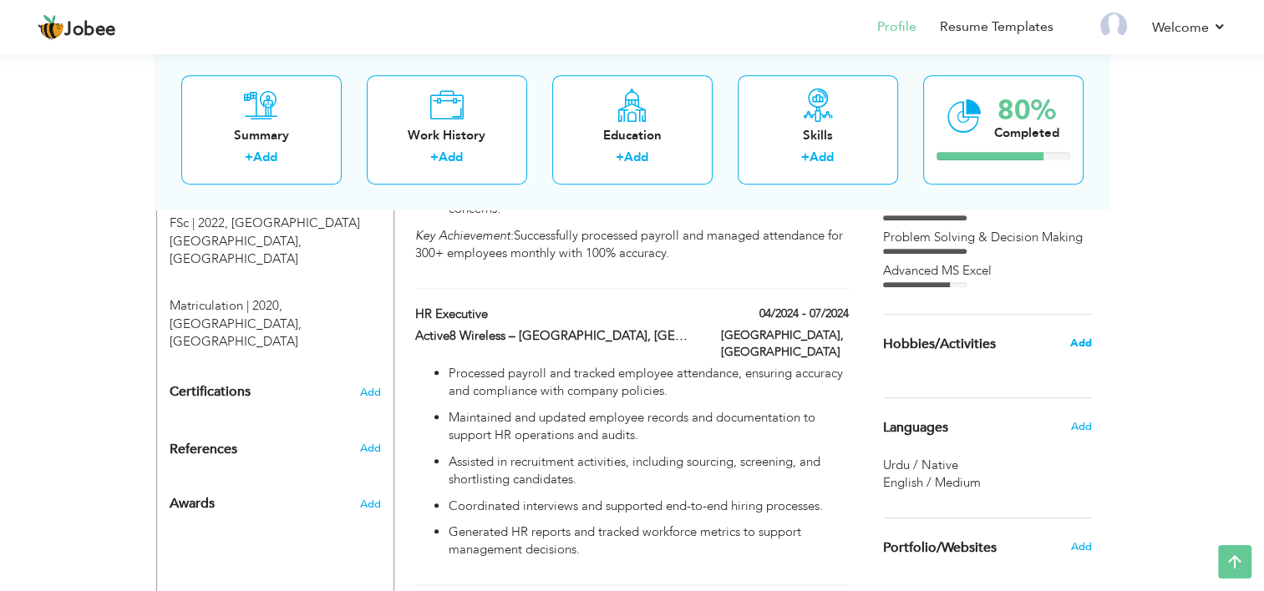
click at [1083, 337] on span "Add" at bounding box center [1080, 343] width 22 height 15
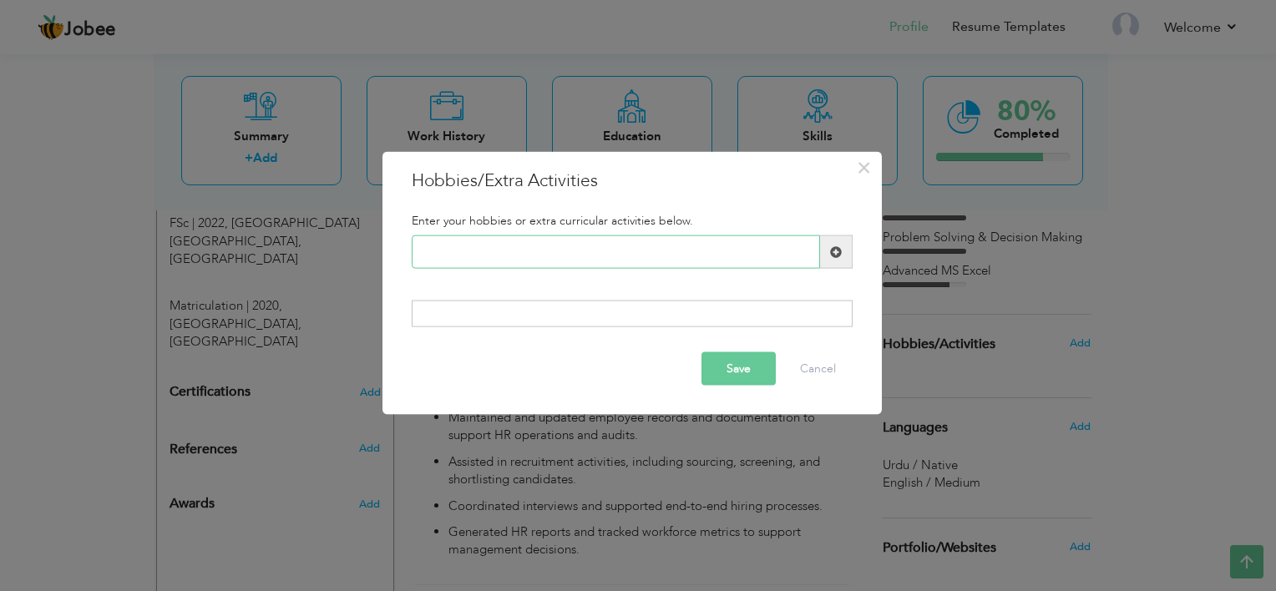
paste input "Mentoring"
type input "Mentoring"
click at [848, 256] on span at bounding box center [836, 252] width 33 height 33
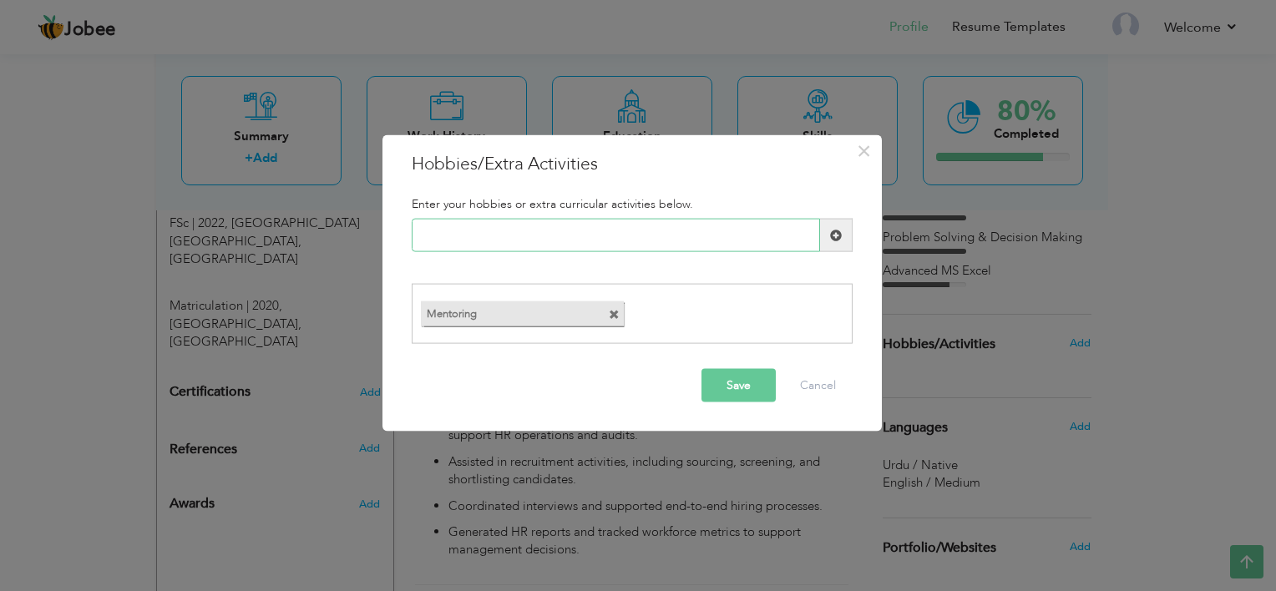
click at [458, 236] on input "text" at bounding box center [616, 235] width 408 height 33
paste input "Problem-Solving"
type input "Problem-Solving"
click at [834, 236] on span at bounding box center [836, 235] width 12 height 12
click at [454, 221] on input "text" at bounding box center [616, 235] width 408 height 33
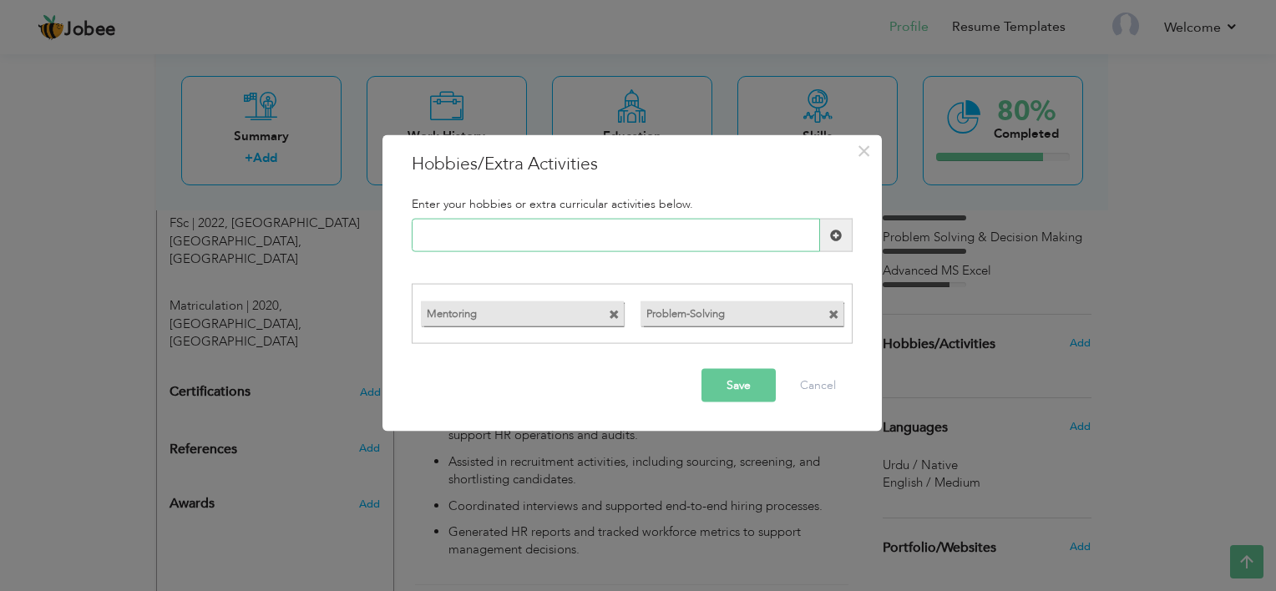
paste input "Critical Thinking"
type input "Critical Thinking"
click at [835, 232] on span at bounding box center [836, 235] width 12 height 12
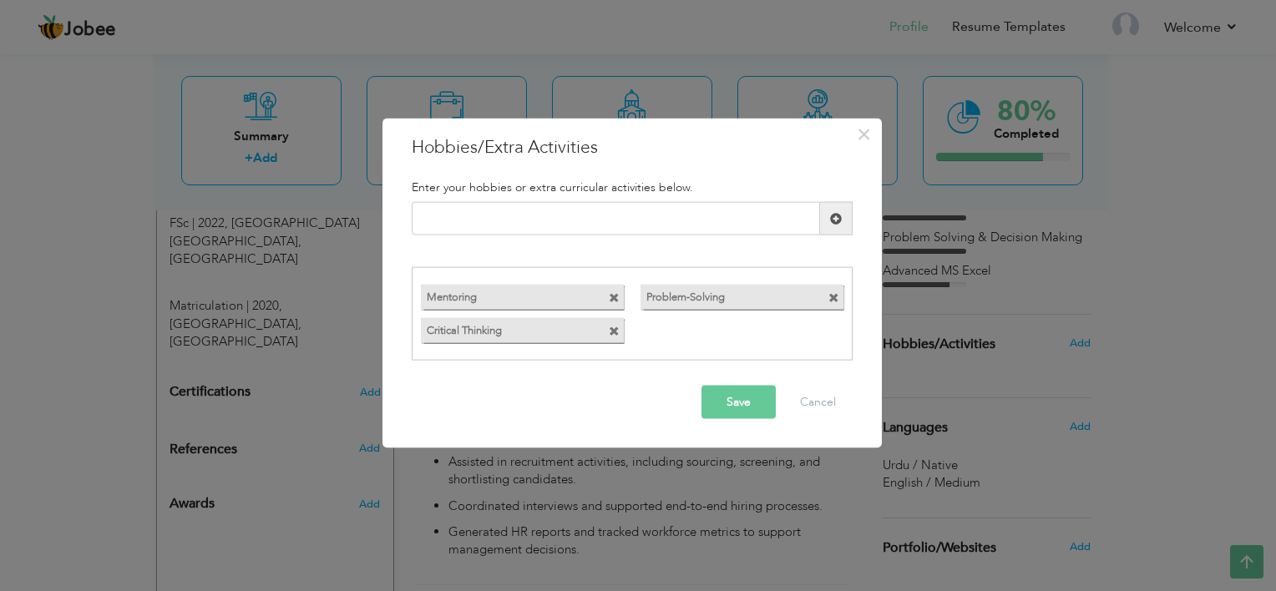
drag, startPoint x: 510, startPoint y: 236, endPoint x: 540, endPoint y: 234, distance: 31.0
click at [540, 234] on div "Duplicate entry" at bounding box center [632, 225] width 466 height 47
click at [540, 234] on input "text" at bounding box center [616, 218] width 408 height 33
paste input "Process Automation"
type input "Process Automation"
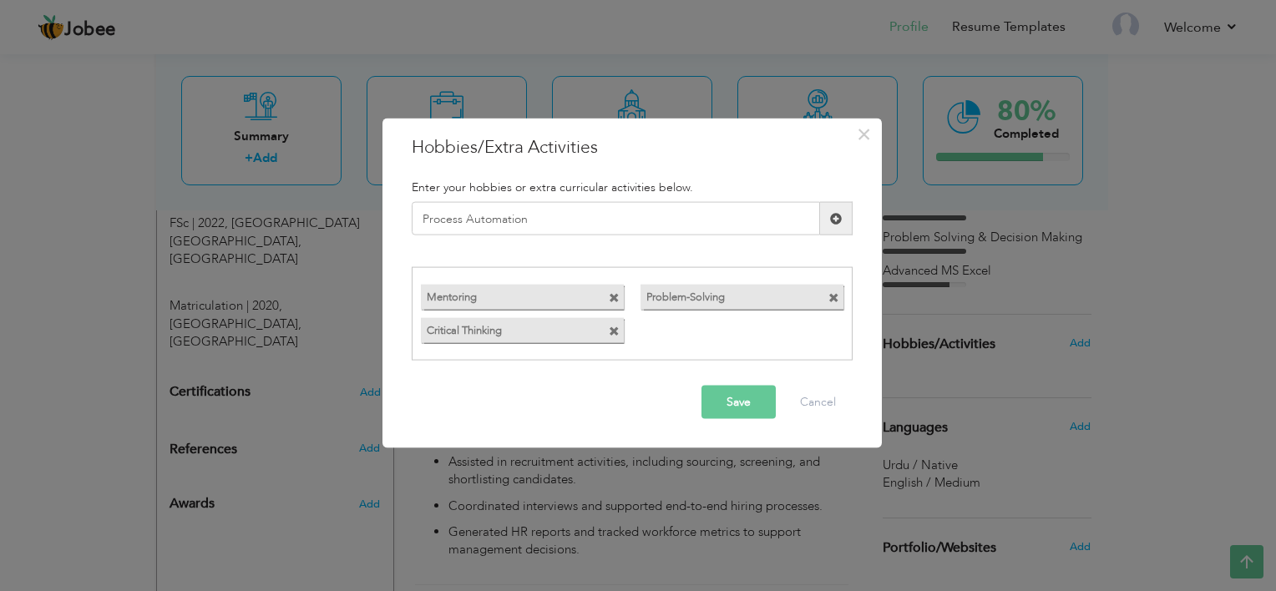
click at [835, 220] on span at bounding box center [836, 218] width 12 height 12
click at [717, 220] on input "text" at bounding box center [616, 218] width 408 height 33
paste input "Data Analytics"
type input "Data Analytics"
click at [839, 216] on span at bounding box center [836, 218] width 12 height 12
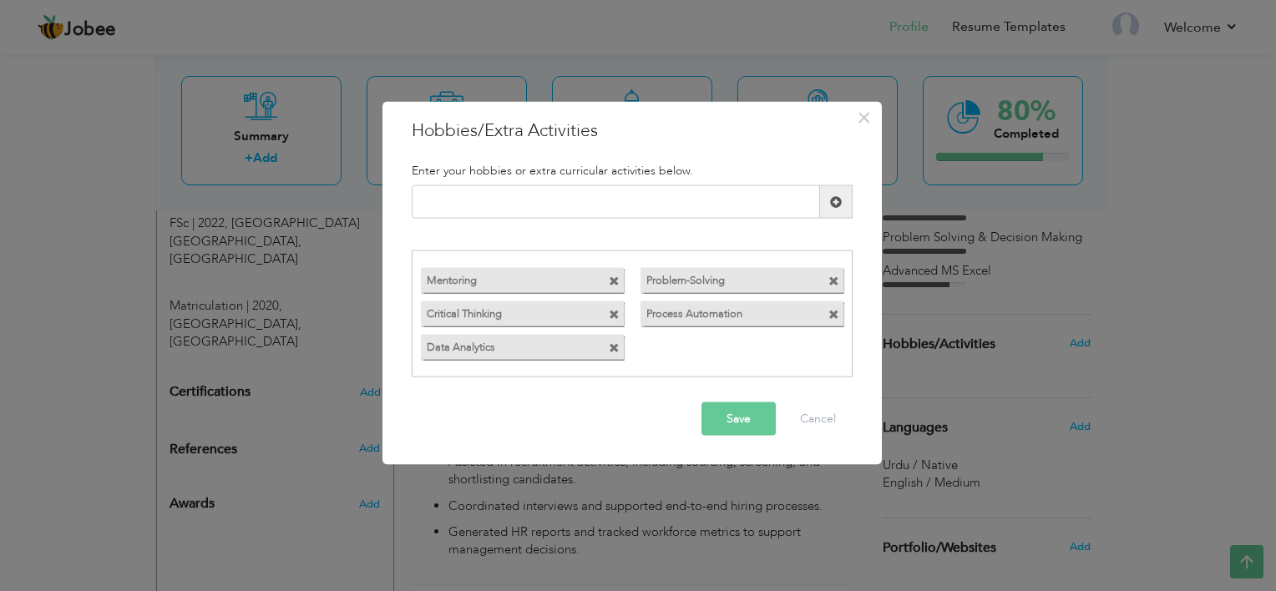
click at [722, 413] on button "Save" at bounding box center [739, 418] width 74 height 33
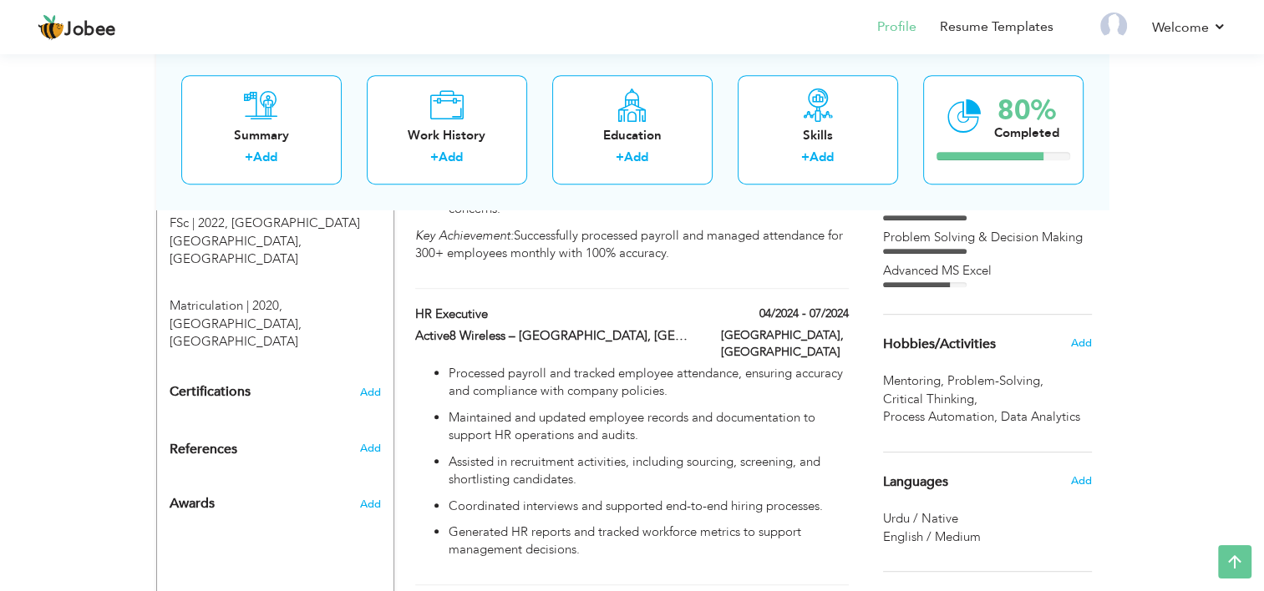
scroll to position [0, 0]
